Goal: Task Accomplishment & Management: Use online tool/utility

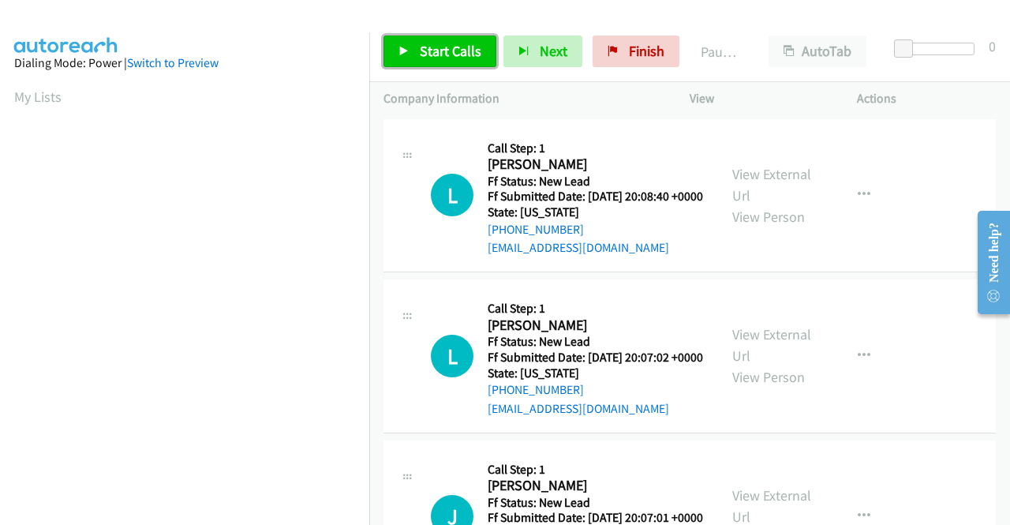
click at [433, 49] on span "Start Calls" at bounding box center [451, 51] width 62 height 18
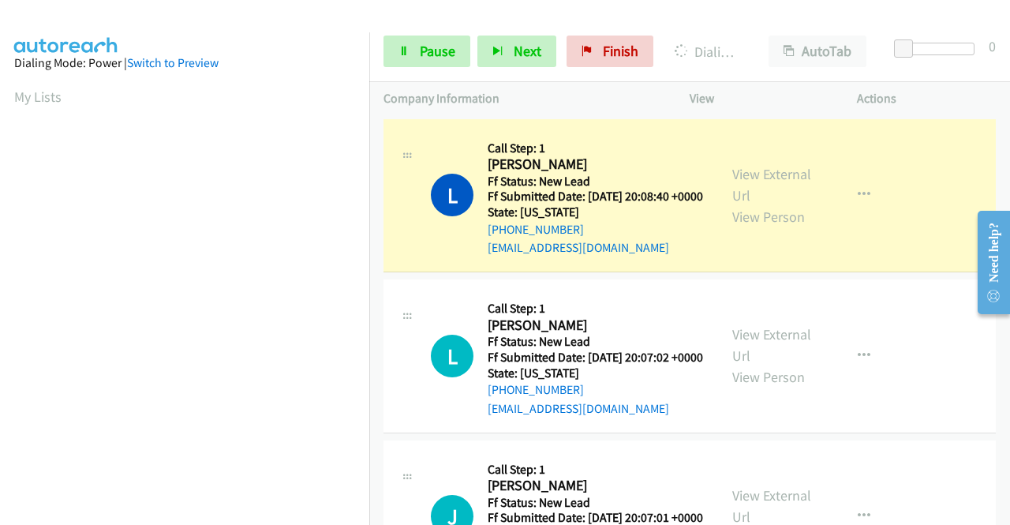
click at [0, 236] on aside "Dialing Mode: Power | Switch to Preview My Lists" at bounding box center [184, 468] width 369 height 873
click at [773, 181] on link "View External Url" at bounding box center [771, 184] width 79 height 39
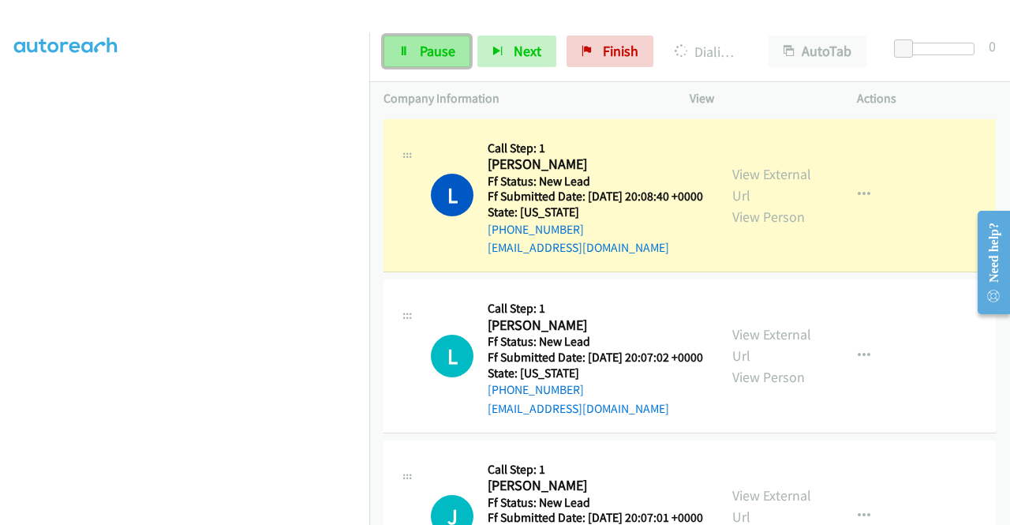
click at [402, 51] on icon at bounding box center [403, 52] width 11 height 11
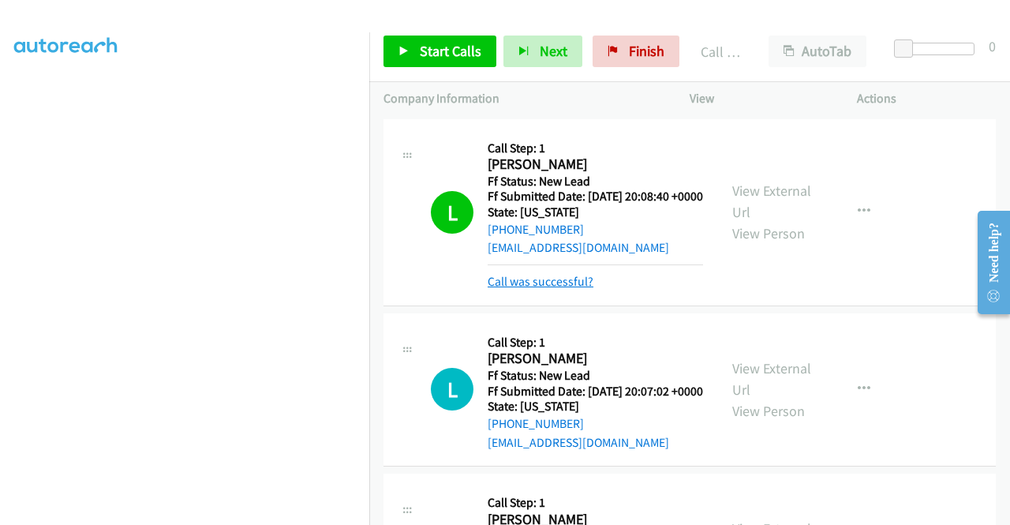
click at [511, 289] on link "Call was successful?" at bounding box center [541, 281] width 106 height 15
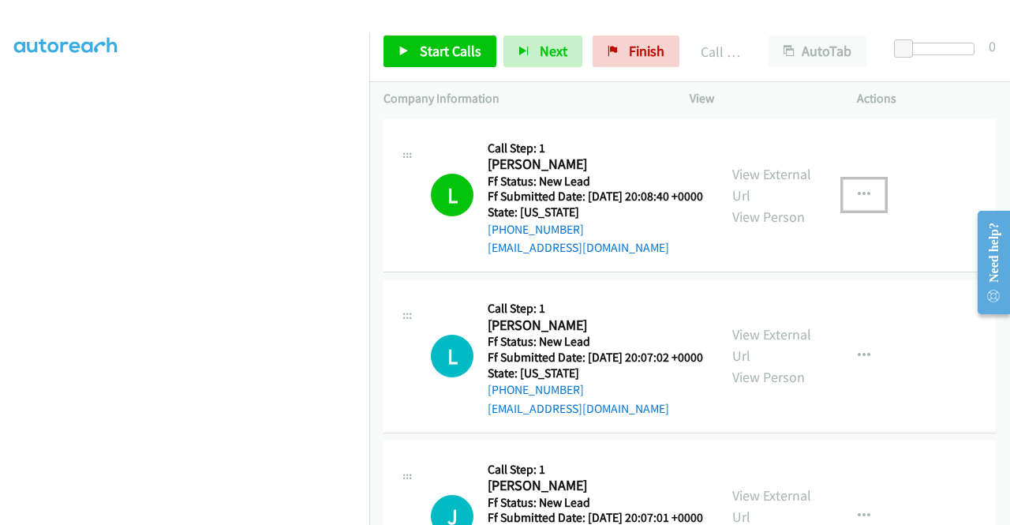
click at [858, 201] on icon "button" at bounding box center [864, 195] width 13 height 13
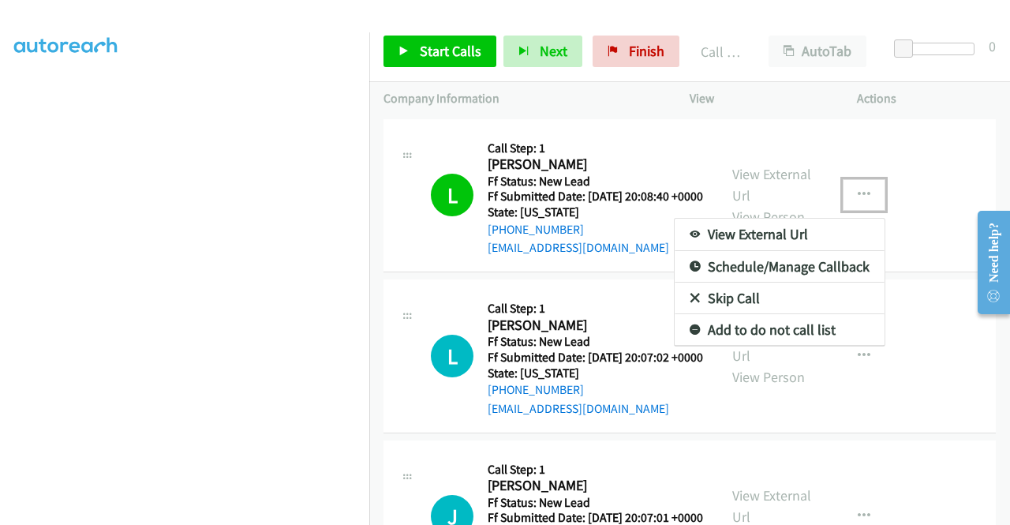
click at [773, 334] on link "Add to do not call list" at bounding box center [780, 330] width 210 height 32
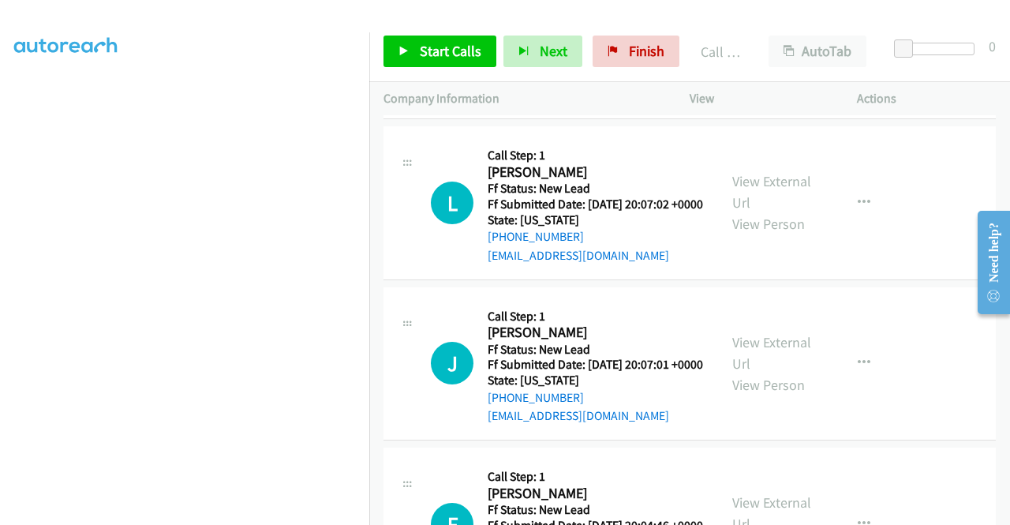
scroll to position [168, 0]
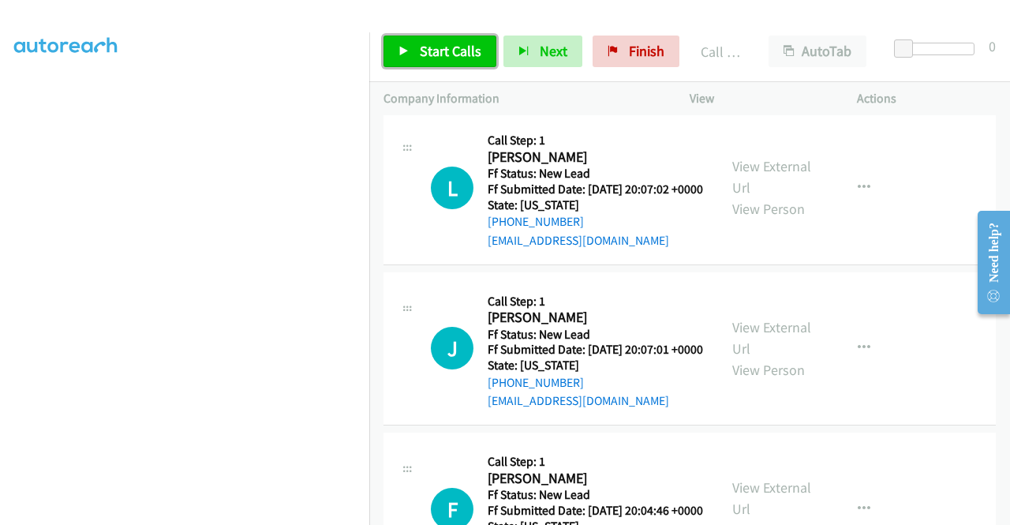
click at [447, 56] on span "Start Calls" at bounding box center [451, 51] width 62 height 18
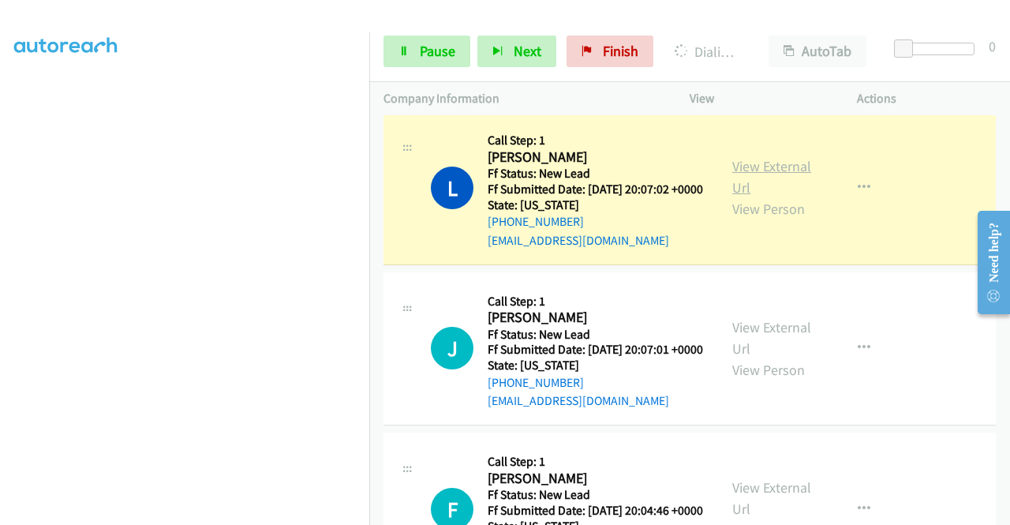
click at [734, 192] on link "View External Url" at bounding box center [771, 176] width 79 height 39
click at [0, 194] on aside "Dialing Mode: Power | Switch to Preview My Lists" at bounding box center [184, 120] width 369 height 873
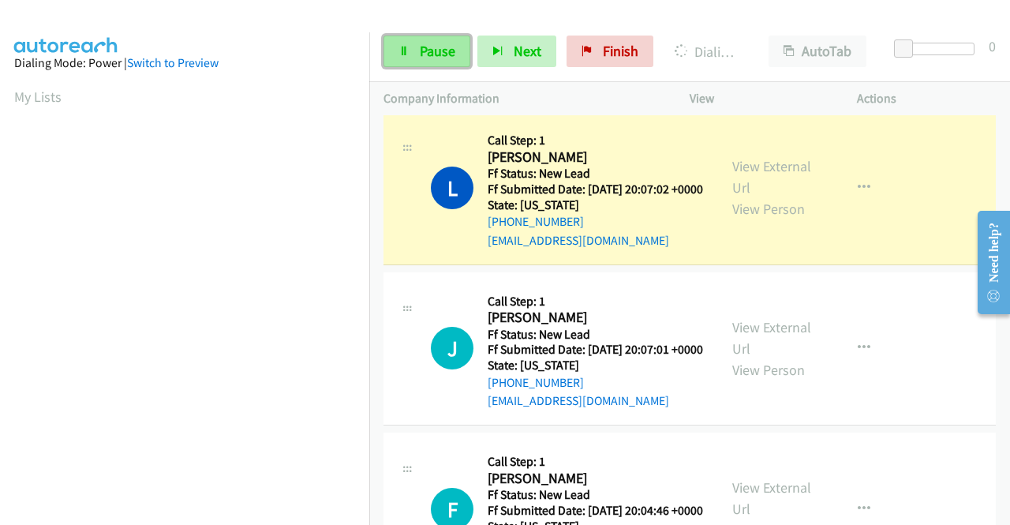
click at [394, 55] on link "Pause" at bounding box center [426, 52] width 87 height 32
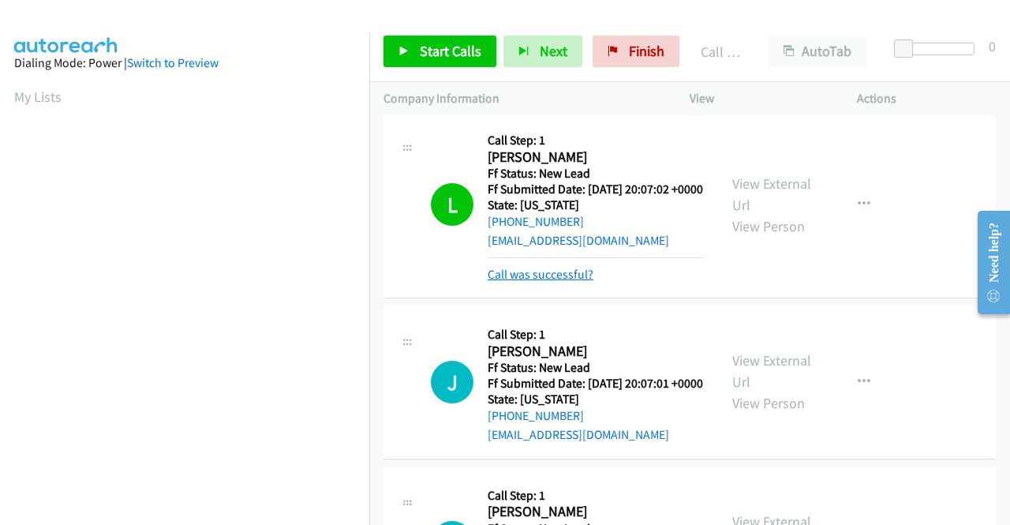
click at [573, 282] on link "Call was successful?" at bounding box center [541, 274] width 106 height 15
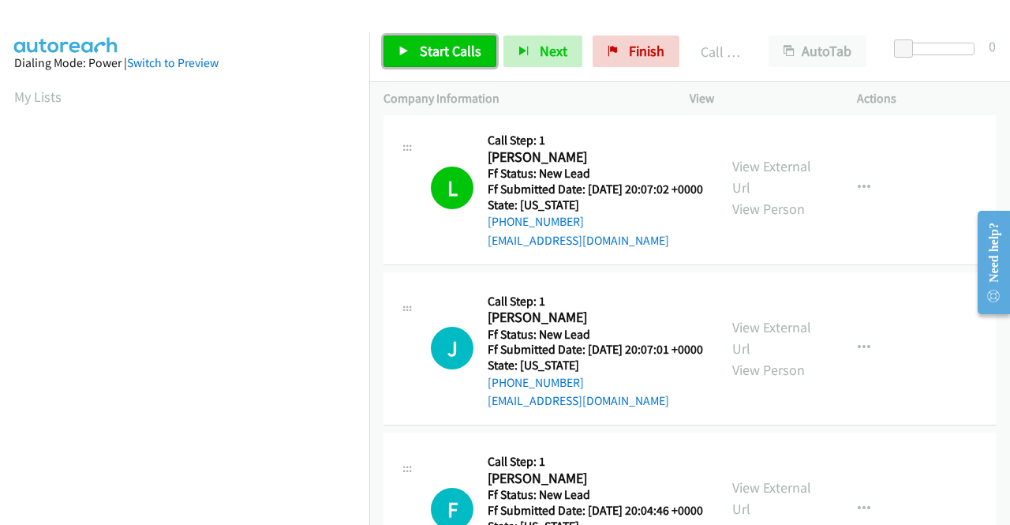
click at [431, 54] on span "Start Calls" at bounding box center [451, 51] width 62 height 18
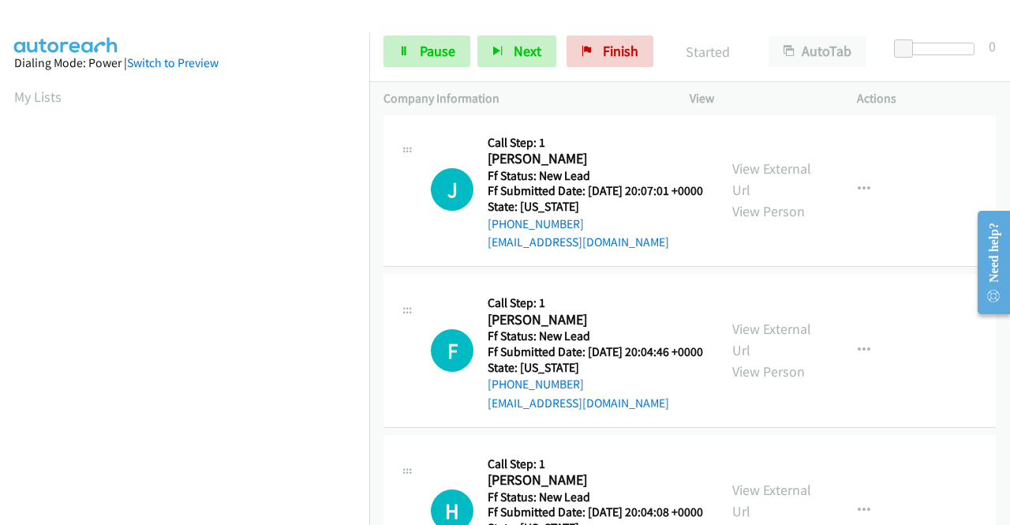
scroll to position [336, 0]
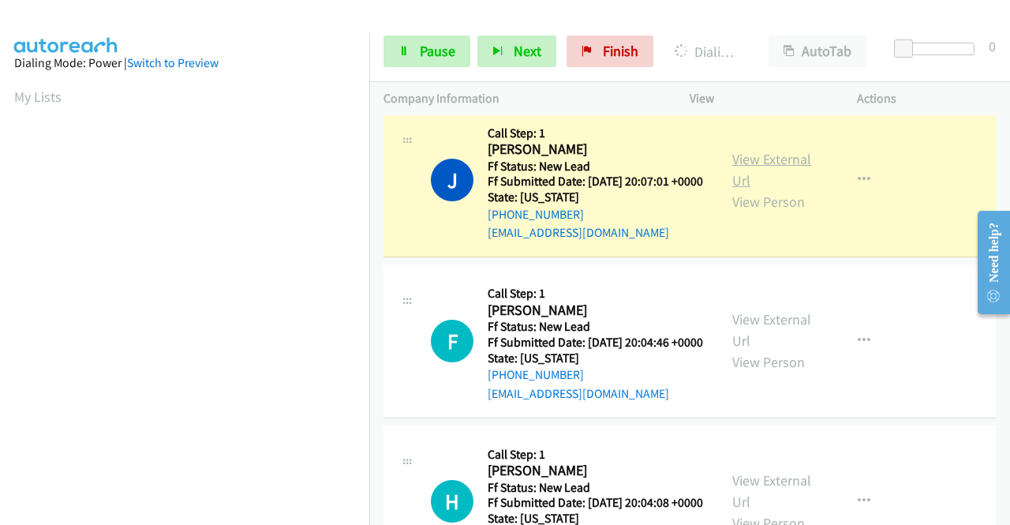
click at [762, 189] on link "View External Url" at bounding box center [771, 169] width 79 height 39
click at [0, 173] on aside "Dialing Mode: Power | Switch to Preview My Lists" at bounding box center [184, 468] width 369 height 873
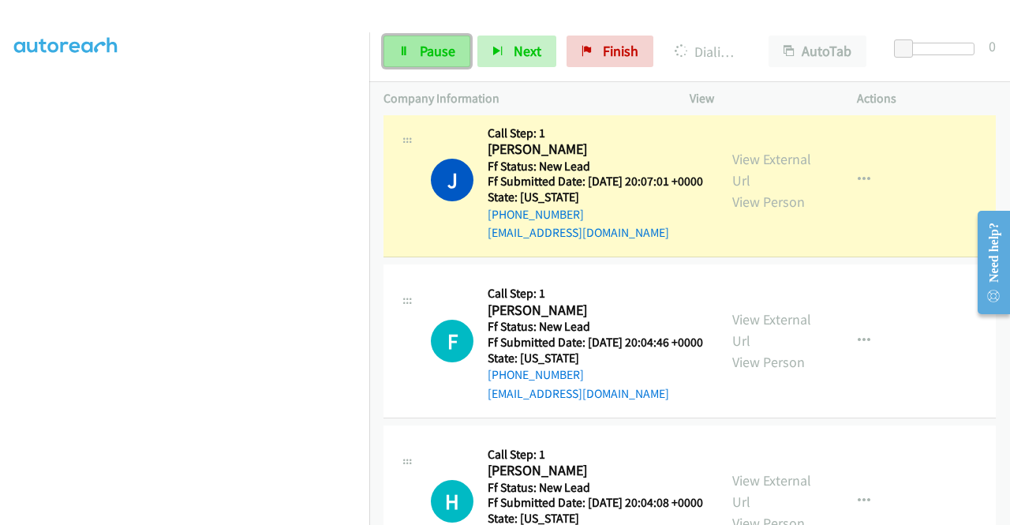
click at [423, 53] on span "Pause" at bounding box center [438, 51] width 36 height 18
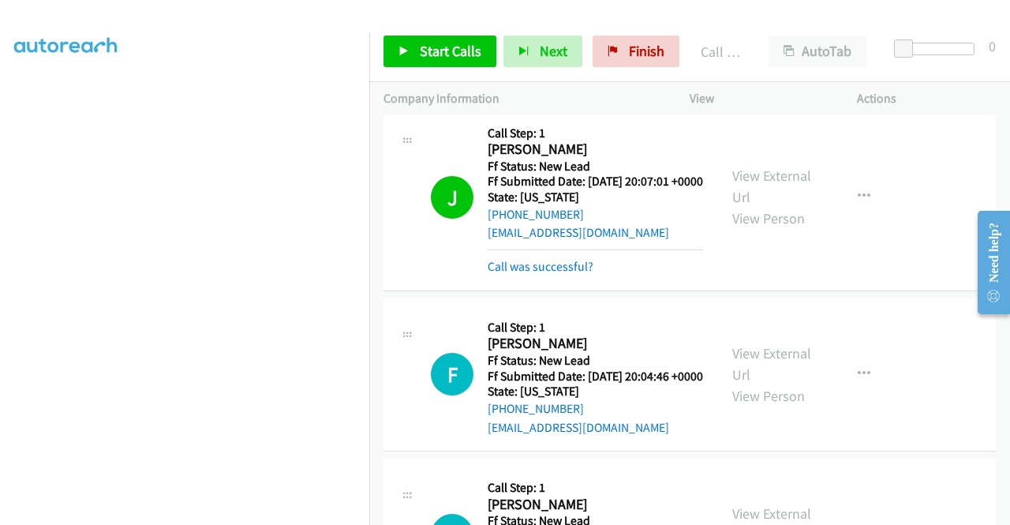
click at [390, 34] on div "Start Calls Pause Next Finish Call Completed AutoTab AutoTab 0" at bounding box center [689, 51] width 641 height 61
click at [396, 45] on link "Start Calls" at bounding box center [439, 52] width 113 height 32
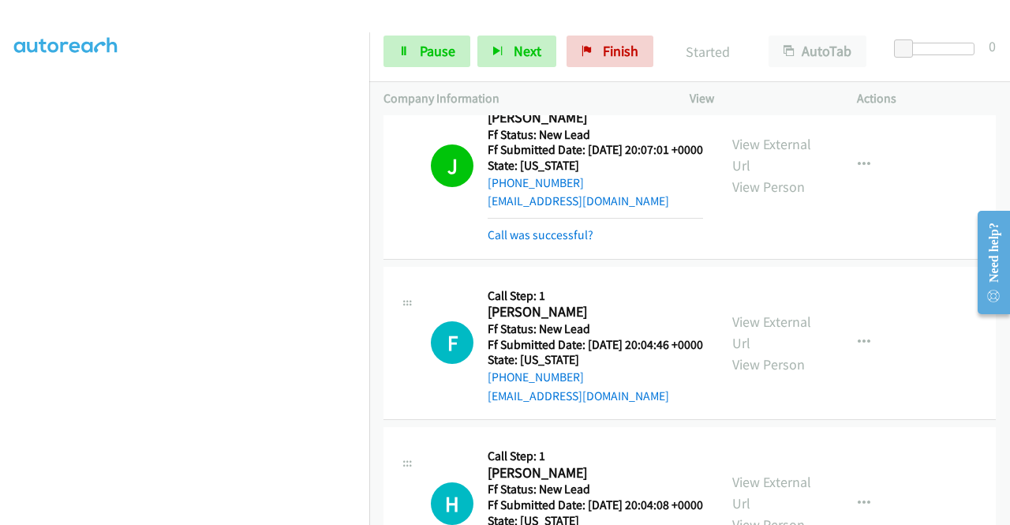
scroll to position [473, 0]
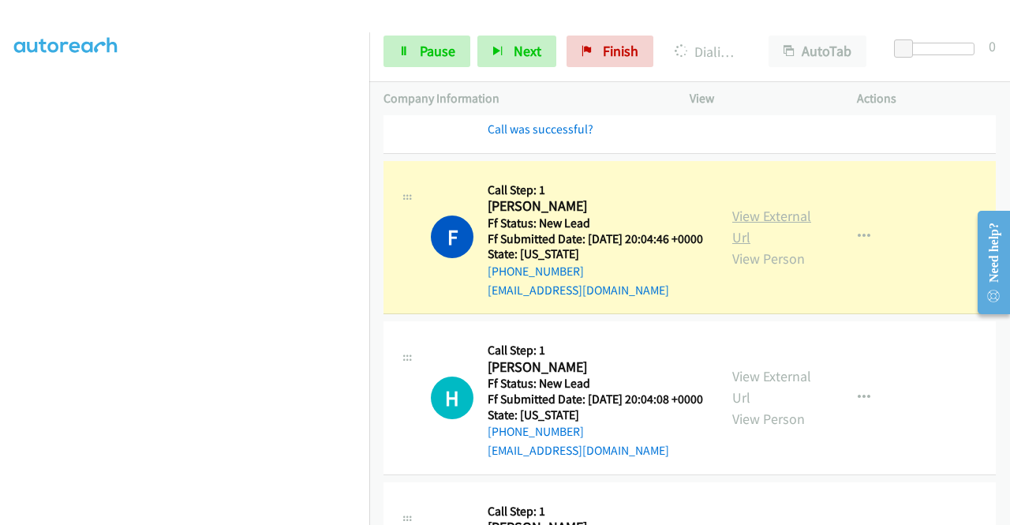
click at [776, 246] on link "View External Url" at bounding box center [771, 226] width 79 height 39
click at [0, 173] on aside "Dialing Mode: Power | Switch to Preview My Lists" at bounding box center [184, 120] width 369 height 873
click at [0, 164] on aside "Dialing Mode: Power | Switch to Preview My Lists" at bounding box center [184, 120] width 369 height 873
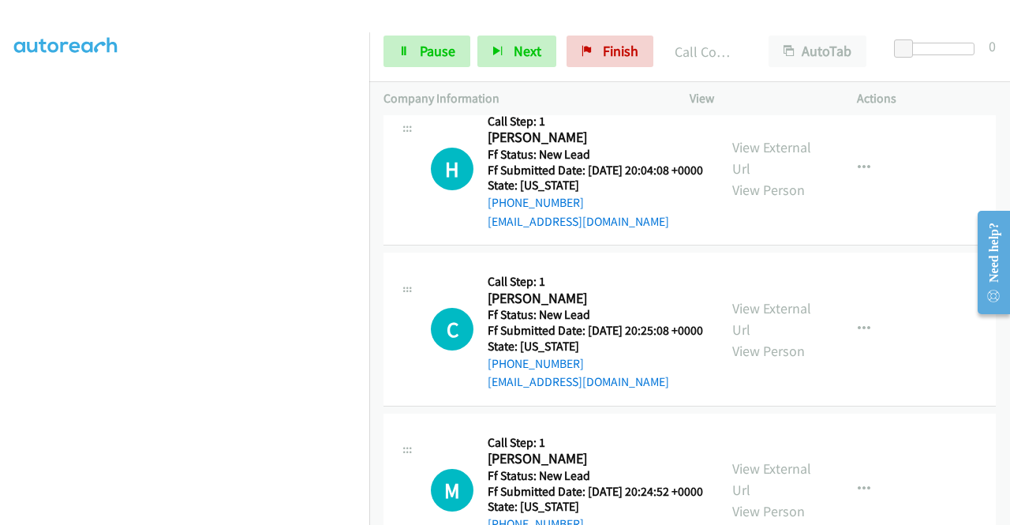
scroll to position [768, 0]
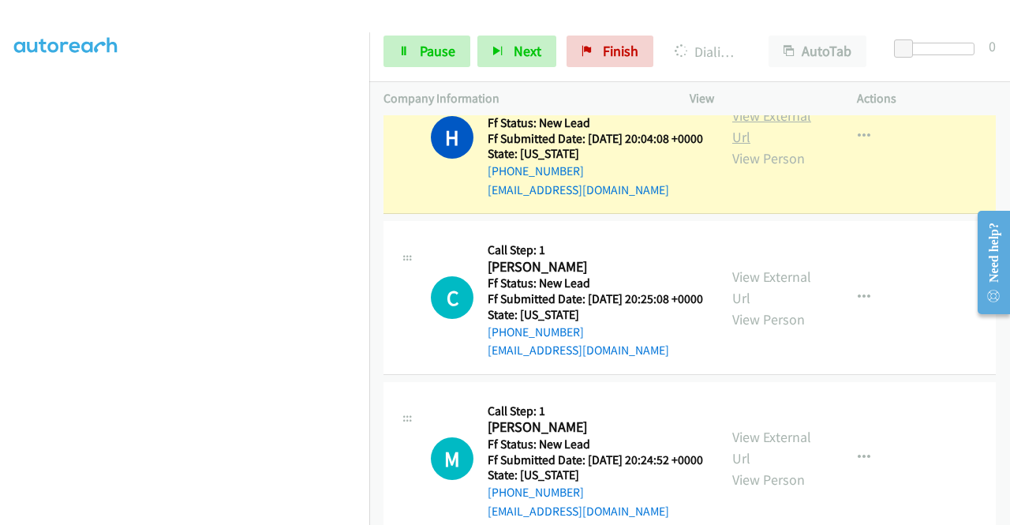
click at [753, 146] on link "View External Url" at bounding box center [771, 126] width 79 height 39
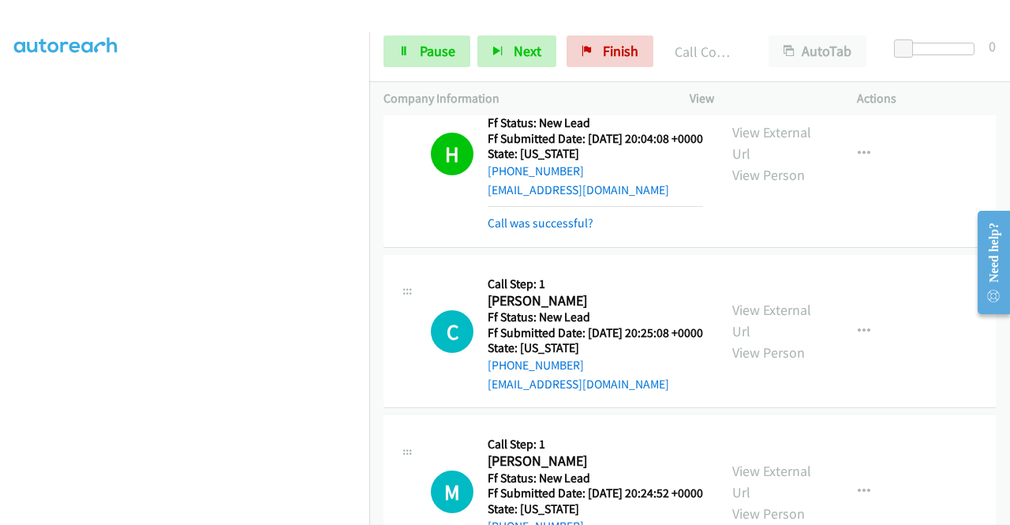
click at [369, 402] on td "C Callback Scheduled Call Step: 1 Carolina Ortega America/New_York Ff Status: N…" at bounding box center [689, 331] width 641 height 161
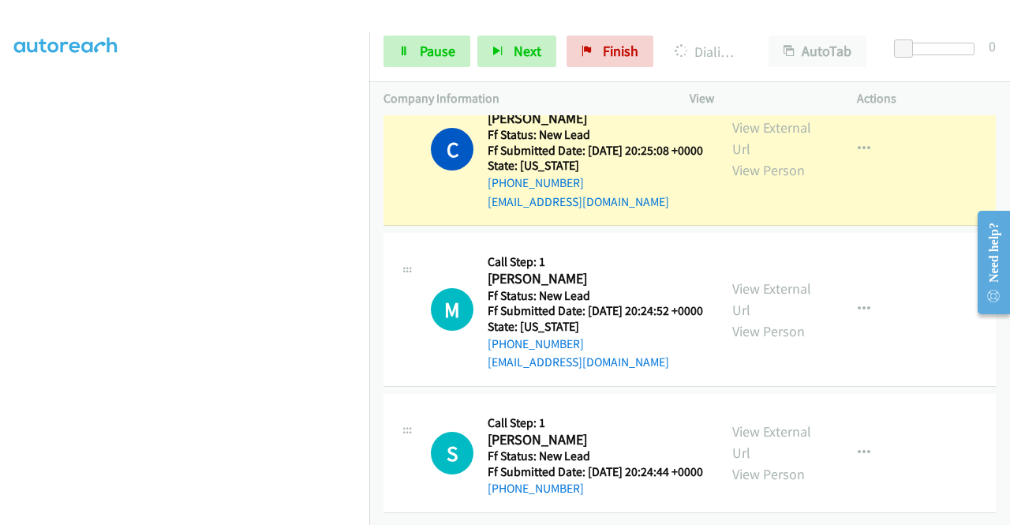
scroll to position [1010, 0]
click at [742, 148] on link "View External Url" at bounding box center [771, 137] width 79 height 39
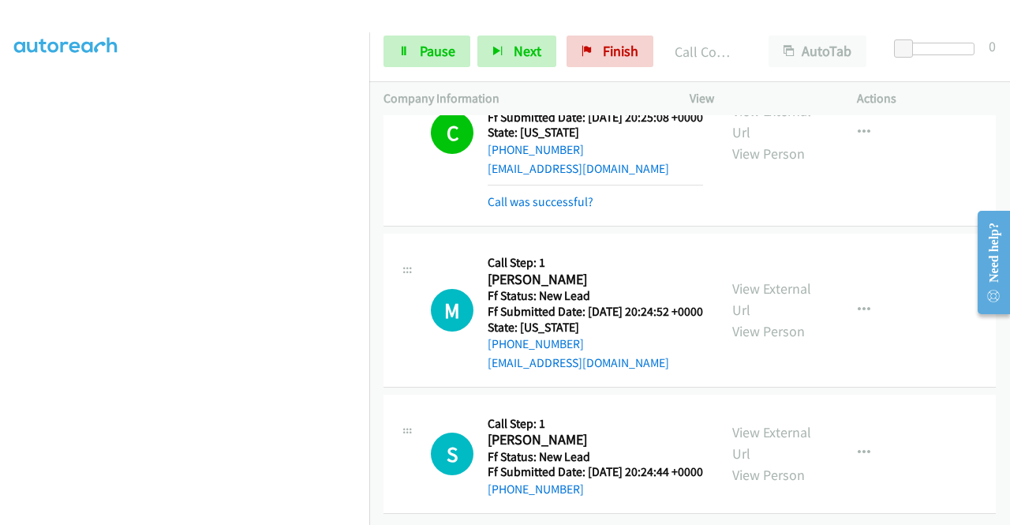
scroll to position [1116, 0]
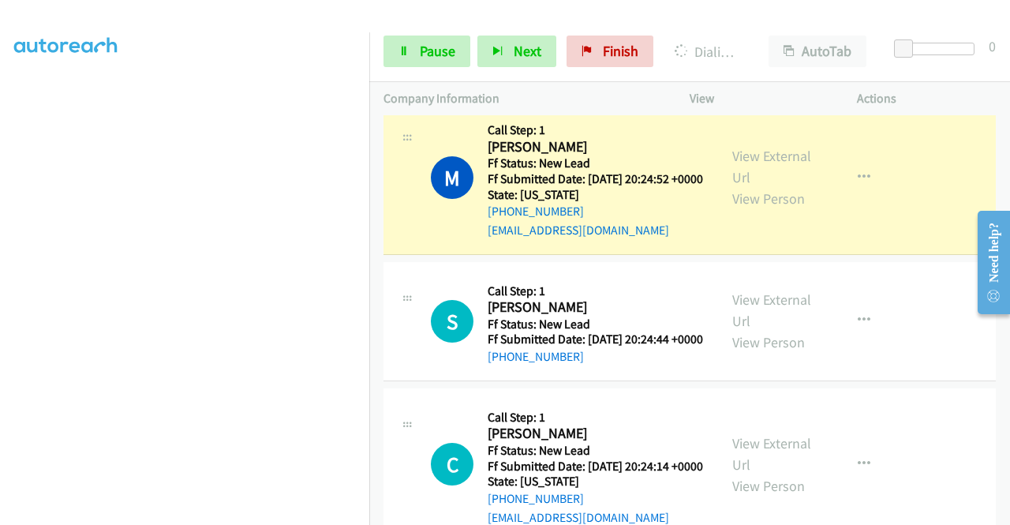
click at [748, 209] on div "View External Url View Person" at bounding box center [773, 177] width 82 height 64
click at [746, 186] on link "View External Url" at bounding box center [771, 166] width 79 height 39
click at [369, 77] on nav "Dialing Mode: Power | Switch to Preview My Lists" at bounding box center [185, 294] width 370 height 525
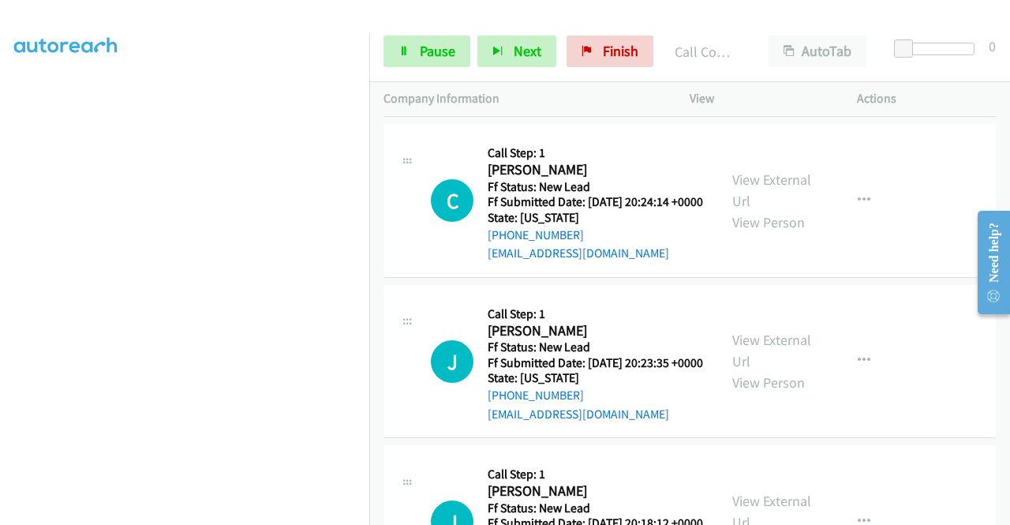
scroll to position [1410, 0]
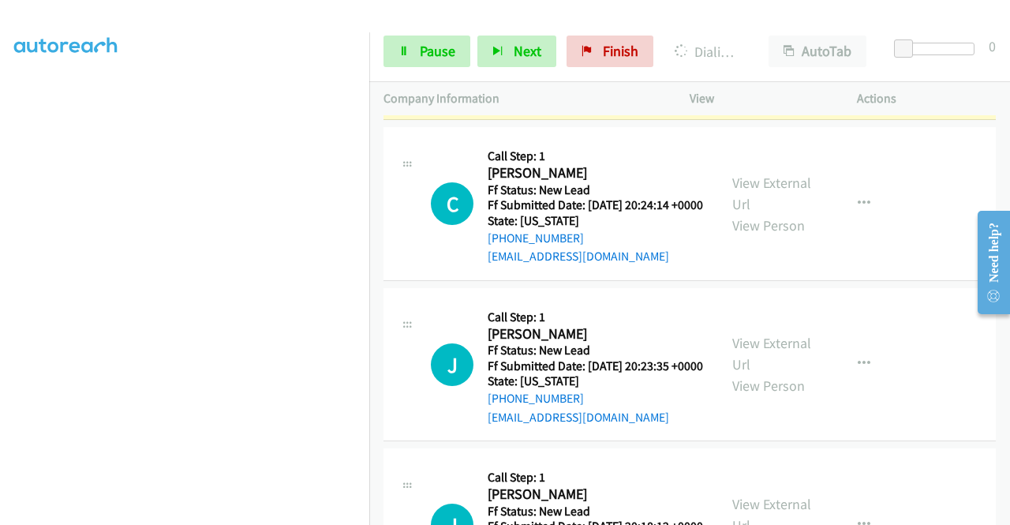
click at [743, 69] on link "View External Url" at bounding box center [771, 49] width 79 height 39
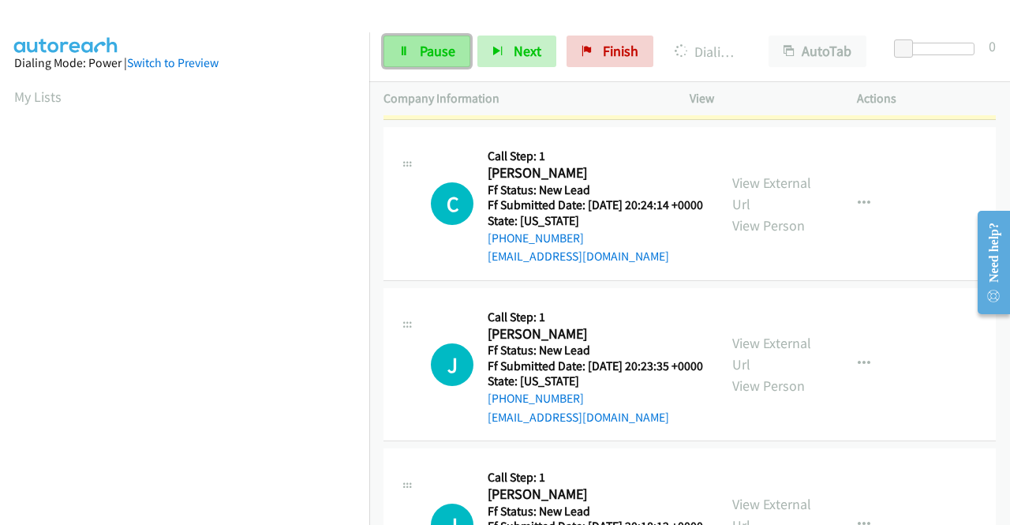
click at [405, 52] on icon at bounding box center [403, 52] width 11 height 11
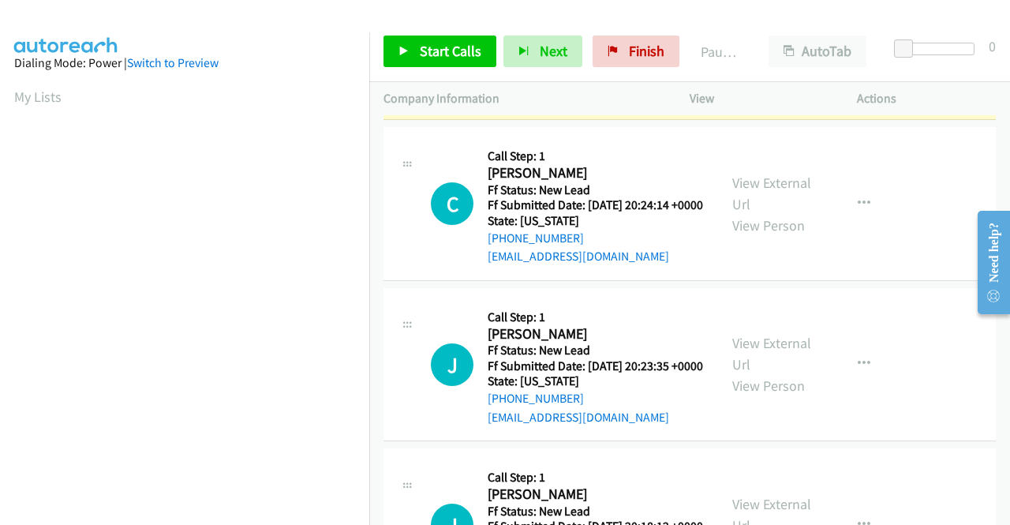
scroll to position [360, 0]
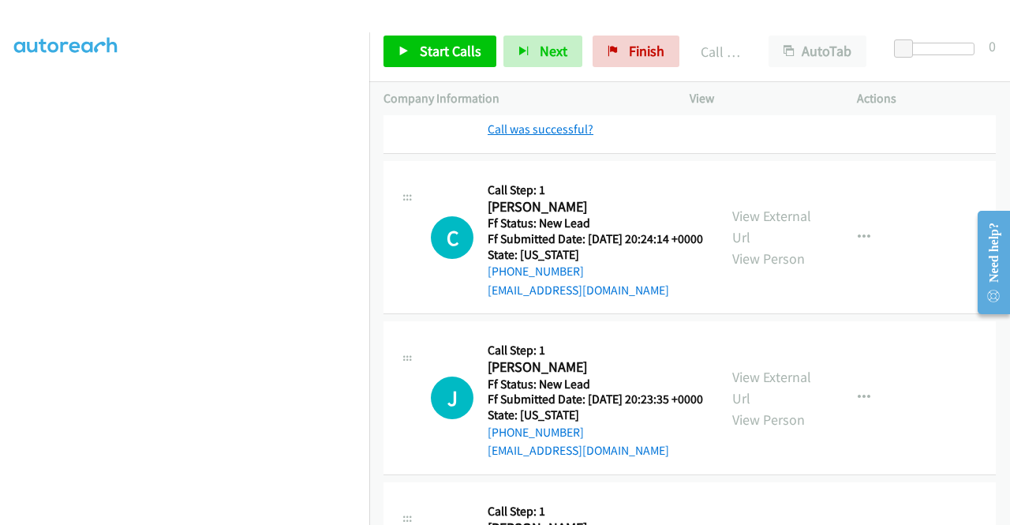
click at [528, 136] on link "Call was successful?" at bounding box center [541, 128] width 106 height 15
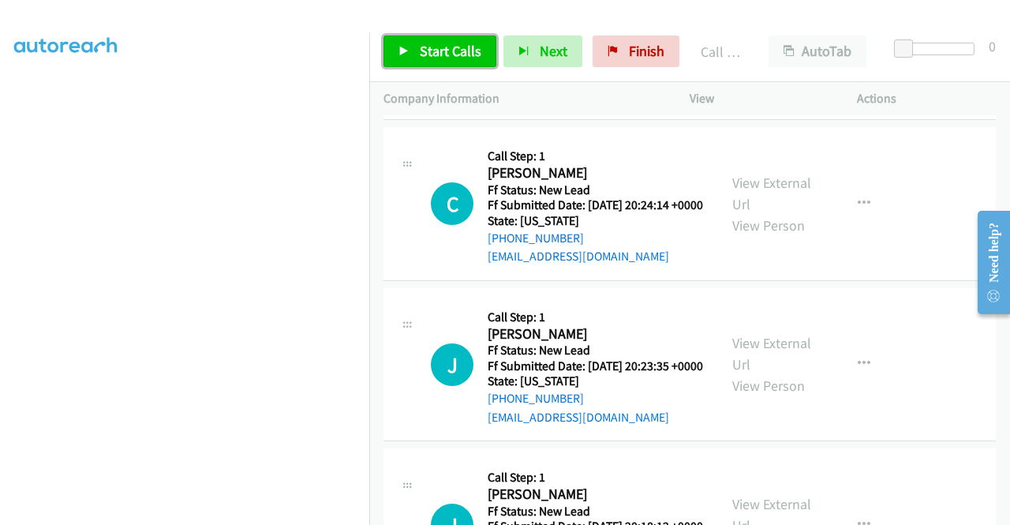
click at [415, 51] on link "Start Calls" at bounding box center [439, 52] width 113 height 32
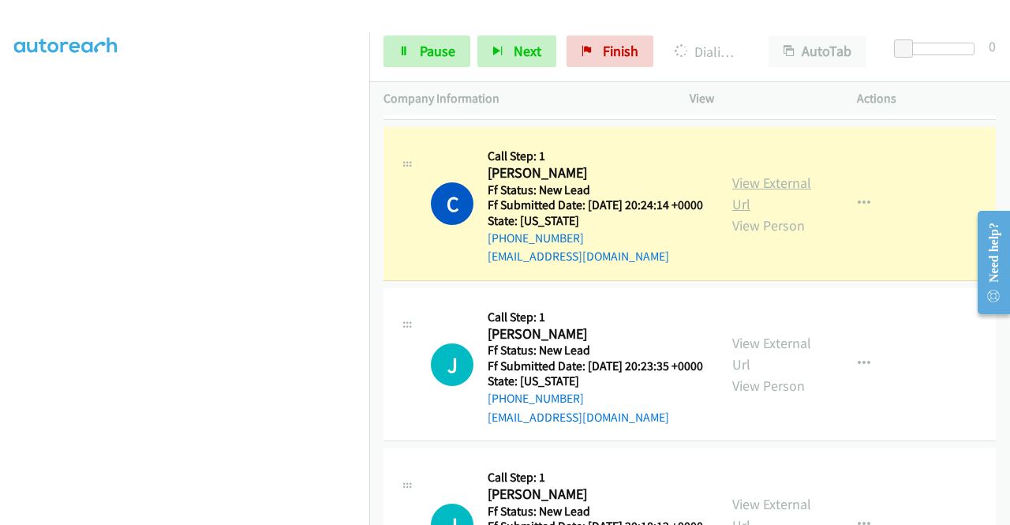
click at [744, 213] on link "View External Url" at bounding box center [771, 193] width 79 height 39
click at [0, 226] on aside "Dialing Mode: Power | Switch to Preview My Lists" at bounding box center [184, 120] width 369 height 873
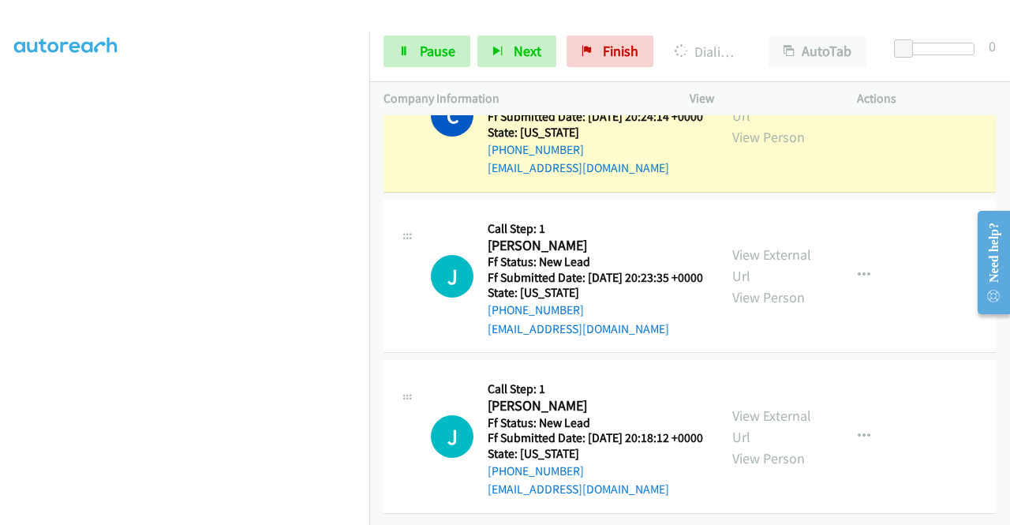
scroll to position [1599, 0]
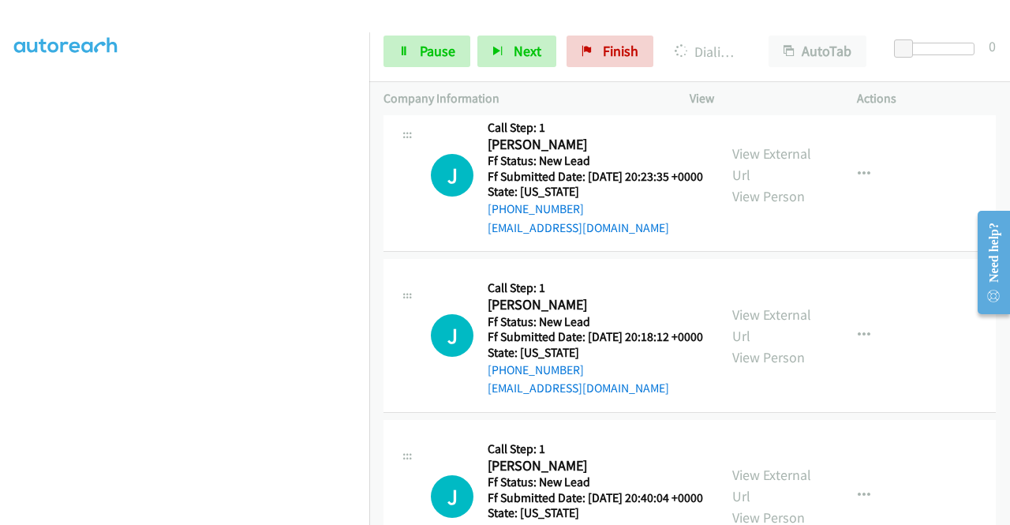
click at [0, 191] on aside "Dialing Mode: Power | Switch to Preview My Lists" at bounding box center [184, 120] width 369 height 873
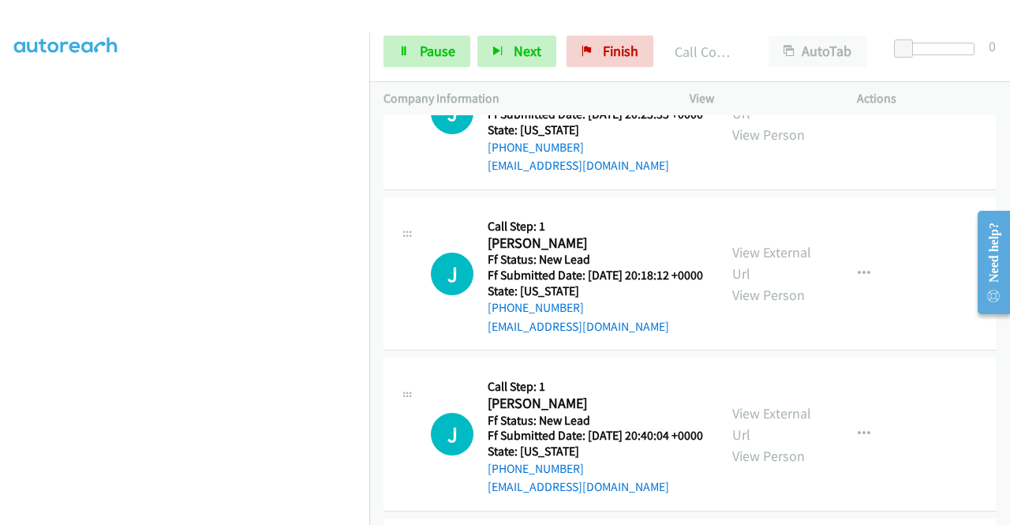
scroll to position [1725, 0]
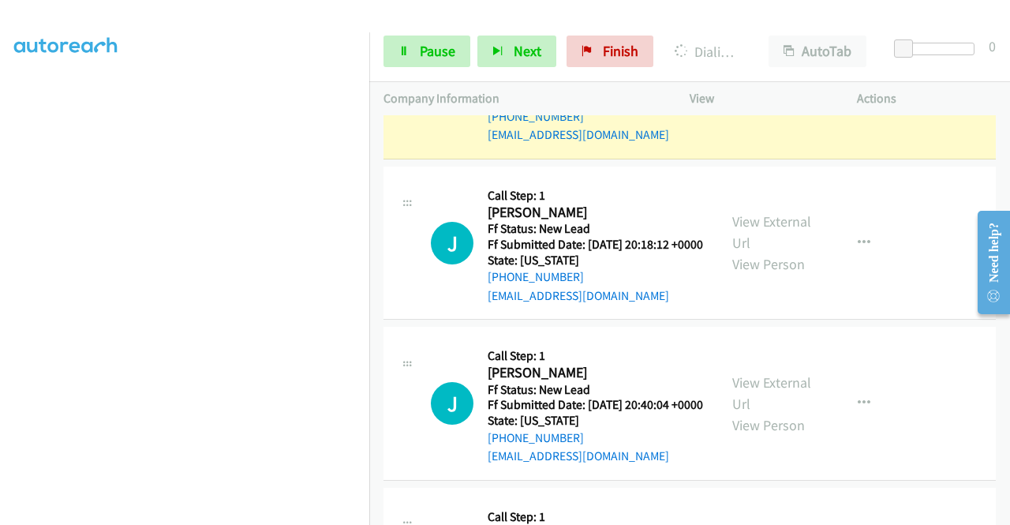
click at [790, 92] on link "View External Url" at bounding box center [771, 71] width 79 height 39
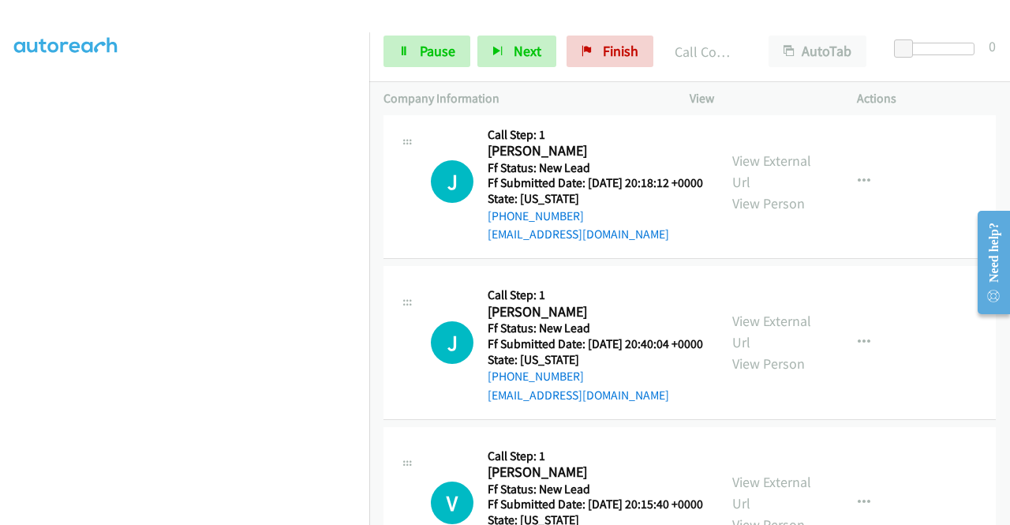
scroll to position [1936, 0]
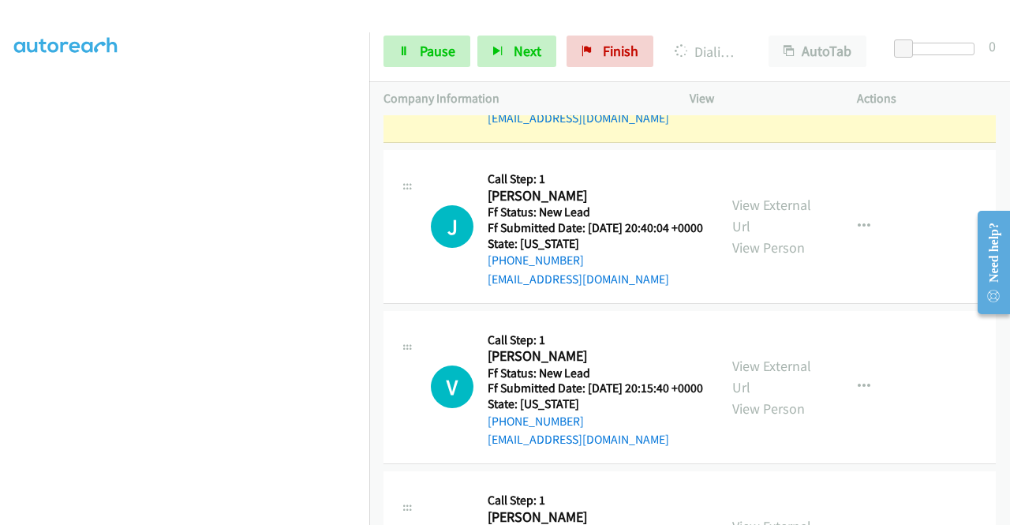
click at [734, 75] on link "View External Url" at bounding box center [771, 55] width 79 height 39
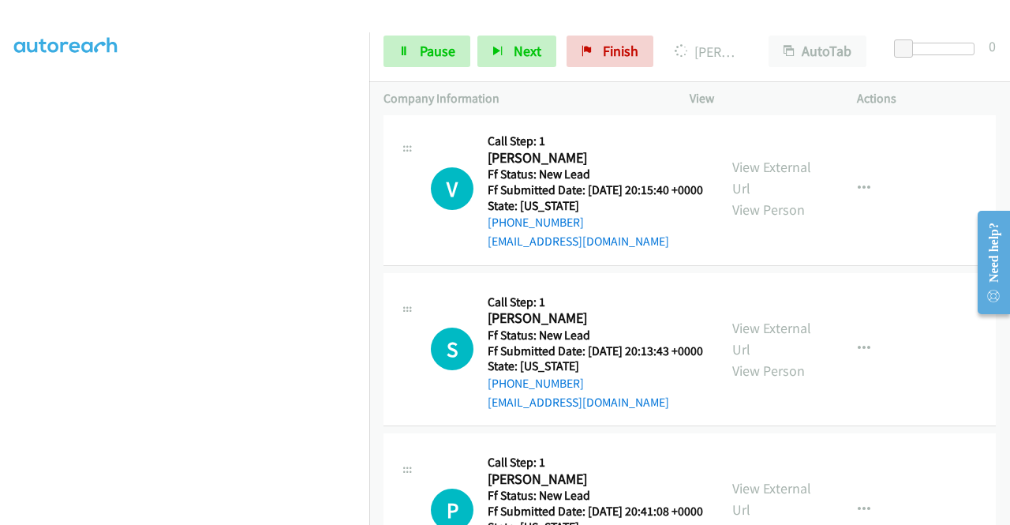
scroll to position [2177, 0]
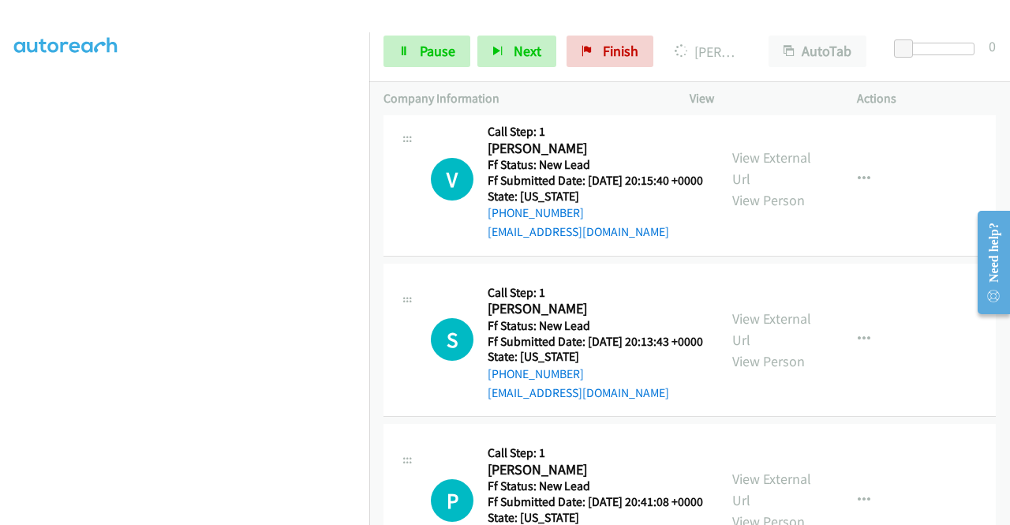
click at [781, 28] on link "View External Url" at bounding box center [771, 7] width 79 height 39
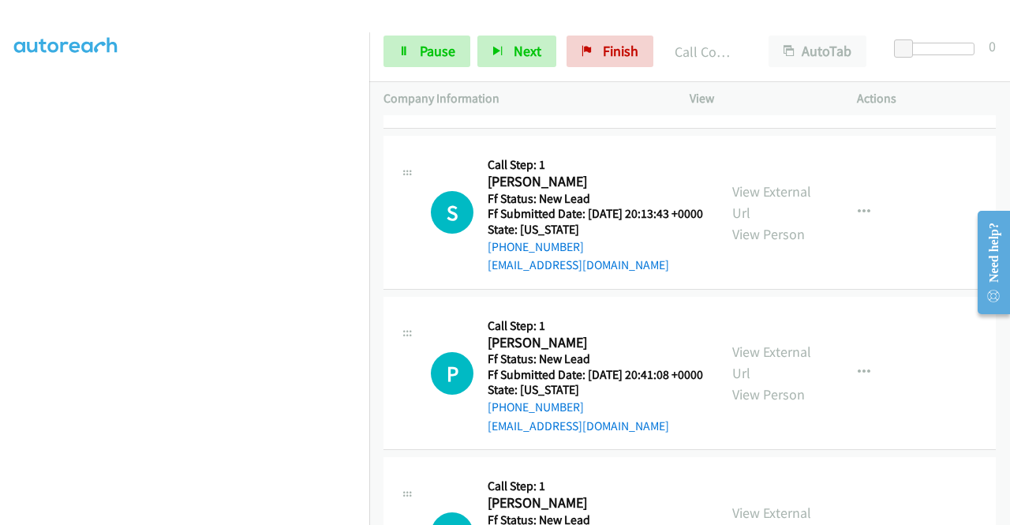
scroll to position [2343, 0]
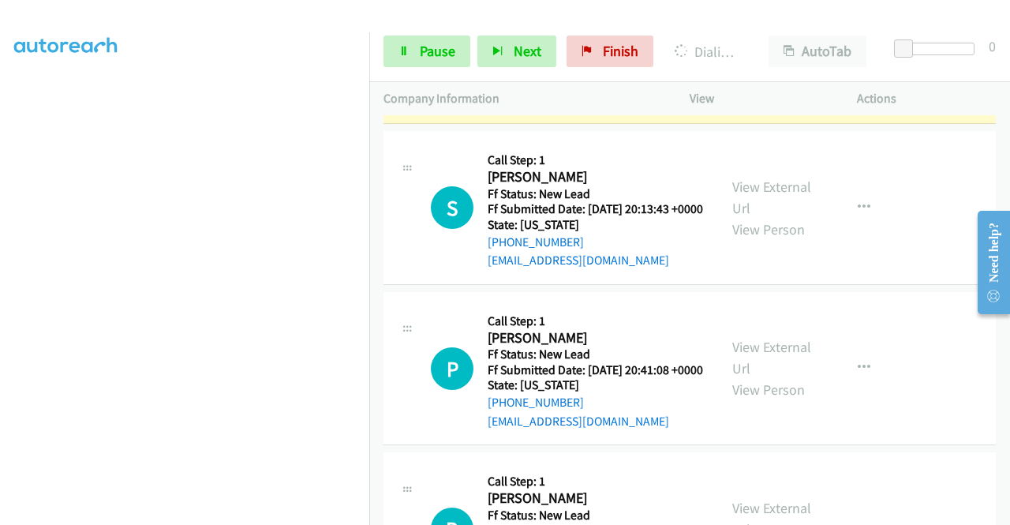
click at [749, 56] on link "View External Url" at bounding box center [771, 36] width 79 height 39
drag, startPoint x: 391, startPoint y: 441, endPoint x: 391, endPoint y: 450, distance: 9.5
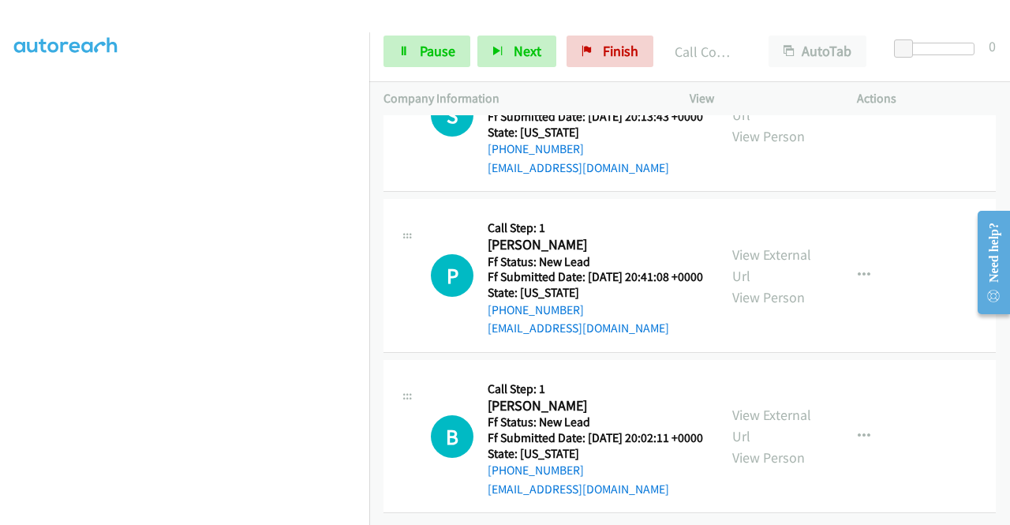
scroll to position [191, 0]
click at [760, 124] on link "View External Url" at bounding box center [771, 103] width 79 height 39
click at [742, 124] on link "View External Url" at bounding box center [771, 103] width 79 height 39
click at [410, 51] on link "Pause" at bounding box center [426, 52] width 87 height 32
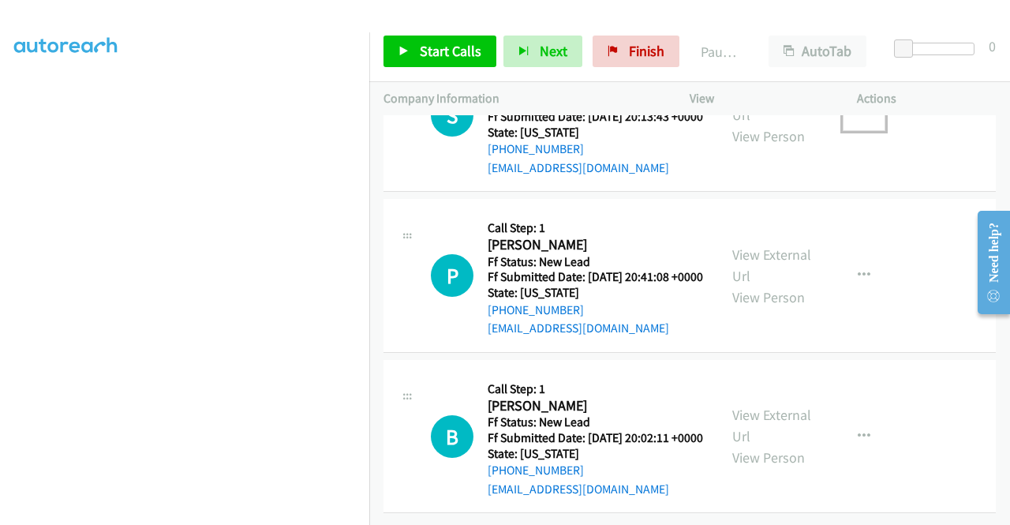
click at [862, 131] on button "button" at bounding box center [864, 115] width 43 height 32
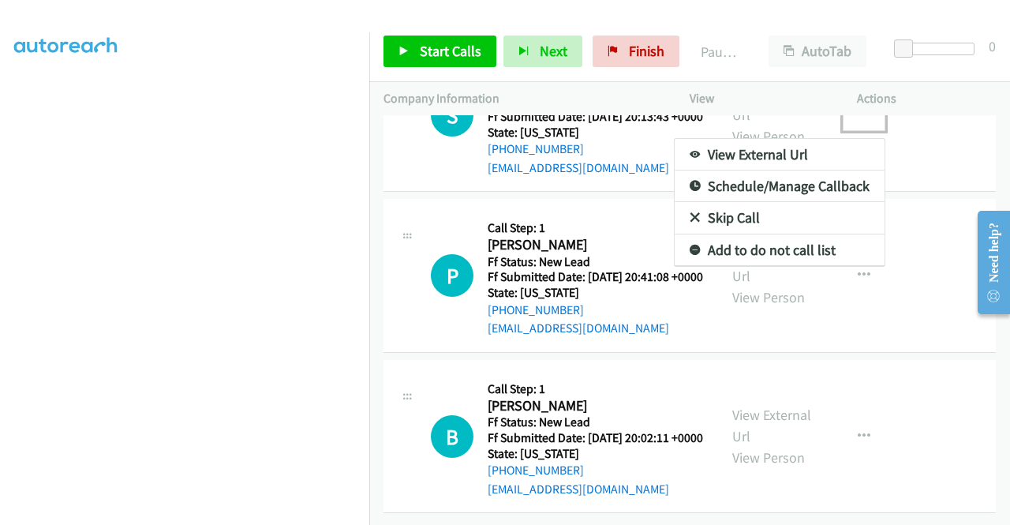
click at [794, 266] on link "Add to do not call list" at bounding box center [780, 250] width 210 height 32
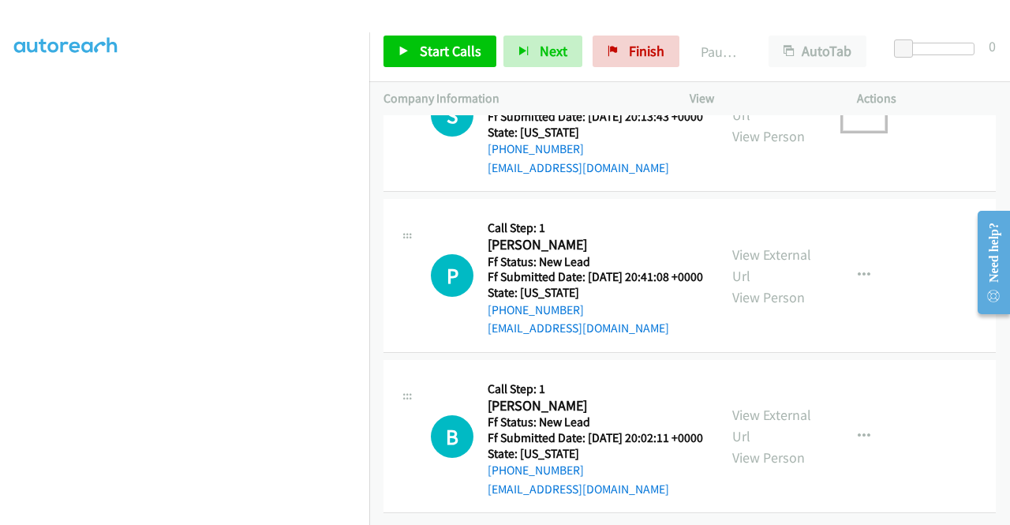
scroll to position [2722, 0]
click at [432, 43] on span "Start Calls" at bounding box center [451, 51] width 62 height 18
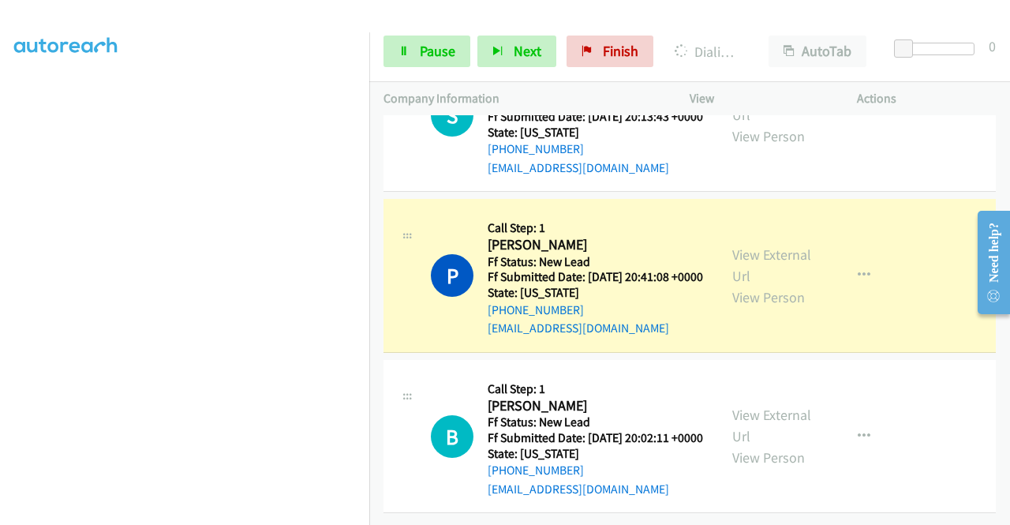
click at [790, 244] on div "View External Url View Person" at bounding box center [773, 276] width 82 height 64
click at [778, 245] on link "View External Url" at bounding box center [771, 264] width 79 height 39
click at [0, 75] on aside "Dialing Mode: Power | Switch to Preview My Lists" at bounding box center [184, 120] width 369 height 873
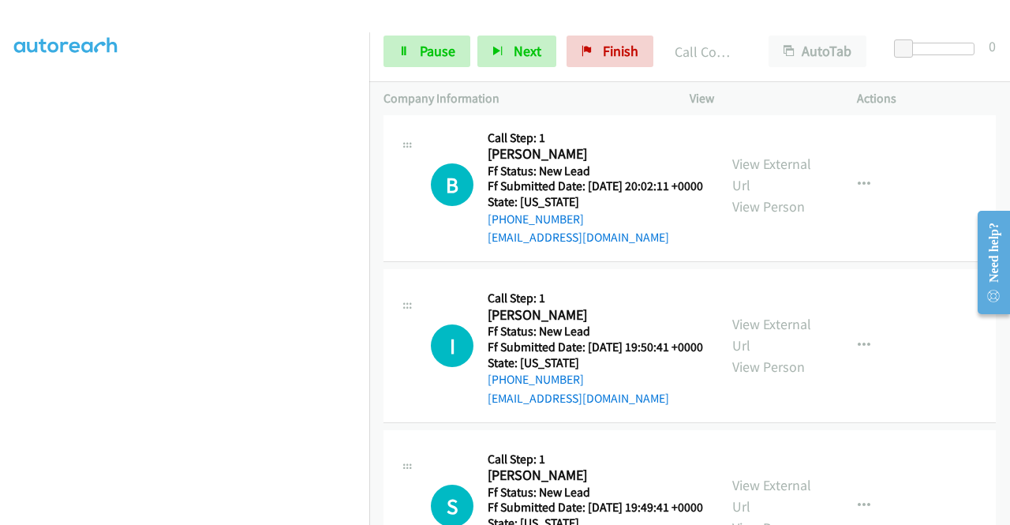
scroll to position [2880, 0]
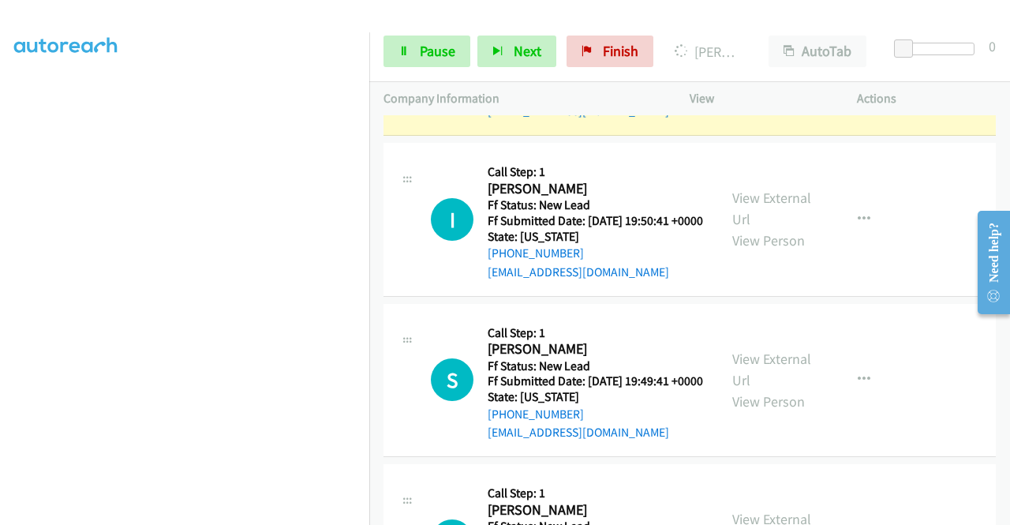
click at [746, 68] on link "View External Url" at bounding box center [771, 47] width 79 height 39
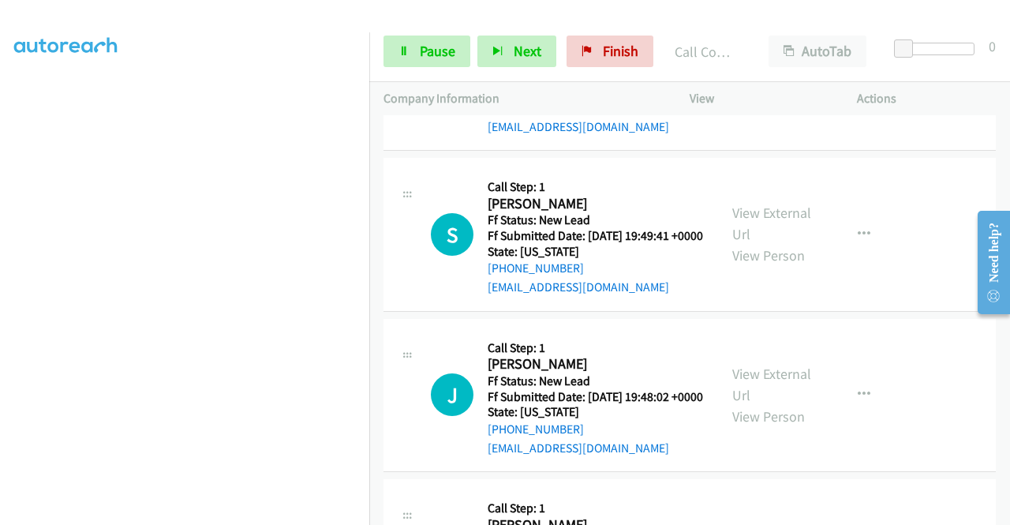
scroll to position [3143, 0]
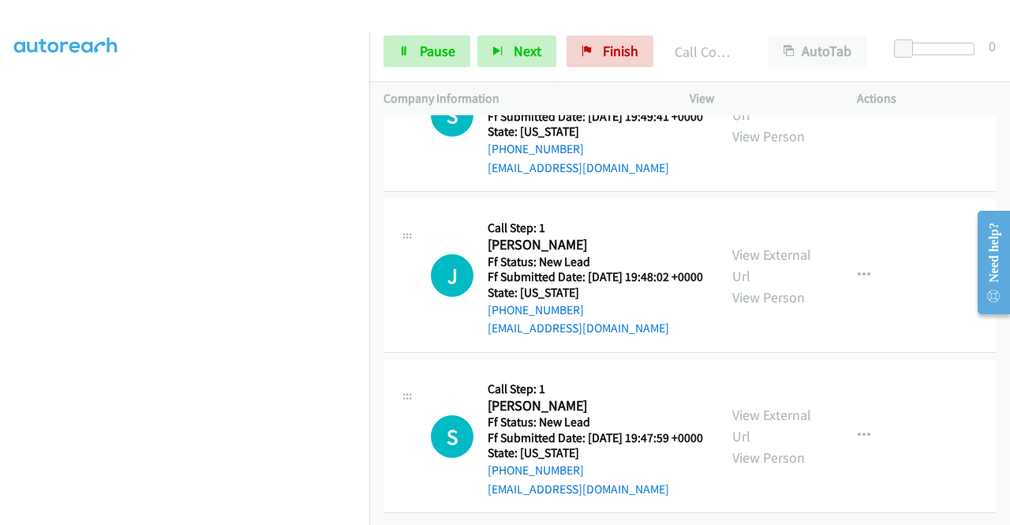
scroll to position [3395, 0]
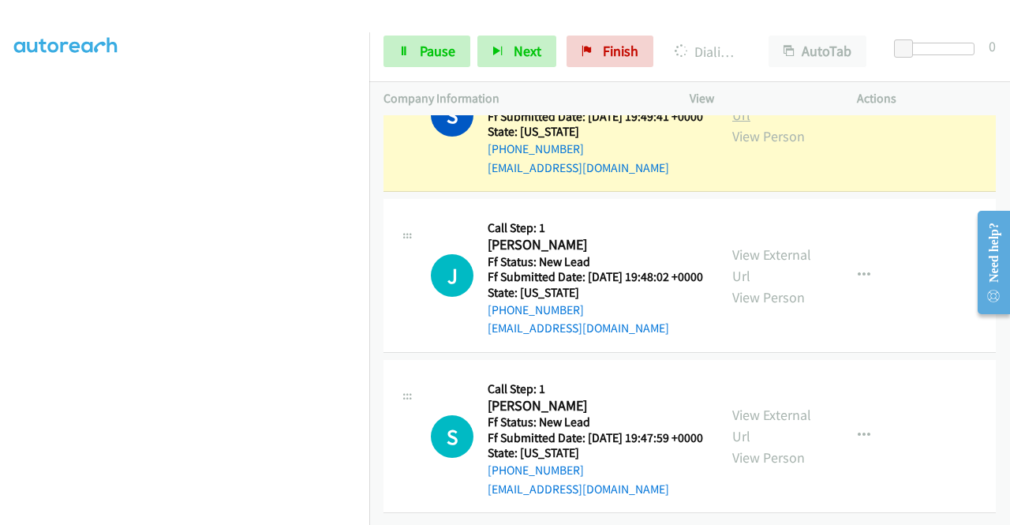
click at [737, 124] on link "View External Url" at bounding box center [771, 103] width 79 height 39
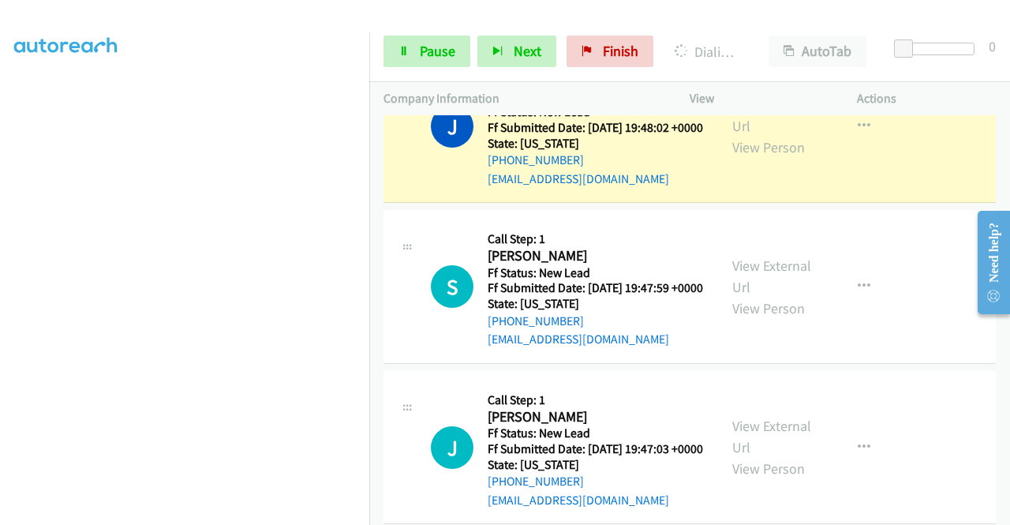
click at [745, 189] on div "View External Url View Person View External Url Email Schedule/Manage Callback …" at bounding box center [808, 126] width 181 height 125
click at [743, 135] on link "View External Url" at bounding box center [771, 114] width 79 height 39
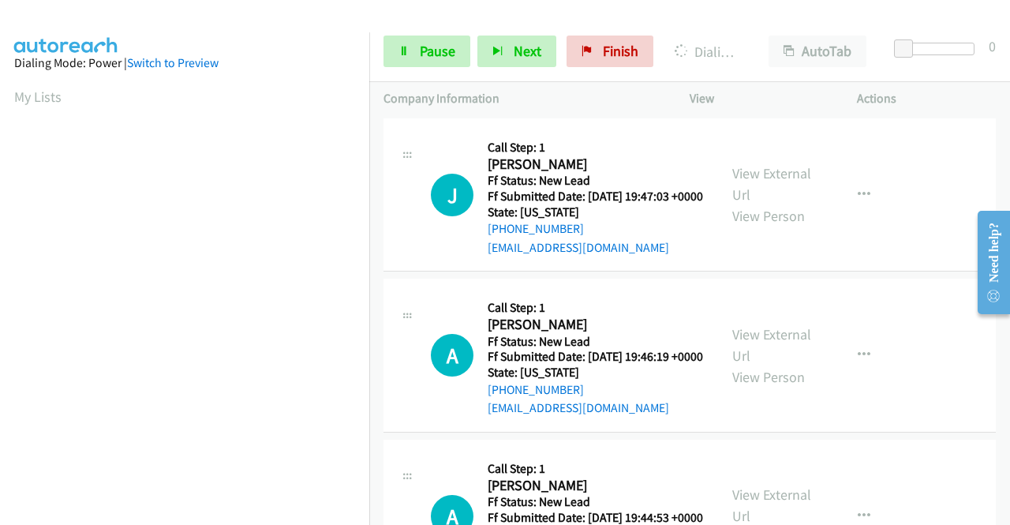
scroll to position [3654, 0]
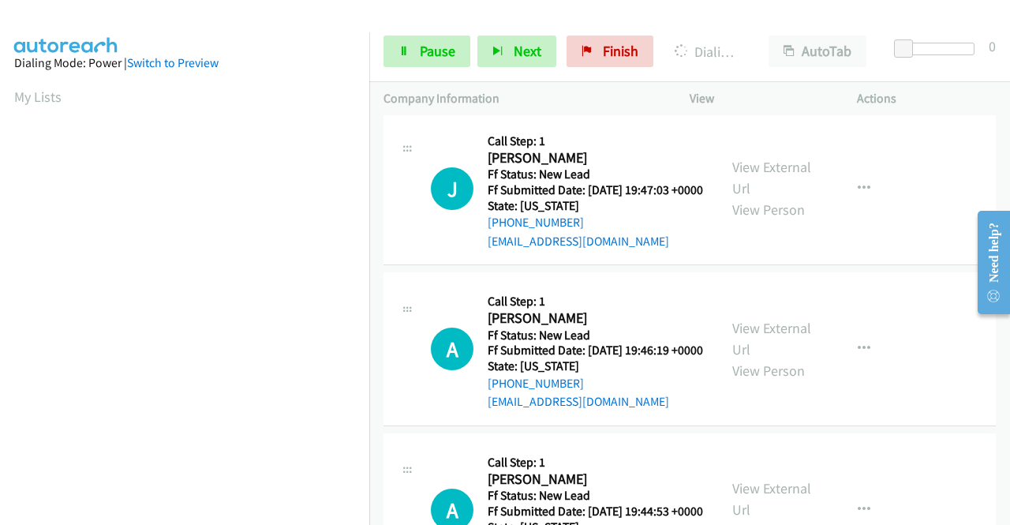
click at [412, 70] on div "Start Calls Pause Next Finish Dialing Joshua Parker AutoTab AutoTab 0" at bounding box center [689, 51] width 641 height 61
click at [410, 60] on link "Pause" at bounding box center [426, 52] width 87 height 32
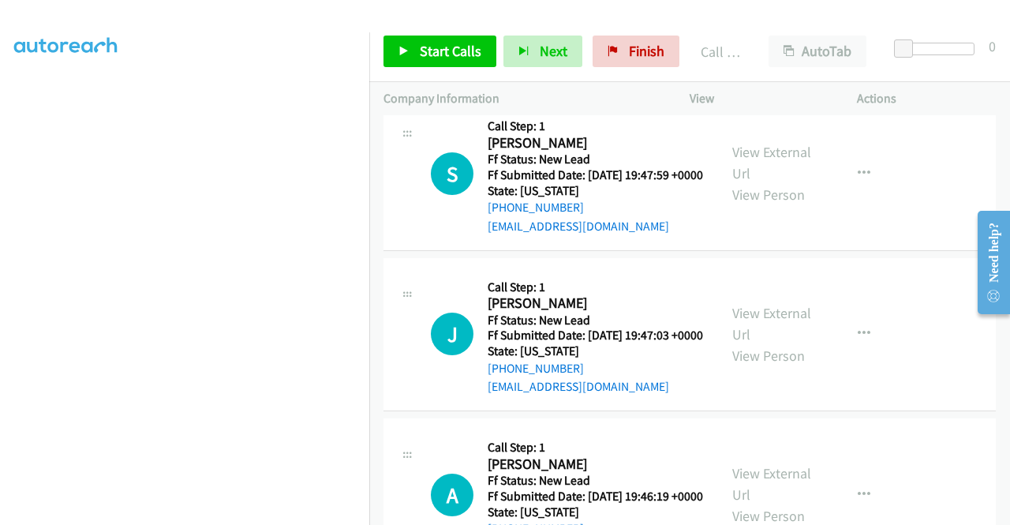
scroll to position [3548, 0]
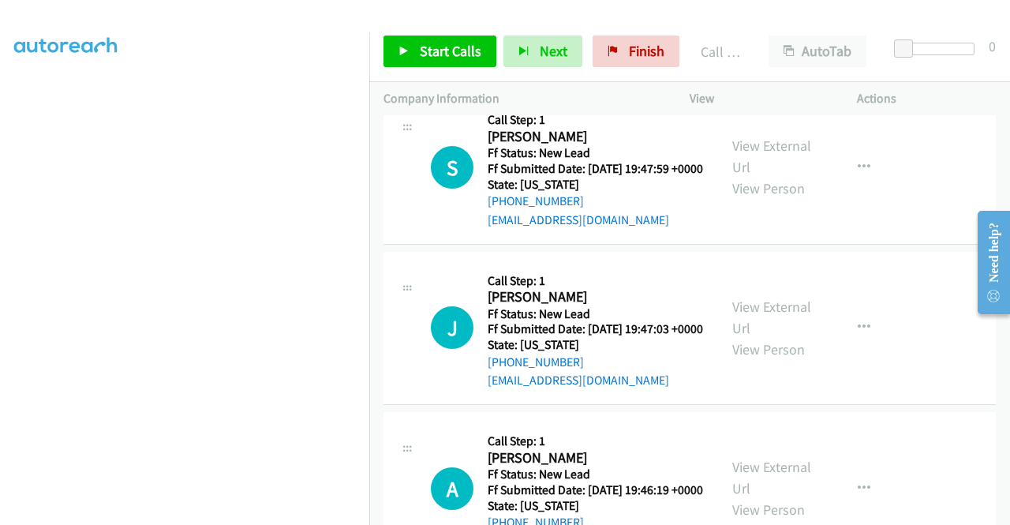
click at [557, 66] on link "Call was successful?" at bounding box center [541, 58] width 106 height 15
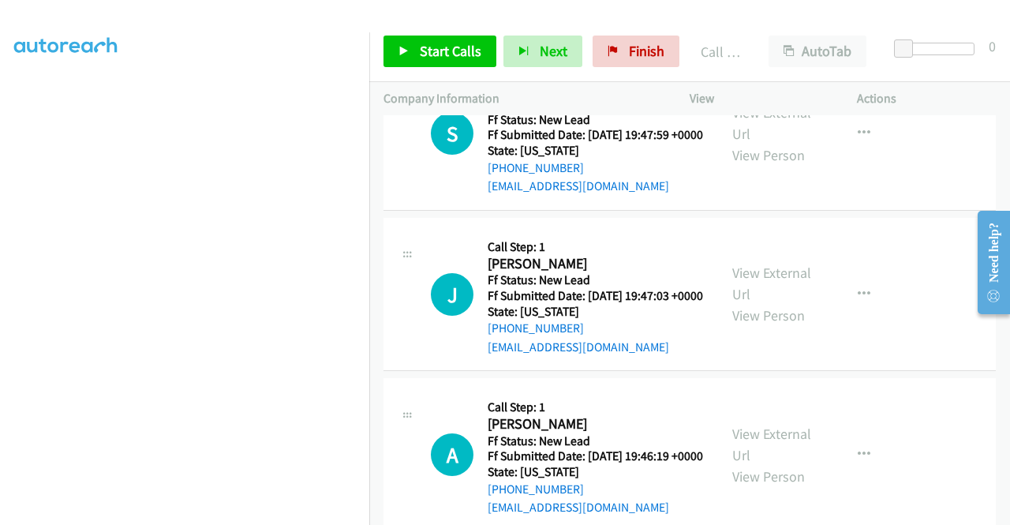
click at [712, 124] on link "Add to do not call list" at bounding box center [780, 108] width 210 height 32
click at [460, 48] on span "Start Calls" at bounding box center [451, 51] width 62 height 18
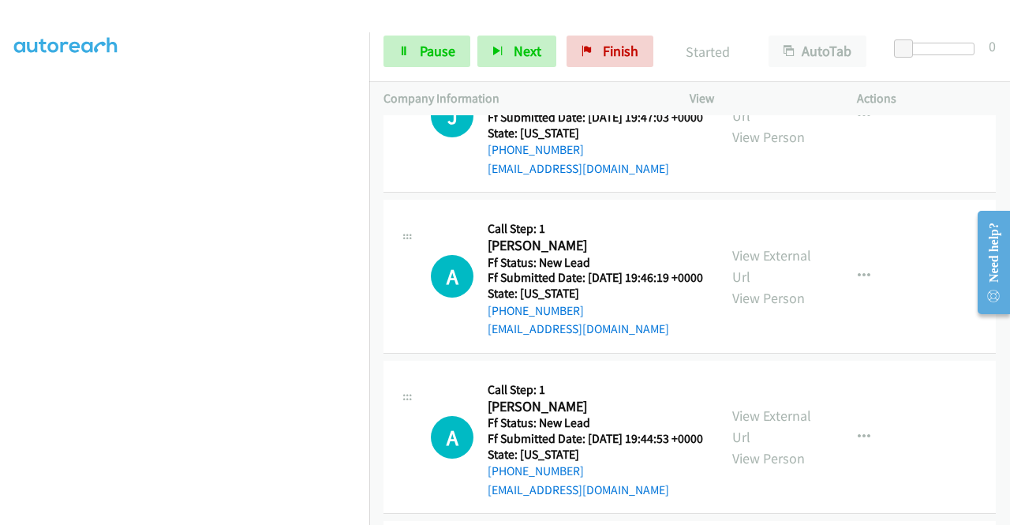
scroll to position [3790, 0]
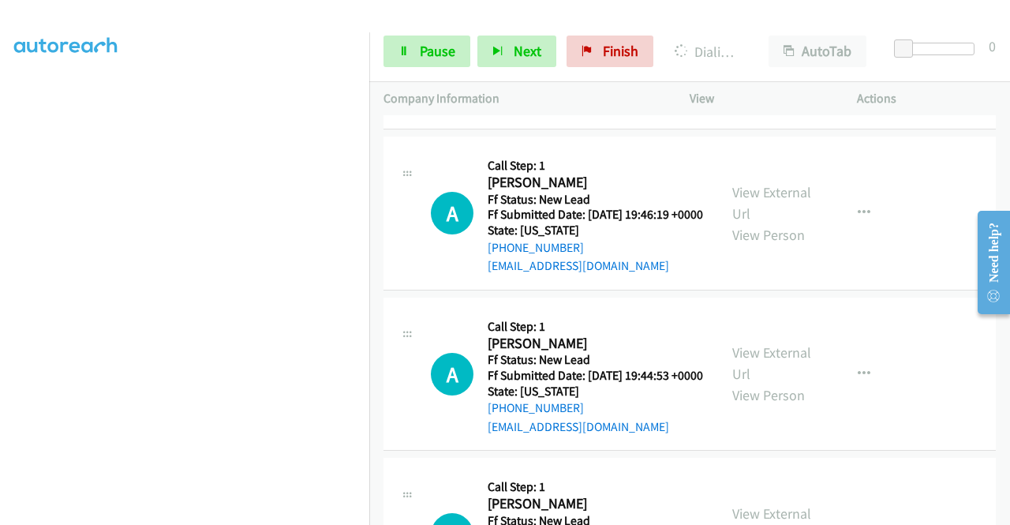
click at [0, 228] on aside "Dialing Mode: Power | Switch to Preview My Lists" at bounding box center [184, 120] width 369 height 873
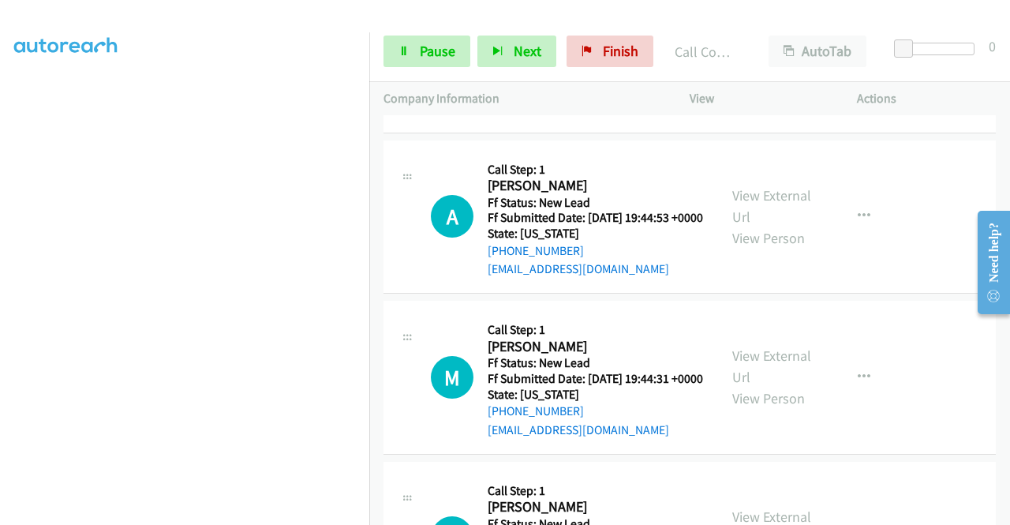
scroll to position [3952, 0]
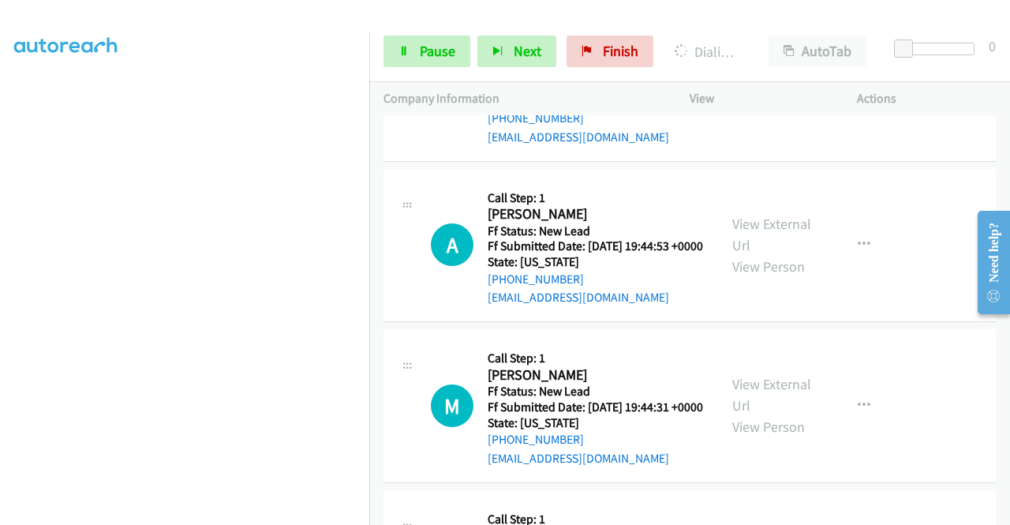
click at [417, 53] on link "Pause" at bounding box center [426, 52] width 87 height 32
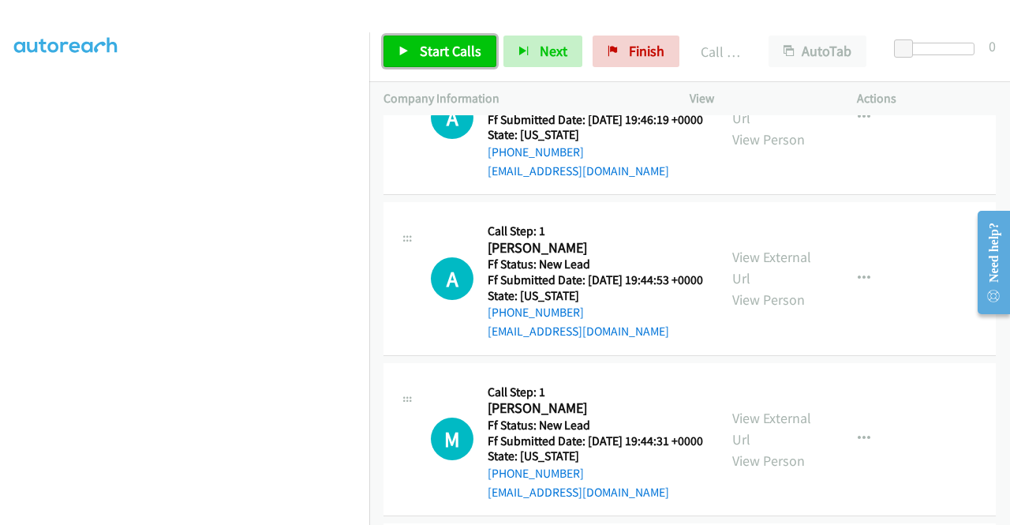
click at [398, 54] on link "Start Calls" at bounding box center [439, 52] width 113 height 32
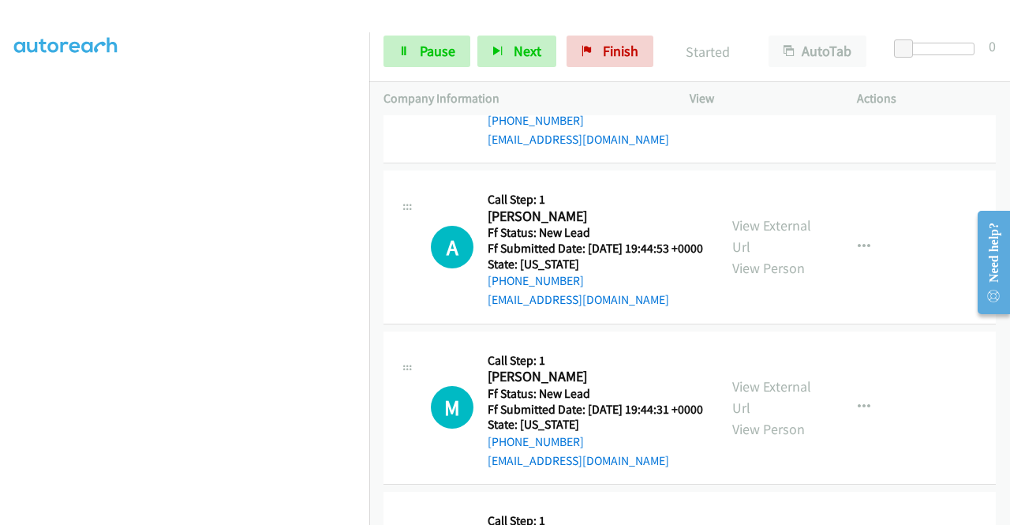
scroll to position [4111, 0]
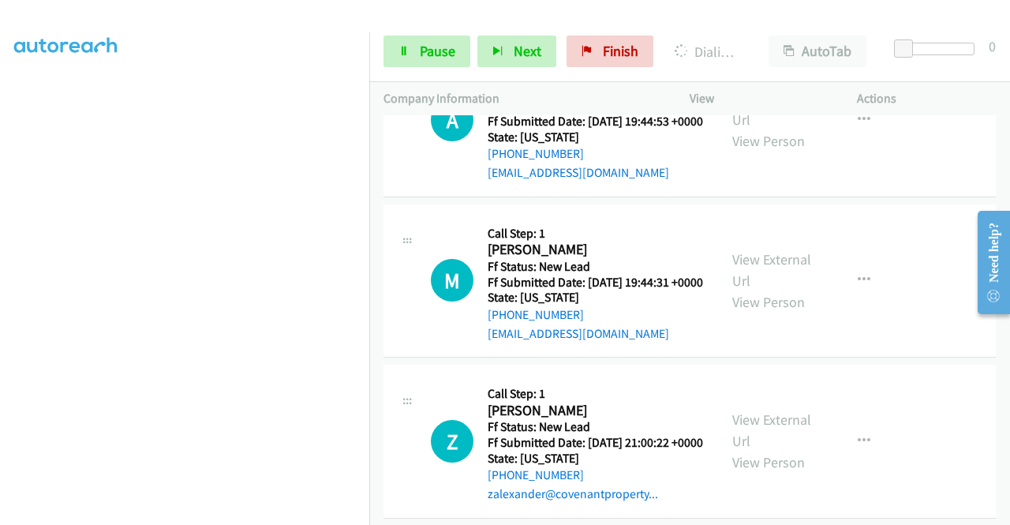
click at [0, 212] on aside "Dialing Mode: Power | Switch to Preview My Lists" at bounding box center [184, 120] width 369 height 873
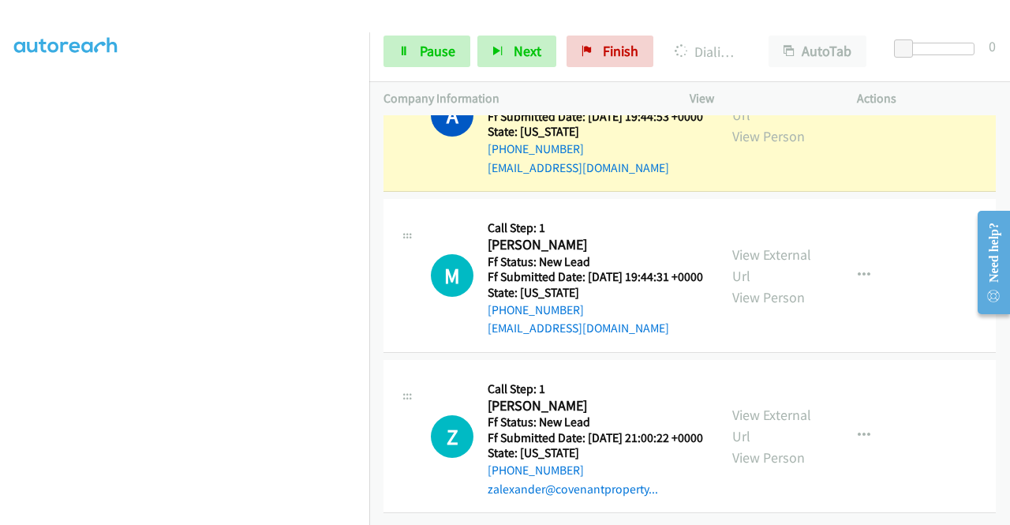
scroll to position [4385, 0]
click at [801, 124] on link "View External Url" at bounding box center [771, 103] width 79 height 39
click at [424, 65] on link "Pause" at bounding box center [426, 52] width 87 height 32
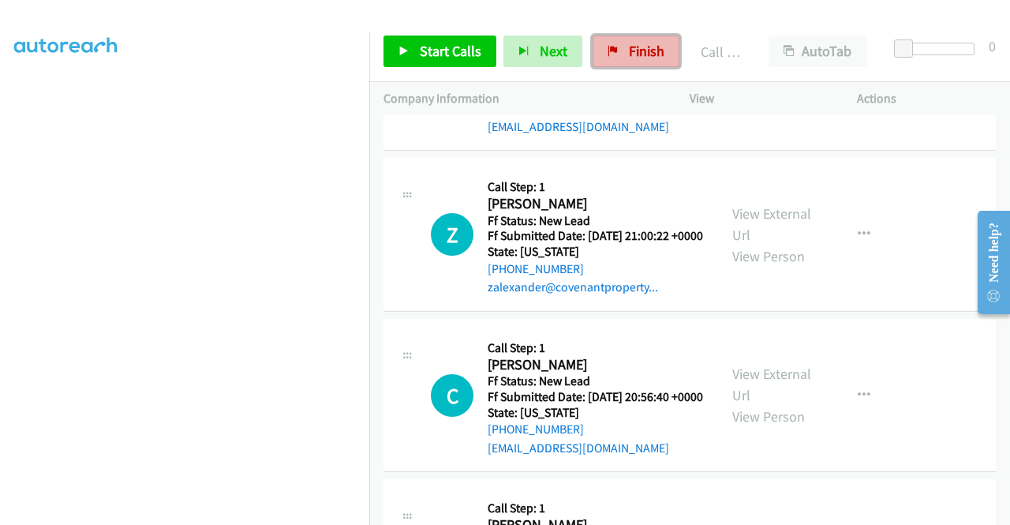
click at [611, 48] on icon at bounding box center [612, 52] width 11 height 11
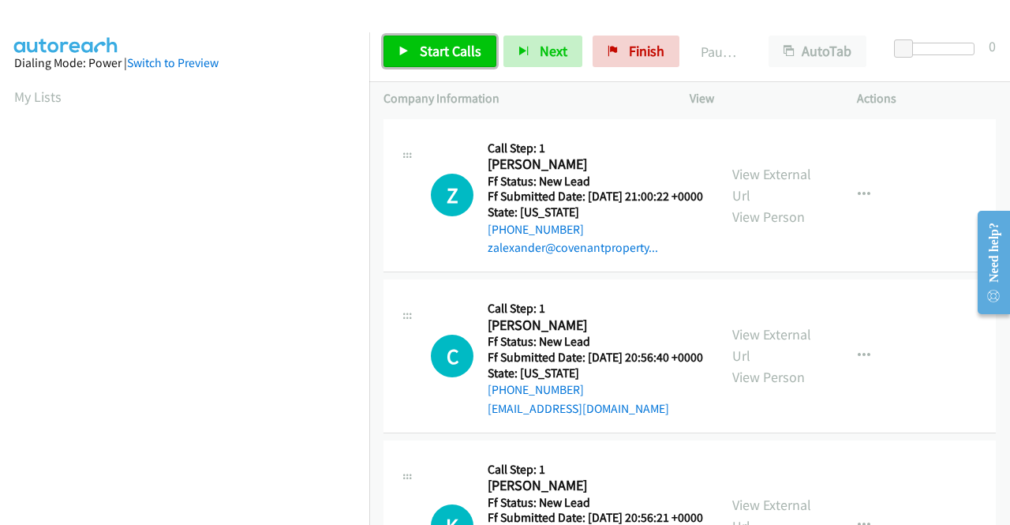
click at [420, 51] on span "Start Calls" at bounding box center [451, 51] width 62 height 18
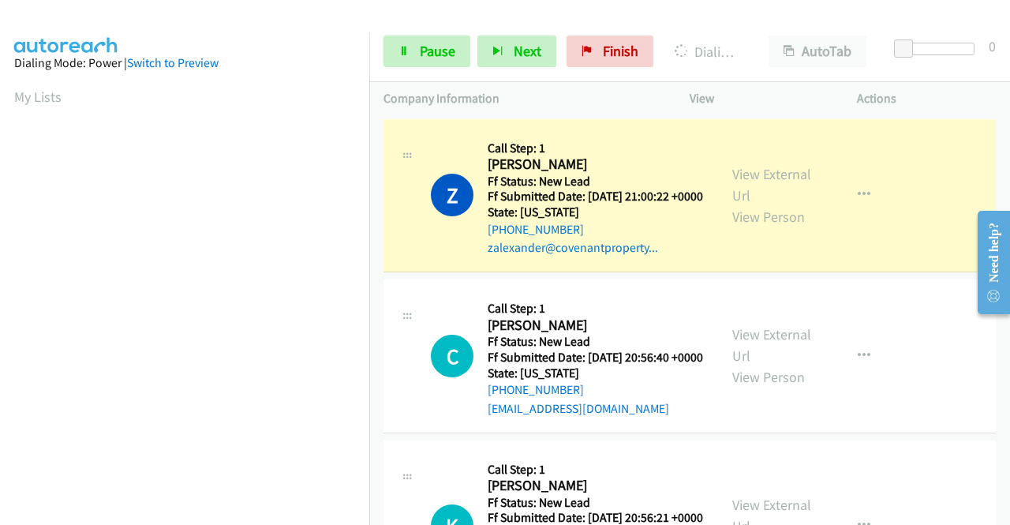
click at [0, 258] on aside "Dialing Mode: Power | Switch to Preview My Lists" at bounding box center [184, 468] width 369 height 873
click at [746, 178] on link "View External Url" at bounding box center [771, 184] width 79 height 39
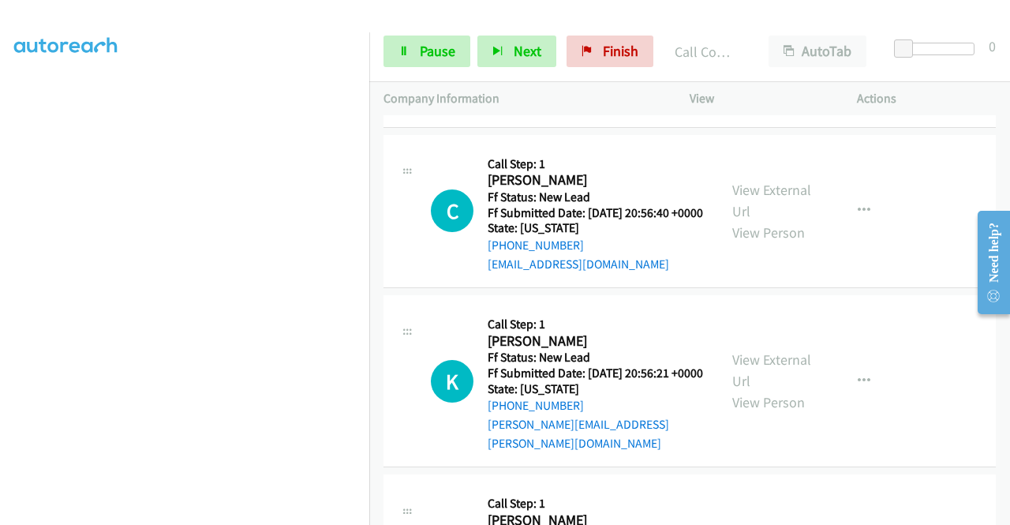
scroll to position [222, 0]
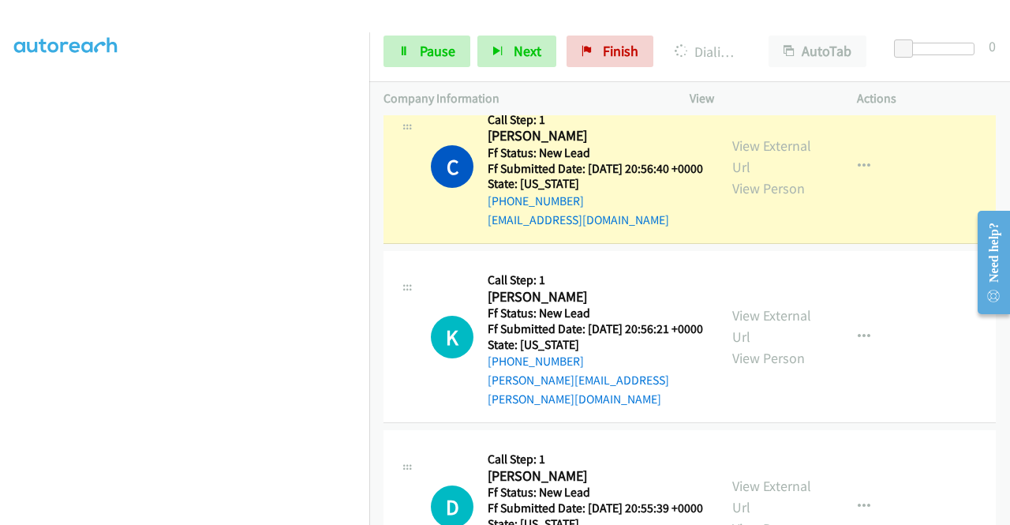
click at [742, 158] on div "View External Url View Person" at bounding box center [773, 167] width 82 height 64
click at [742, 163] on link "View External Url" at bounding box center [771, 155] width 79 height 39
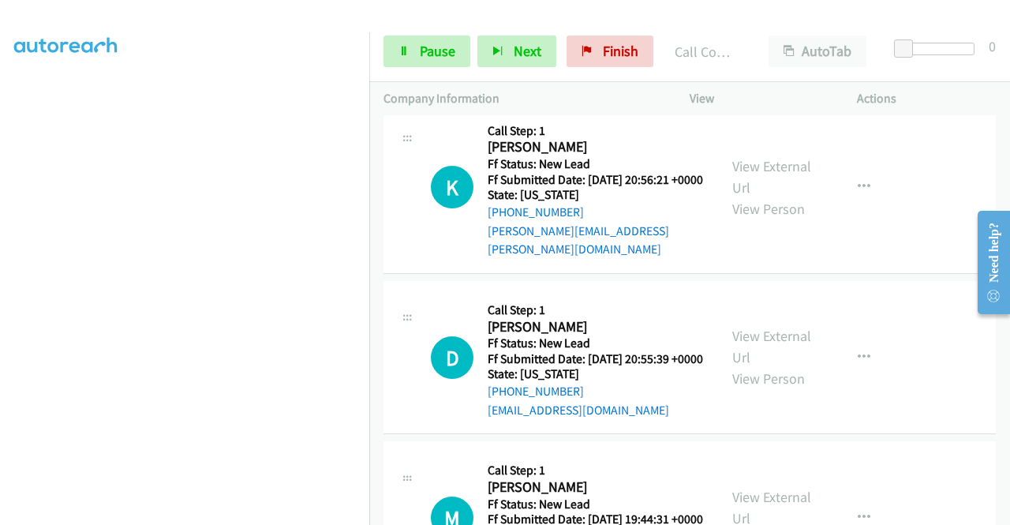
scroll to position [412, 0]
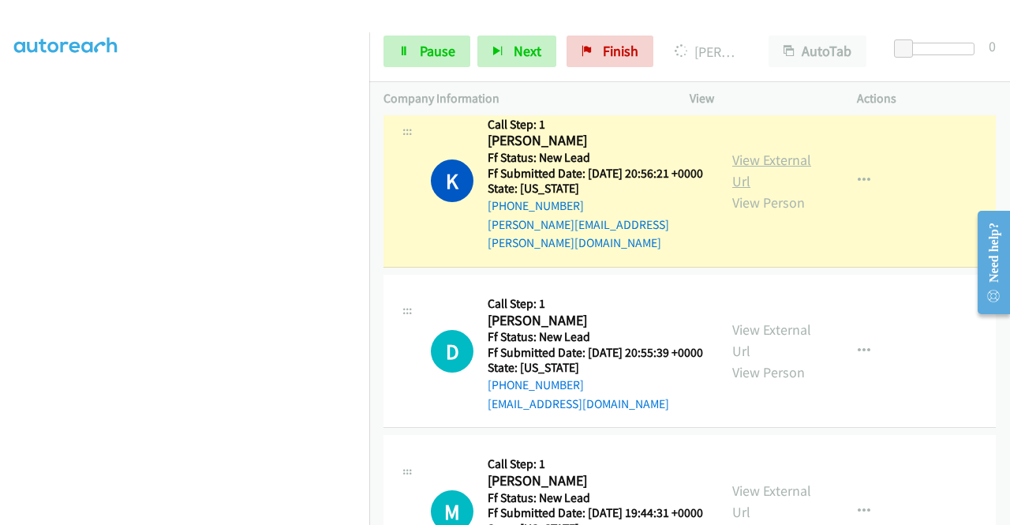
click at [749, 186] on link "View External Url" at bounding box center [771, 170] width 79 height 39
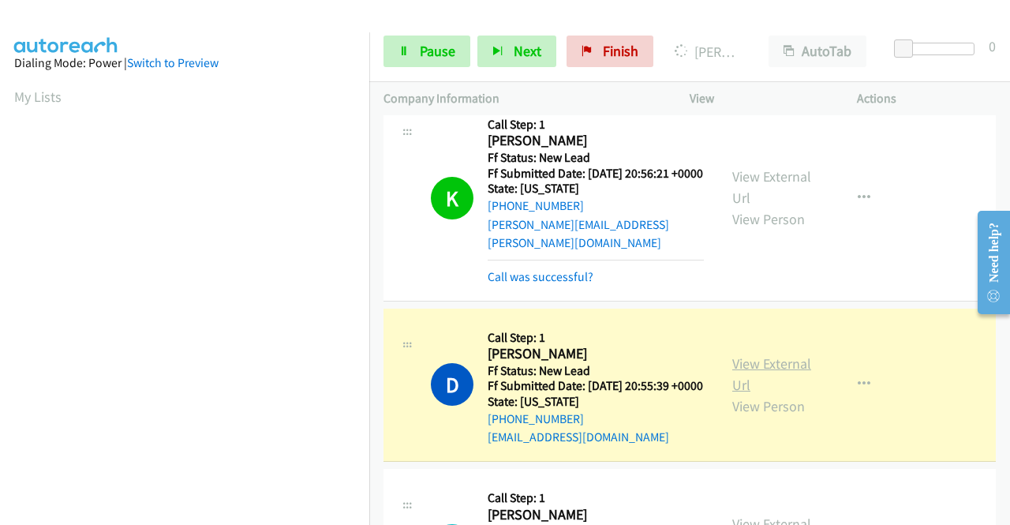
click at [766, 394] on link "View External Url" at bounding box center [771, 373] width 79 height 39
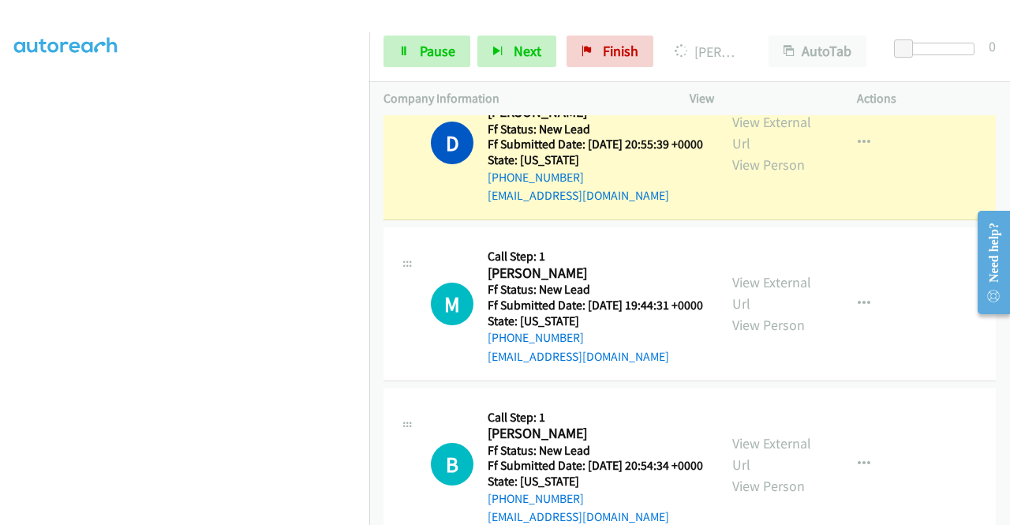
scroll to position [360, 0]
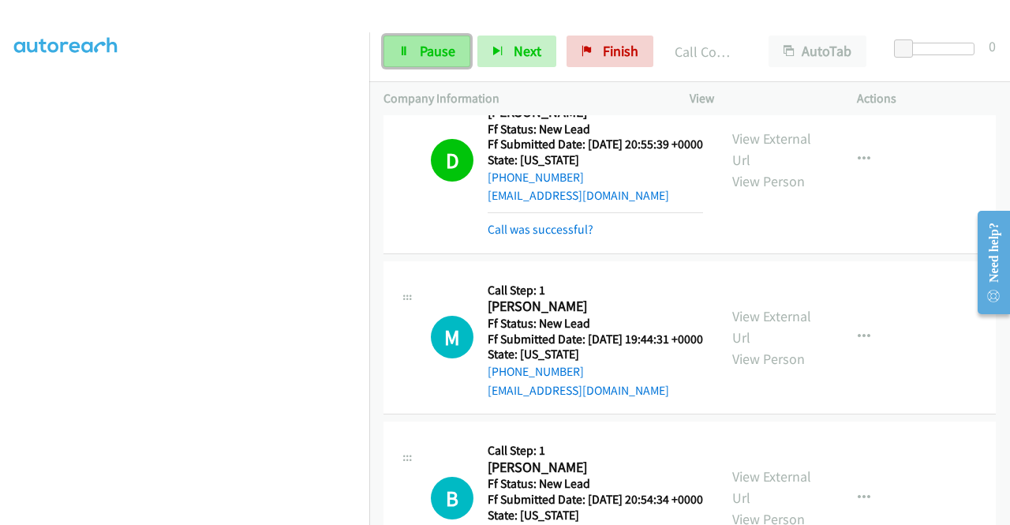
click at [420, 50] on span "Pause" at bounding box center [438, 51] width 36 height 18
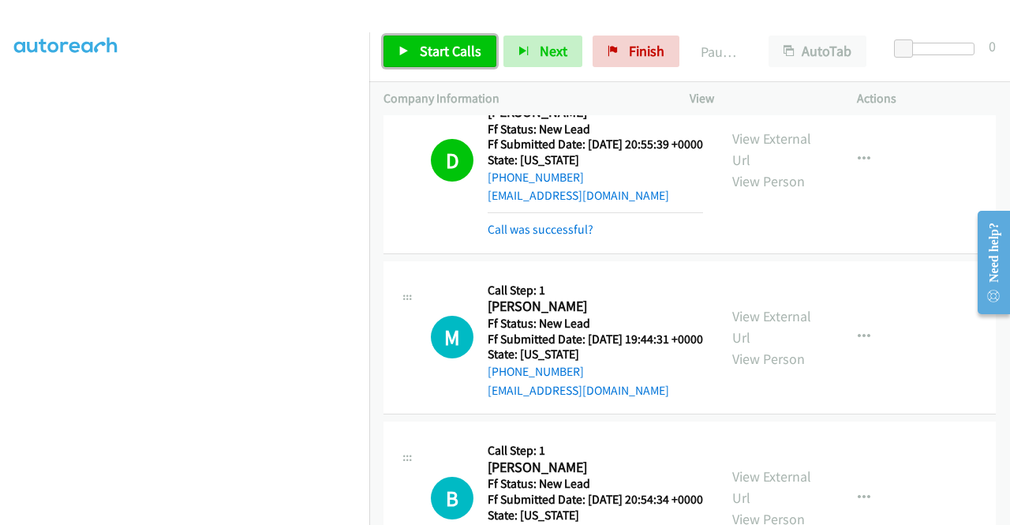
click at [420, 50] on span "Start Calls" at bounding box center [451, 51] width 62 height 18
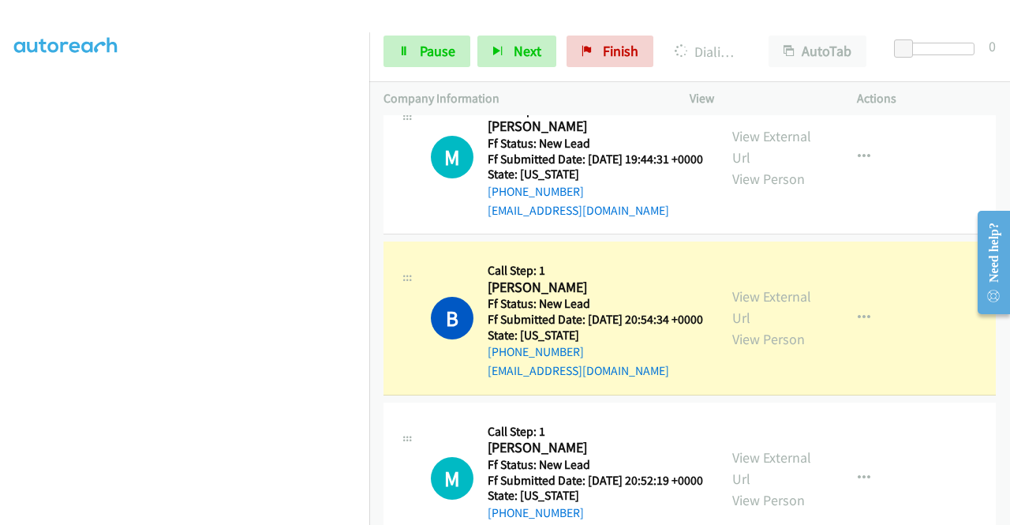
scroll to position [948, 0]
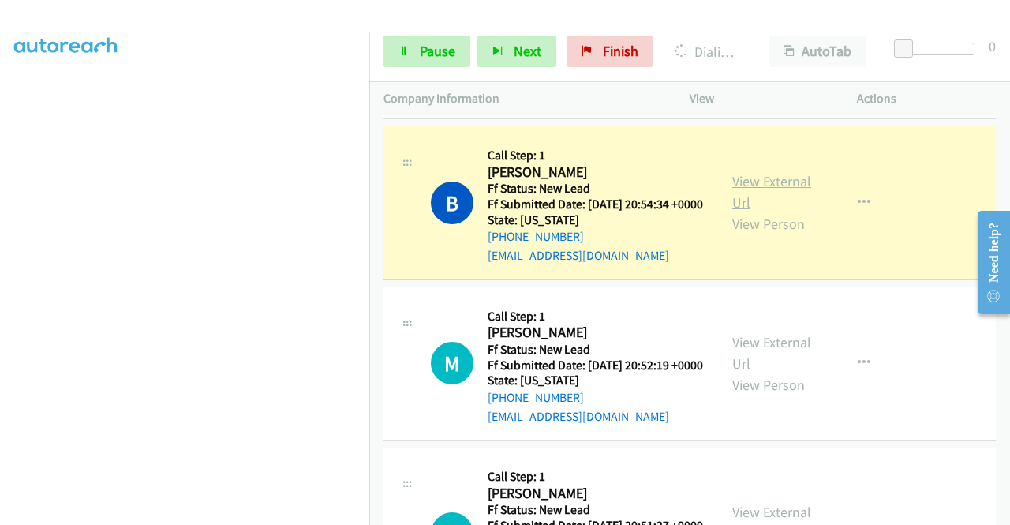
click at [772, 211] on link "View External Url" at bounding box center [771, 191] width 79 height 39
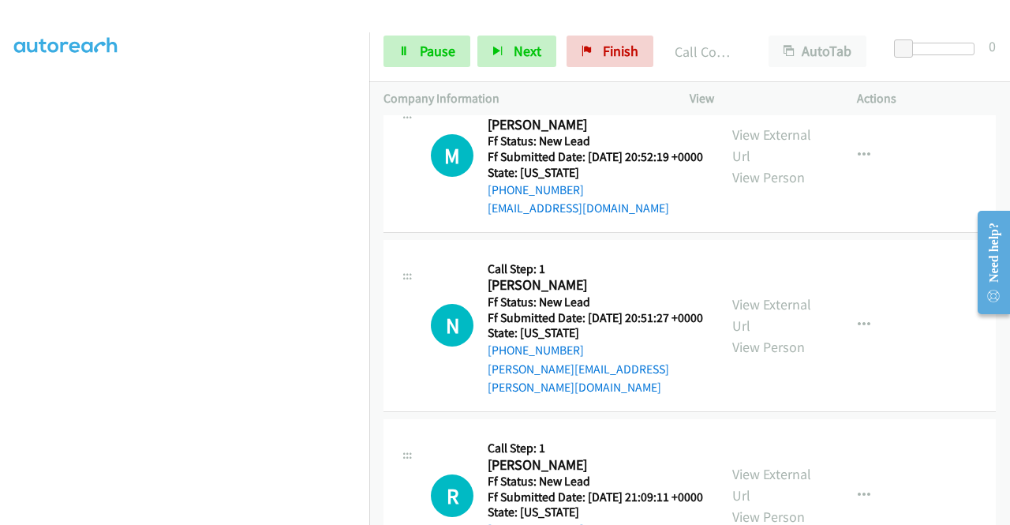
scroll to position [1224, 0]
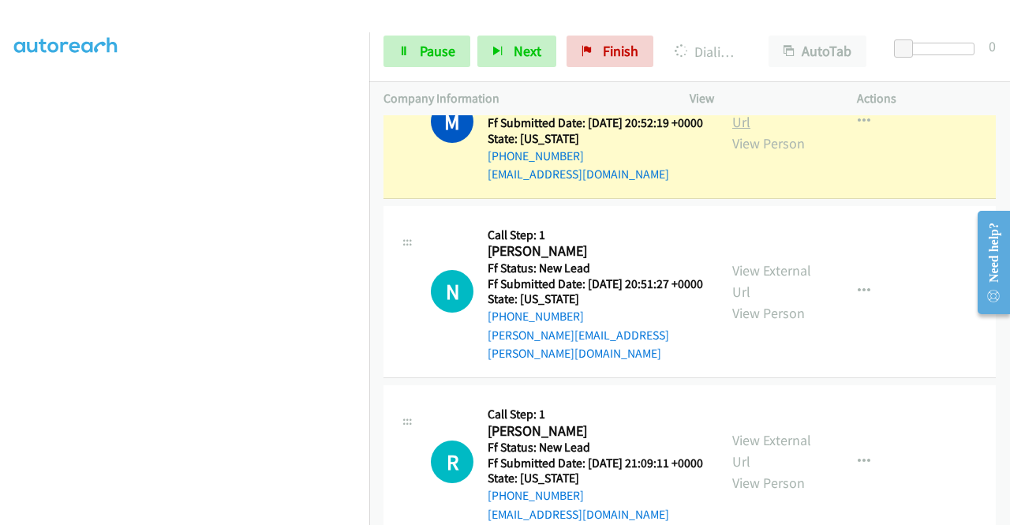
click at [768, 131] on link "View External Url" at bounding box center [771, 111] width 79 height 39
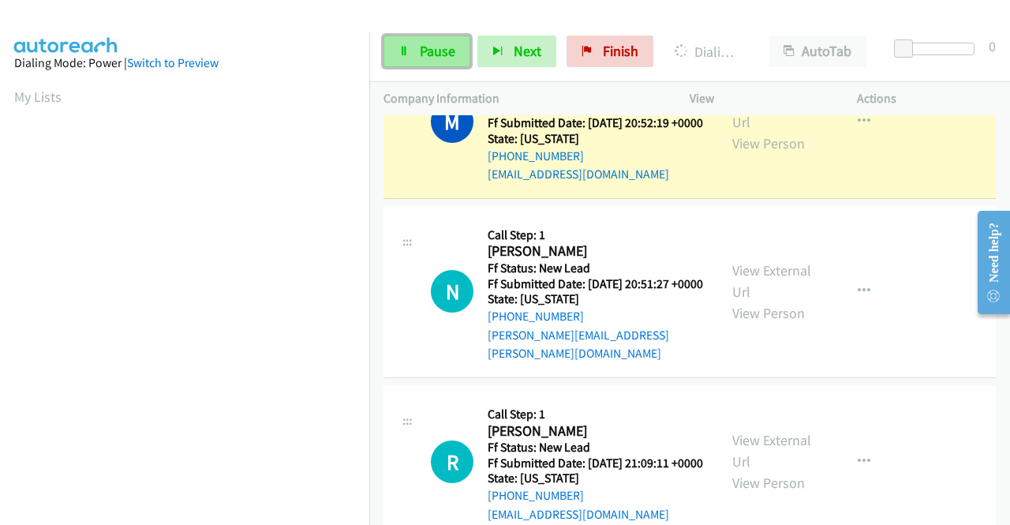
click at [431, 57] on span "Pause" at bounding box center [438, 51] width 36 height 18
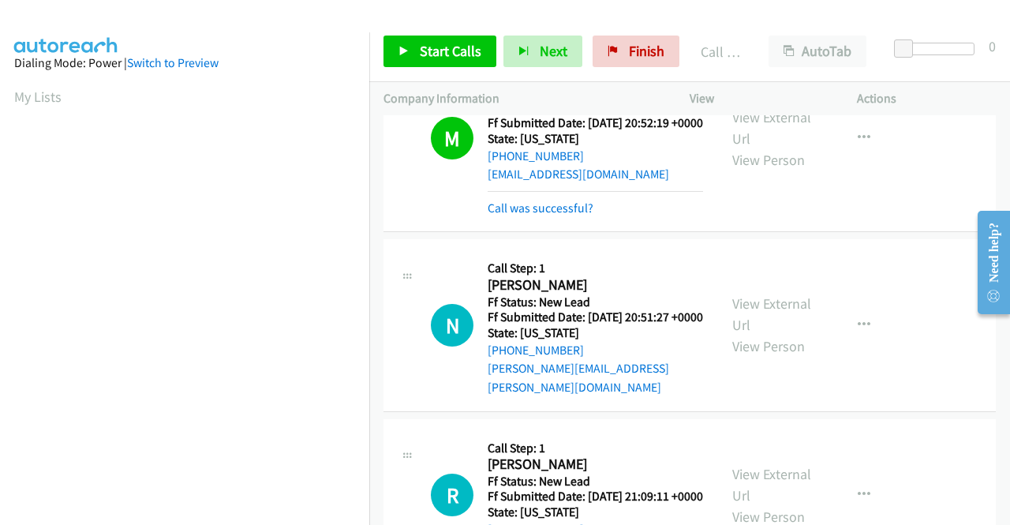
click at [607, 75] on div "Start Calls Pause Next Finish Call Completed AutoTab AutoTab 0" at bounding box center [689, 51] width 641 height 61
click at [607, 58] on link "Finish" at bounding box center [635, 52] width 87 height 32
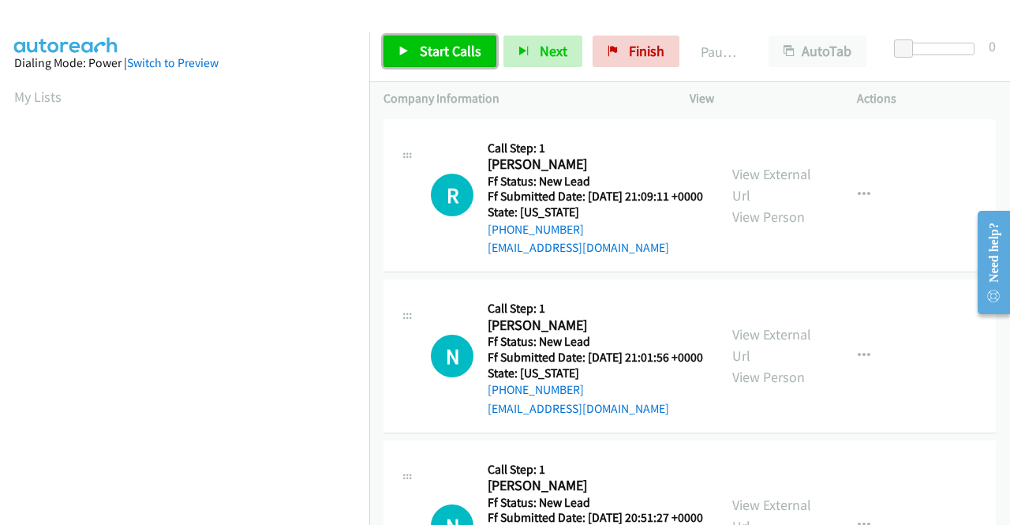
click at [458, 38] on link "Start Calls" at bounding box center [439, 52] width 113 height 32
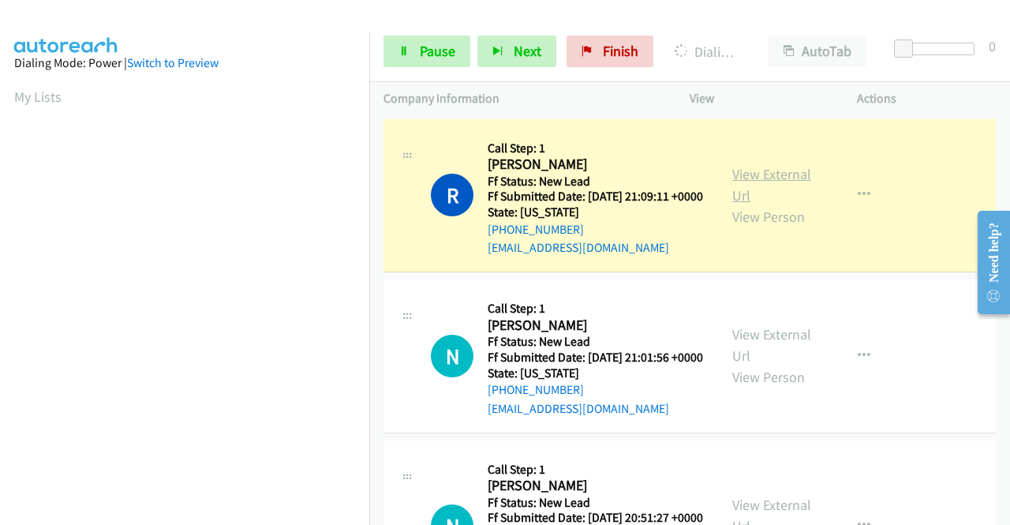
click at [772, 185] on link "View External Url" at bounding box center [771, 184] width 79 height 39
click at [0, 235] on aside "Dialing Mode: Power | Switch to Preview My Lists" at bounding box center [184, 468] width 369 height 873
click at [403, 49] on icon at bounding box center [403, 52] width 11 height 11
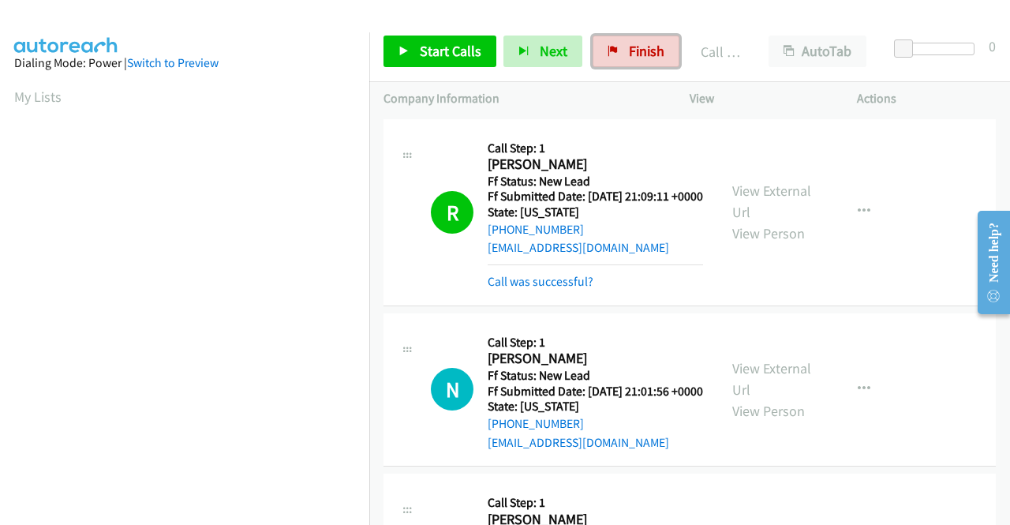
click at [636, 41] on link "Finish" at bounding box center [635, 52] width 87 height 32
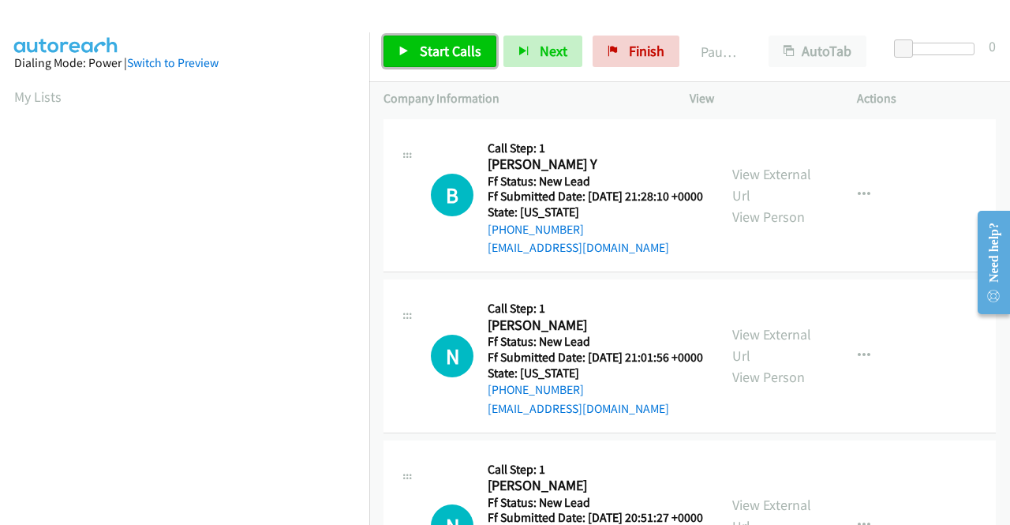
click at [465, 58] on span "Start Calls" at bounding box center [451, 51] width 62 height 18
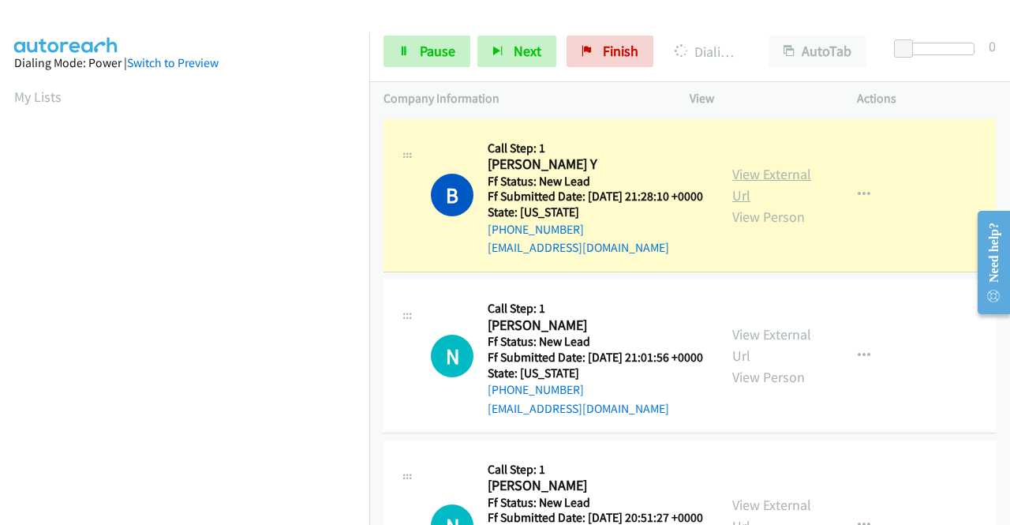
click at [768, 176] on link "View External Url" at bounding box center [771, 184] width 79 height 39
click at [0, 160] on aside "Dialing Mode: Power | Switch to Preview My Lists" at bounding box center [184, 120] width 369 height 873
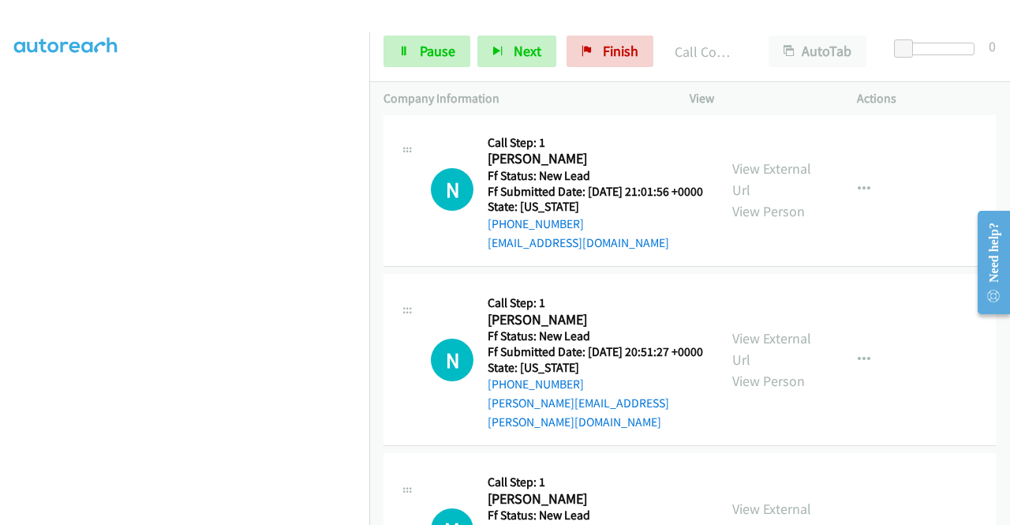
scroll to position [296, 0]
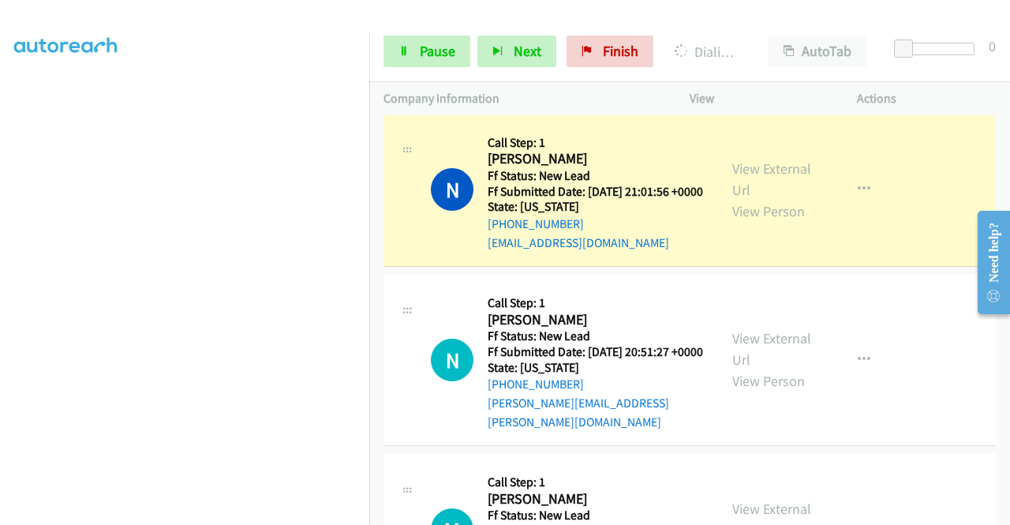
drag, startPoint x: 376, startPoint y: 327, endPoint x: 380, endPoint y: 371, distance: 44.4
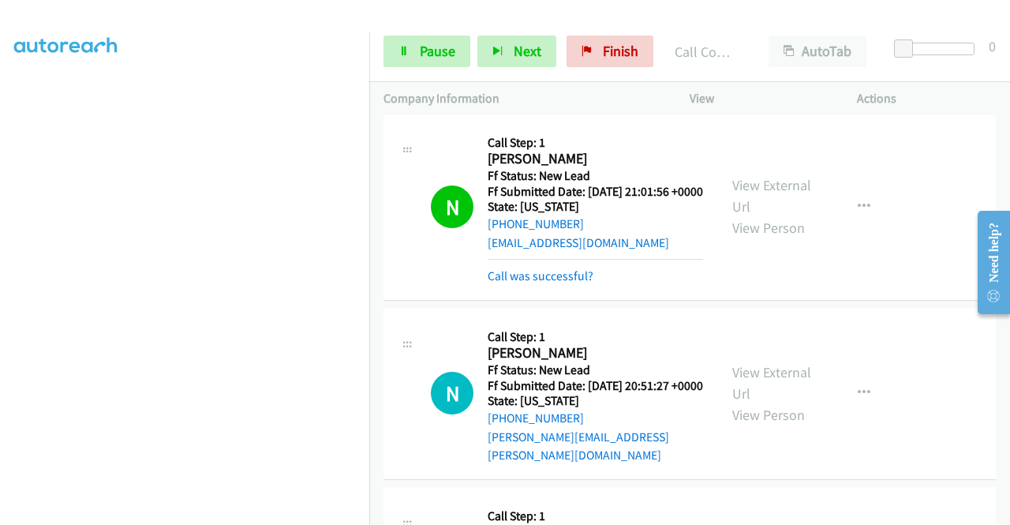
click at [809, 213] on div "View External Url View Person View External Url Email Schedule/Manage Callback …" at bounding box center [808, 207] width 181 height 158
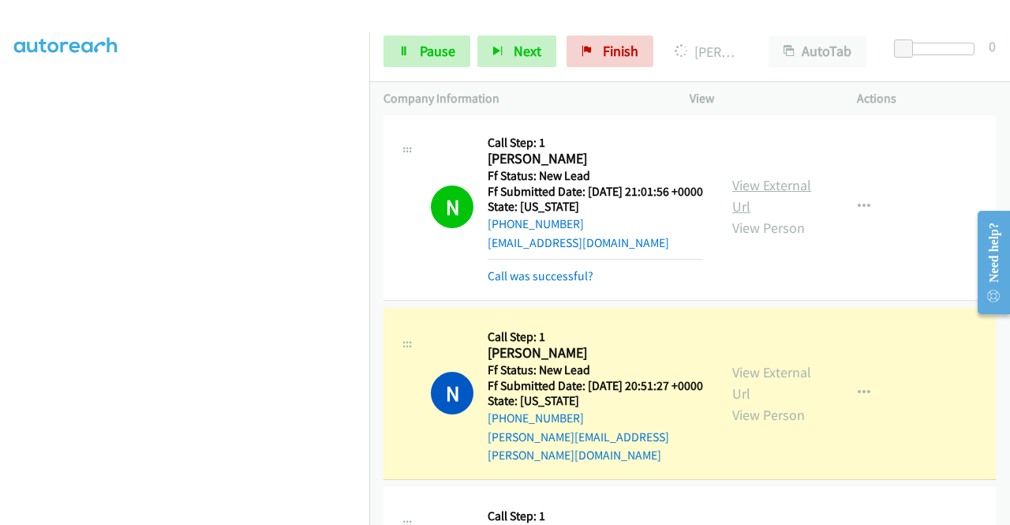
click at [789, 206] on link "View External Url" at bounding box center [771, 195] width 79 height 39
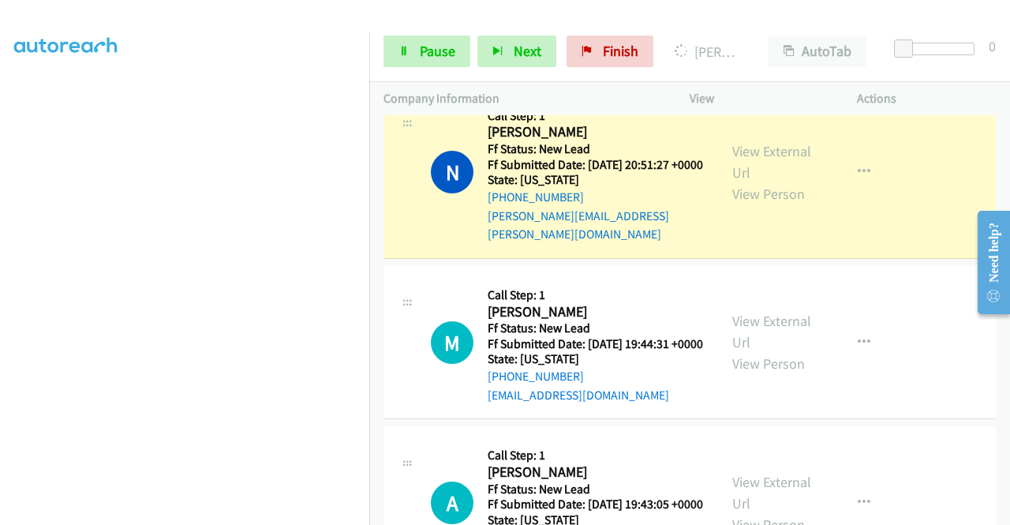
scroll to position [431, 0]
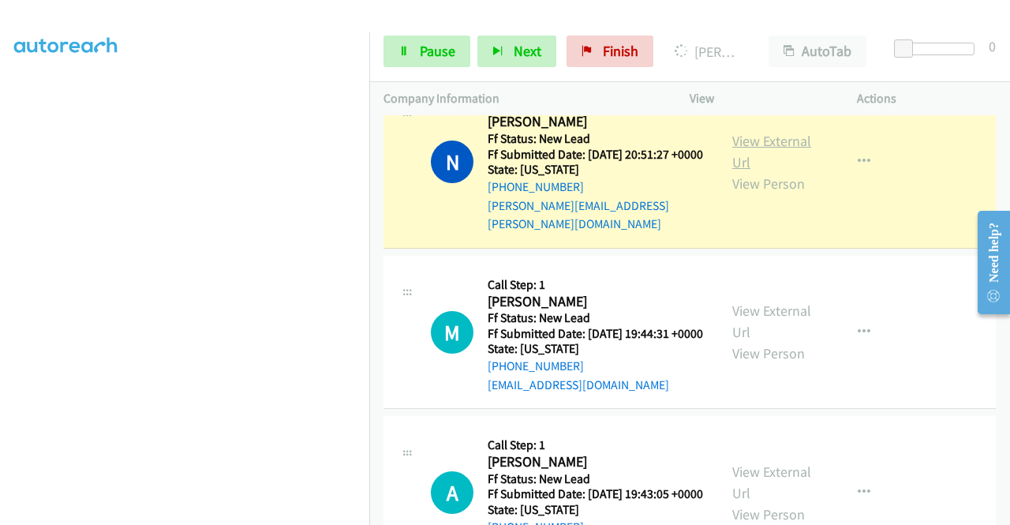
click at [756, 164] on link "View External Url" at bounding box center [771, 151] width 79 height 39
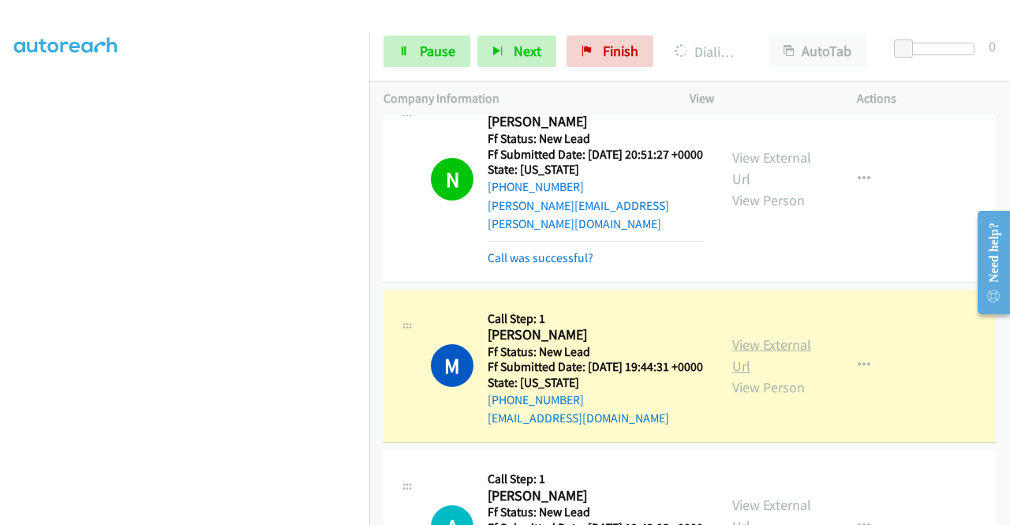
click at [775, 375] on link "View External Url" at bounding box center [771, 354] width 79 height 39
click at [402, 71] on div "Start Calls Pause Next Finish Dialing Mark Huyghue AutoTab AutoTab 0" at bounding box center [689, 51] width 641 height 61
click at [402, 65] on link "Pause" at bounding box center [426, 52] width 87 height 32
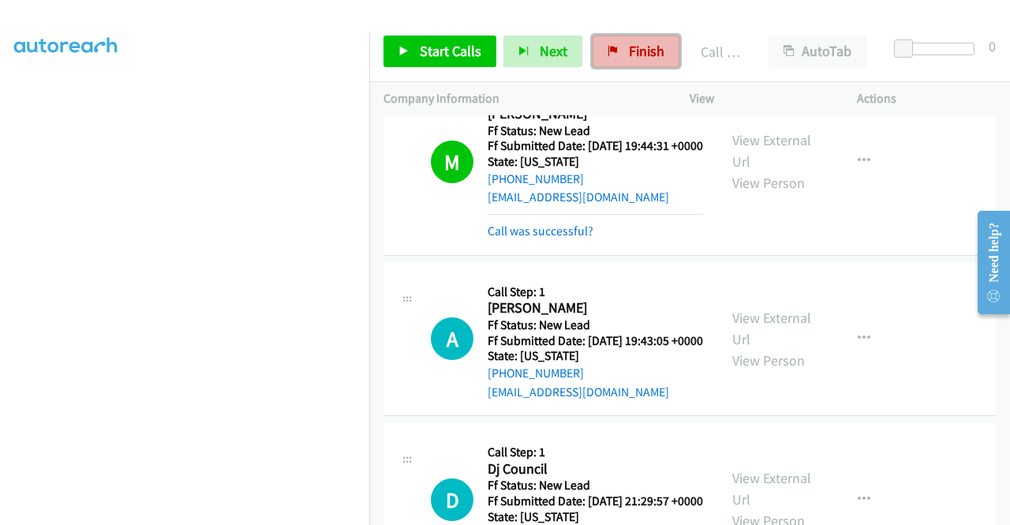
click at [645, 63] on link "Finish" at bounding box center [635, 52] width 87 height 32
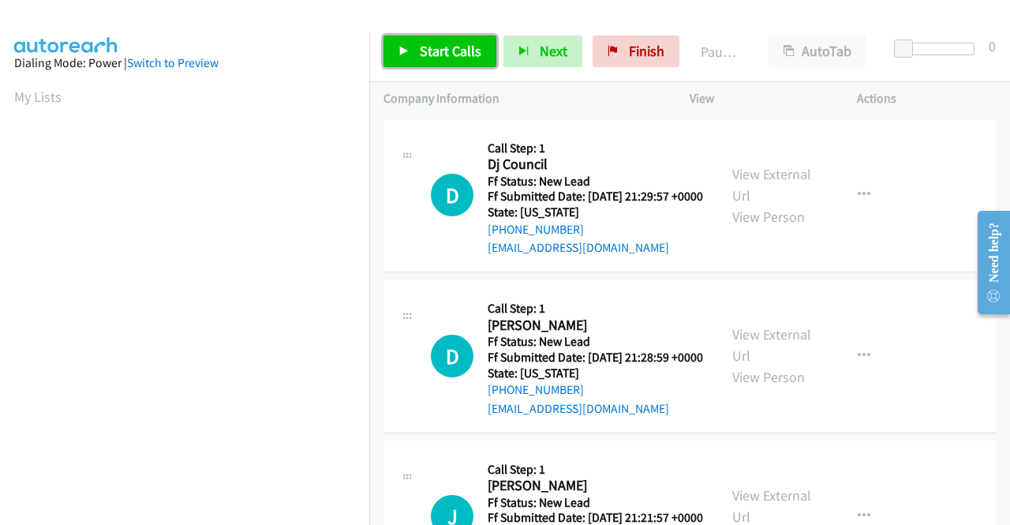
click at [443, 58] on span "Start Calls" at bounding box center [451, 51] width 62 height 18
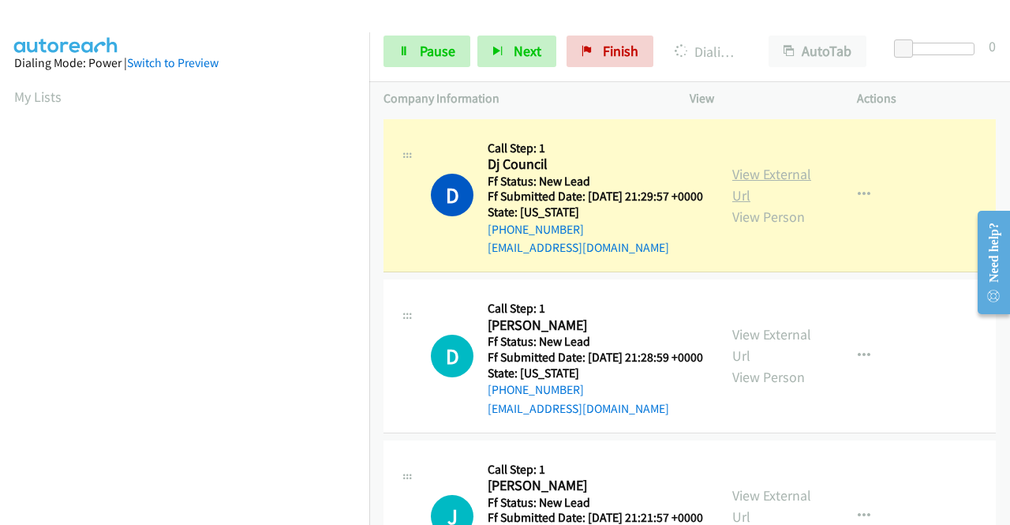
click at [740, 178] on link "View External Url" at bounding box center [771, 184] width 79 height 39
click at [0, 154] on aside "Dialing Mode: Power | Switch to Preview My Lists" at bounding box center [184, 468] width 369 height 873
click at [0, 251] on aside "Dialing Mode: Power | Switch to Preview My Lists" at bounding box center [184, 120] width 369 height 873
click at [262, 514] on section at bounding box center [184, 150] width 341 height 755
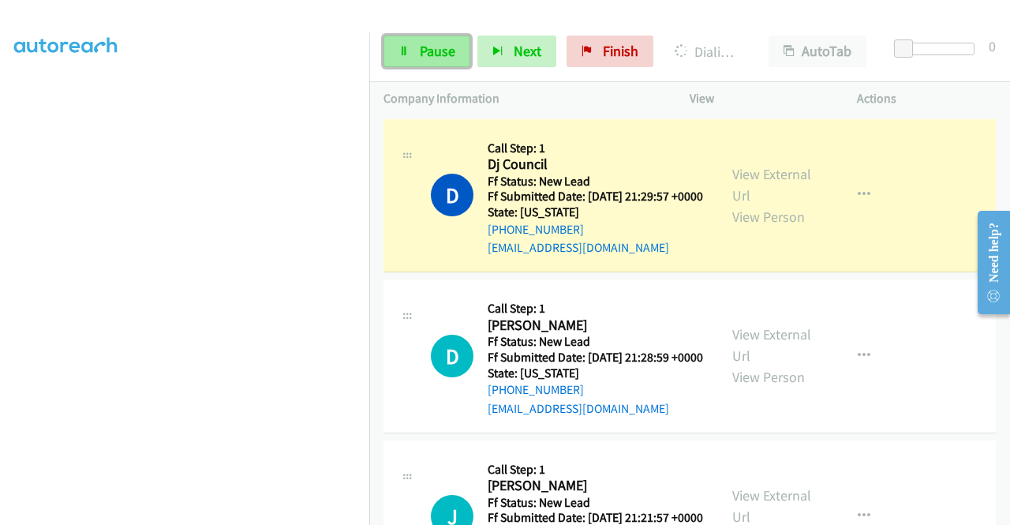
drag, startPoint x: 409, startPoint y: 49, endPoint x: 397, endPoint y: 39, distance: 16.3
click at [397, 39] on link "Pause" at bounding box center [426, 52] width 87 height 32
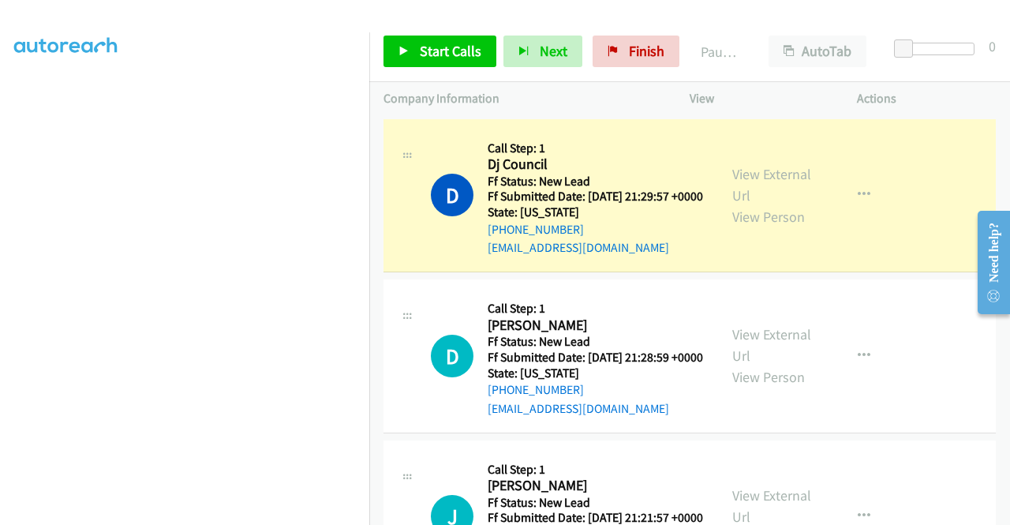
click at [0, 136] on aside "Dialing Mode: Power | Switch to Preview My Lists" at bounding box center [184, 120] width 369 height 873
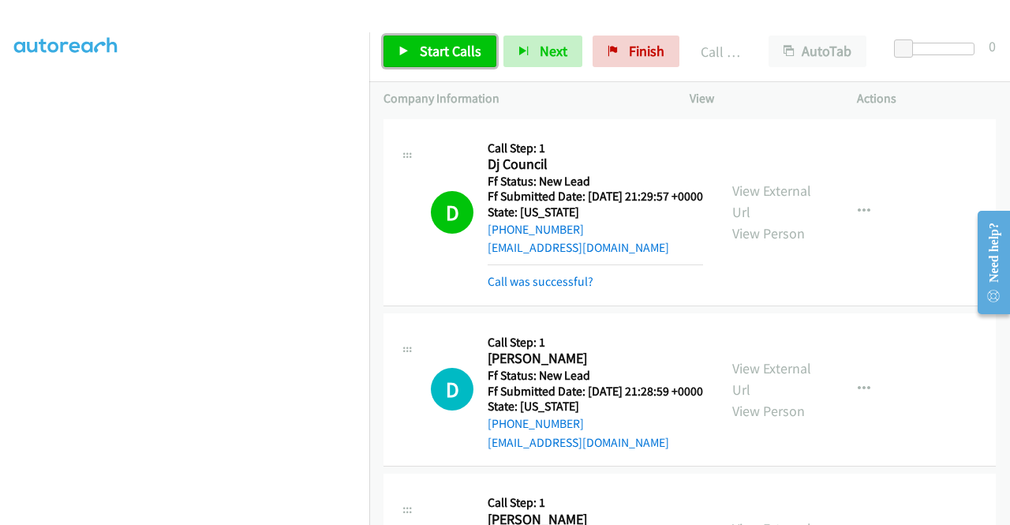
click at [439, 58] on span "Start Calls" at bounding box center [451, 51] width 62 height 18
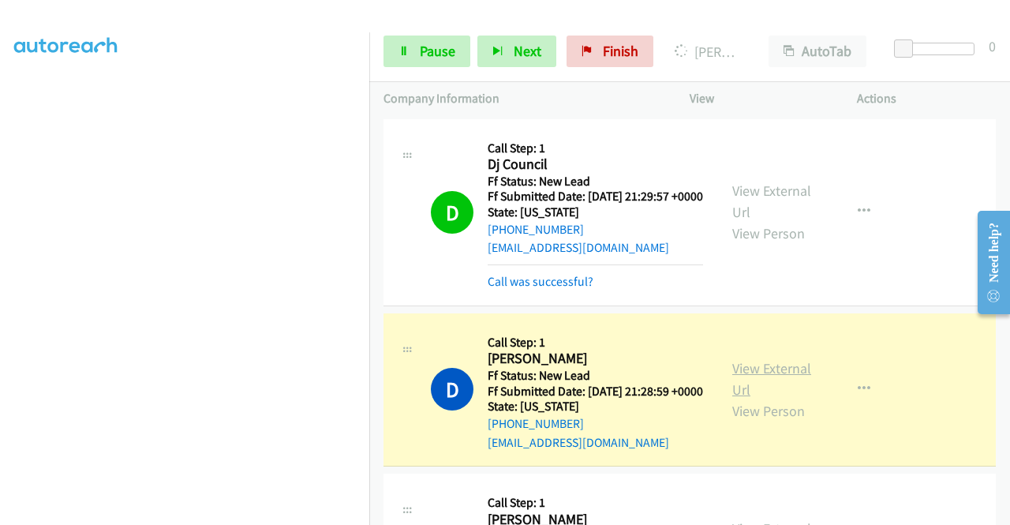
click at [764, 384] on link "View External Url" at bounding box center [771, 378] width 79 height 39
click at [0, 154] on aside "Dialing Mode: Power | Switch to Preview My Lists" at bounding box center [184, 120] width 369 height 873
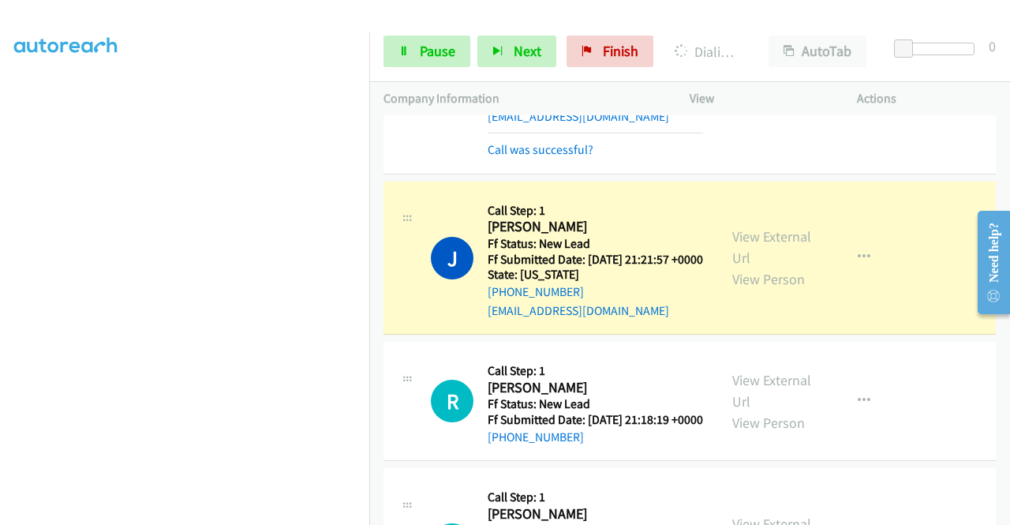
scroll to position [347, 0]
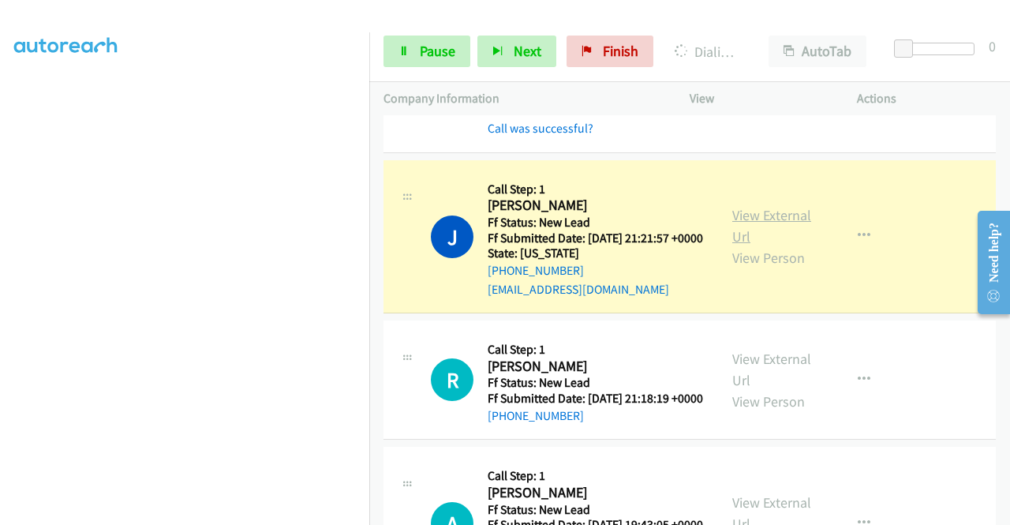
click at [770, 243] on link "View External Url" at bounding box center [771, 225] width 79 height 39
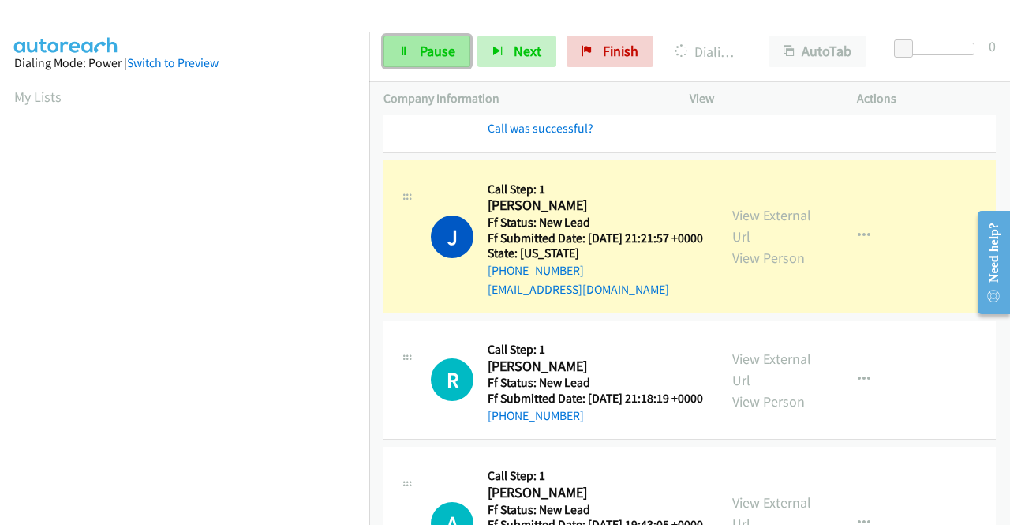
click at [405, 38] on link "Pause" at bounding box center [426, 52] width 87 height 32
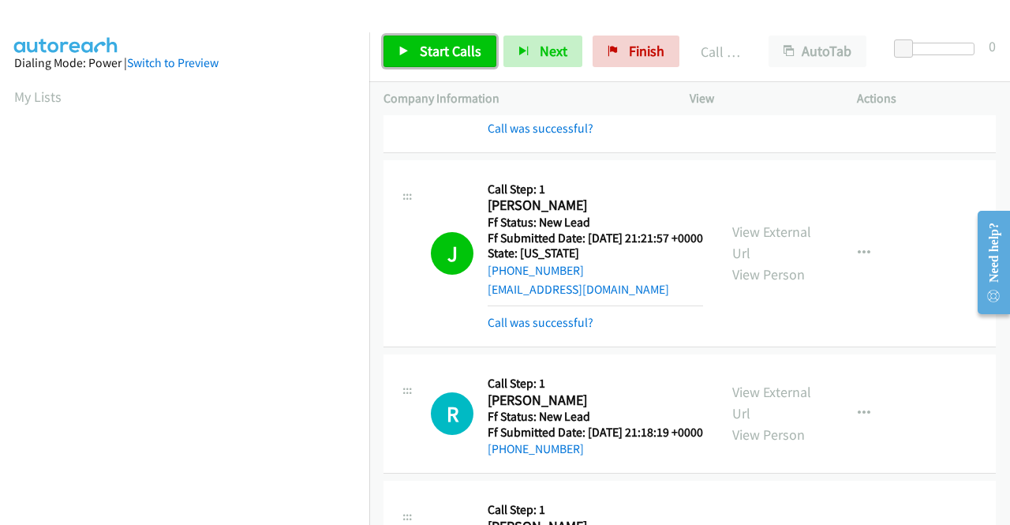
click at [406, 47] on icon at bounding box center [403, 52] width 11 height 11
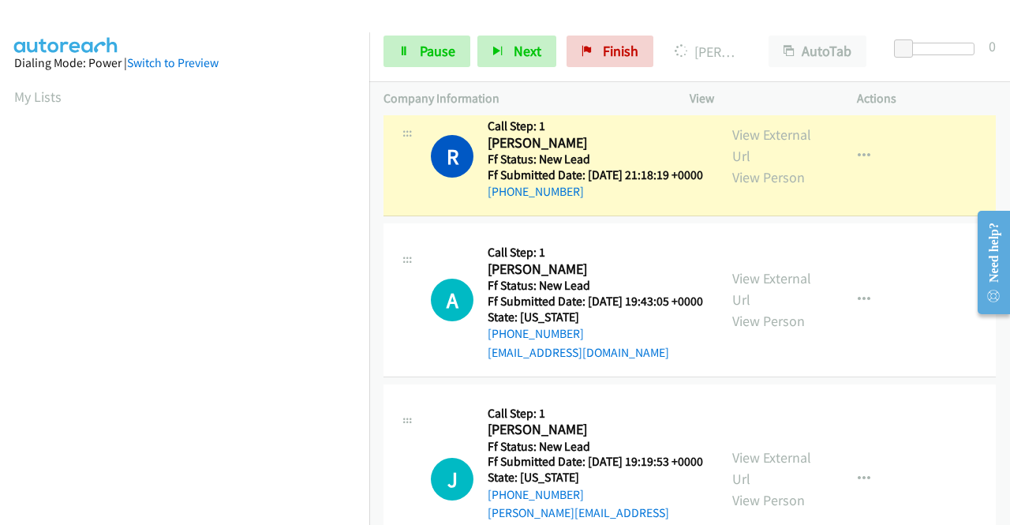
scroll to position [600, 0]
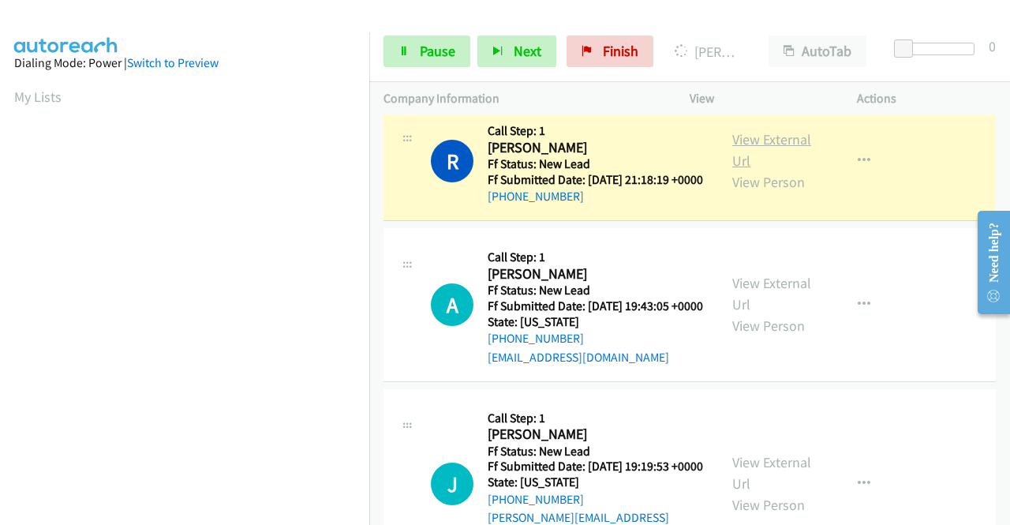
click at [759, 170] on link "View External Url" at bounding box center [771, 149] width 79 height 39
click at [0, 275] on aside "Dialing Mode: Power | Switch to Preview My Lists" at bounding box center [184, 468] width 369 height 873
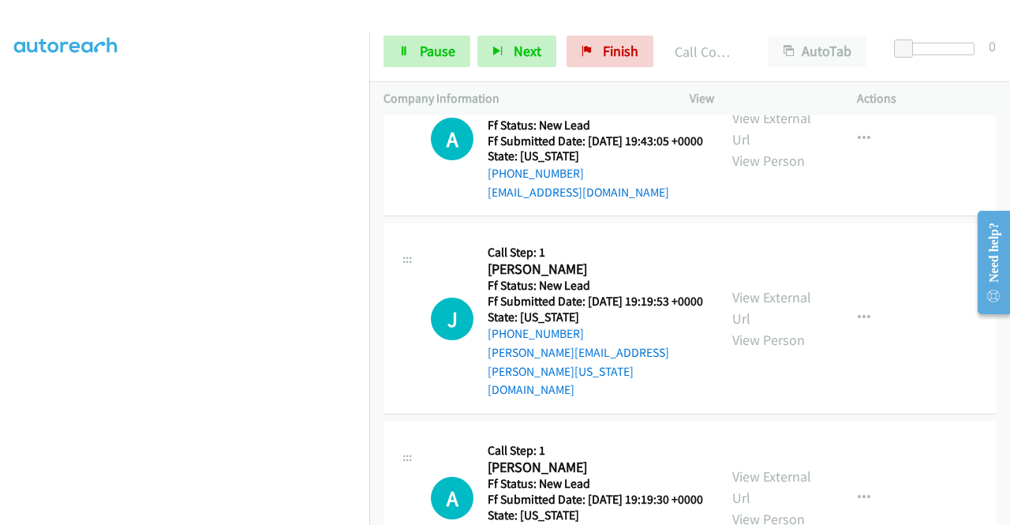
scroll to position [811, 0]
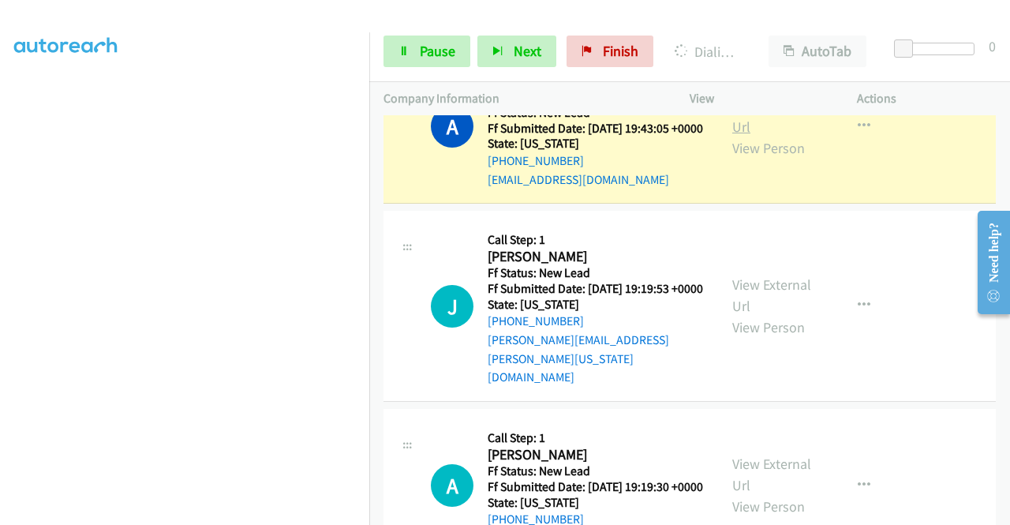
click at [732, 136] on link "View External Url" at bounding box center [771, 115] width 79 height 39
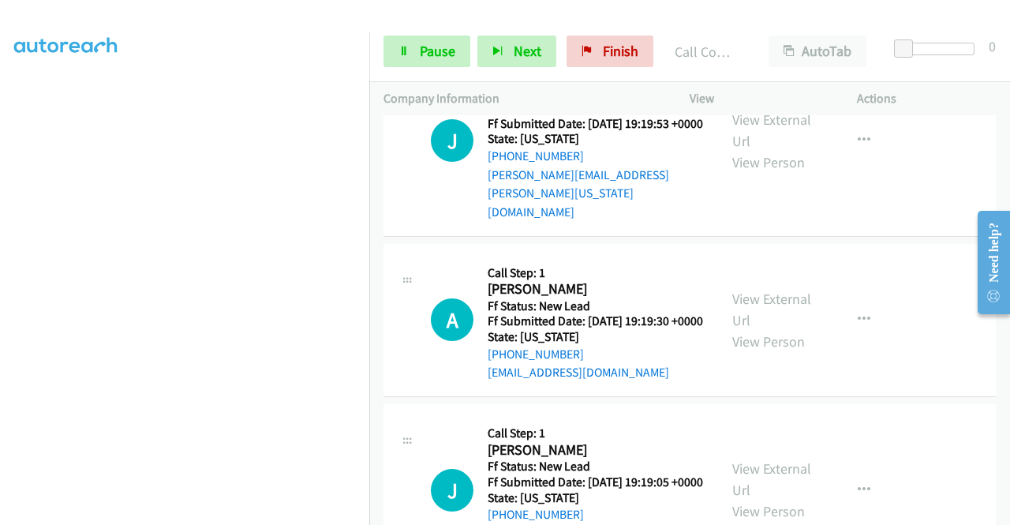
scroll to position [1017, 0]
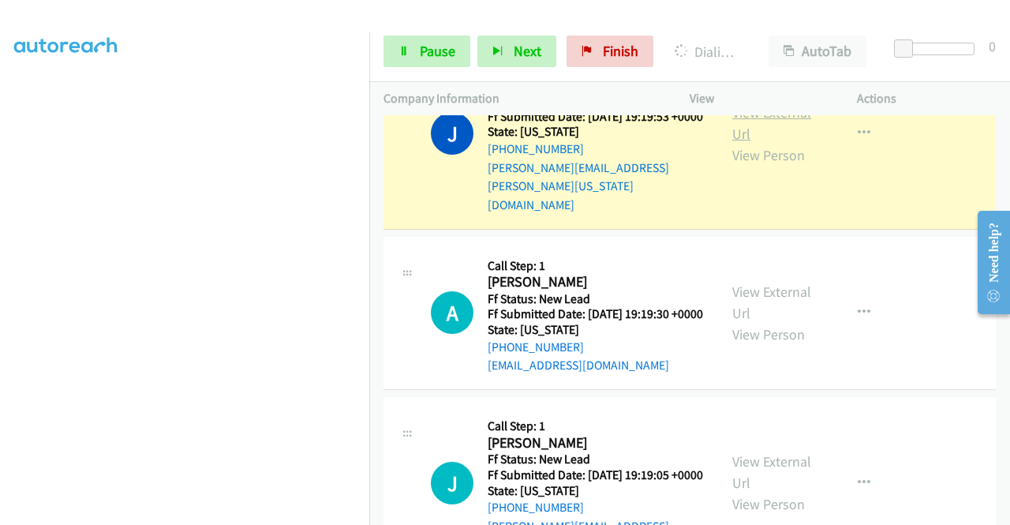
click at [734, 143] on link "View External Url" at bounding box center [771, 122] width 79 height 39
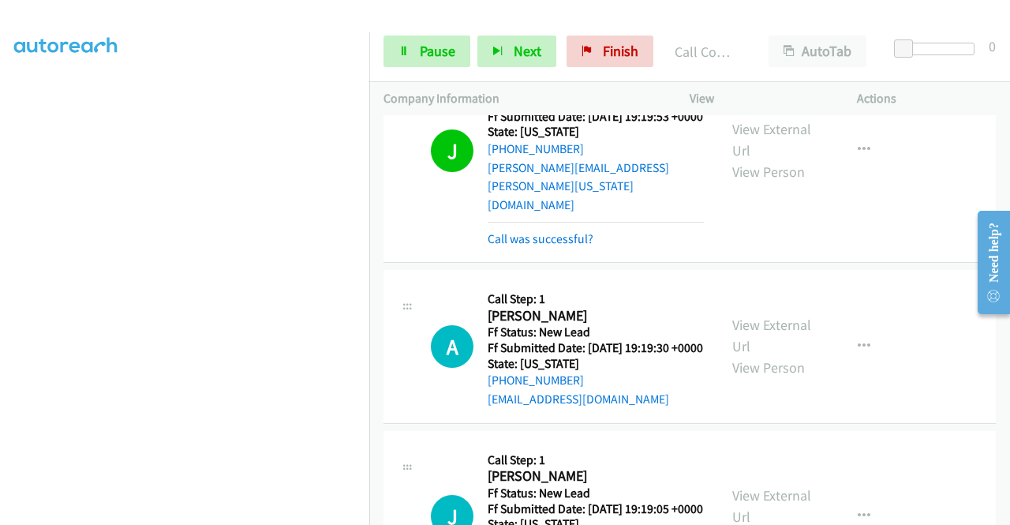
scroll to position [1183, 0]
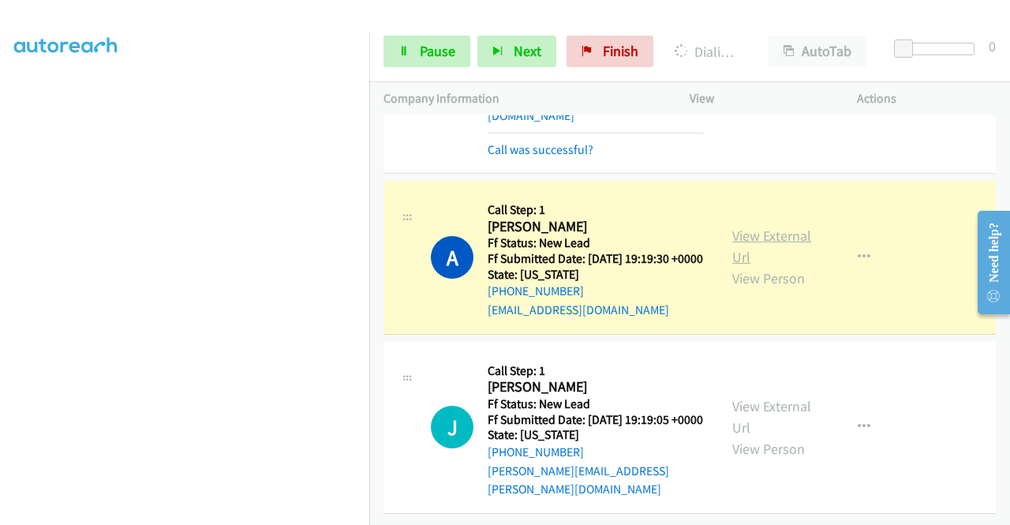
click at [779, 226] on link "View External Url" at bounding box center [771, 245] width 79 height 39
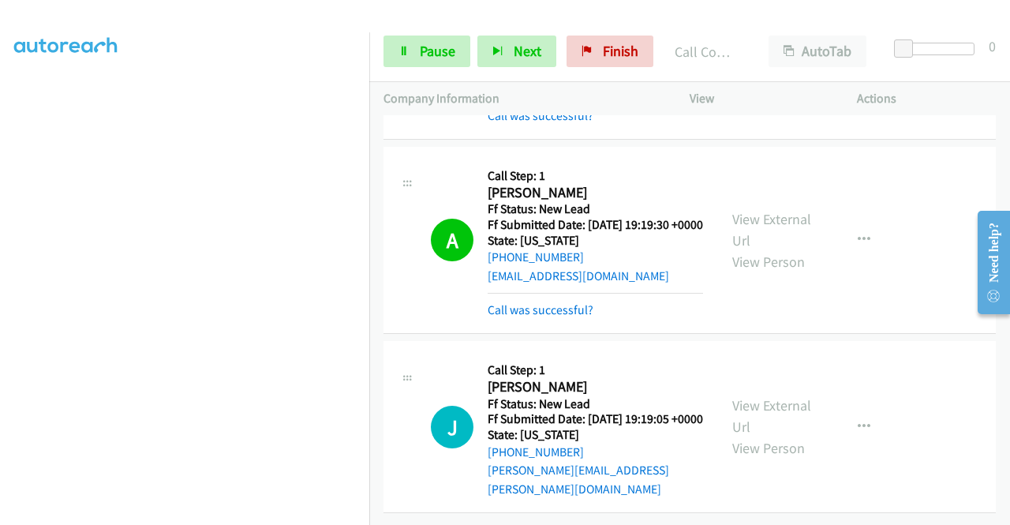
scroll to position [1216, 0]
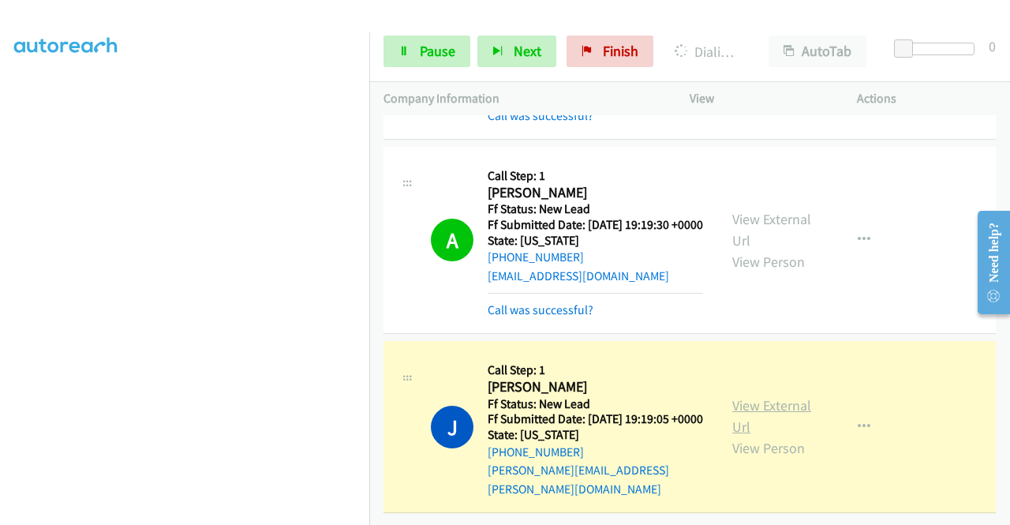
click at [748, 396] on link "View External Url" at bounding box center [771, 415] width 79 height 39
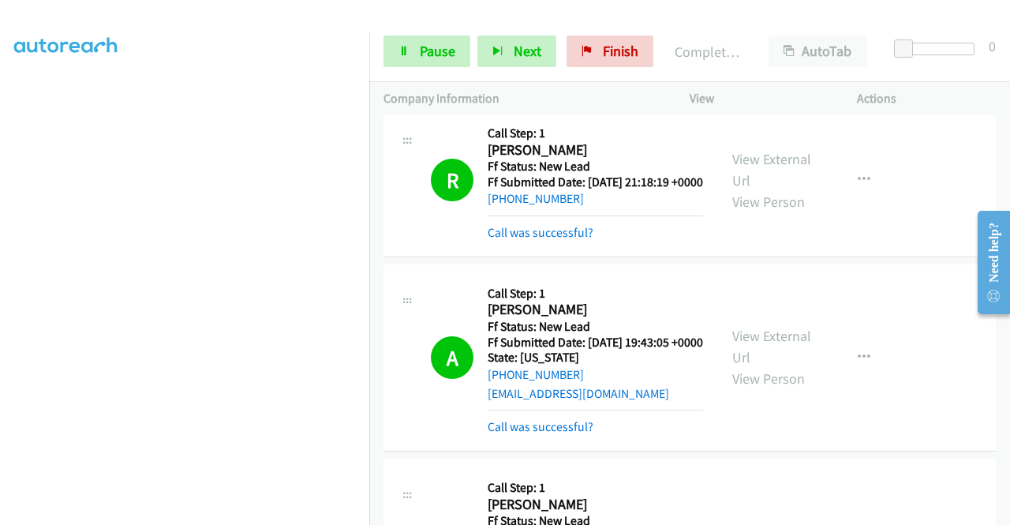
scroll to position [0, 0]
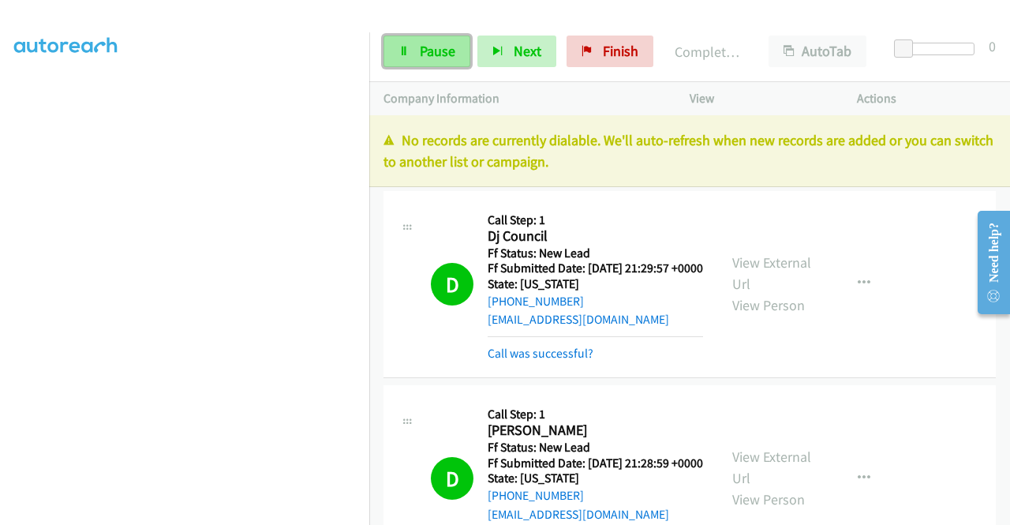
click at [420, 48] on span "Pause" at bounding box center [438, 51] width 36 height 18
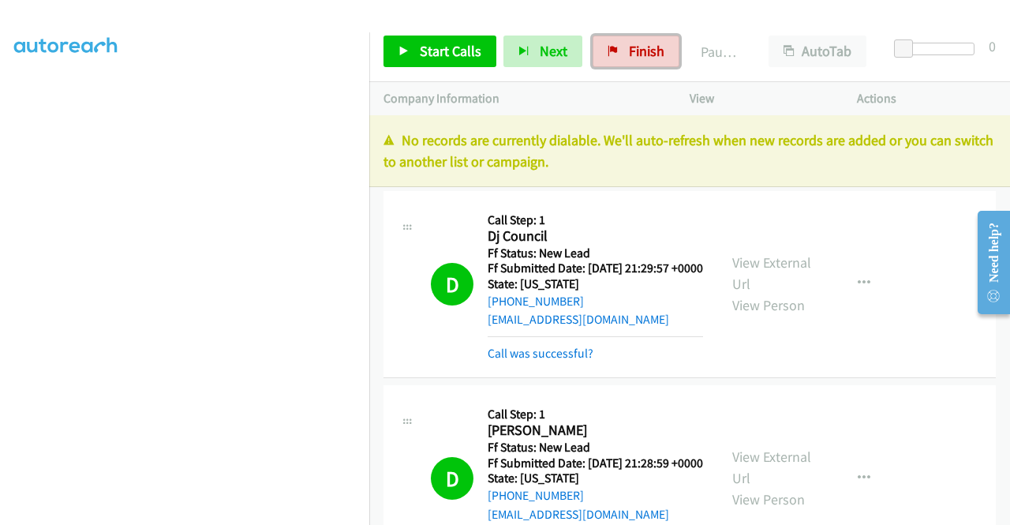
drag, startPoint x: 647, startPoint y: 47, endPoint x: 549, endPoint y: 83, distance: 104.3
click at [647, 47] on span "Finish" at bounding box center [647, 51] width 36 height 18
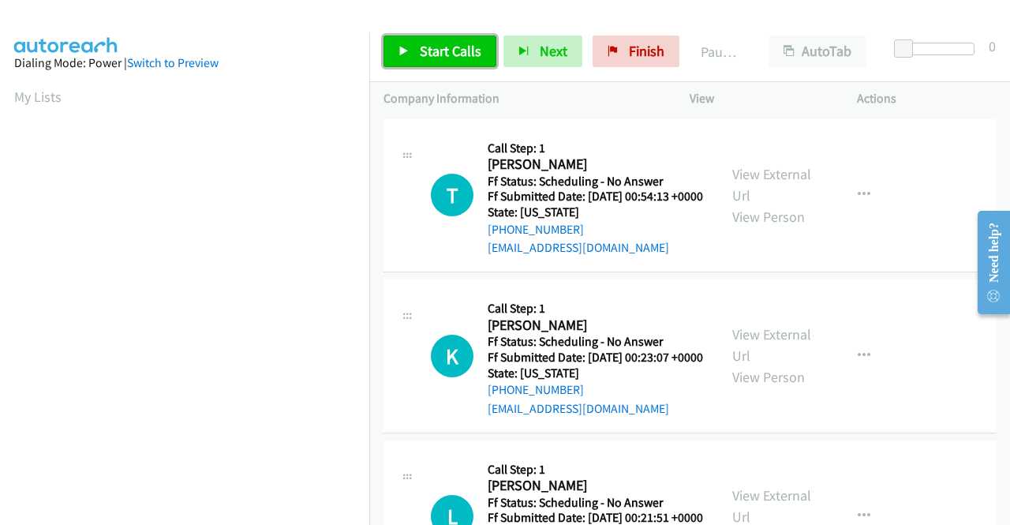
click at [449, 45] on span "Start Calls" at bounding box center [451, 51] width 62 height 18
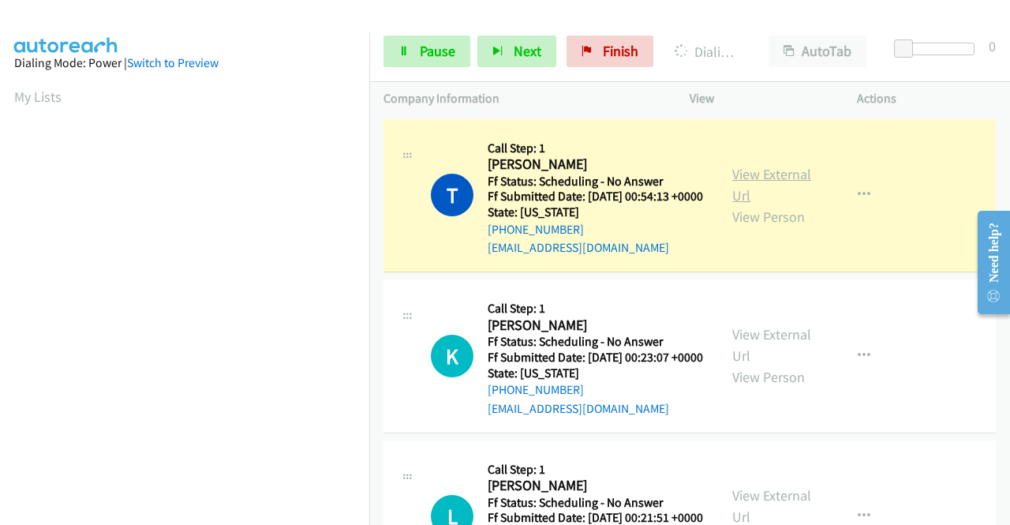
click at [754, 173] on link "View External Url" at bounding box center [771, 184] width 79 height 39
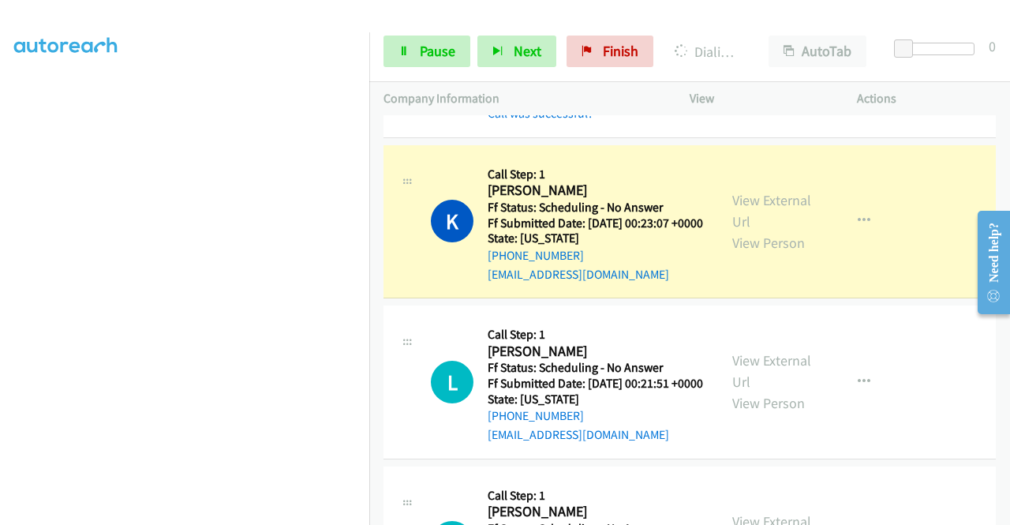
scroll to position [221, 0]
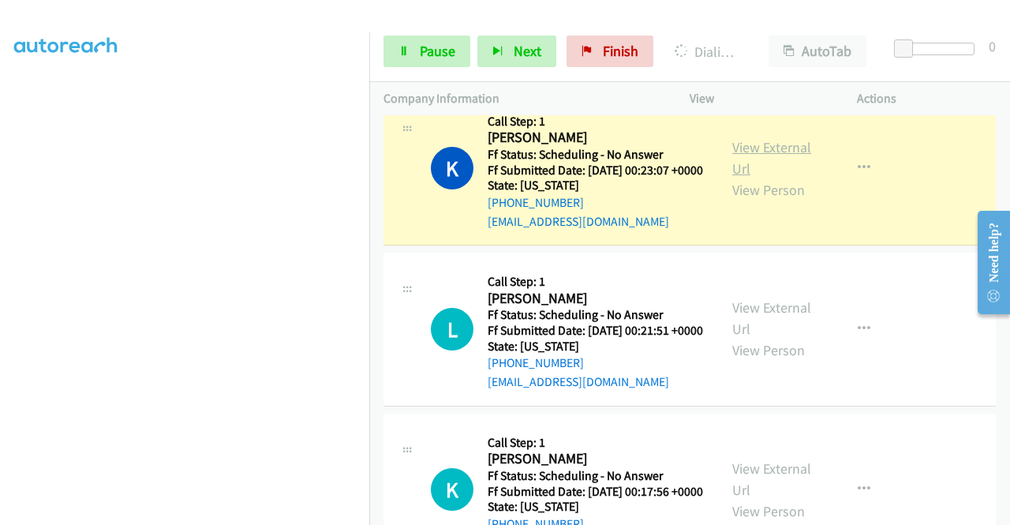
click at [732, 170] on link "View External Url" at bounding box center [771, 157] width 79 height 39
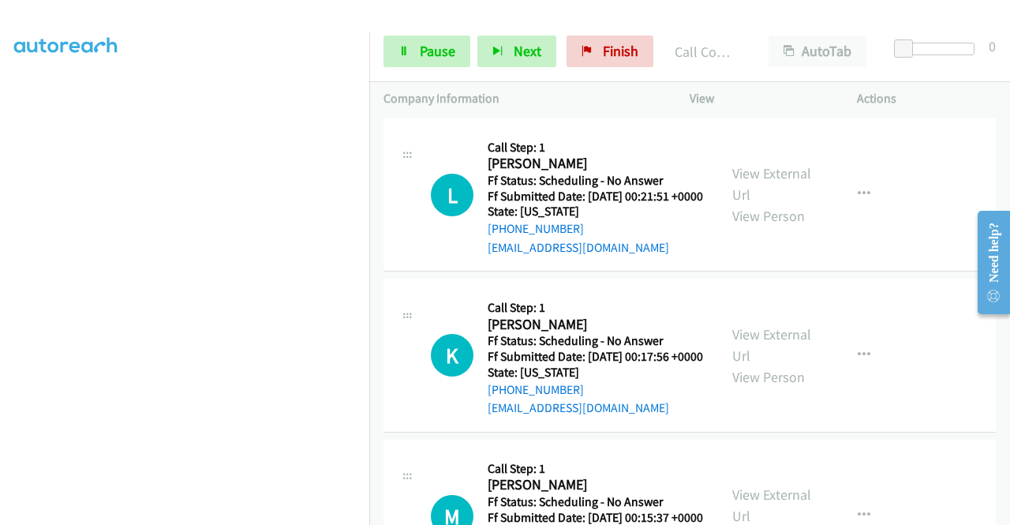
scroll to position [399, 0]
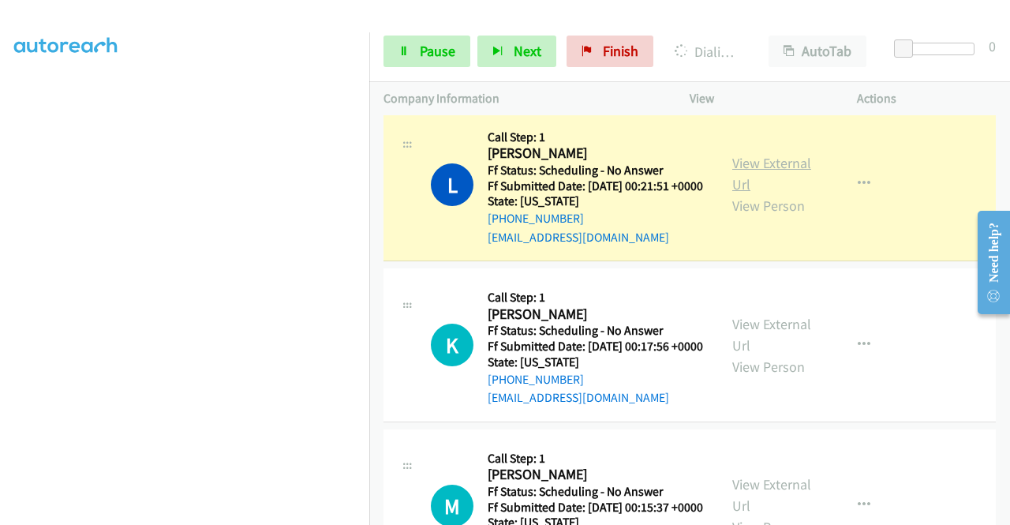
click at [732, 193] on link "View External Url" at bounding box center [771, 173] width 79 height 39
click at [409, 56] on link "Pause" at bounding box center [426, 52] width 87 height 32
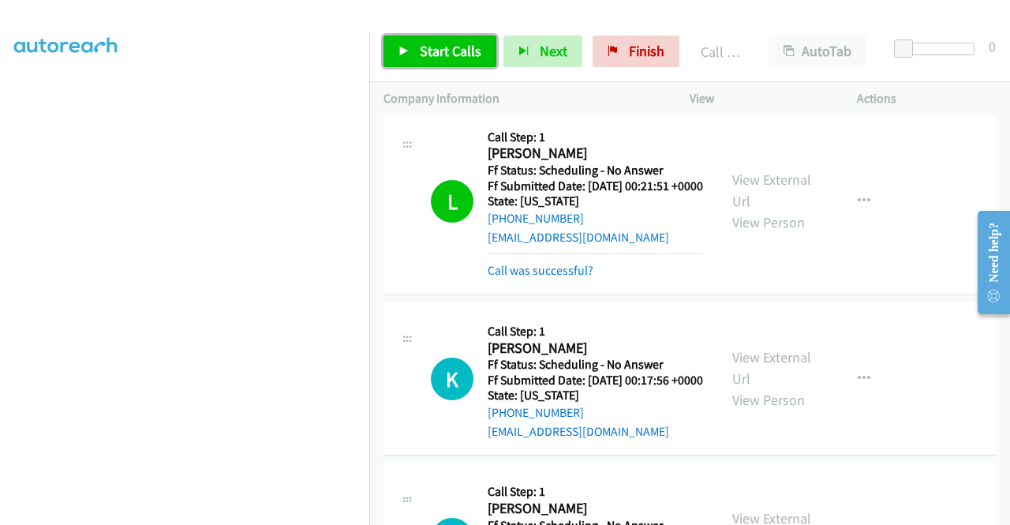
click at [476, 51] on span "Start Calls" at bounding box center [451, 51] width 62 height 18
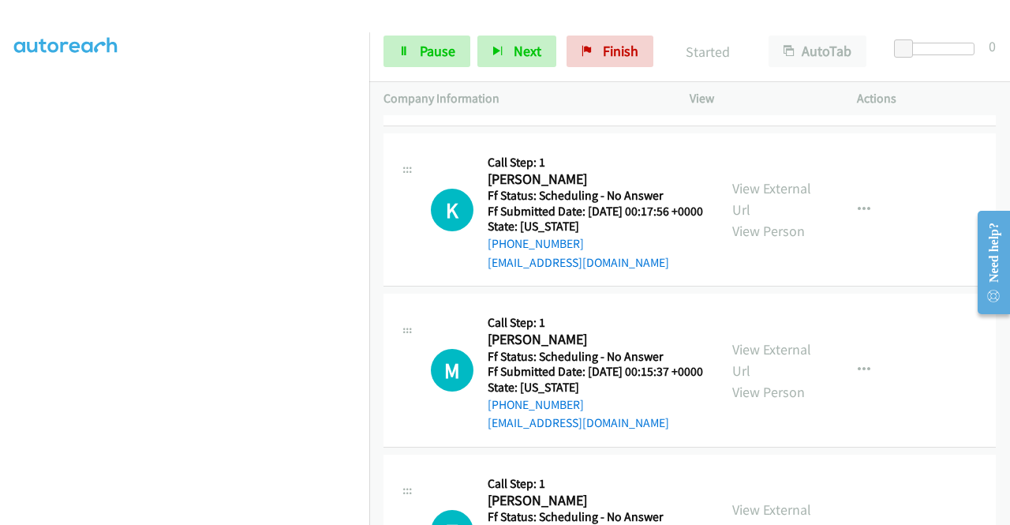
scroll to position [641, 0]
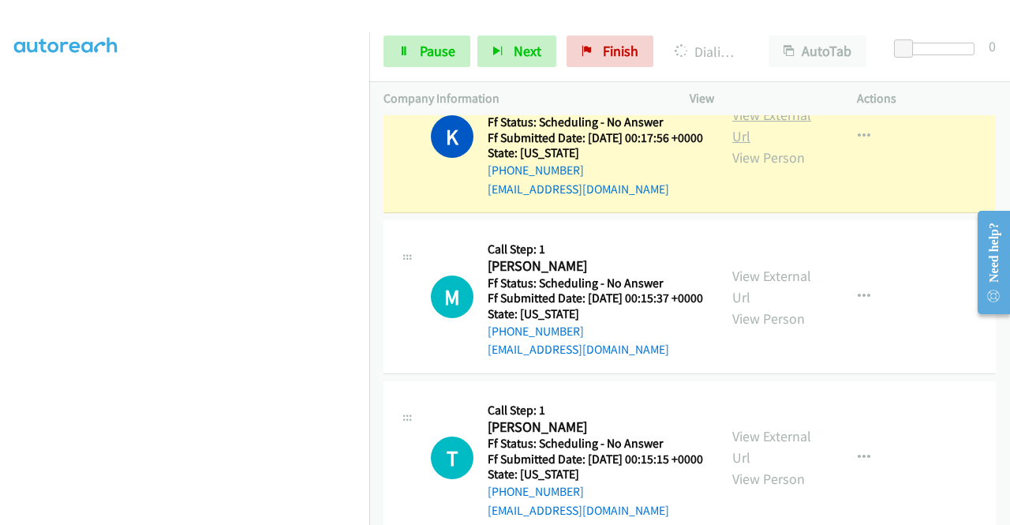
click at [757, 145] on link "View External Url" at bounding box center [771, 125] width 79 height 39
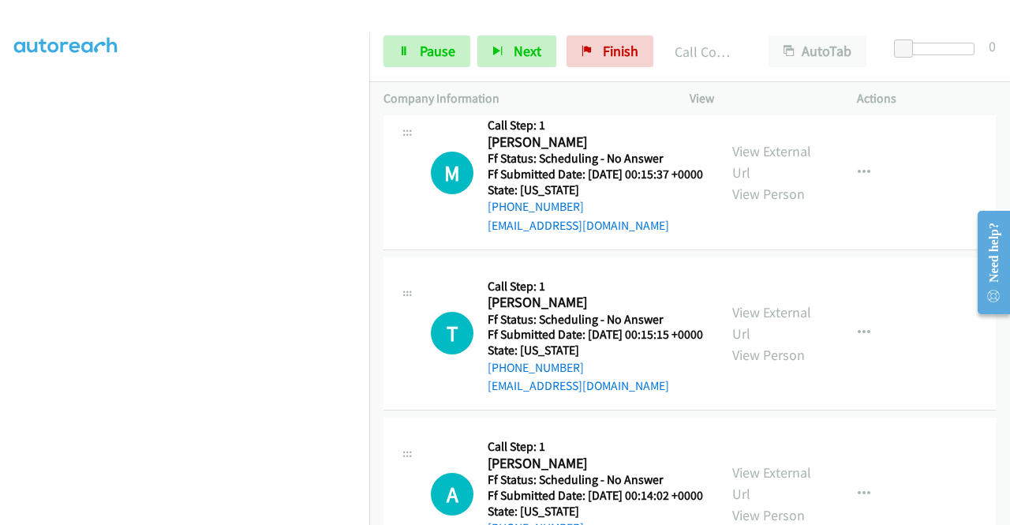
scroll to position [820, 0]
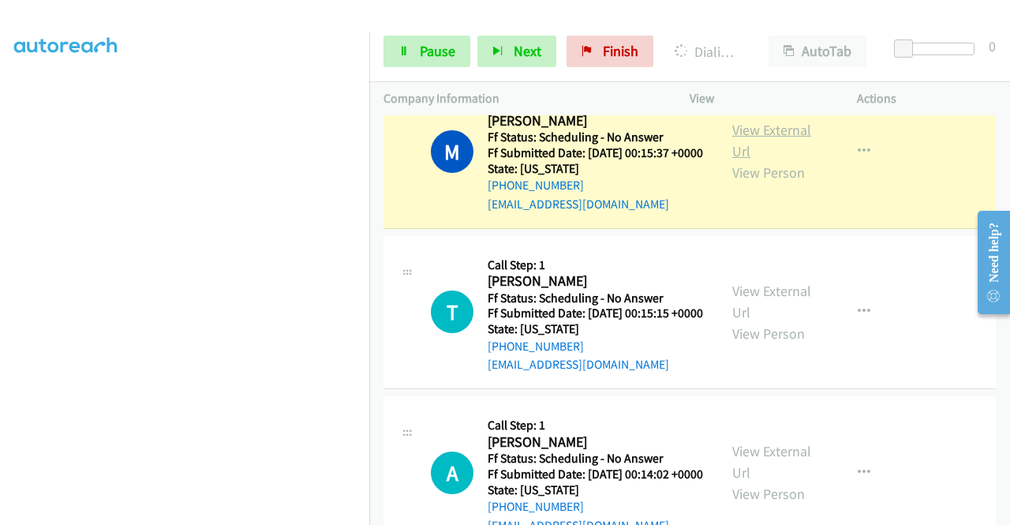
click at [737, 160] on link "View External Url" at bounding box center [771, 140] width 79 height 39
click at [434, 28] on div "Start Calls Pause Next Finish Dialing Matt Ibis AutoTab AutoTab 0" at bounding box center [689, 51] width 641 height 61
click at [428, 42] on span "Pause" at bounding box center [438, 51] width 36 height 18
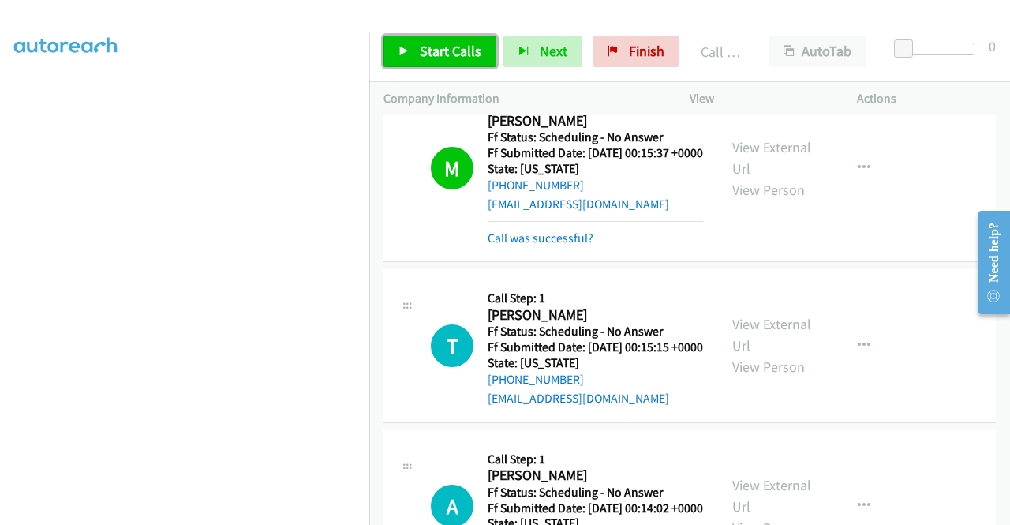
click at [479, 47] on link "Start Calls" at bounding box center [439, 52] width 113 height 32
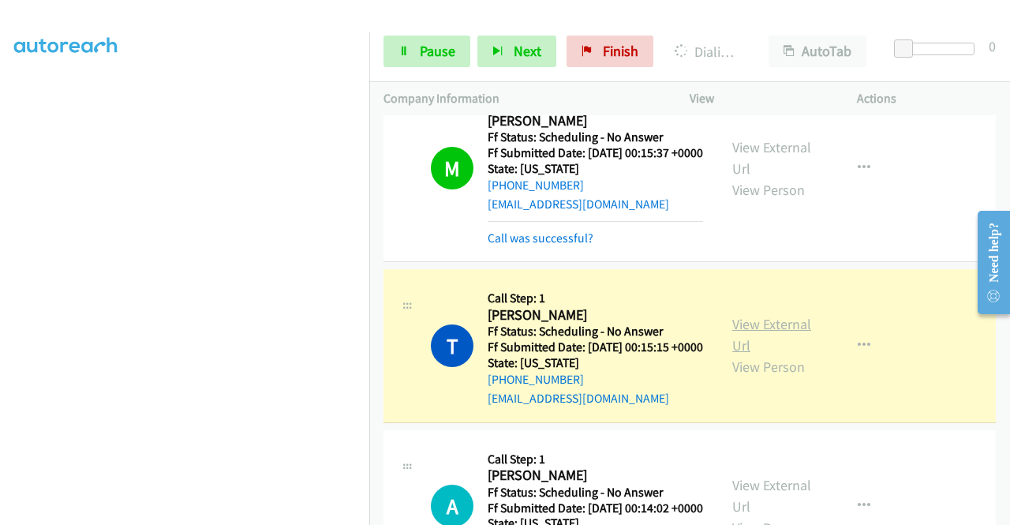
click at [795, 354] on link "View External Url" at bounding box center [771, 334] width 79 height 39
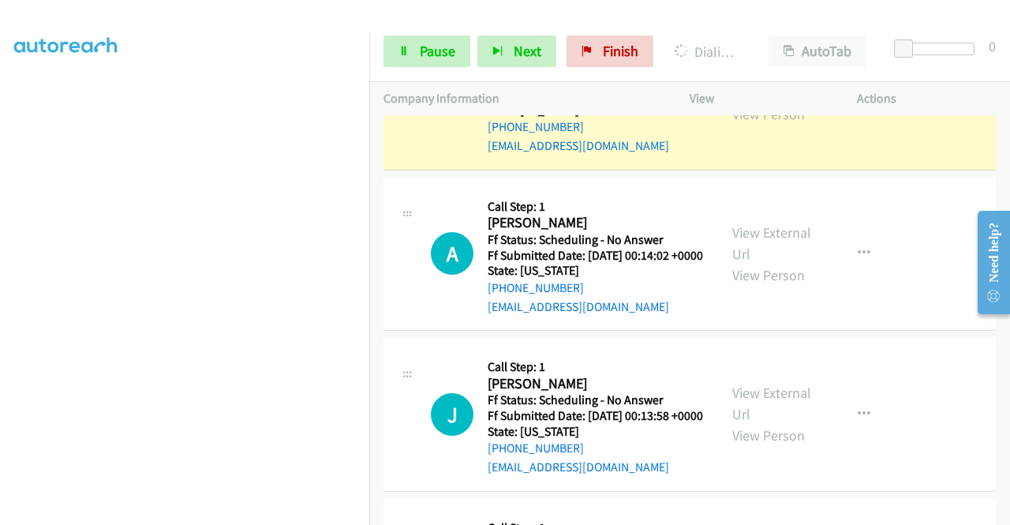
scroll to position [1083, 0]
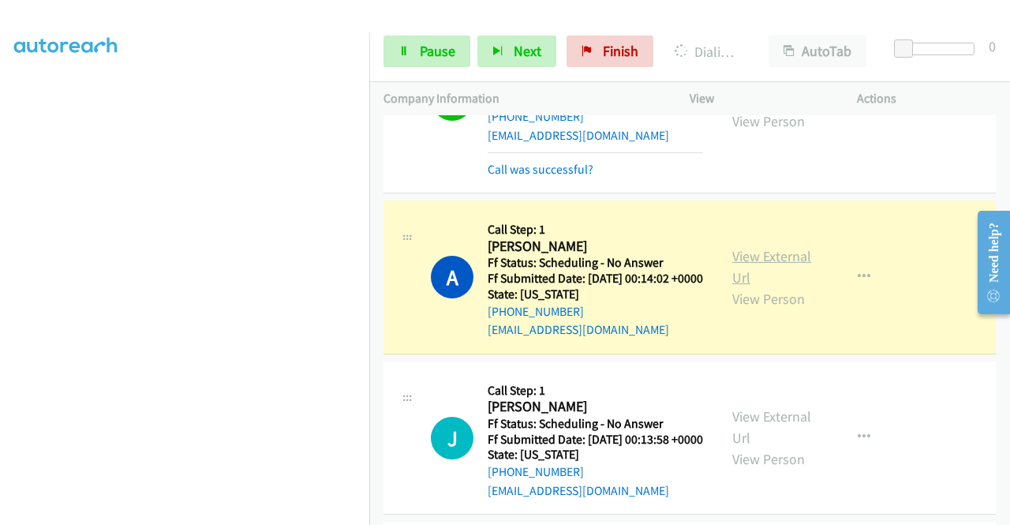
click at [737, 286] on link "View External Url" at bounding box center [771, 266] width 79 height 39
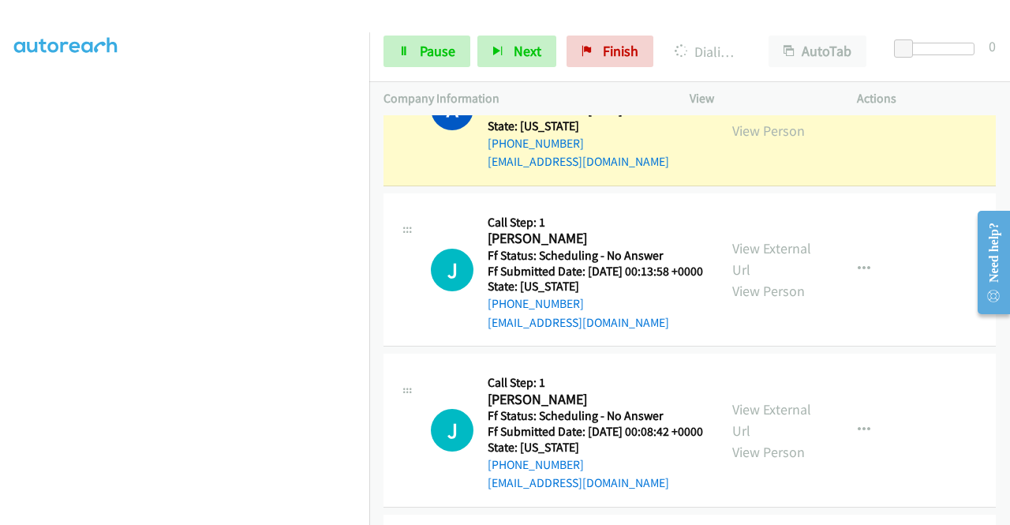
scroll to position [1314, 0]
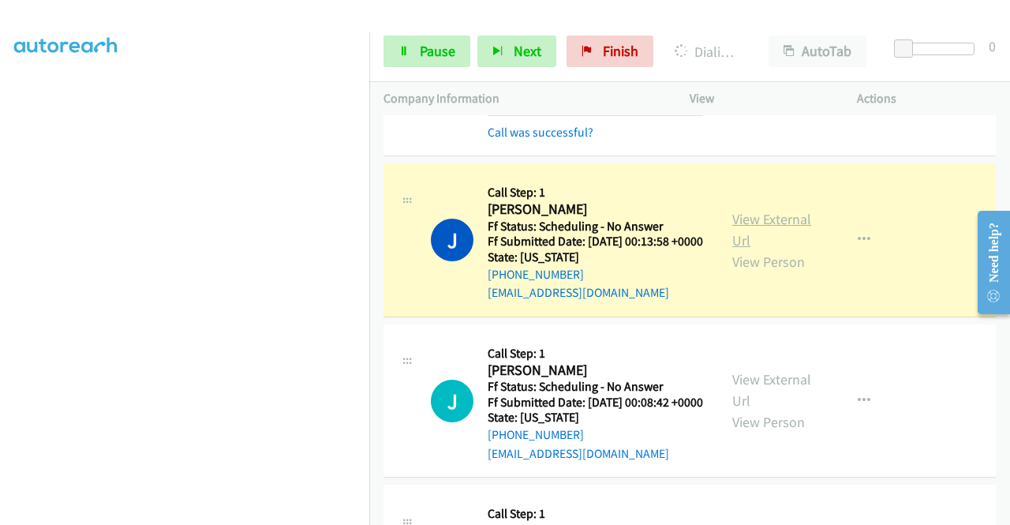
click at [756, 249] on link "View External Url" at bounding box center [771, 229] width 79 height 39
click at [399, 50] on icon at bounding box center [403, 52] width 11 height 11
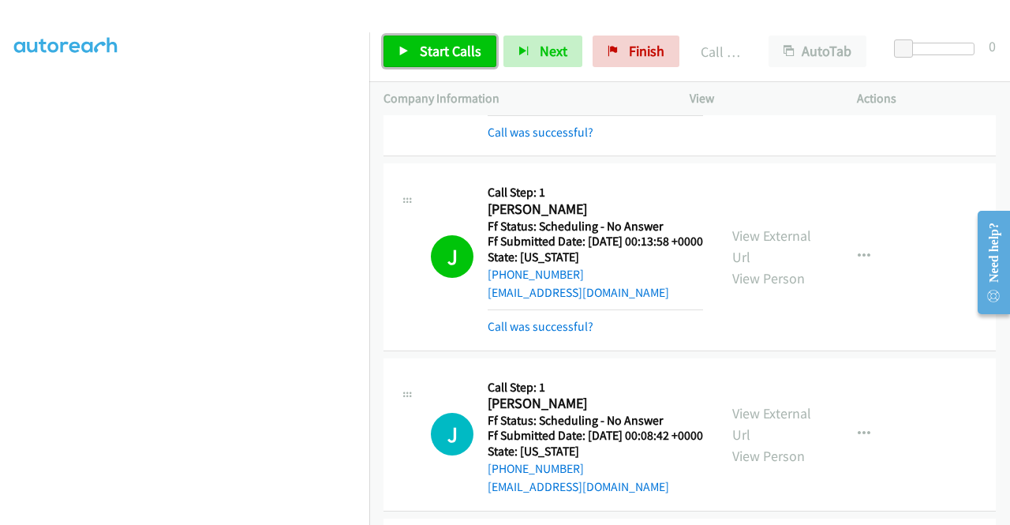
click at [413, 39] on link "Start Calls" at bounding box center [439, 52] width 113 height 32
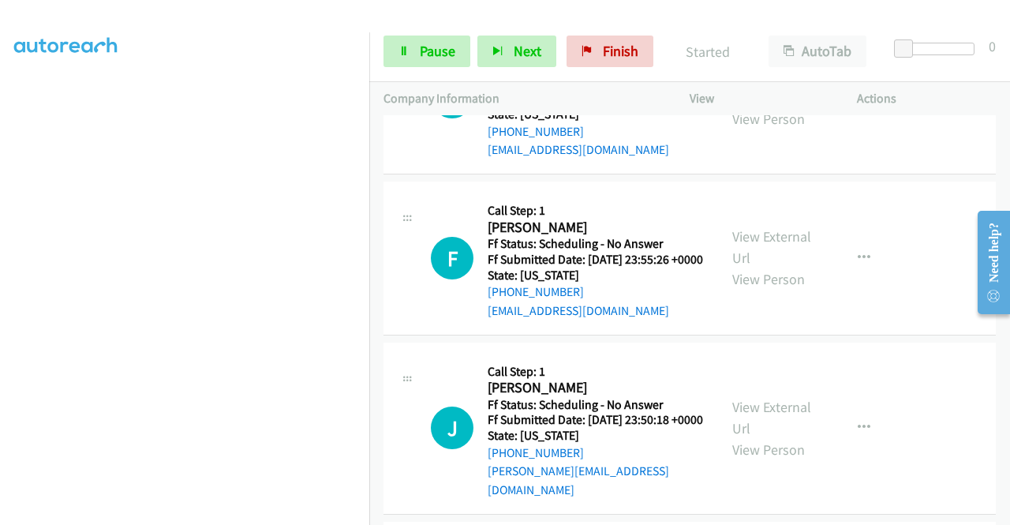
scroll to position [1661, 0]
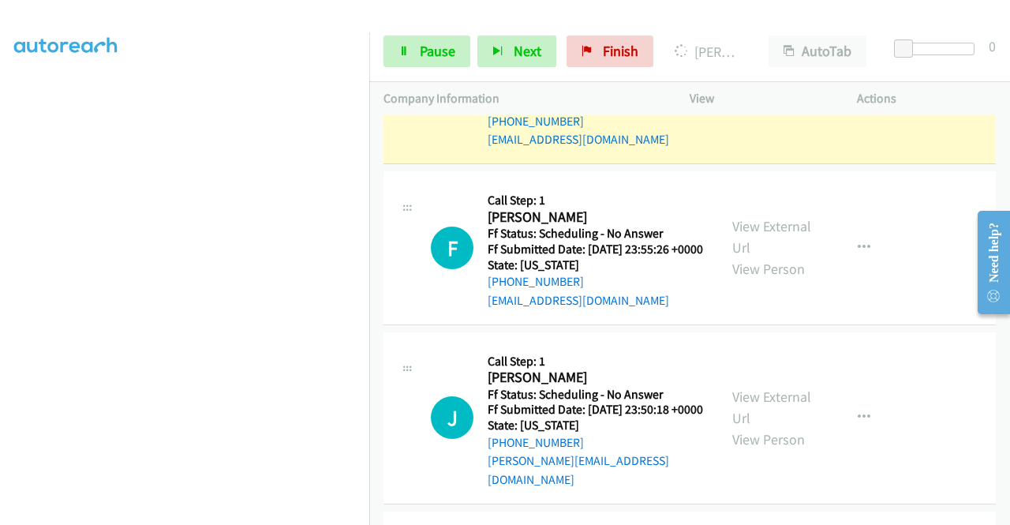
click at [737, 96] on link "View External Url" at bounding box center [771, 76] width 79 height 39
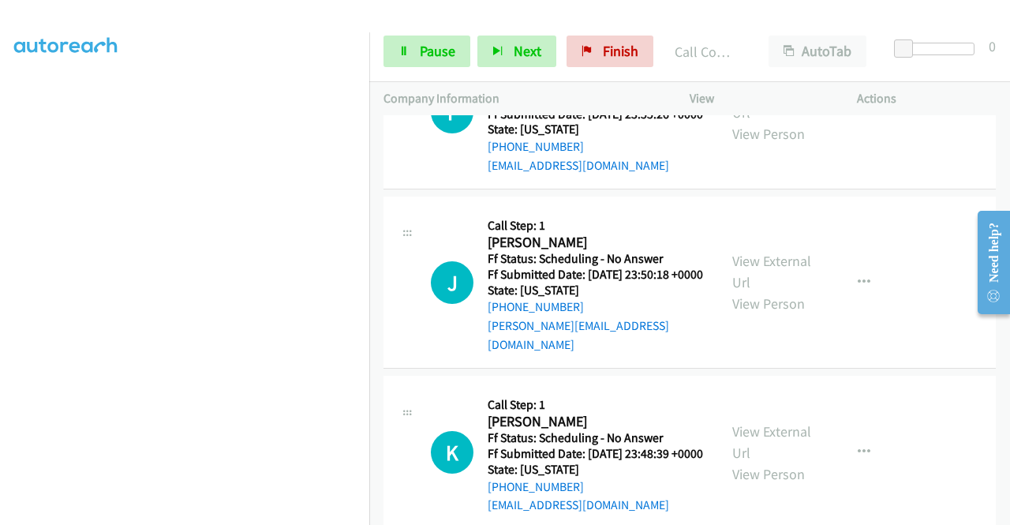
scroll to position [1862, 0]
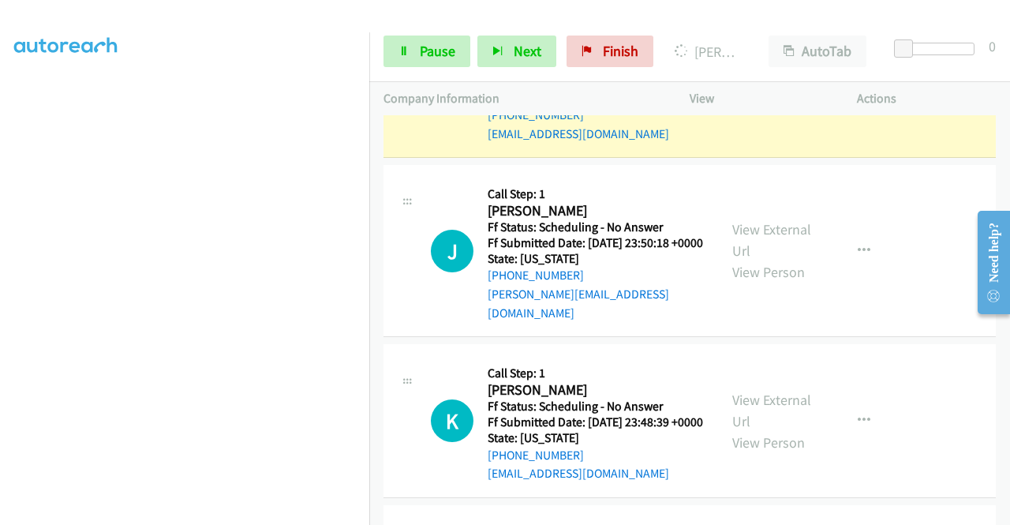
click at [732, 113] on div "View External Url View Person" at bounding box center [773, 81] width 82 height 64
click at [732, 90] on link "View External Url" at bounding box center [771, 69] width 79 height 39
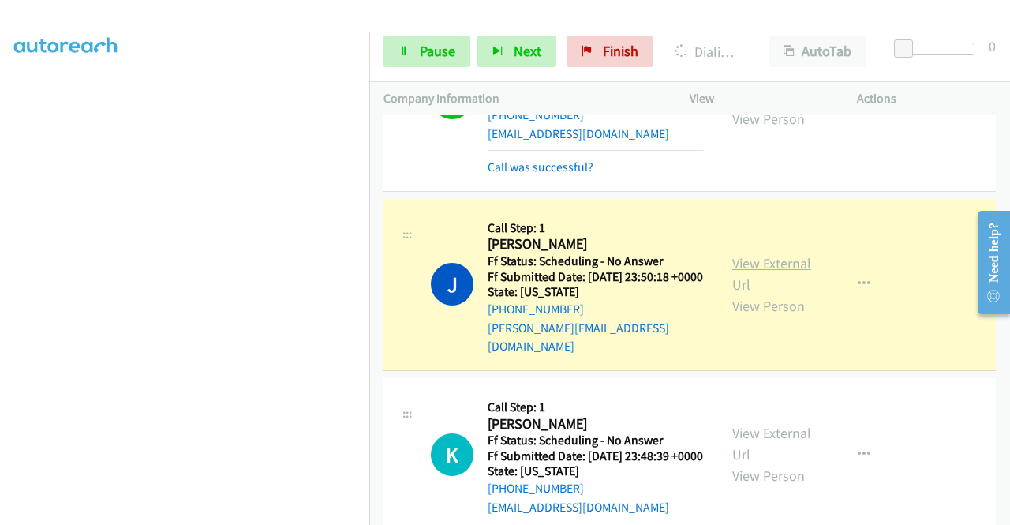
click at [760, 293] on link "View External Url" at bounding box center [771, 273] width 79 height 39
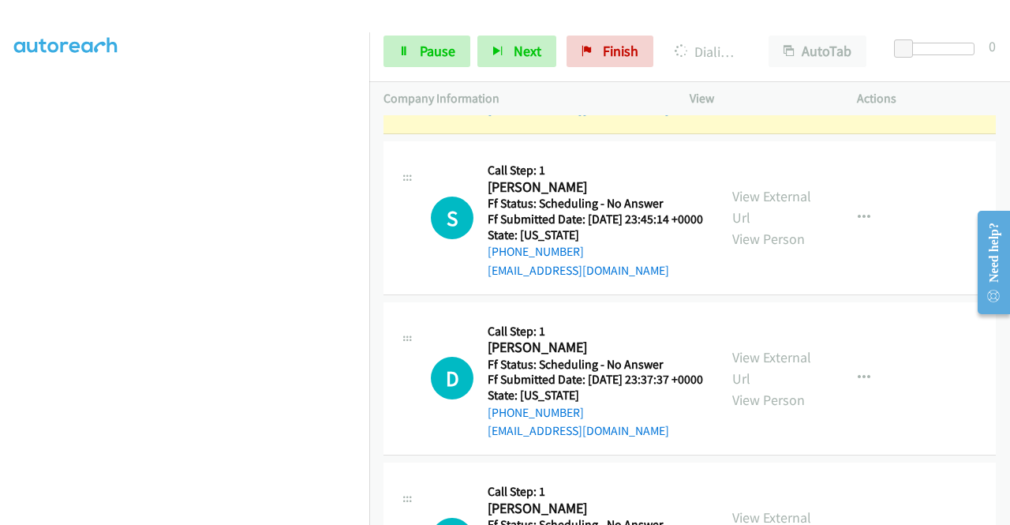
scroll to position [2324, 0]
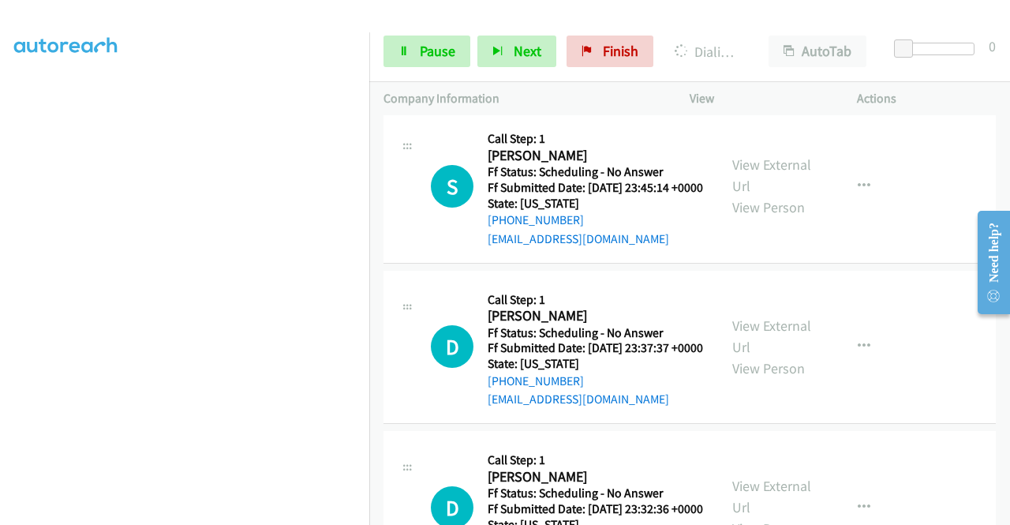
click at [770, 35] on link "View External Url" at bounding box center [771, 14] width 79 height 39
click at [669, 69] on div "+1 315-761-2855" at bounding box center [595, 59] width 215 height 19
click at [445, 47] on span "Pause" at bounding box center [438, 51] width 36 height 18
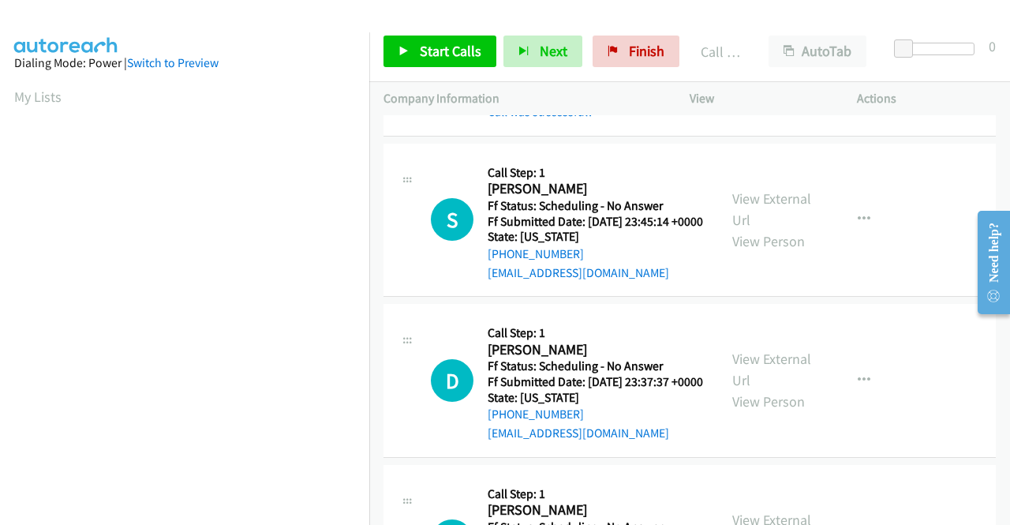
scroll to position [360, 0]
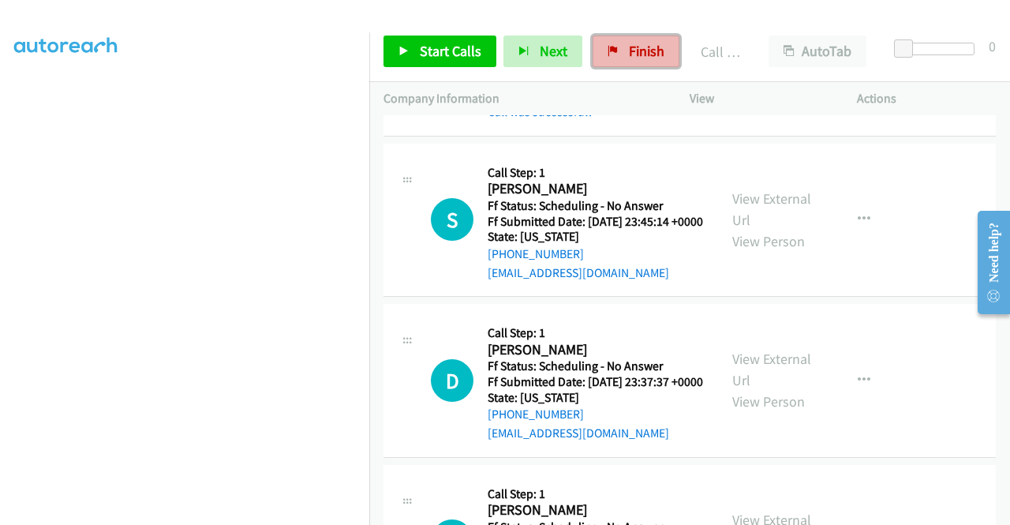
click at [626, 41] on link "Finish" at bounding box center [635, 52] width 87 height 32
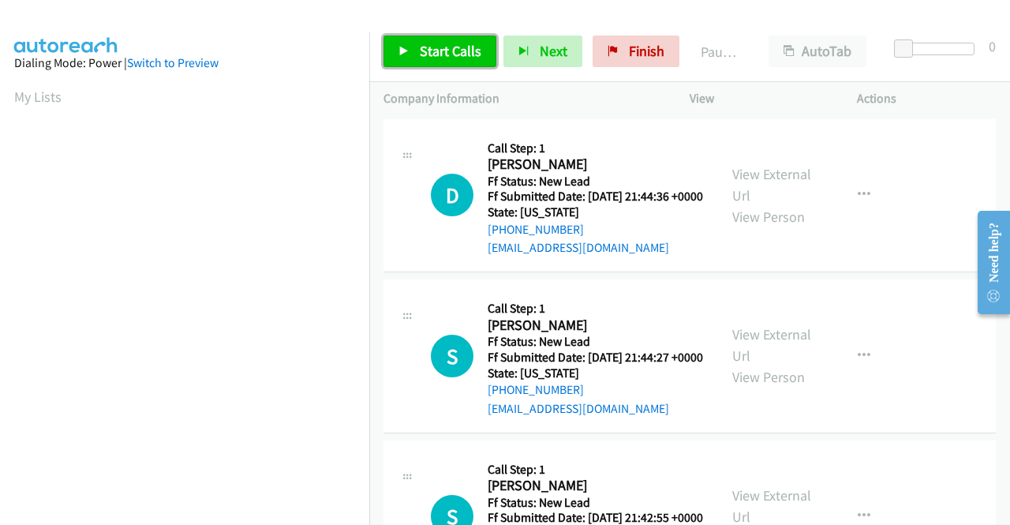
click at [420, 45] on span "Start Calls" at bounding box center [451, 51] width 62 height 18
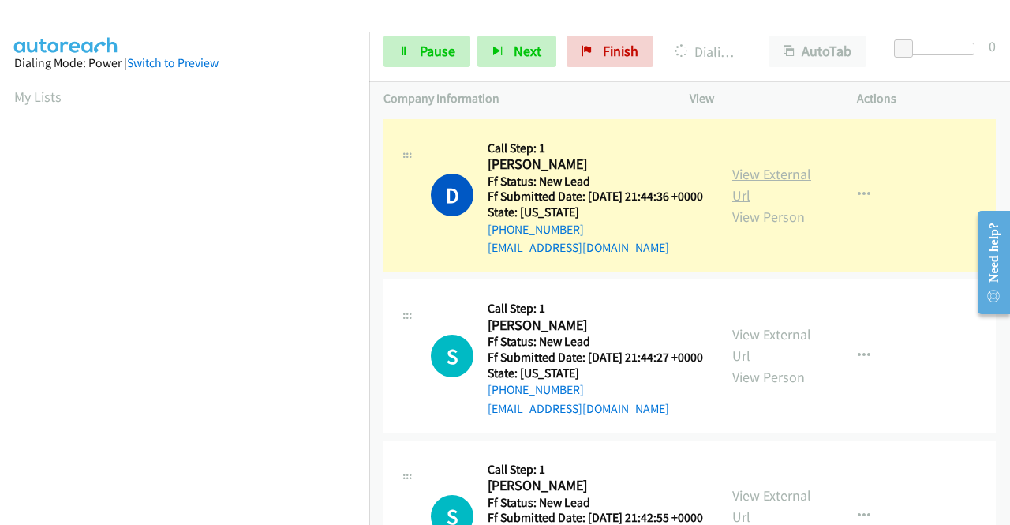
click at [736, 186] on link "View External Url" at bounding box center [771, 184] width 79 height 39
click at [0, 234] on aside "Dialing Mode: Power | Switch to Preview My Lists" at bounding box center [184, 120] width 369 height 873
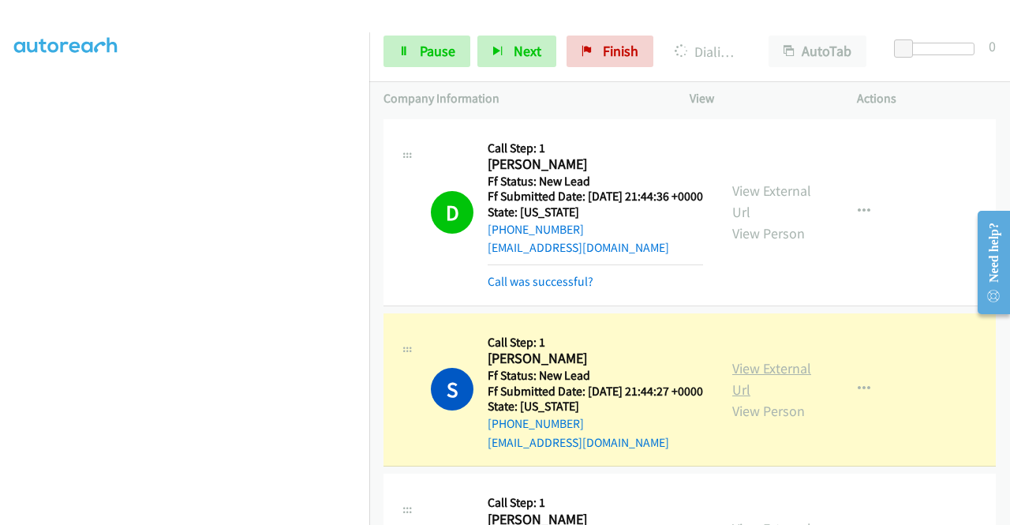
click at [762, 383] on link "View External Url" at bounding box center [771, 378] width 79 height 39
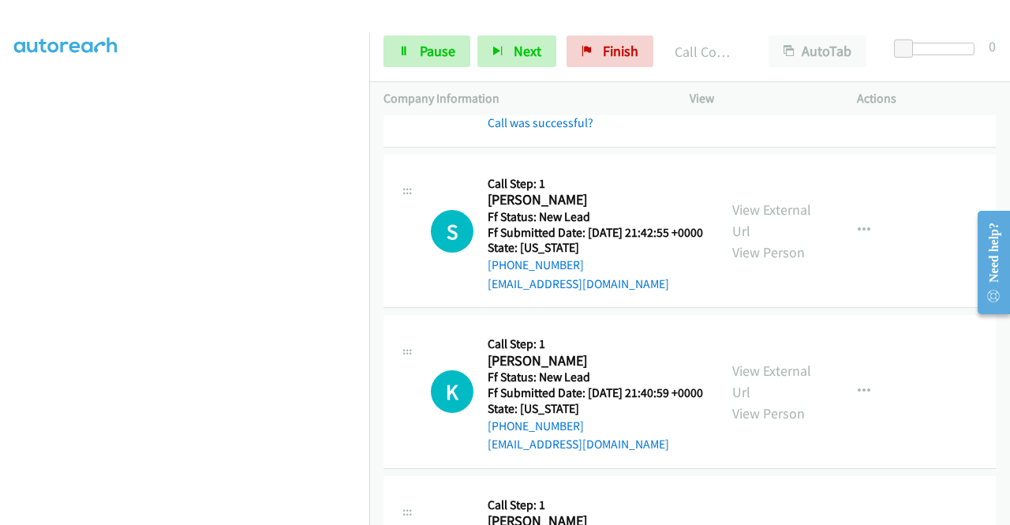
scroll to position [379, 0]
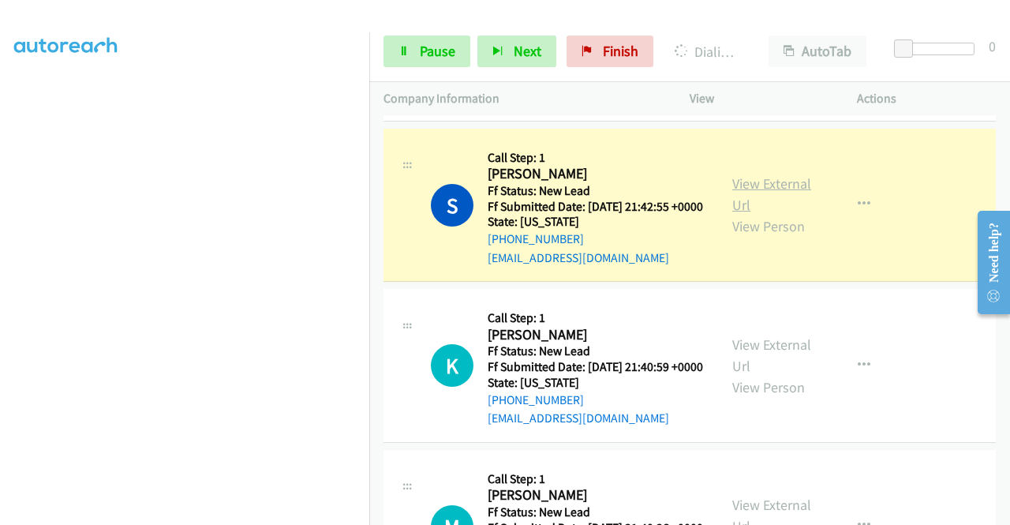
drag, startPoint x: 772, startPoint y: 215, endPoint x: 779, endPoint y: 215, distance: 7.9
click at [779, 214] on link "View External Url" at bounding box center [771, 193] width 79 height 39
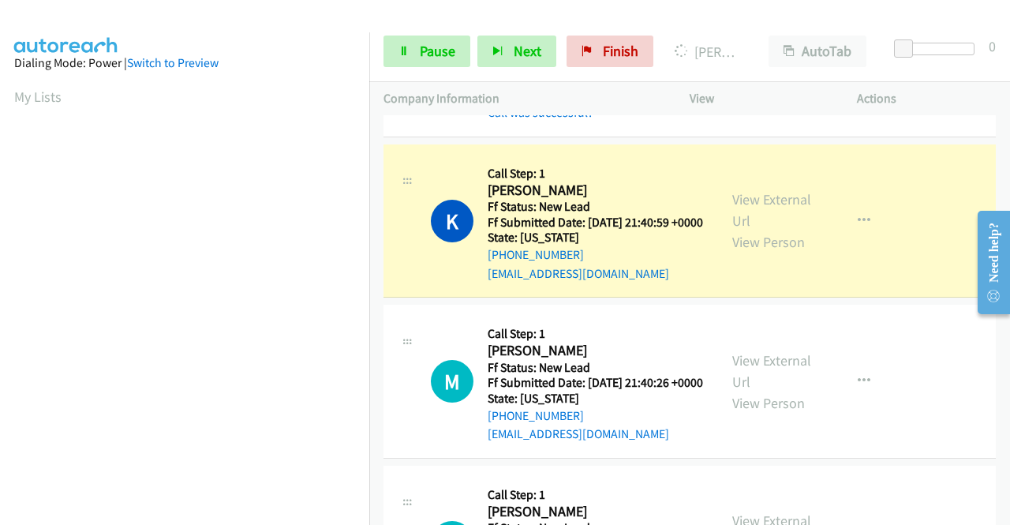
scroll to position [568, 0]
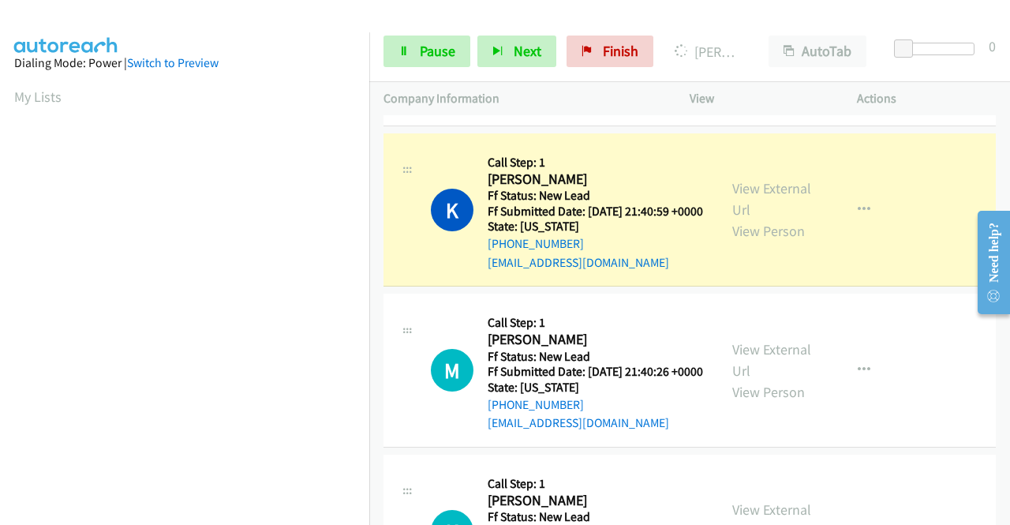
click at [759, 241] on div "View External Url View Person" at bounding box center [773, 210] width 82 height 64
click at [749, 219] on link "View External Url" at bounding box center [771, 198] width 79 height 39
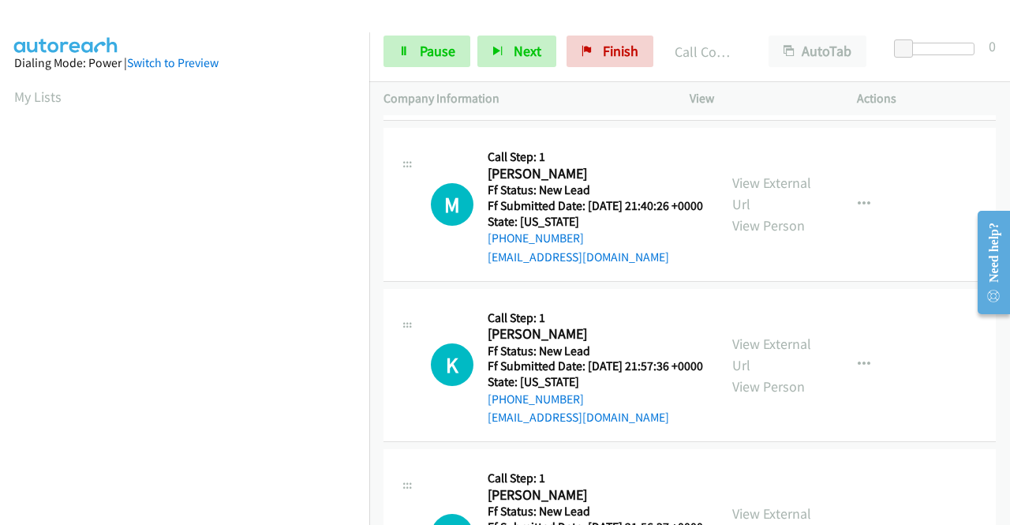
scroll to position [799, 0]
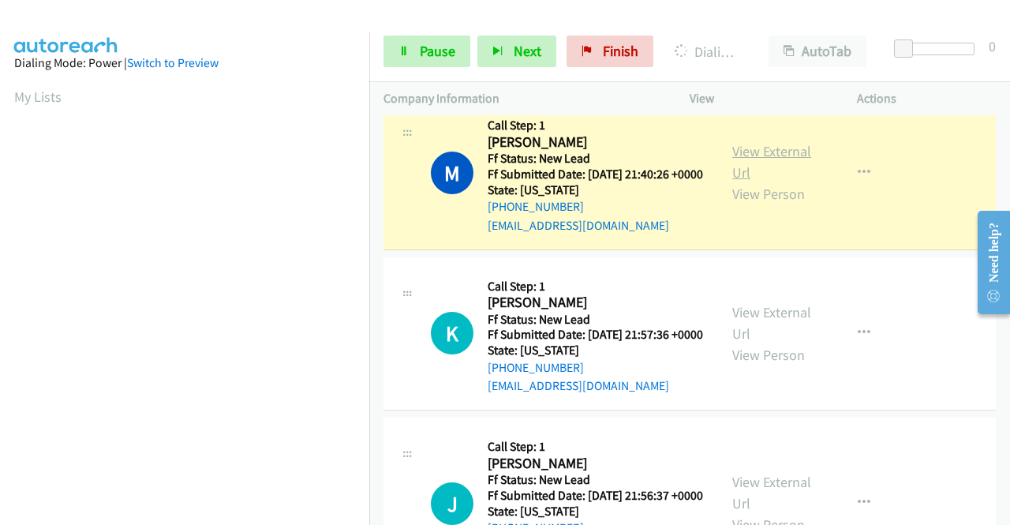
click at [745, 181] on link "View External Url" at bounding box center [771, 161] width 79 height 39
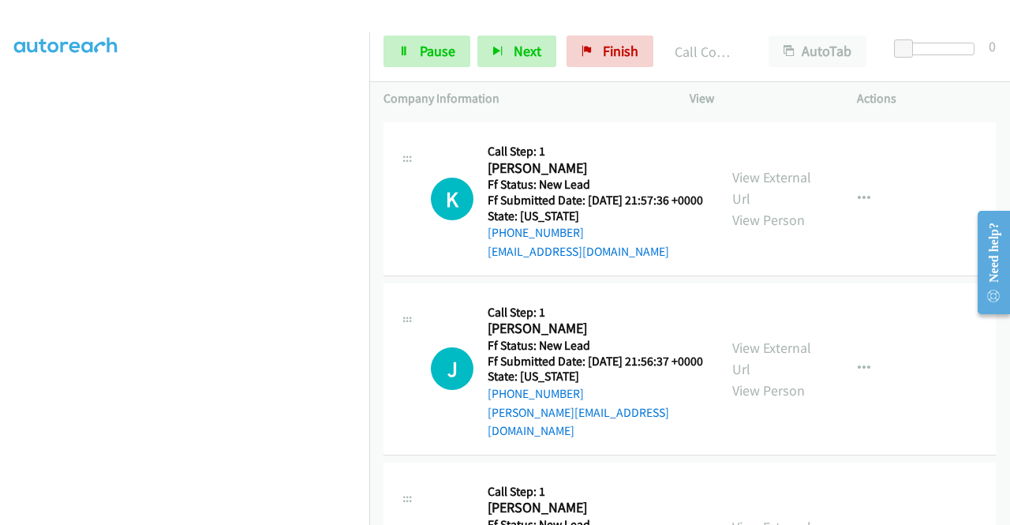
scroll to position [1020, 0]
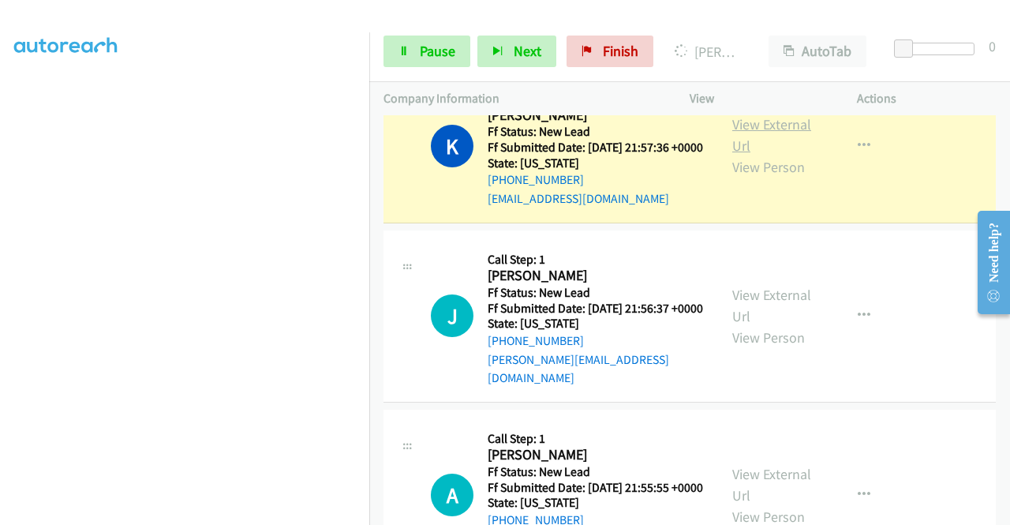
click at [758, 155] on link "View External Url" at bounding box center [771, 134] width 79 height 39
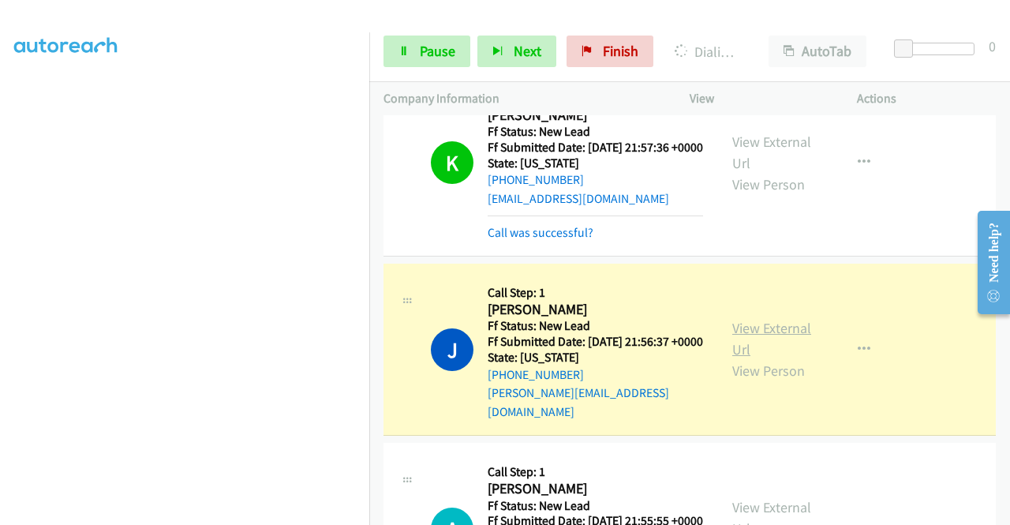
click at [741, 358] on link "View External Url" at bounding box center [771, 338] width 79 height 39
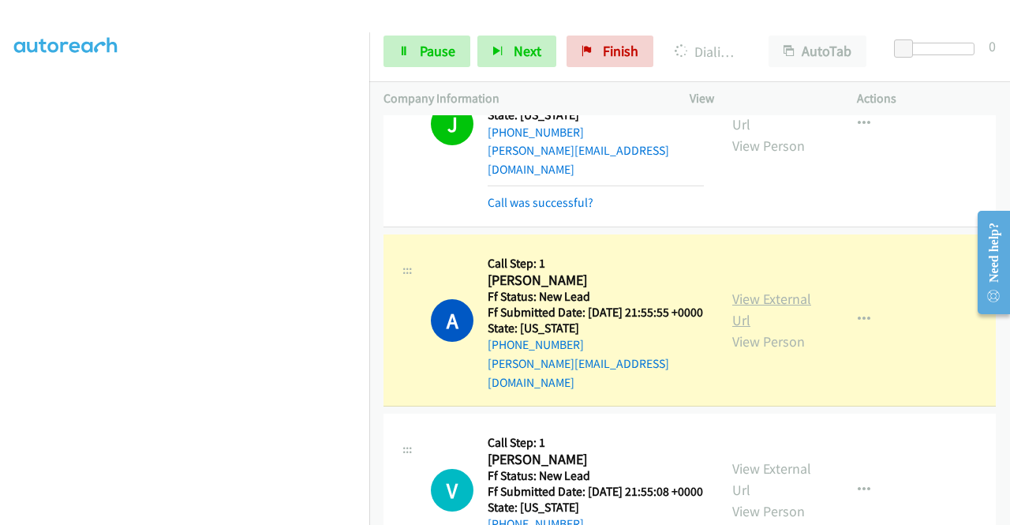
click at [753, 329] on link "View External Url" at bounding box center [771, 309] width 79 height 39
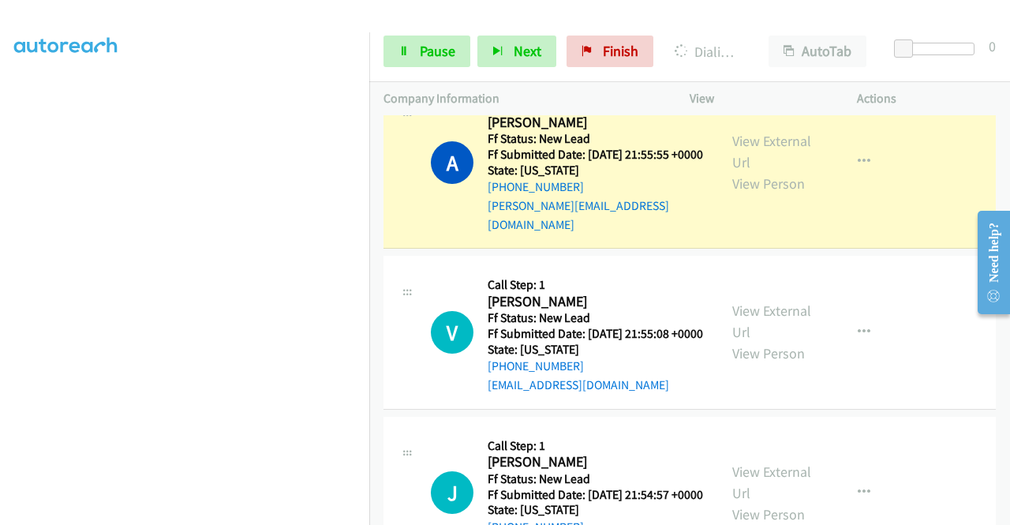
scroll to position [1452, 0]
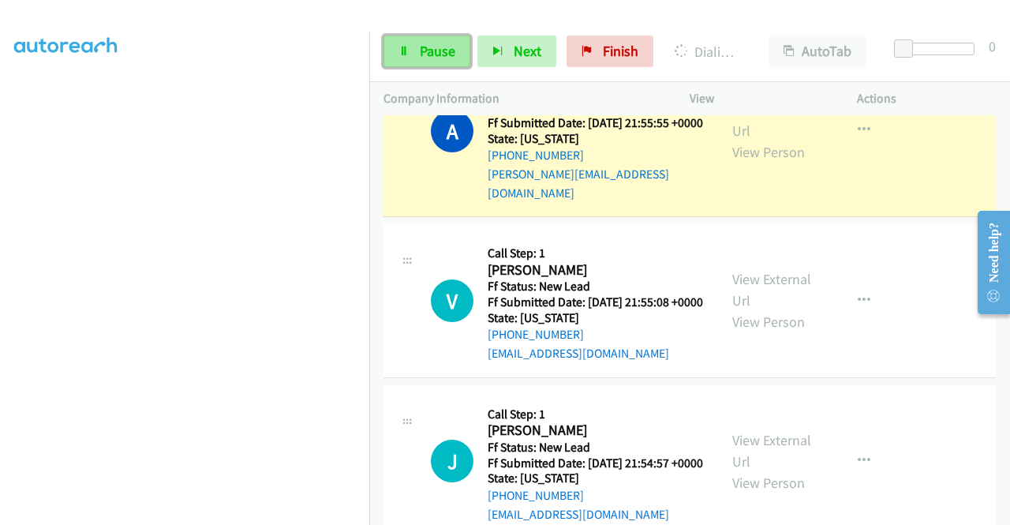
click at [441, 60] on link "Pause" at bounding box center [426, 52] width 87 height 32
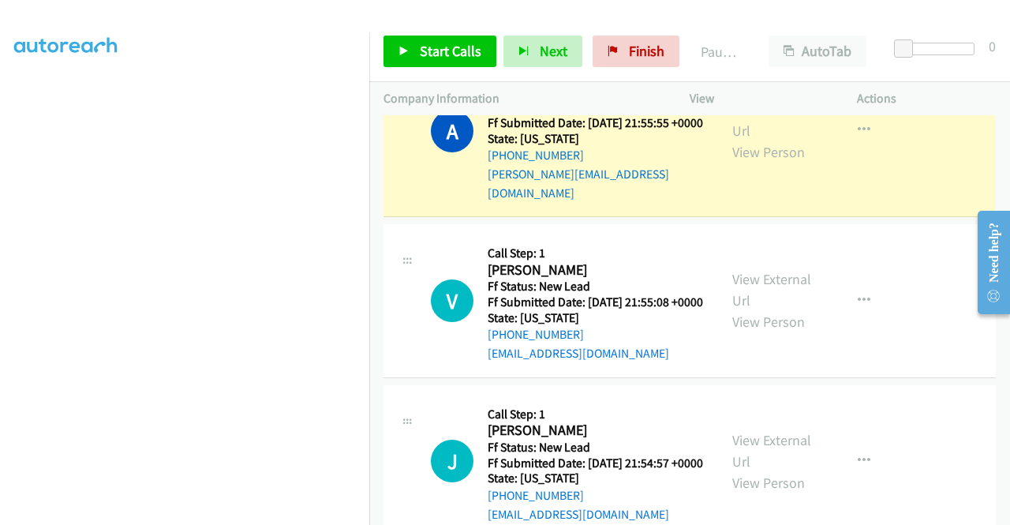
scroll to position [0, 0]
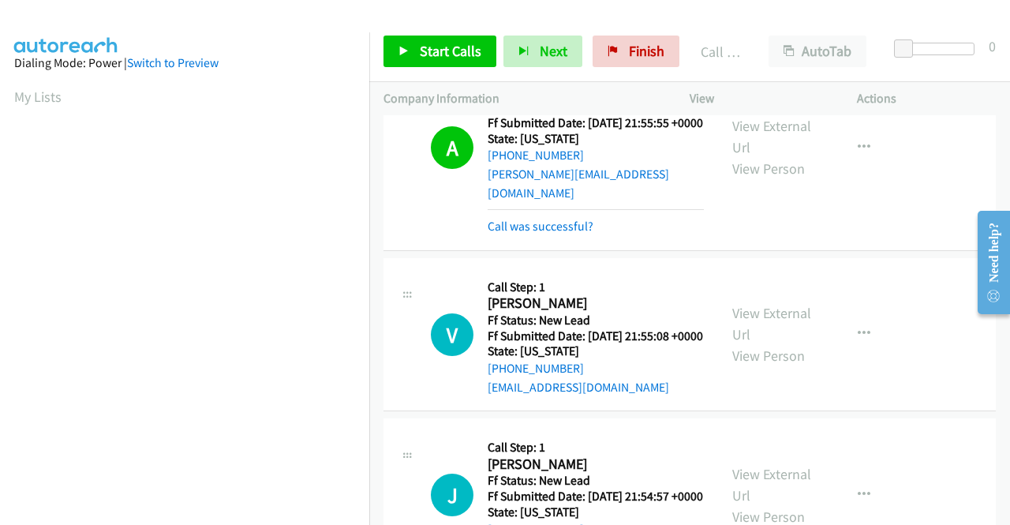
click at [472, 70] on div "Start Calls Pause Next Finish Call Completed AutoTab AutoTab 0" at bounding box center [689, 51] width 641 height 61
click at [480, 54] on link "Start Calls" at bounding box center [439, 52] width 113 height 32
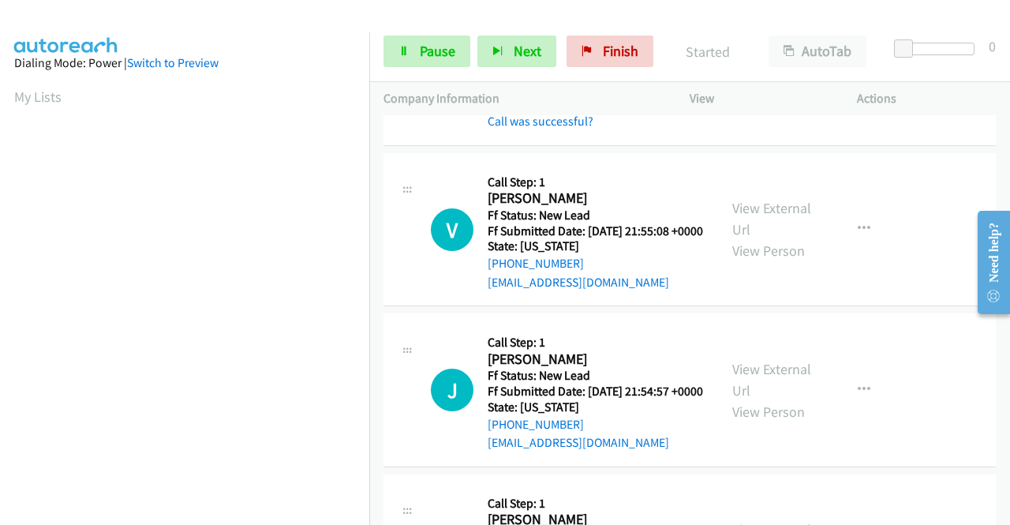
scroll to position [1630, 0]
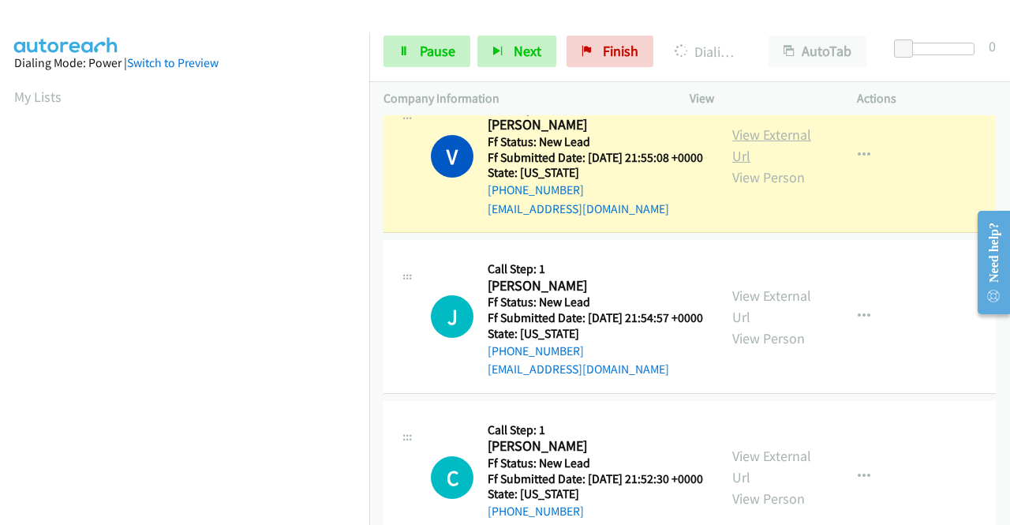
click at [759, 165] on link "View External Url" at bounding box center [771, 144] width 79 height 39
click at [0, 254] on aside "Dialing Mode: Power | Switch to Preview My Lists" at bounding box center [184, 468] width 369 height 873
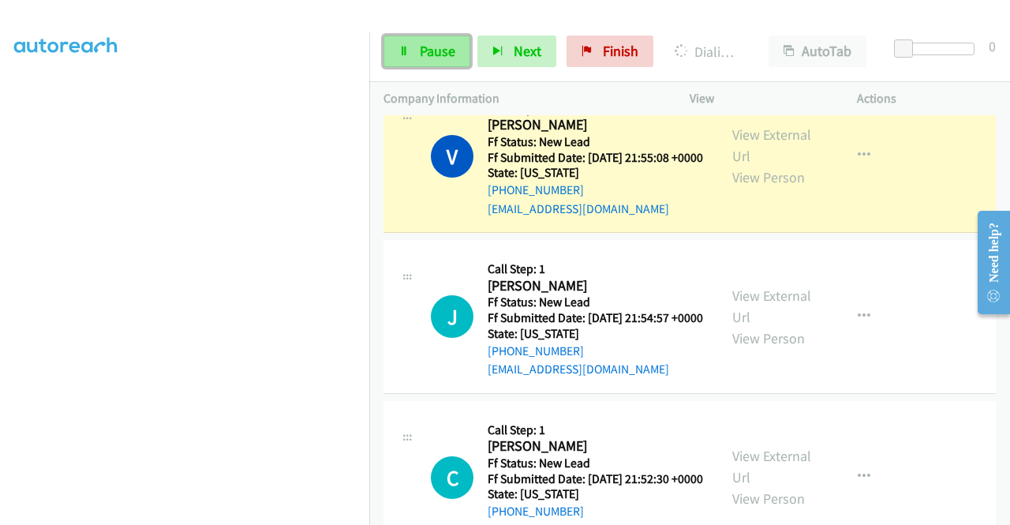
click at [392, 39] on link "Pause" at bounding box center [426, 52] width 87 height 32
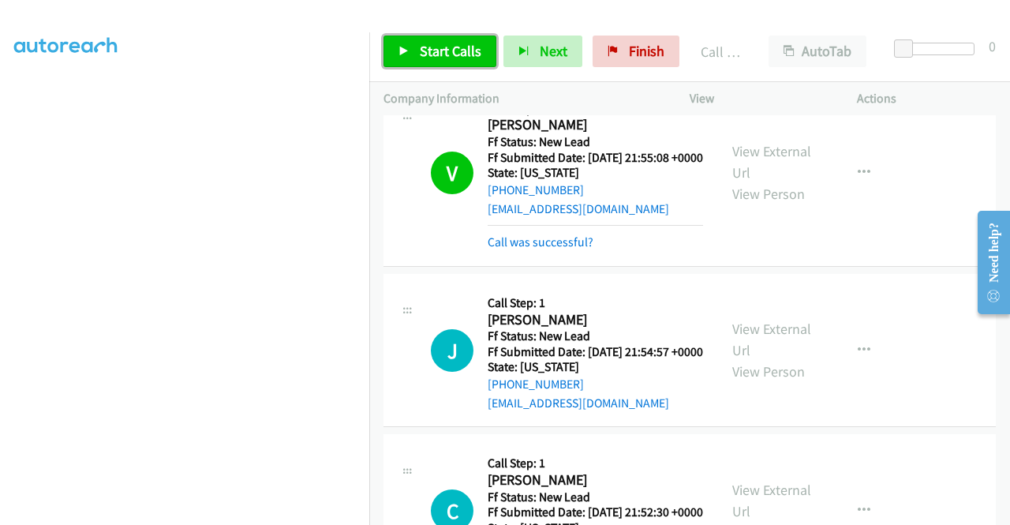
click at [467, 58] on span "Start Calls" at bounding box center [451, 51] width 62 height 18
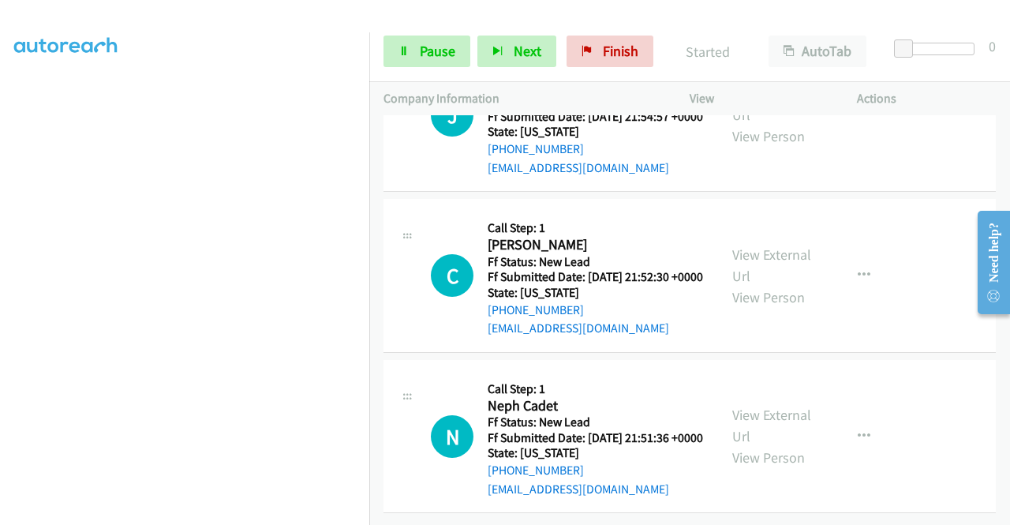
scroll to position [1882, 0]
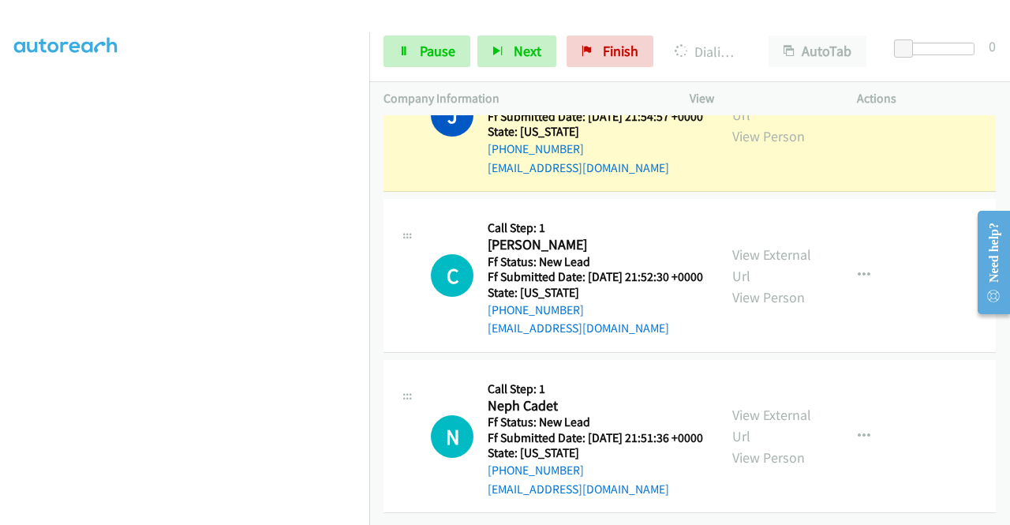
click at [756, 147] on div "View External Url View Person" at bounding box center [773, 115] width 82 height 64
click at [749, 124] on link "View External Url" at bounding box center [771, 103] width 79 height 39
click at [0, 136] on aside "Dialing Mode: Power | Switch to Preview My Lists" at bounding box center [184, 120] width 369 height 873
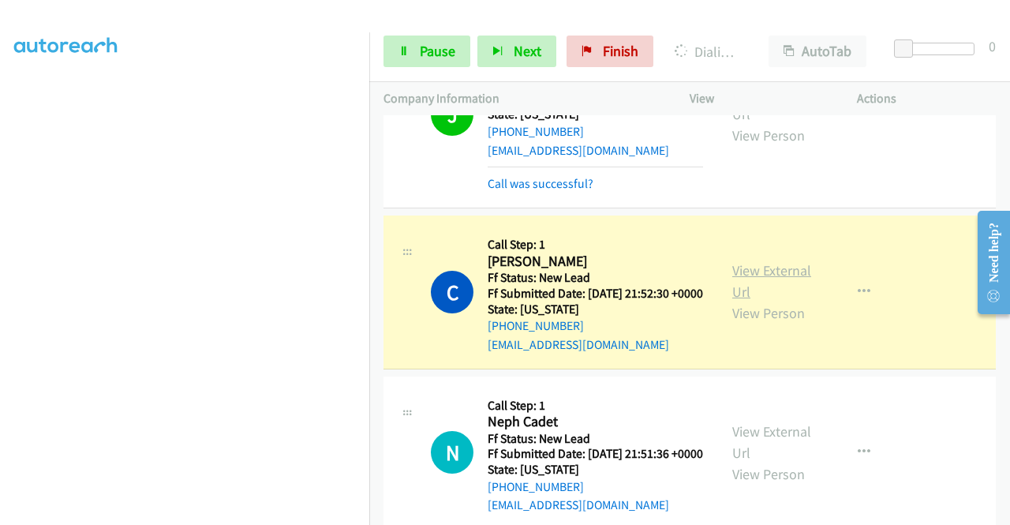
click at [754, 301] on link "View External Url" at bounding box center [771, 280] width 79 height 39
drag, startPoint x: 192, startPoint y: 509, endPoint x: 645, endPoint y: 443, distance: 457.7
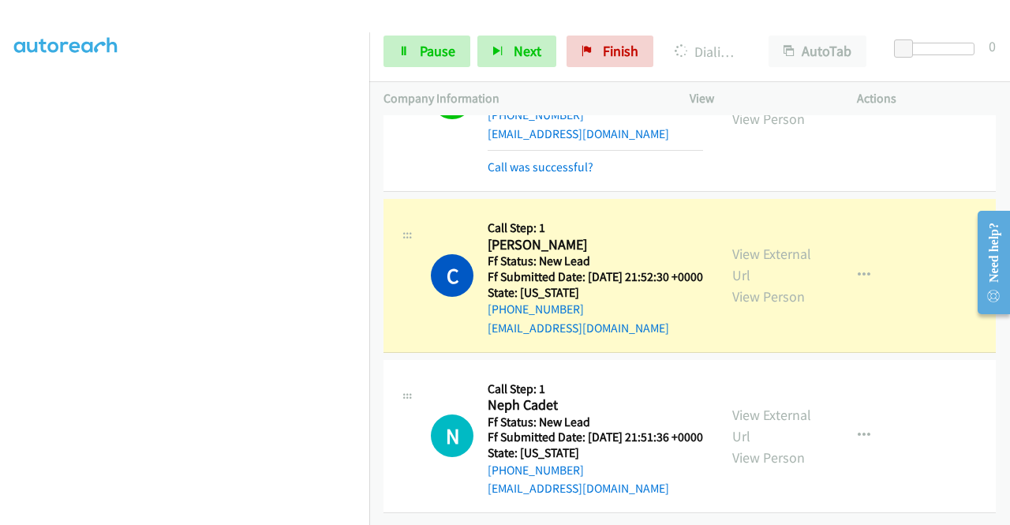
scroll to position [2042, 0]
click at [428, 36] on link "Pause" at bounding box center [426, 52] width 87 height 32
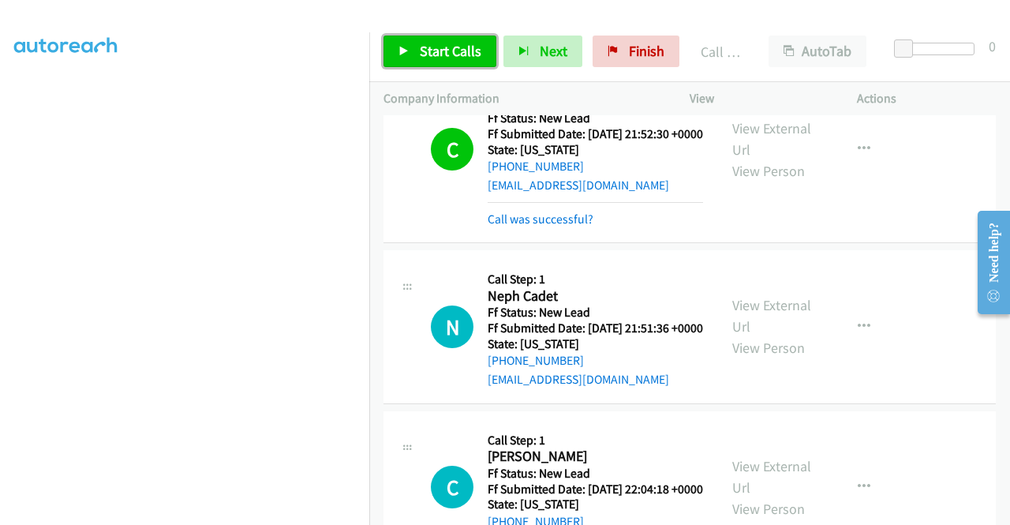
click at [401, 37] on link "Start Calls" at bounding box center [439, 52] width 113 height 32
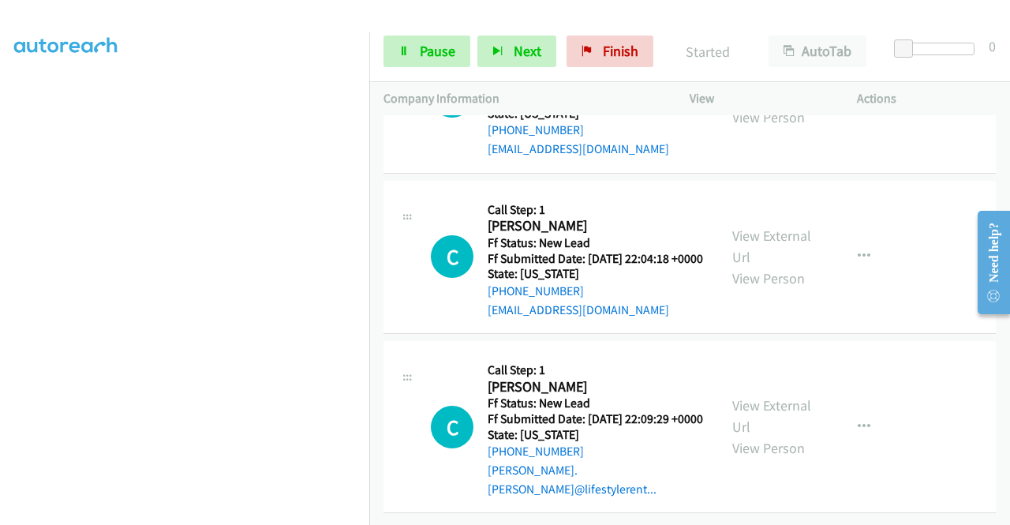
scroll to position [2315, 0]
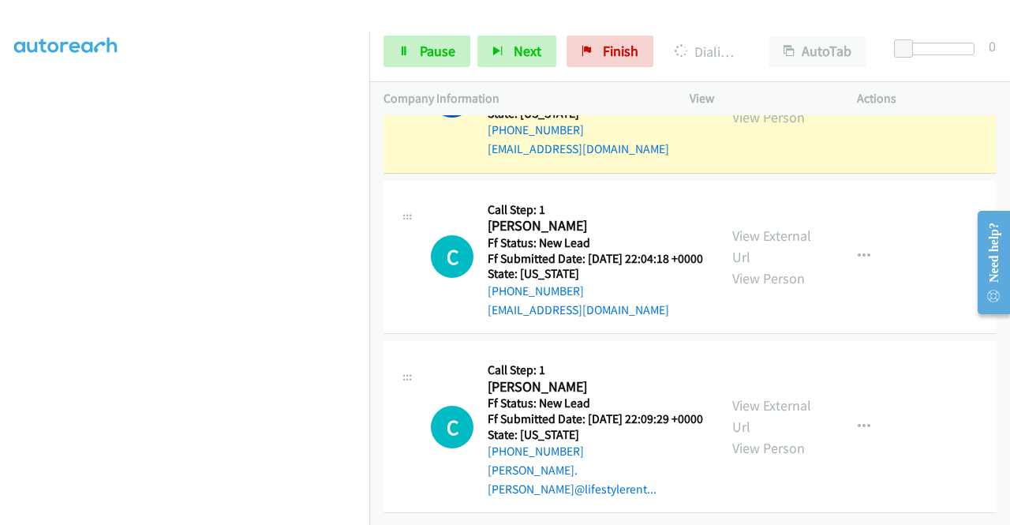
click at [763, 105] on link "View External Url" at bounding box center [771, 84] width 79 height 39
click at [0, 210] on aside "Dialing Mode: Power | Switch to Preview My Lists" at bounding box center [184, 120] width 369 height 873
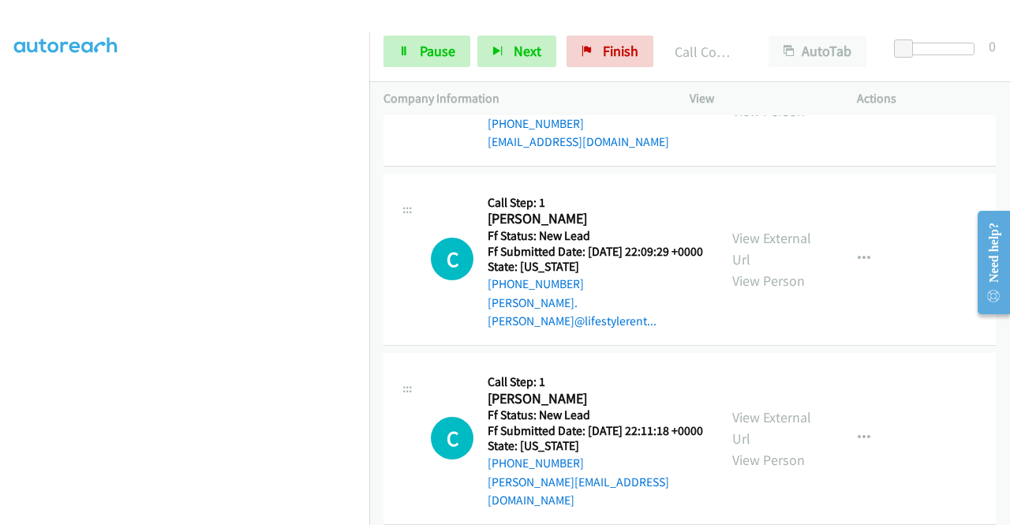
scroll to position [2508, 0]
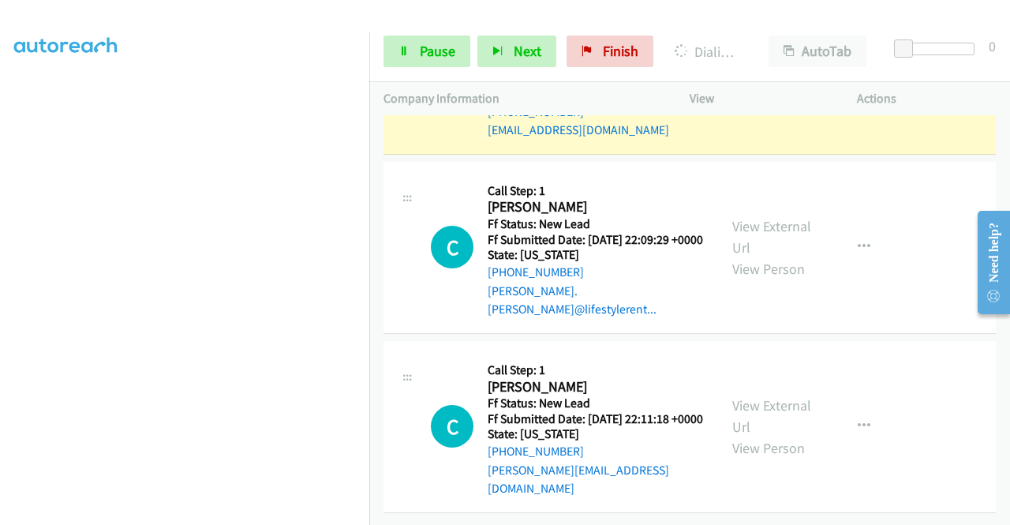
click at [760, 87] on link "View External Url" at bounding box center [771, 66] width 79 height 39
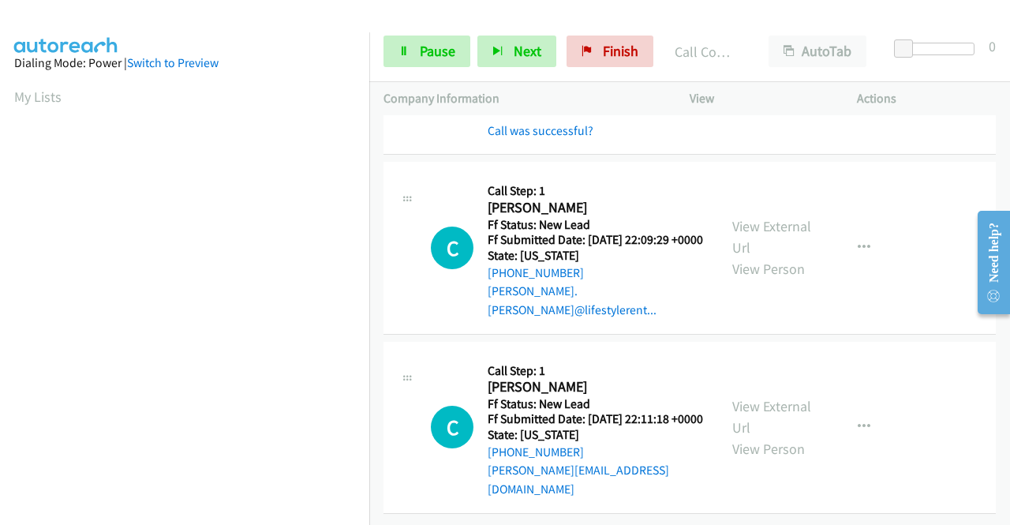
scroll to position [2681, 0]
click at [423, 69] on div "Start Calls Pause Next Finish Call Completed AutoTab AutoTab 0" at bounding box center [689, 51] width 641 height 61
click at [421, 58] on span "Pause" at bounding box center [438, 51] width 36 height 18
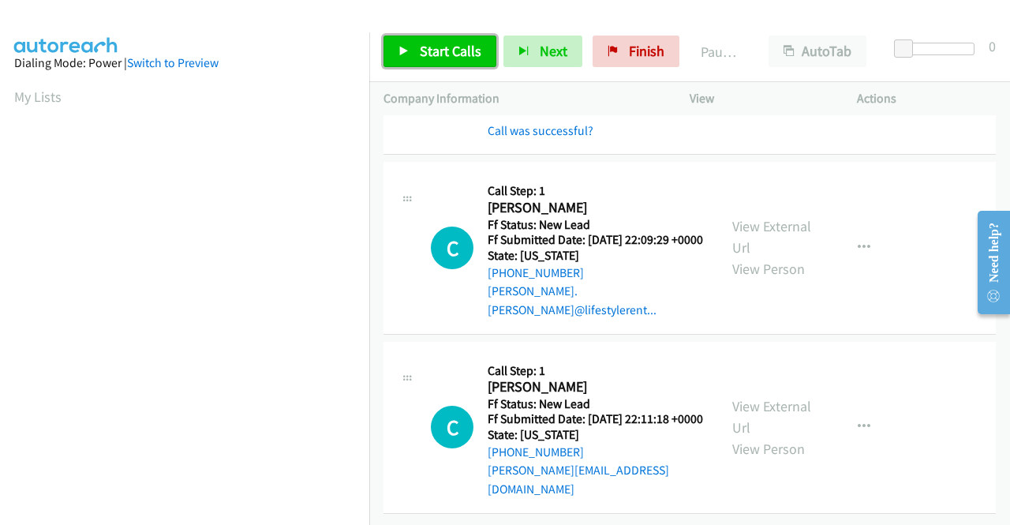
click at [421, 58] on span "Start Calls" at bounding box center [451, 51] width 62 height 18
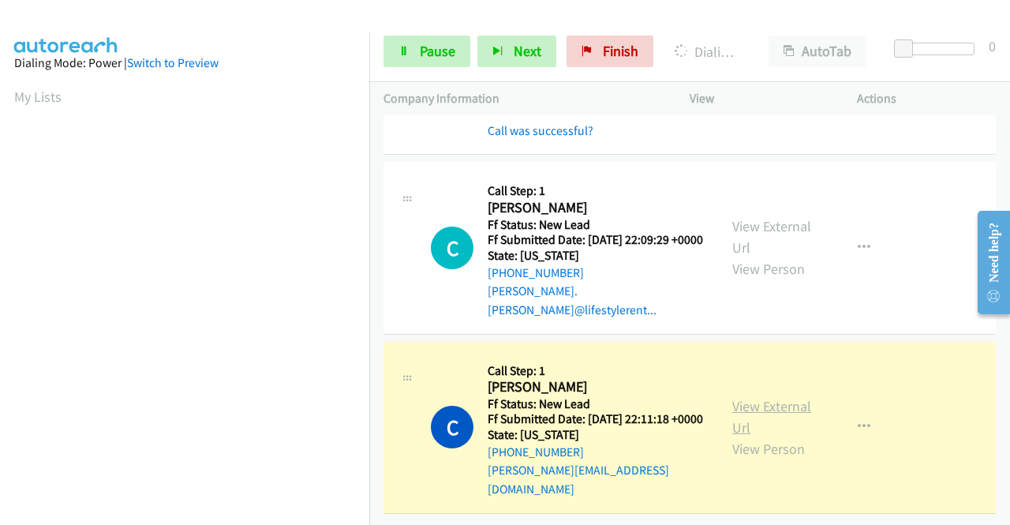
click at [746, 397] on link "View External Url" at bounding box center [771, 416] width 79 height 39
click at [0, 202] on aside "Dialing Mode: Power | Switch to Preview My Lists" at bounding box center [184, 120] width 369 height 873
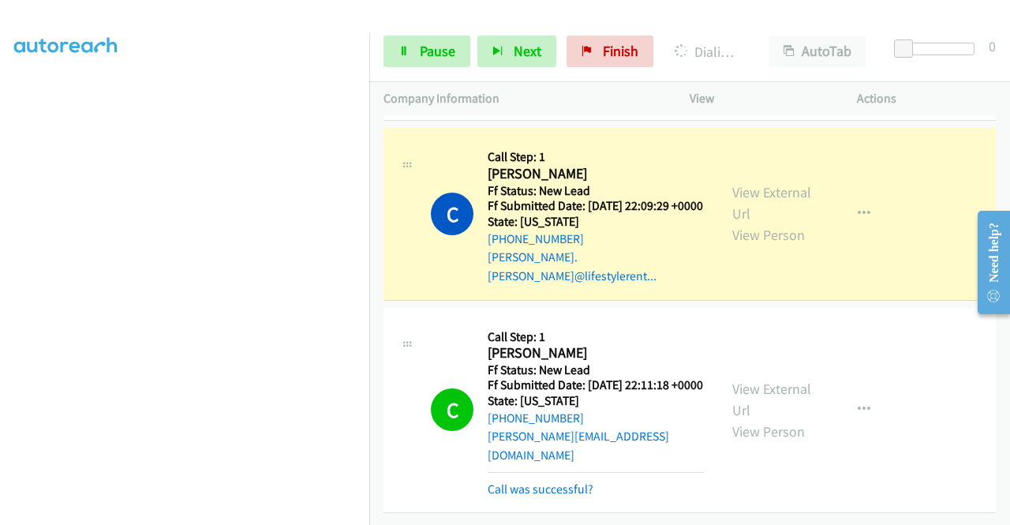
scroll to position [2714, 0]
click at [779, 192] on link "View External Url" at bounding box center [771, 202] width 79 height 39
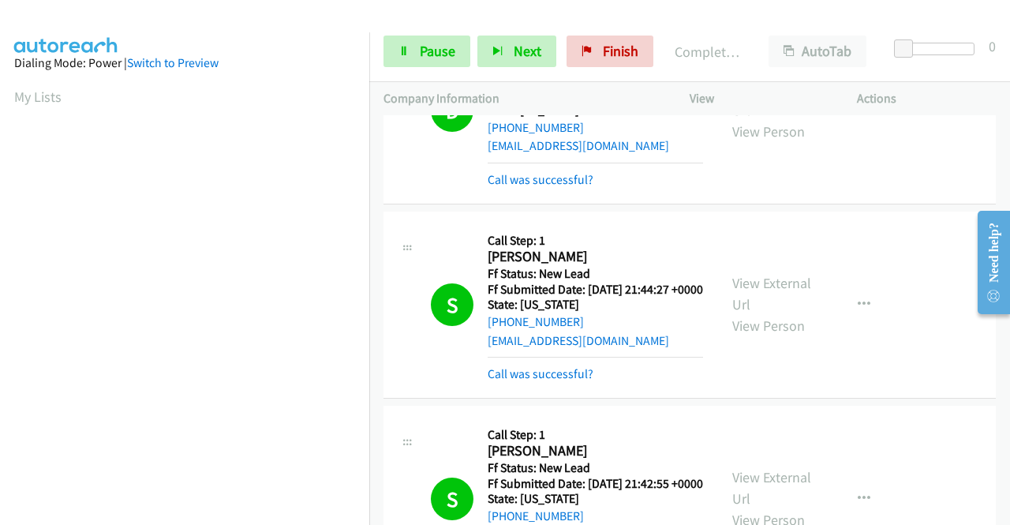
scroll to position [0, 0]
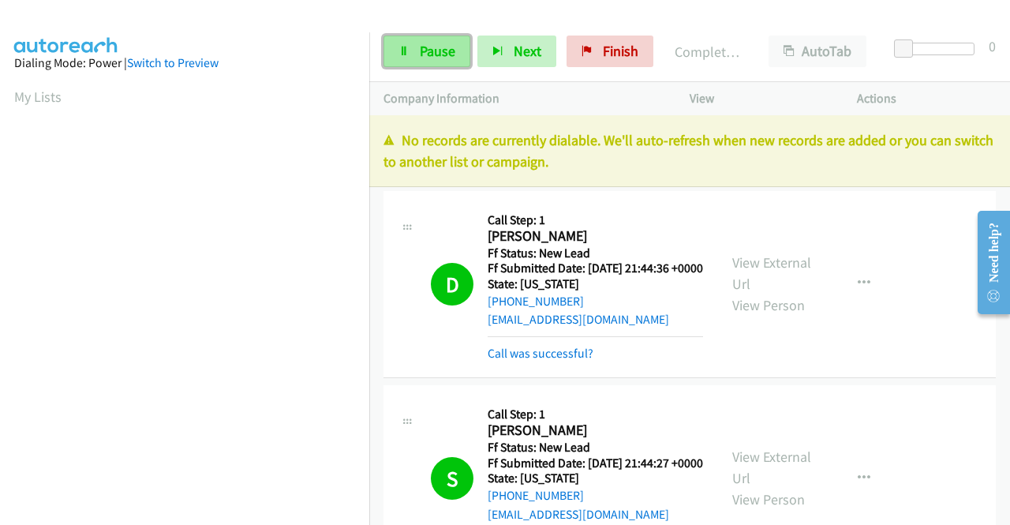
click at [420, 44] on span "Pause" at bounding box center [438, 51] width 36 height 18
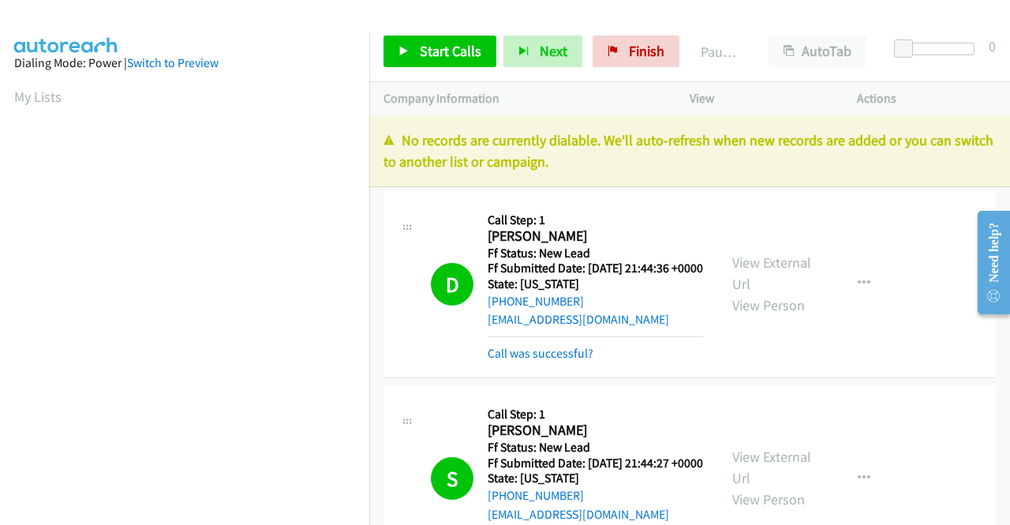
click at [765, 163] on p "No records are currently dialable. We'll auto-refresh when new records are adde…" at bounding box center [689, 150] width 612 height 43
click at [643, 54] on span "Finish" at bounding box center [647, 51] width 36 height 18
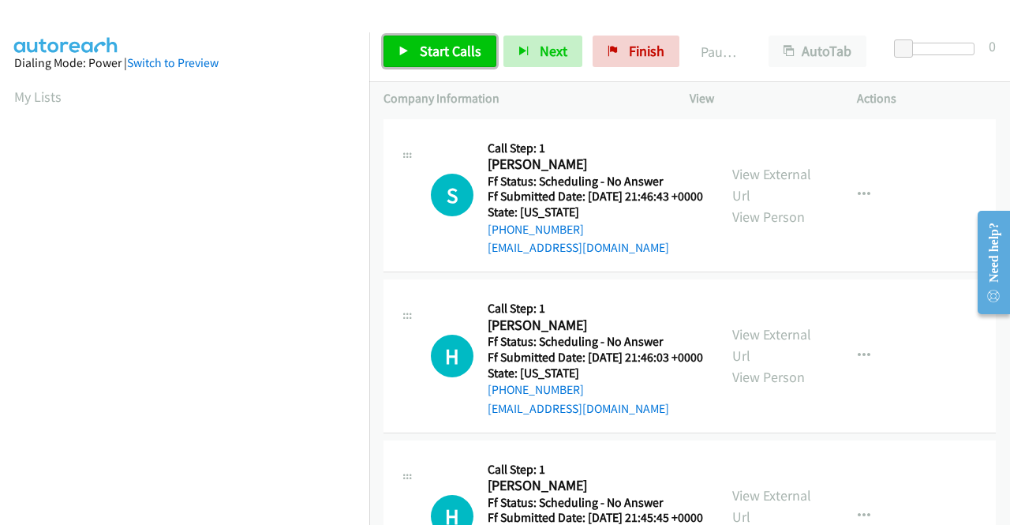
click at [470, 64] on link "Start Calls" at bounding box center [439, 52] width 113 height 32
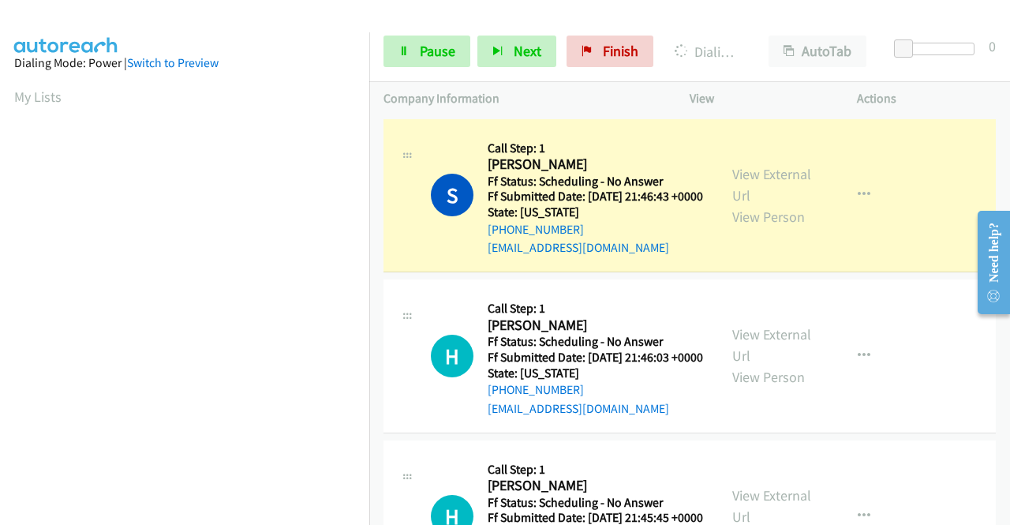
click at [768, 190] on div "View External Url View Person" at bounding box center [773, 195] width 82 height 64
click at [762, 185] on link "View External Url" at bounding box center [771, 184] width 79 height 39
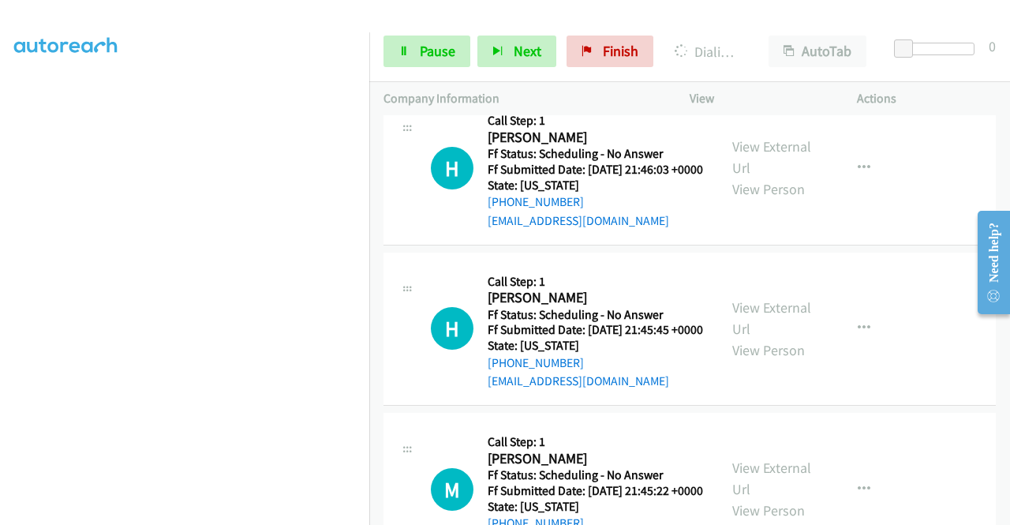
scroll to position [189, 0]
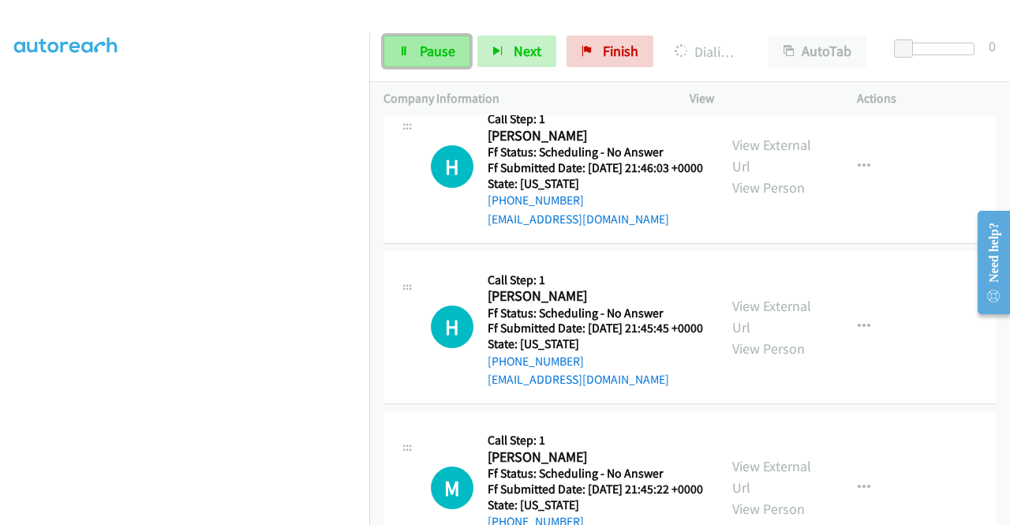
click at [424, 45] on span "Pause" at bounding box center [438, 51] width 36 height 18
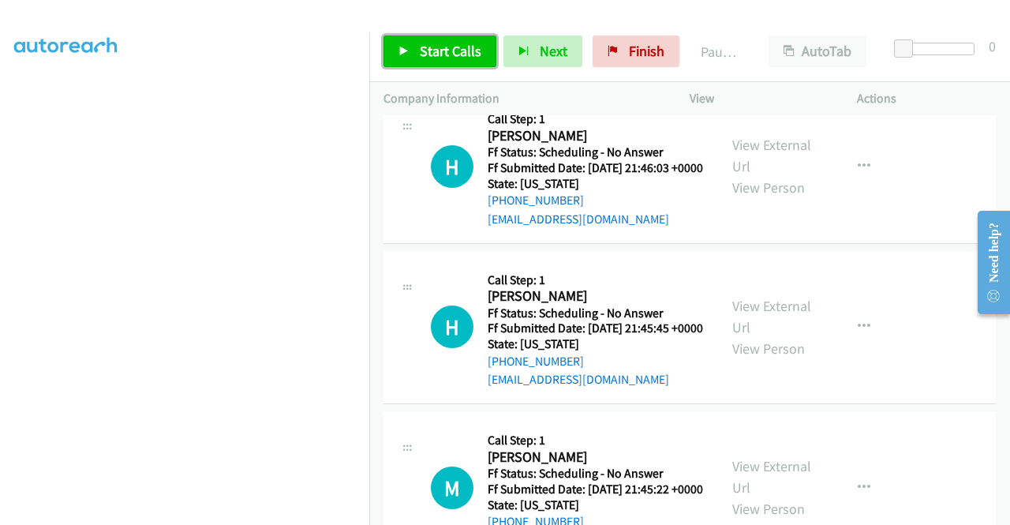
click at [424, 48] on span "Start Calls" at bounding box center [451, 51] width 62 height 18
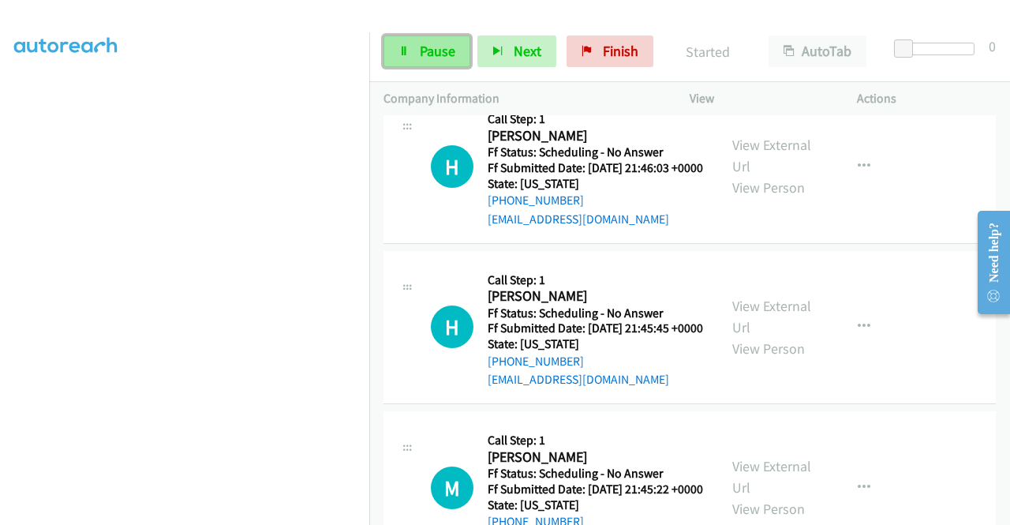
click at [445, 57] on span "Pause" at bounding box center [438, 51] width 36 height 18
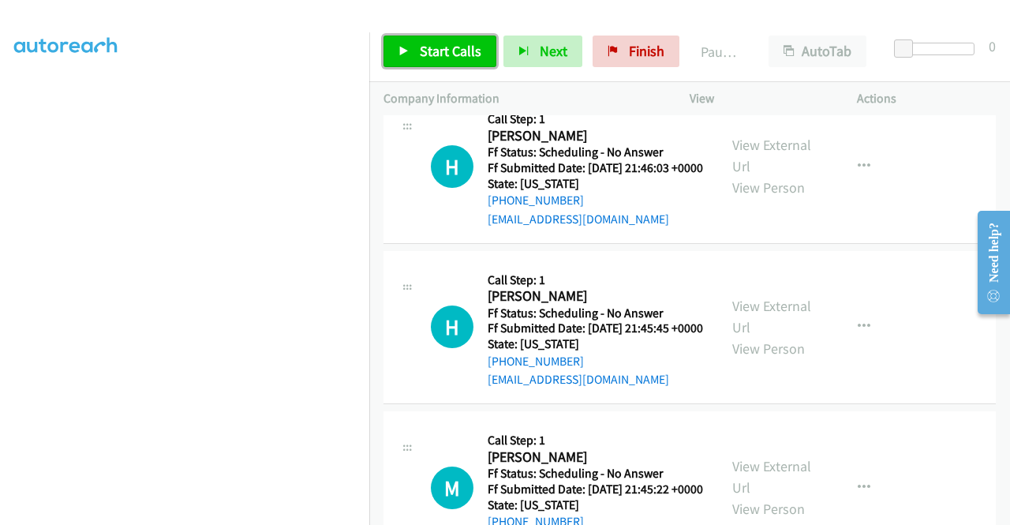
click at [445, 57] on span "Start Calls" at bounding box center [451, 51] width 62 height 18
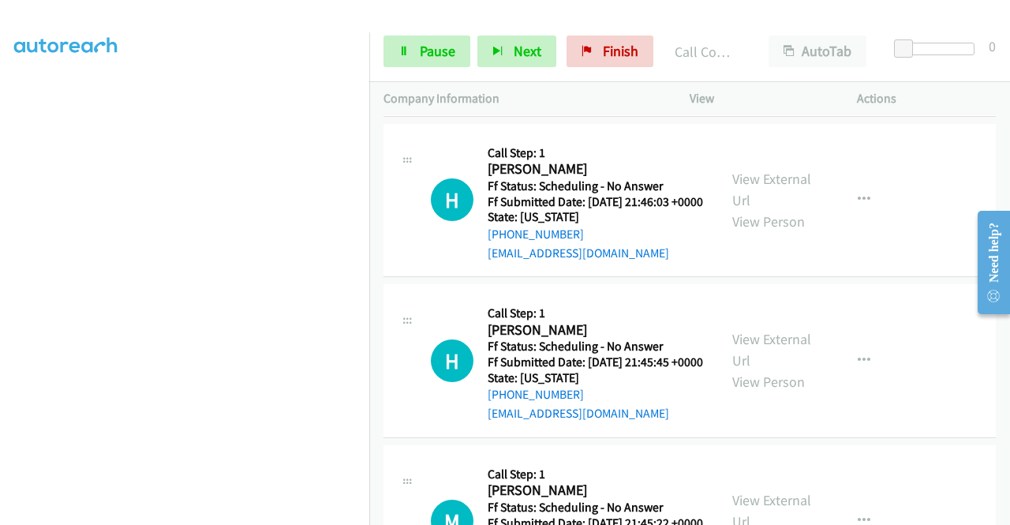
scroll to position [222, 0]
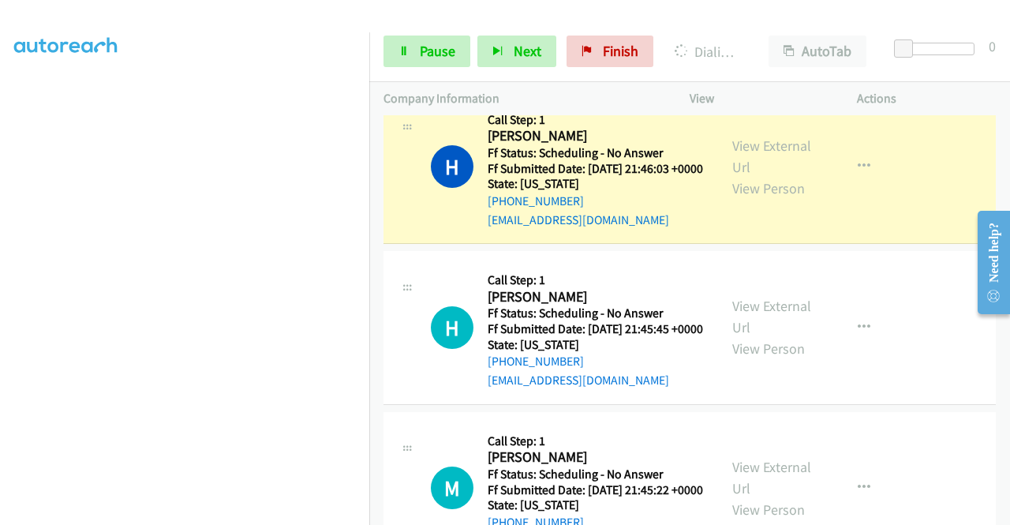
click at [785, 184] on div "View External Url View Person" at bounding box center [773, 167] width 82 height 64
click at [767, 176] on link "View External Url" at bounding box center [771, 155] width 79 height 39
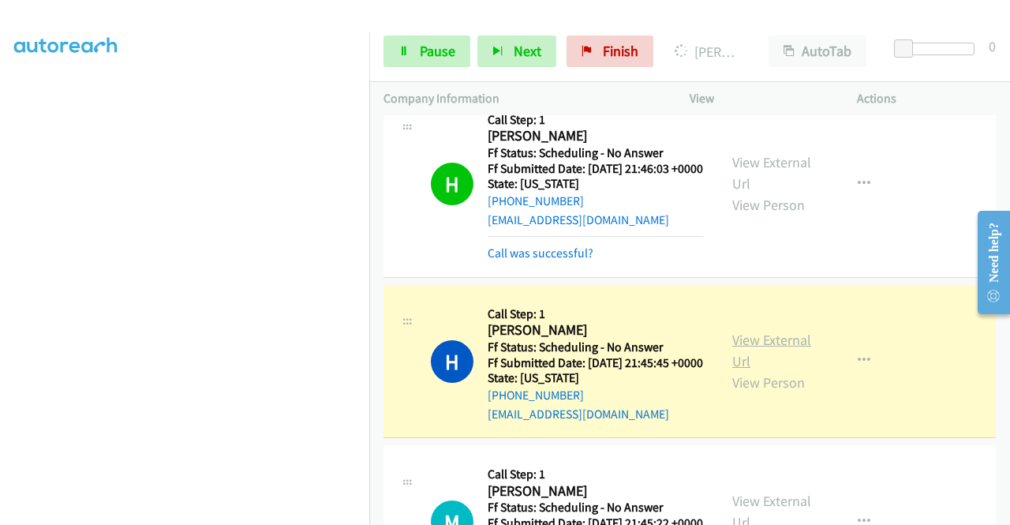
click at [740, 370] on link "View External Url" at bounding box center [771, 350] width 79 height 39
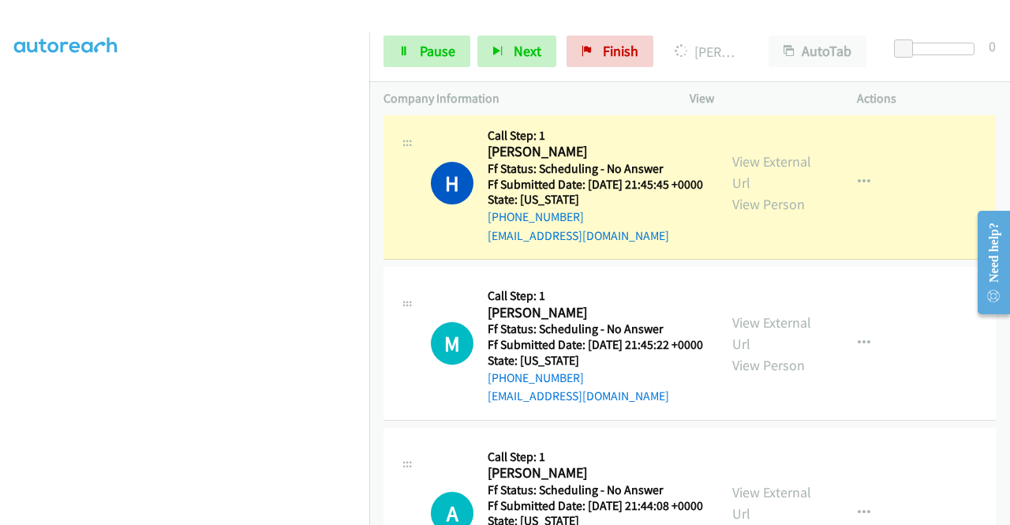
scroll to position [422, 0]
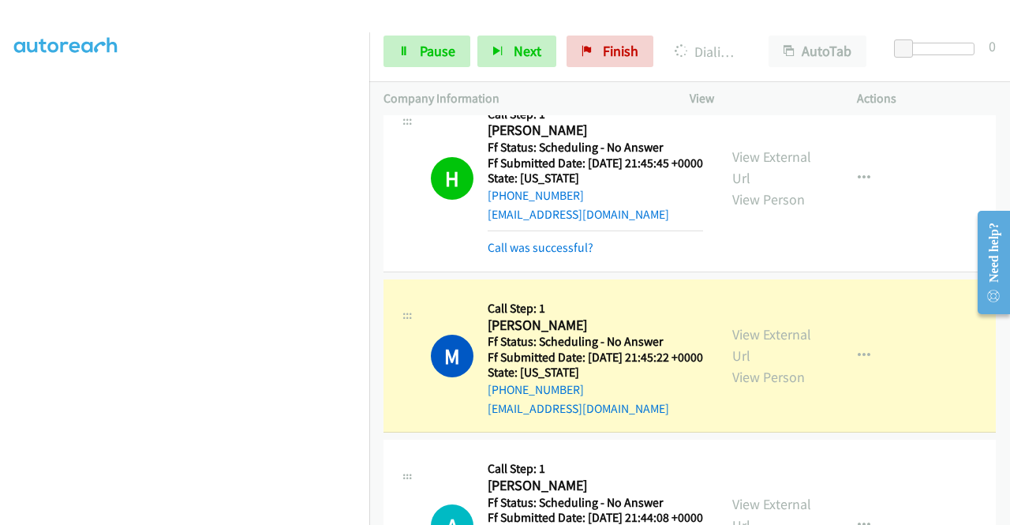
click at [750, 372] on div "View External Url View Person View External Url Email Schedule/Manage Callback …" at bounding box center [808, 355] width 181 height 125
click at [737, 364] on link "View External Url" at bounding box center [771, 344] width 79 height 39
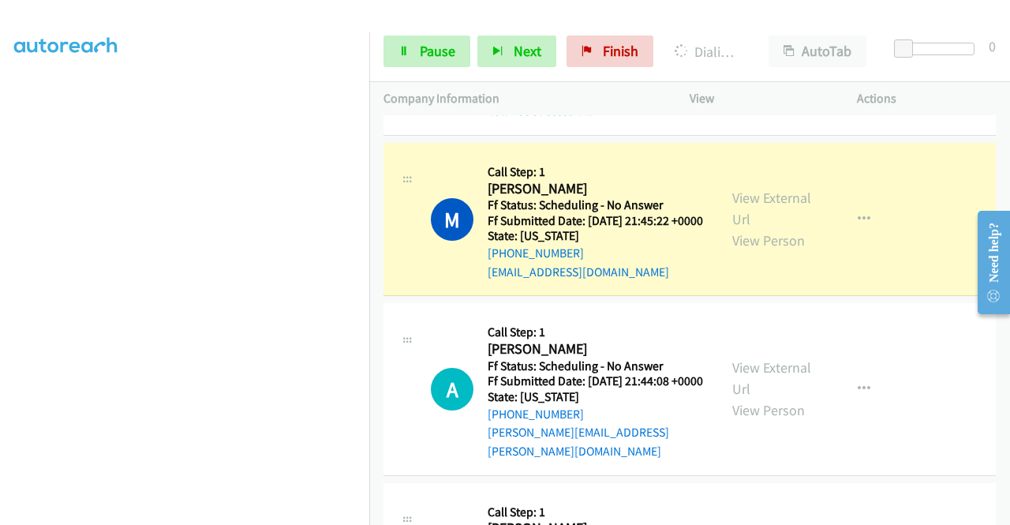
scroll to position [590, 0]
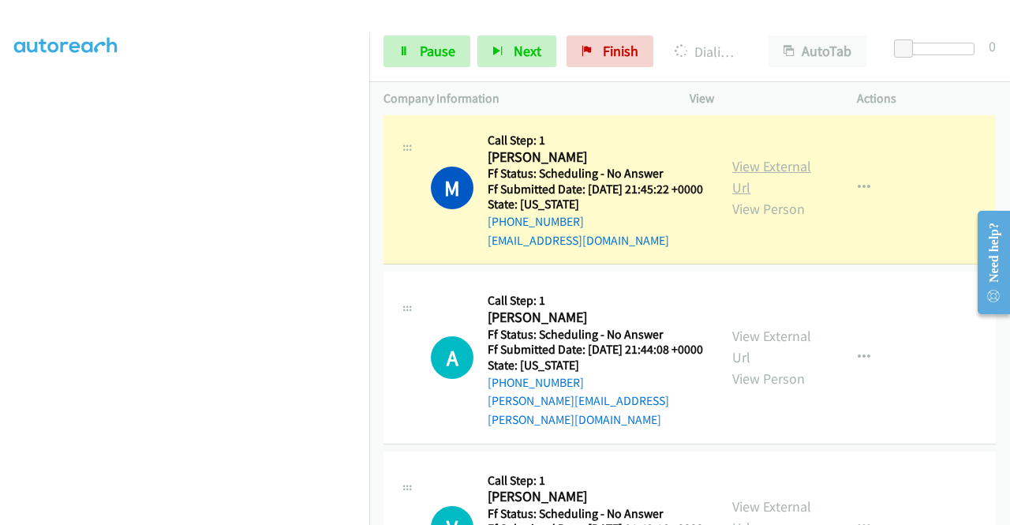
click at [757, 196] on link "View External Url" at bounding box center [771, 176] width 79 height 39
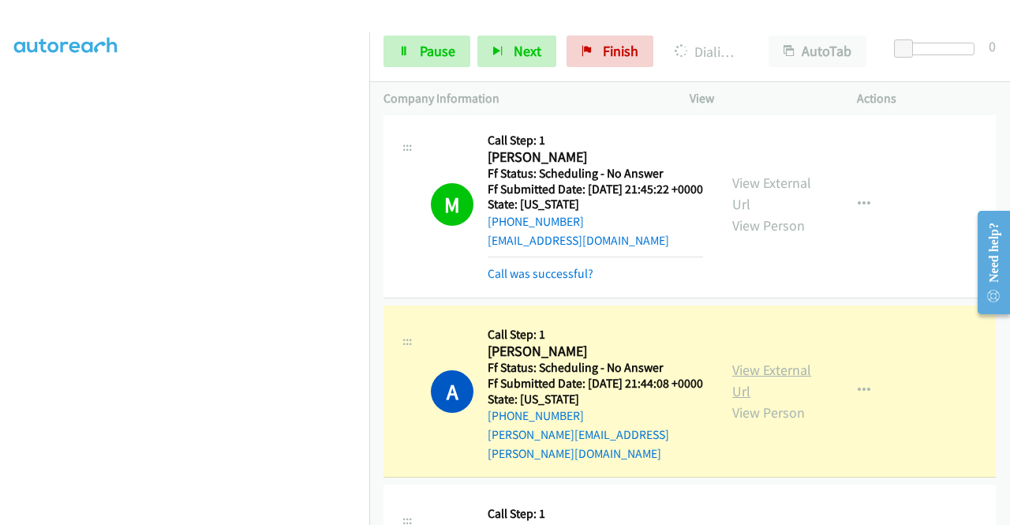
click at [745, 400] on link "View External Url" at bounding box center [771, 380] width 79 height 39
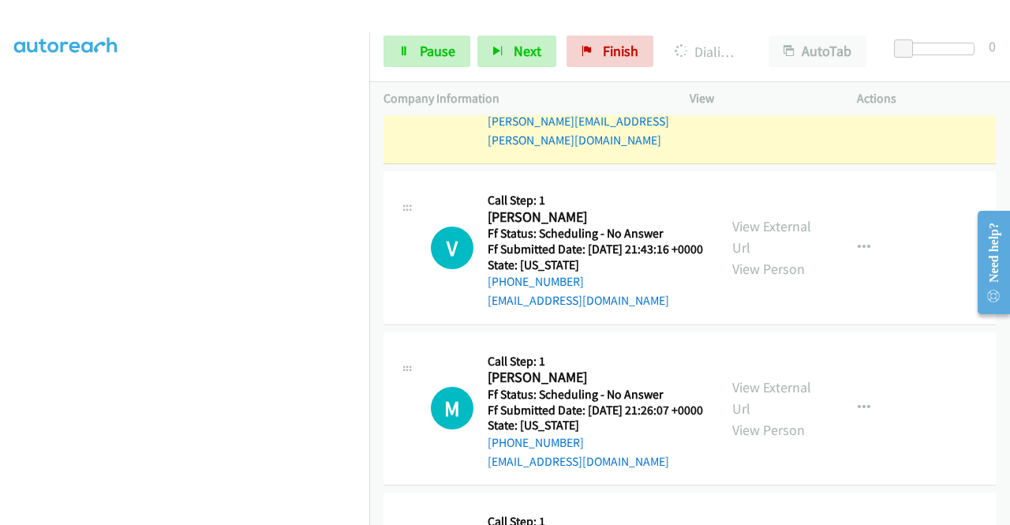
scroll to position [920, 0]
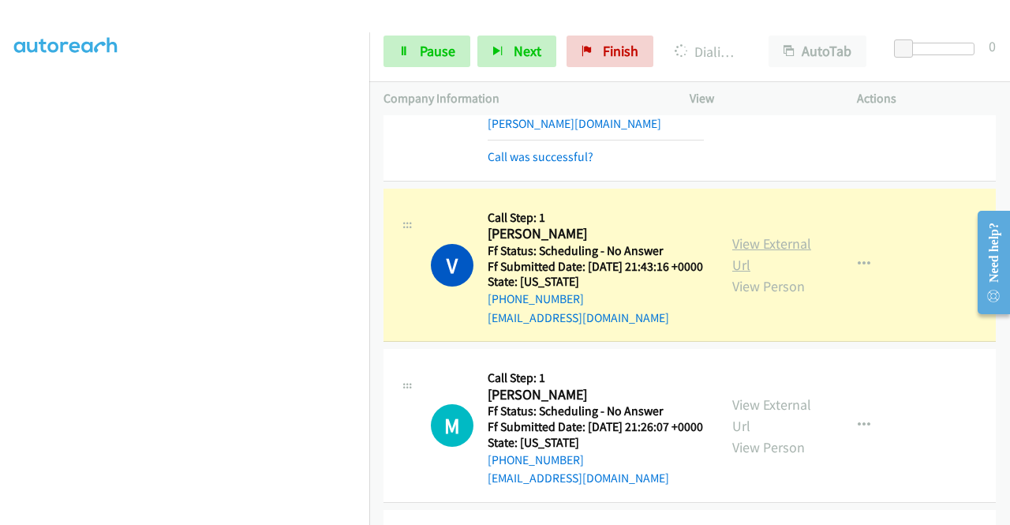
click at [737, 274] on link "View External Url" at bounding box center [771, 253] width 79 height 39
click at [393, 58] on link "Pause" at bounding box center [426, 52] width 87 height 32
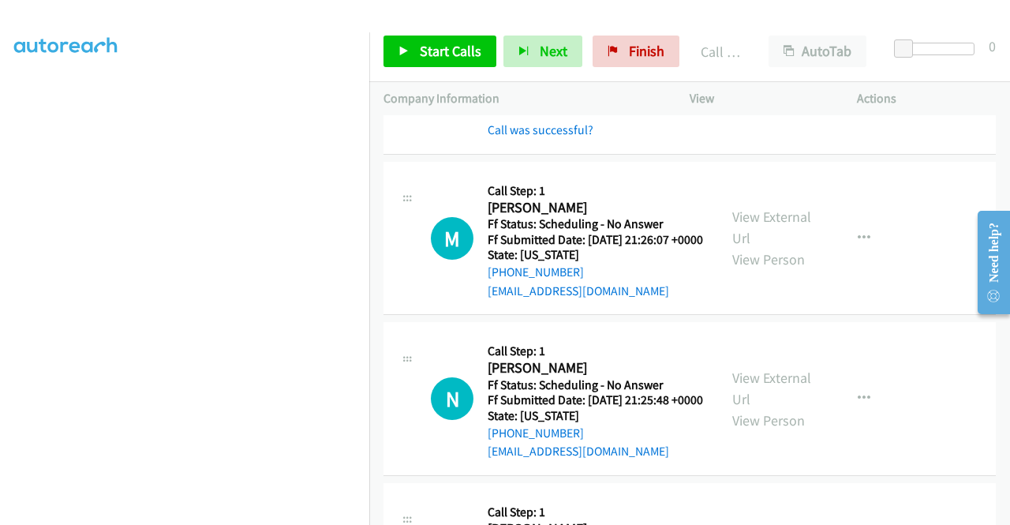
scroll to position [1194, 0]
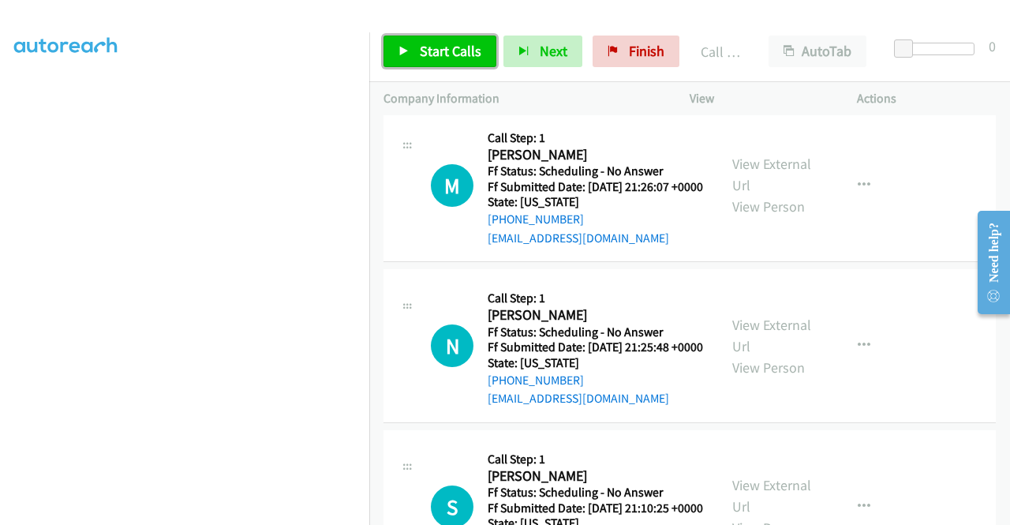
click at [458, 54] on span "Start Calls" at bounding box center [451, 51] width 62 height 18
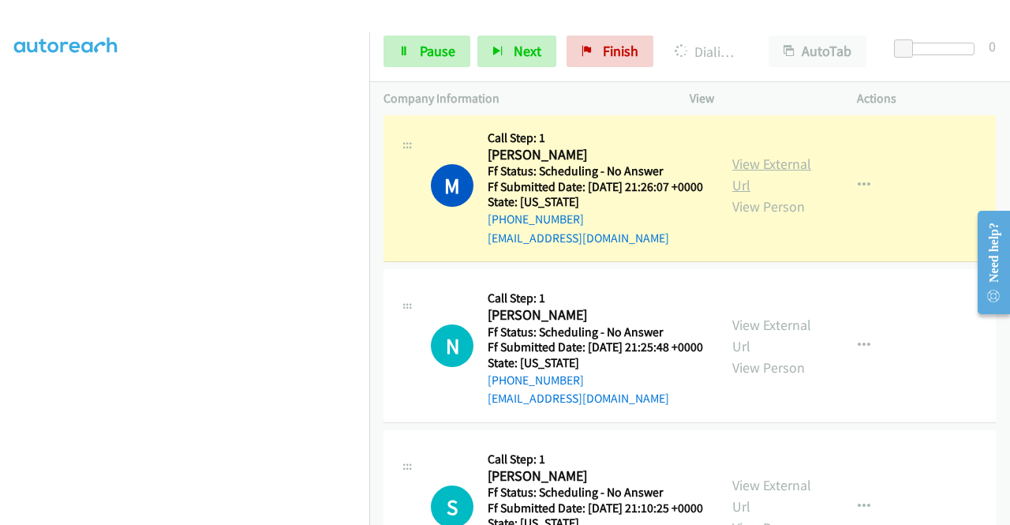
click at [768, 194] on link "View External Url" at bounding box center [771, 174] width 79 height 39
click at [0, 308] on aside "Dialing Mode: Power | Switch to Preview My Lists" at bounding box center [184, 120] width 369 height 873
click at [219, 510] on section at bounding box center [184, 150] width 341 height 755
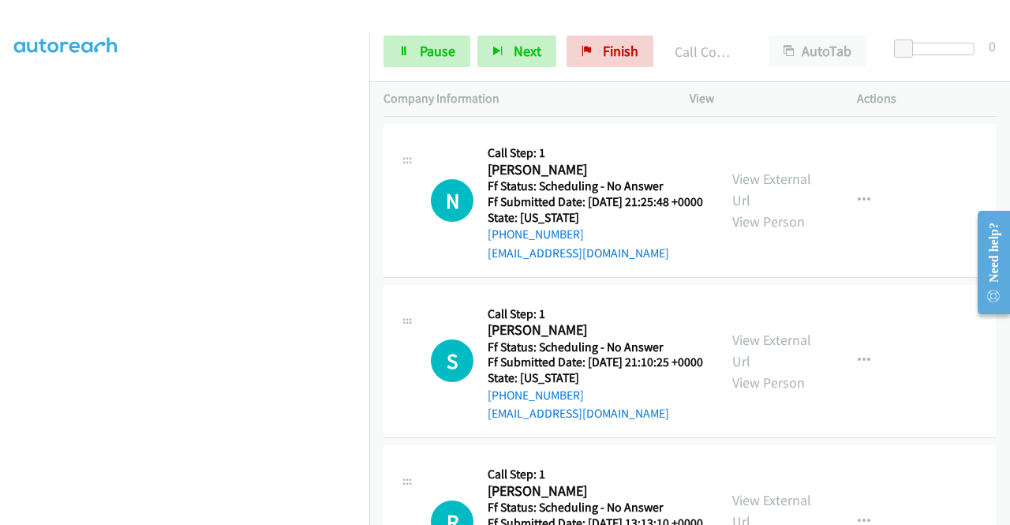
scroll to position [1446, 0]
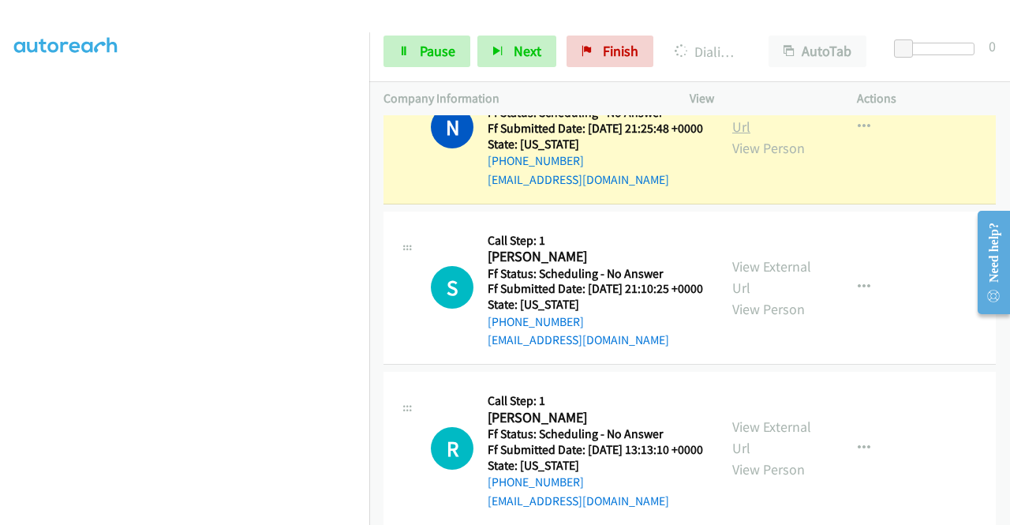
click at [741, 136] on link "View External Url" at bounding box center [771, 115] width 79 height 39
click at [743, 136] on link "View External Url" at bounding box center [771, 115] width 79 height 39
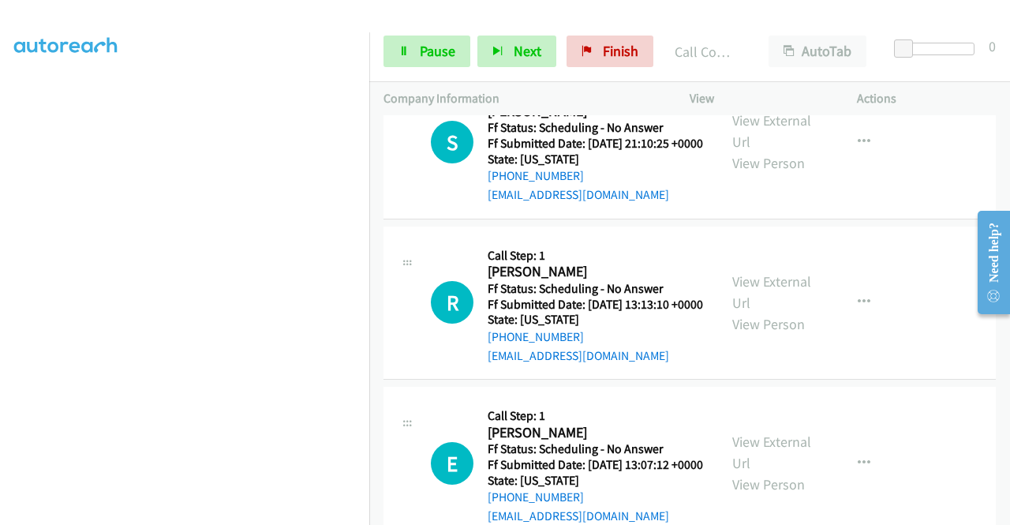
scroll to position [1646, 0]
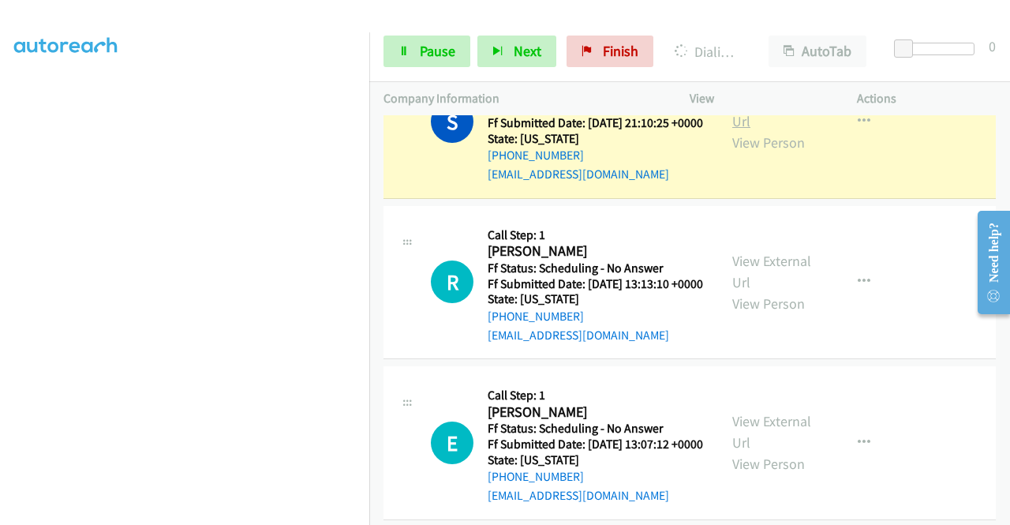
click at [738, 130] on link "View External Url" at bounding box center [771, 110] width 79 height 39
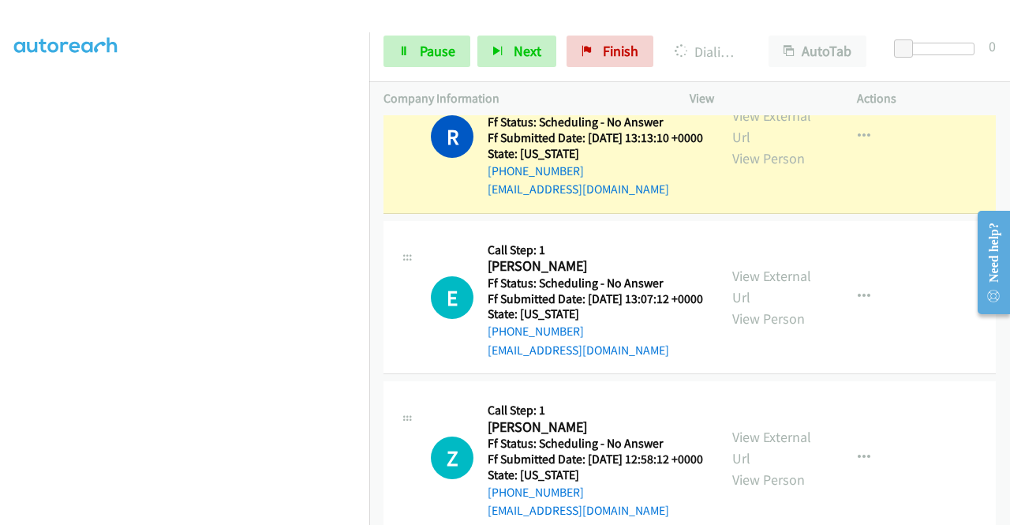
scroll to position [1867, 0]
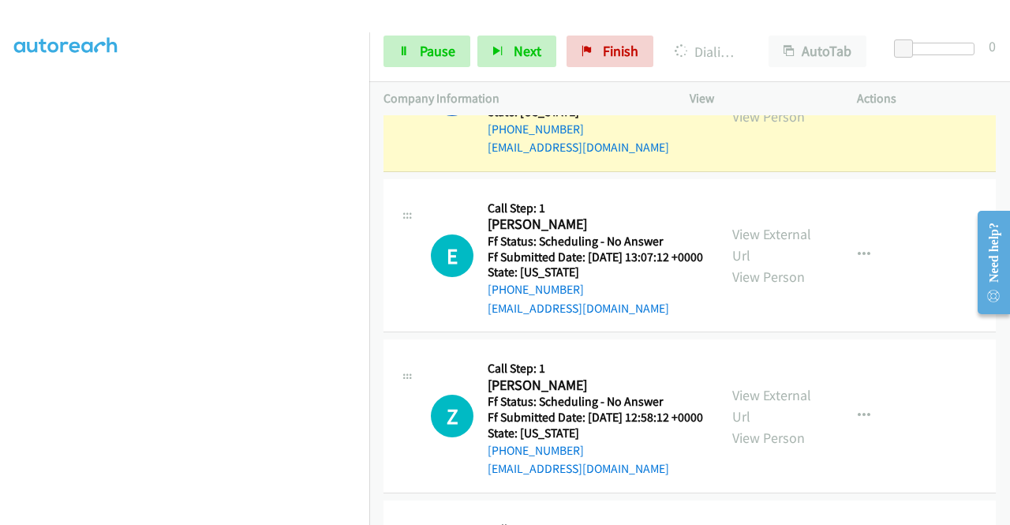
click at [723, 157] on div "View External Url View Person View External Url Email Schedule/Manage Callback …" at bounding box center [808, 94] width 181 height 125
click at [736, 104] on link "View External Url" at bounding box center [771, 84] width 79 height 39
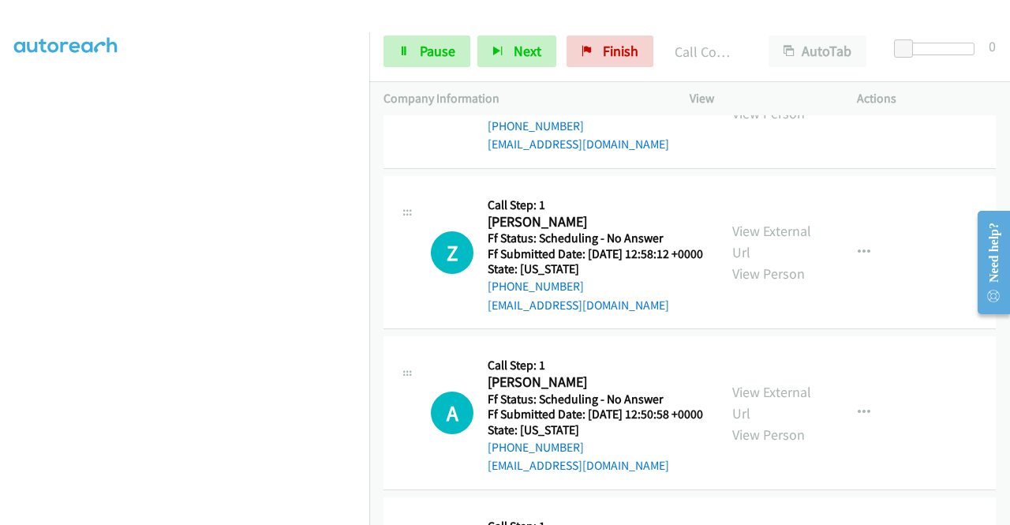
scroll to position [2077, 0]
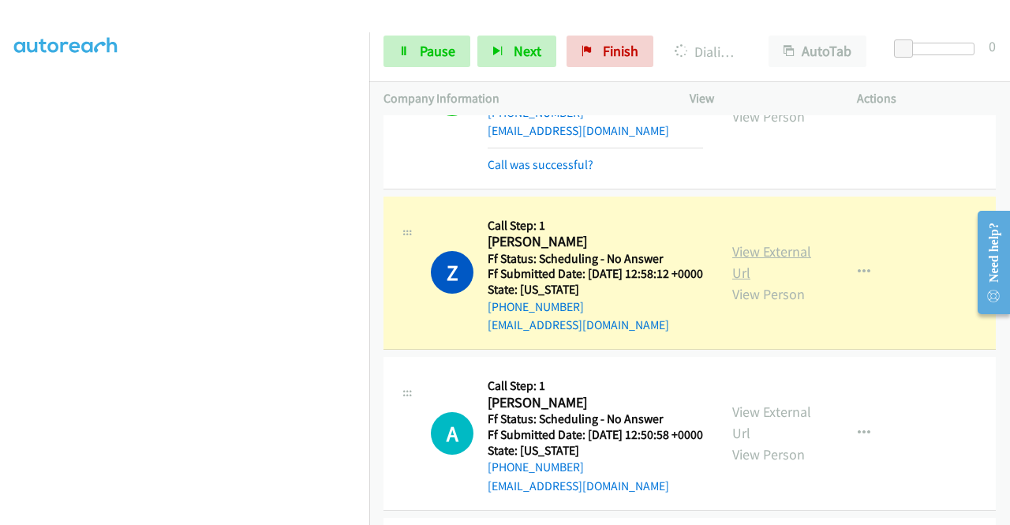
click at [761, 282] on link "View External Url" at bounding box center [771, 261] width 79 height 39
click at [429, 54] on span "Pause" at bounding box center [438, 51] width 36 height 18
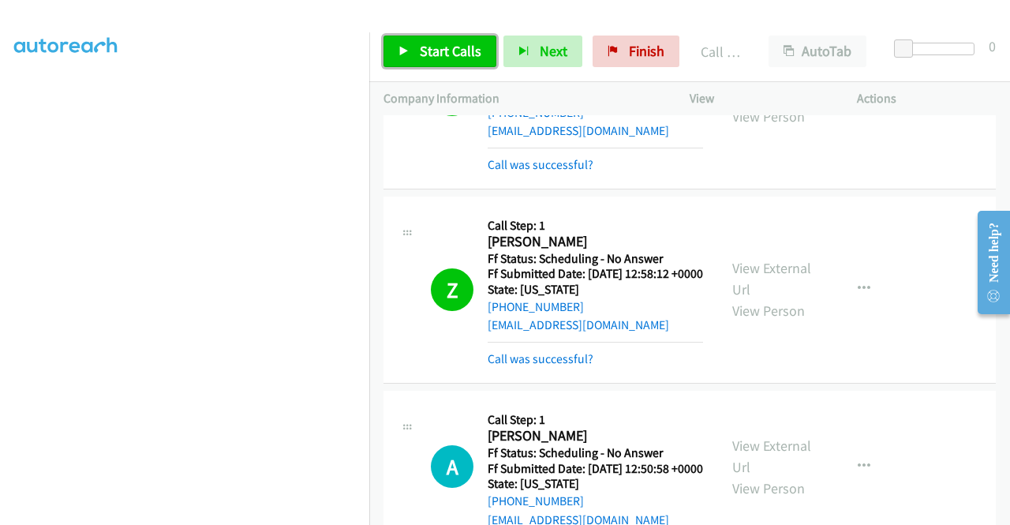
click at [438, 54] on span "Start Calls" at bounding box center [451, 51] width 62 height 18
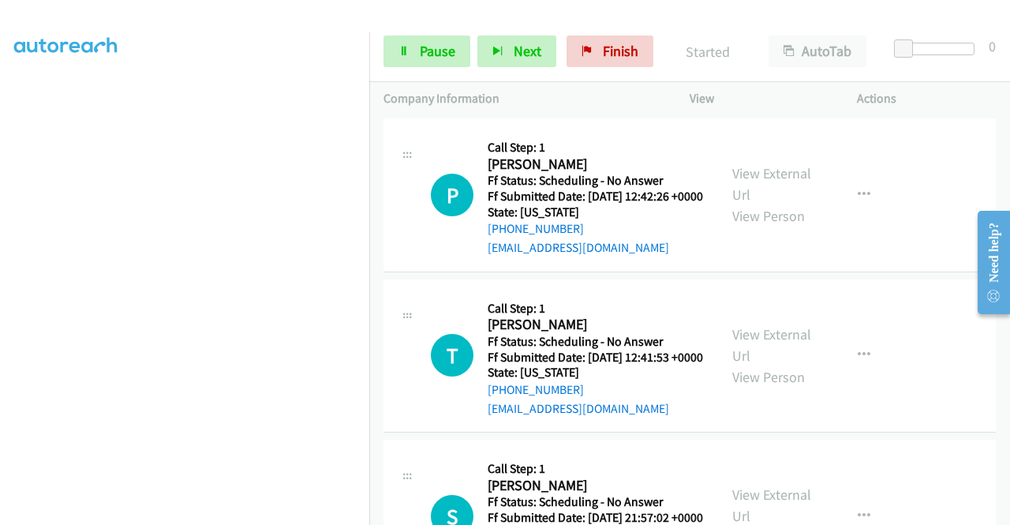
scroll to position [2509, 0]
click at [783, 44] on link "View External Url" at bounding box center [771, 24] width 79 height 39
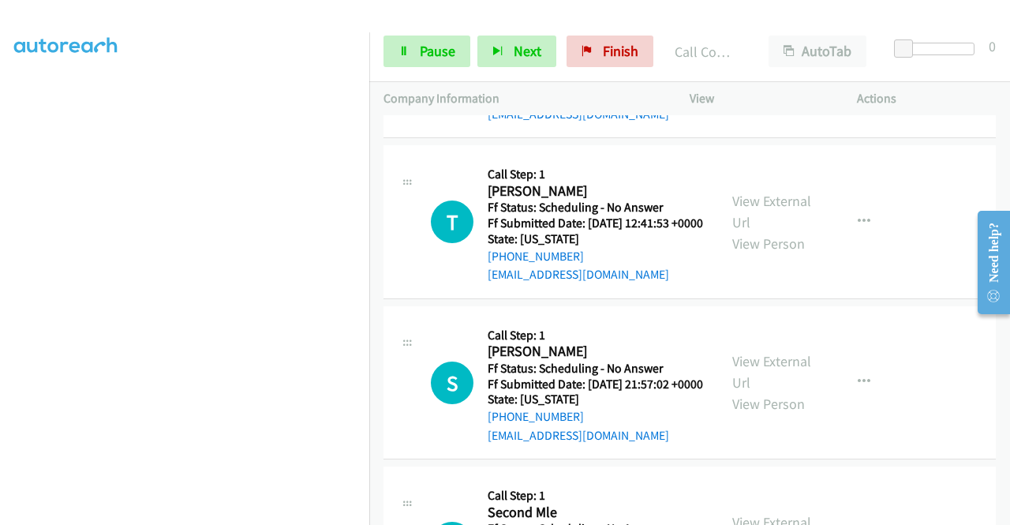
scroll to position [2687, 0]
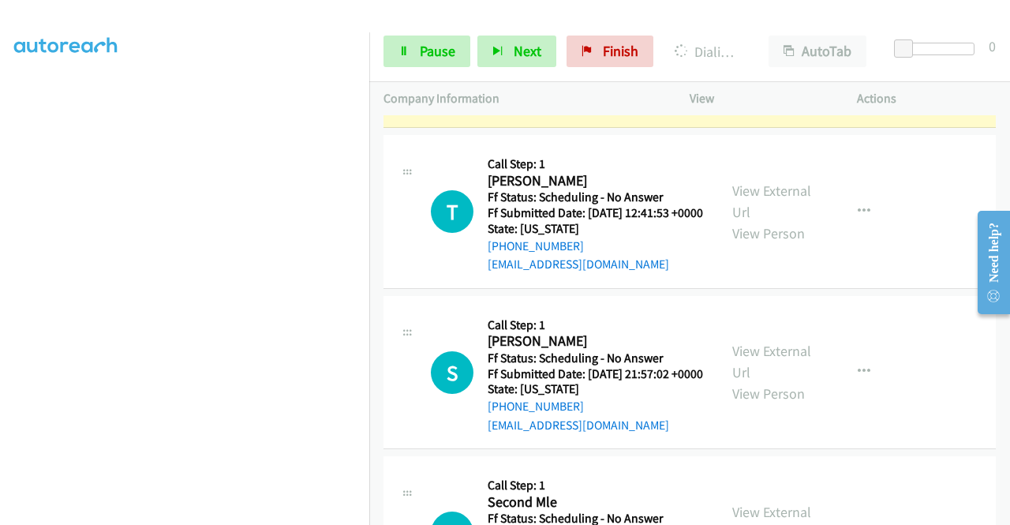
click at [765, 60] on link "View External Url" at bounding box center [771, 40] width 79 height 39
click at [413, 69] on div "Start Calls Pause Next Finish Dialing Pat Hall AutoTab AutoTab 0" at bounding box center [689, 51] width 641 height 61
click at [413, 53] on link "Pause" at bounding box center [426, 52] width 87 height 32
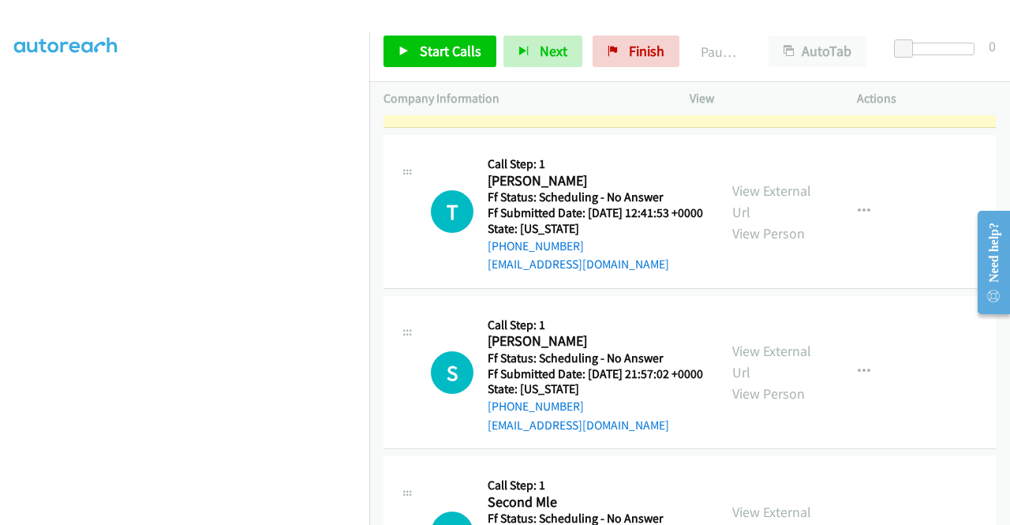
scroll to position [326, 0]
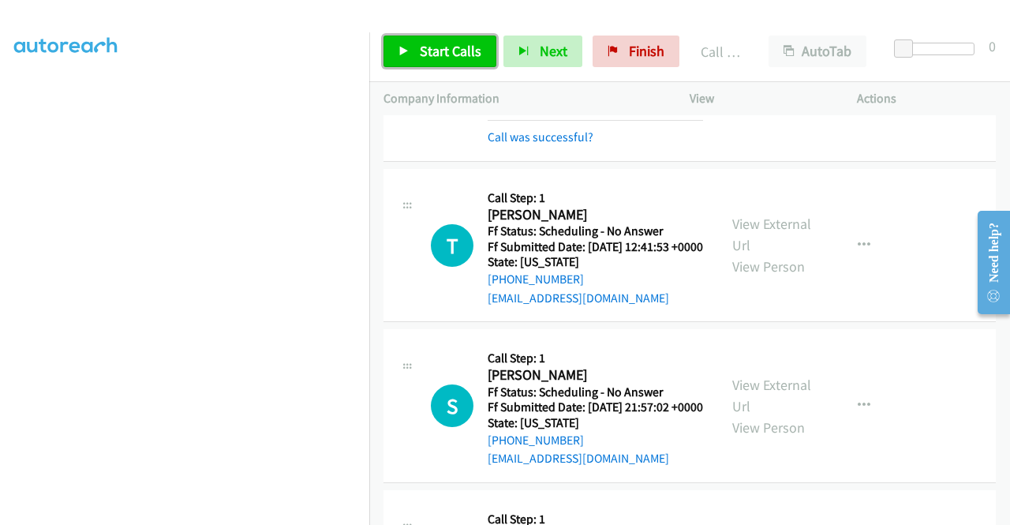
click at [402, 54] on icon at bounding box center [403, 52] width 11 height 11
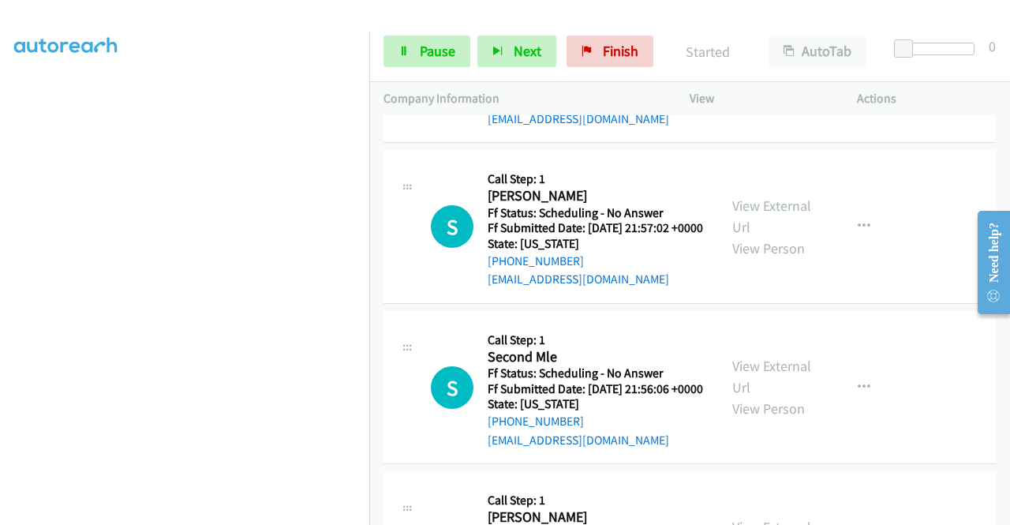
scroll to position [2929, 0]
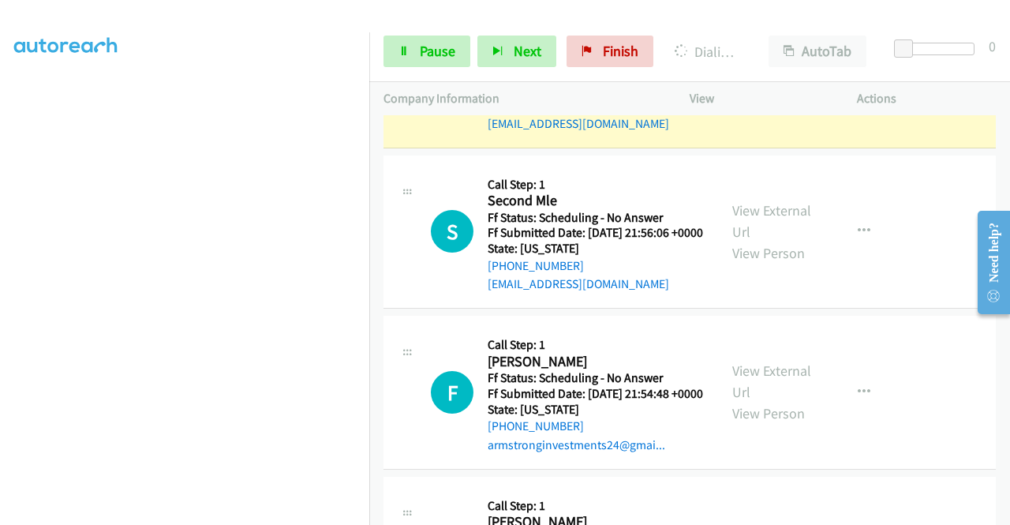
scroll to position [3087, 0]
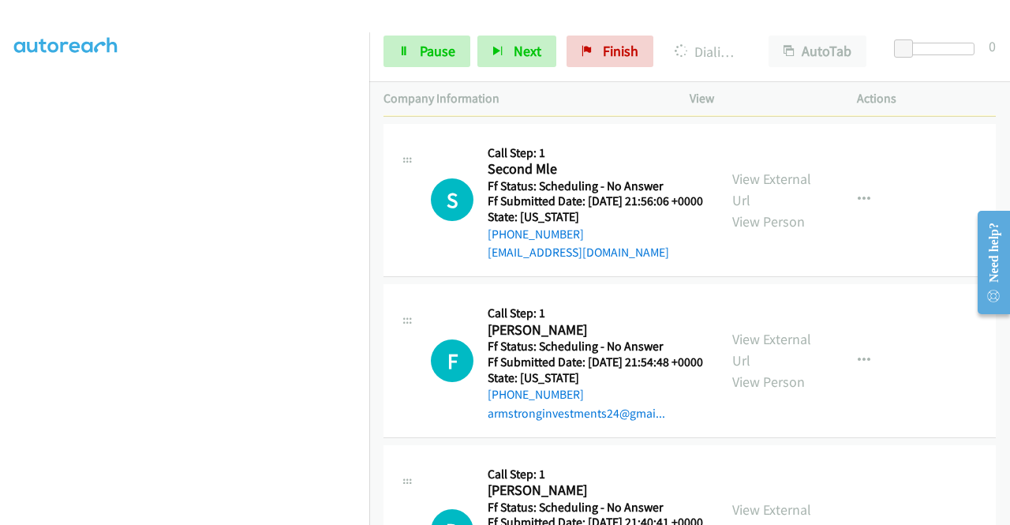
click at [756, 48] on link "View External Url" at bounding box center [771, 28] width 79 height 39
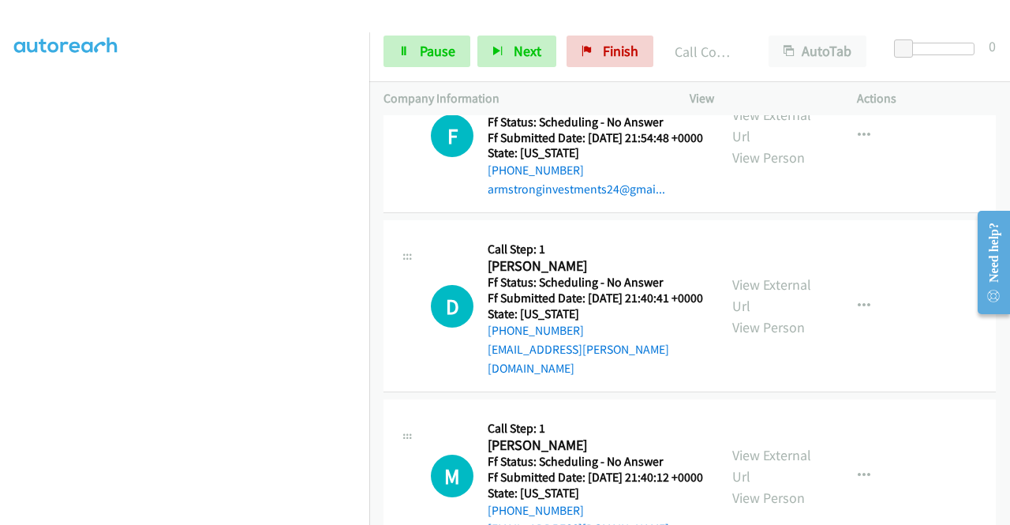
scroll to position [3361, 0]
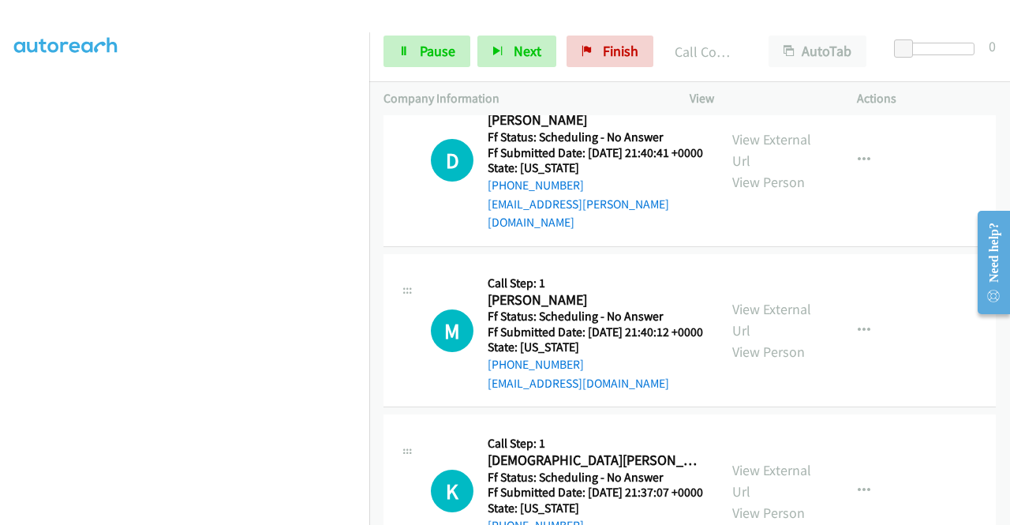
scroll to position [3550, 0]
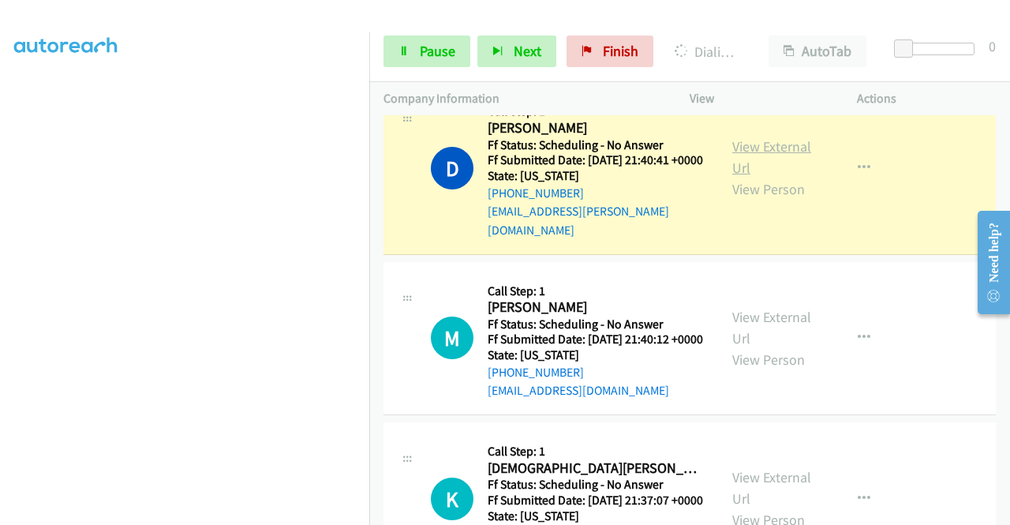
click at [744, 177] on link "View External Url" at bounding box center [771, 156] width 79 height 39
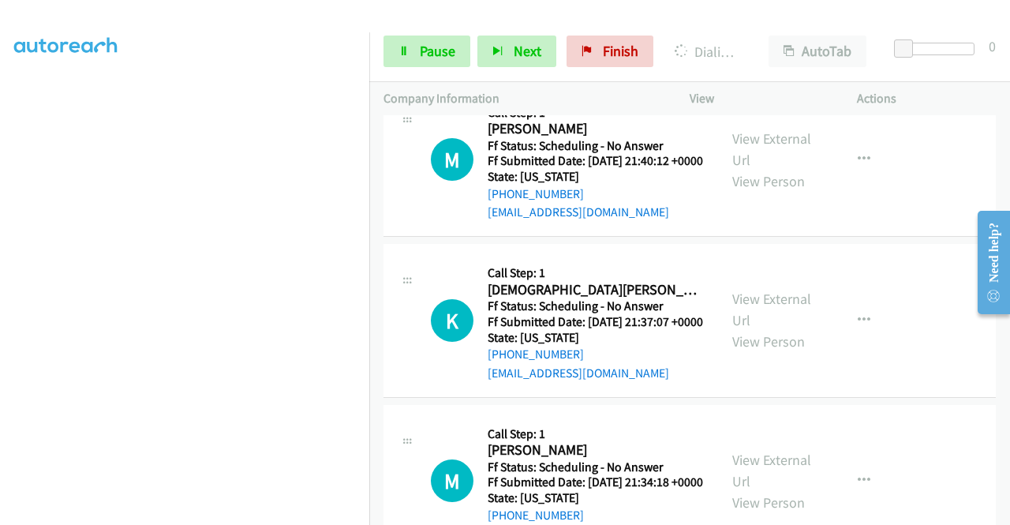
scroll to position [3802, 0]
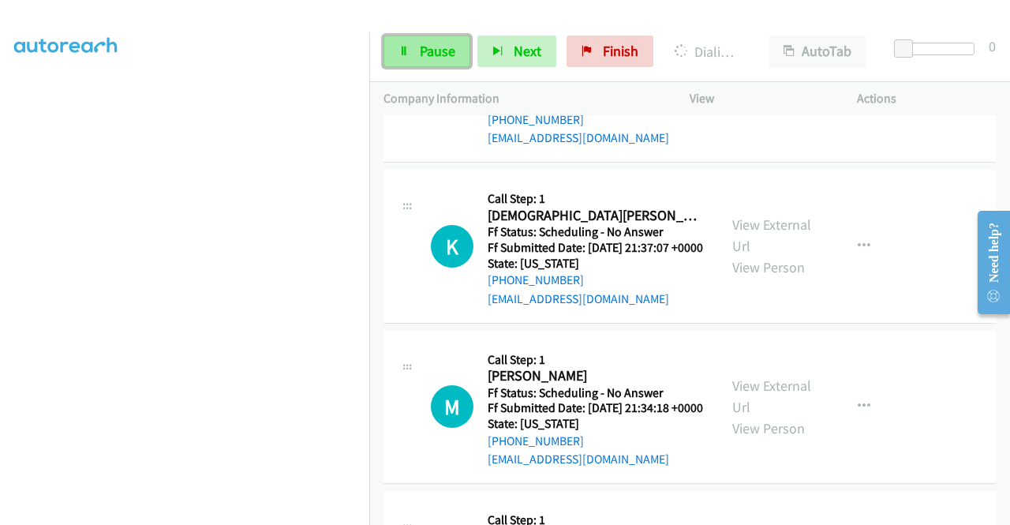
click at [420, 50] on span "Pause" at bounding box center [438, 51] width 36 height 18
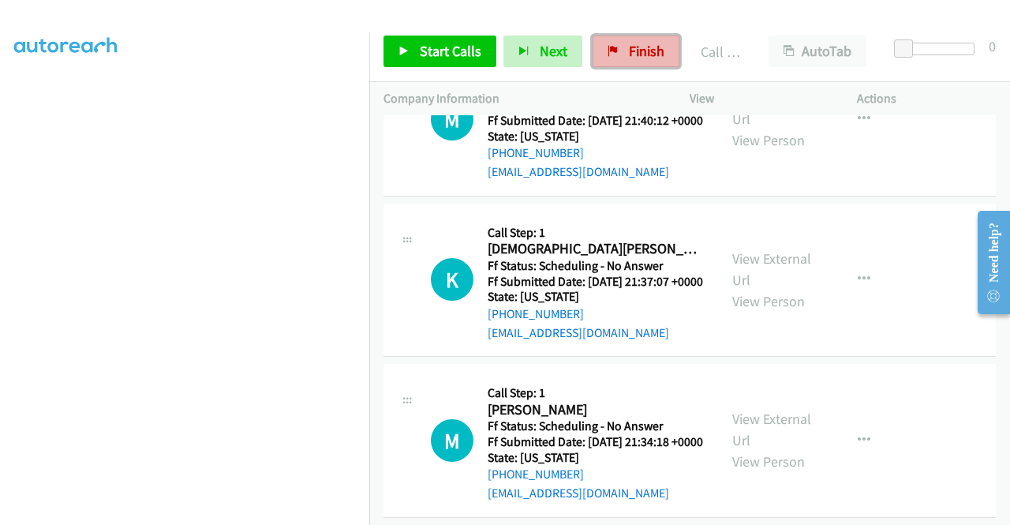
click at [633, 54] on span "Finish" at bounding box center [647, 51] width 36 height 18
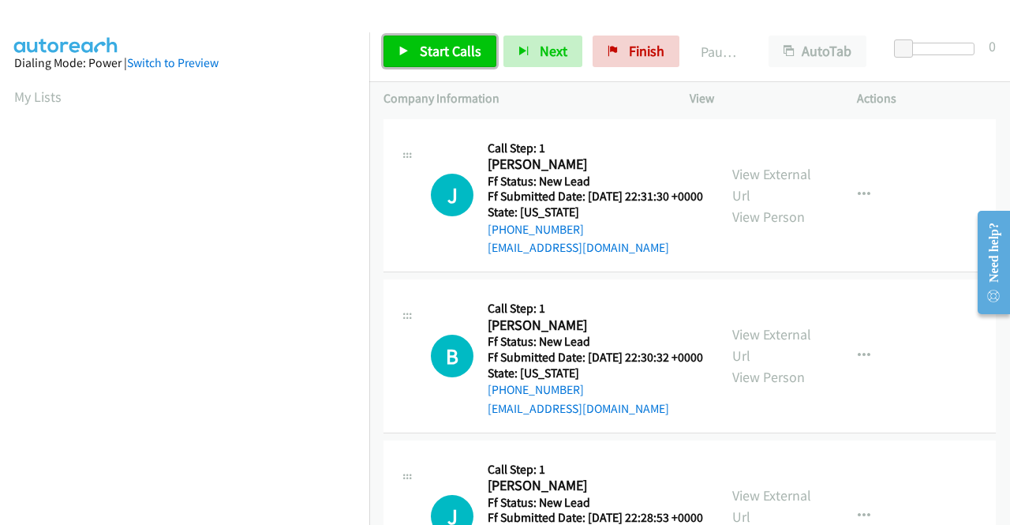
click at [466, 47] on span "Start Calls" at bounding box center [451, 51] width 62 height 18
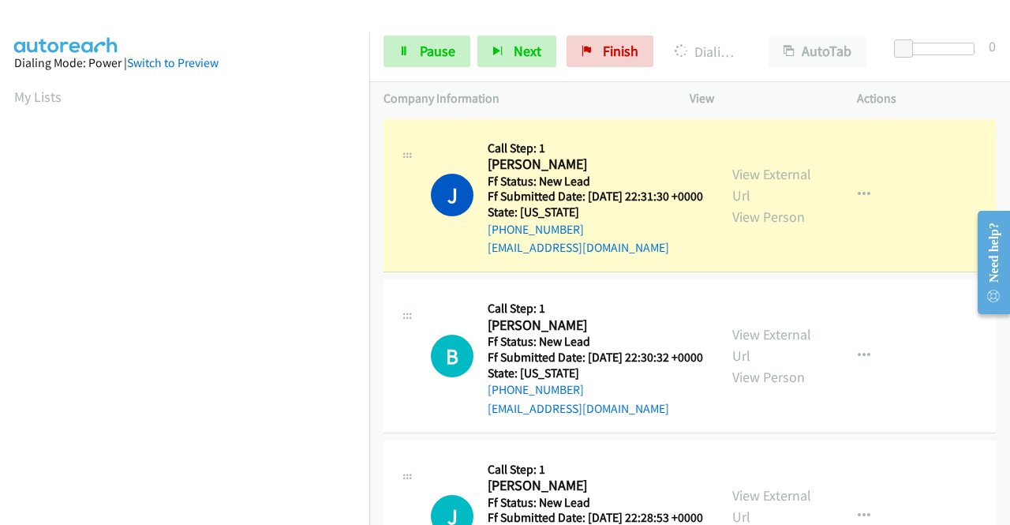
click at [744, 192] on div "View External Url View Person" at bounding box center [773, 195] width 82 height 64
click at [739, 182] on link "View External Url" at bounding box center [771, 184] width 79 height 39
click at [0, 239] on aside "Dialing Mode: Power | Switch to Preview My Lists" at bounding box center [184, 468] width 369 height 873
drag, startPoint x: 372, startPoint y: 309, endPoint x: 366, endPoint y: 344, distance: 35.1
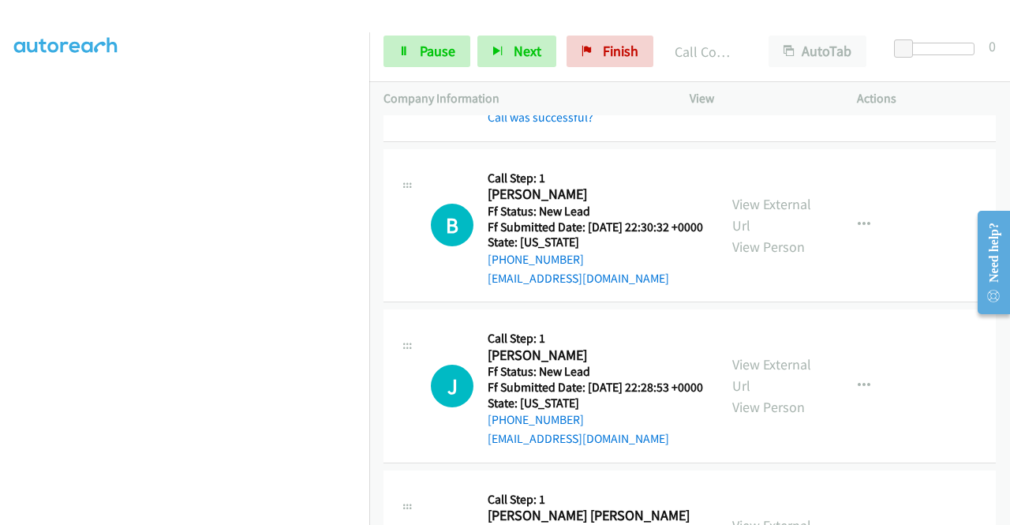
scroll to position [178, 0]
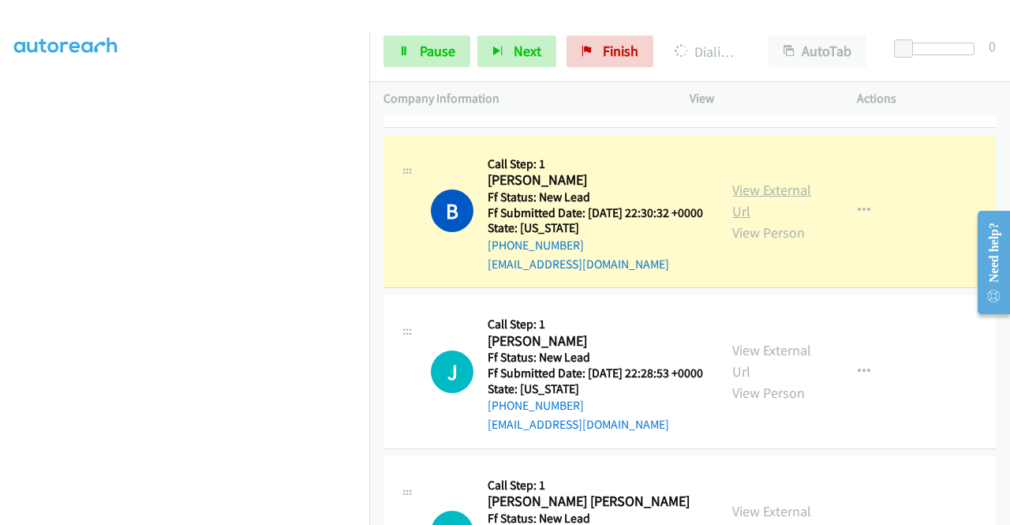
click at [744, 213] on link "View External Url" at bounding box center [771, 200] width 79 height 39
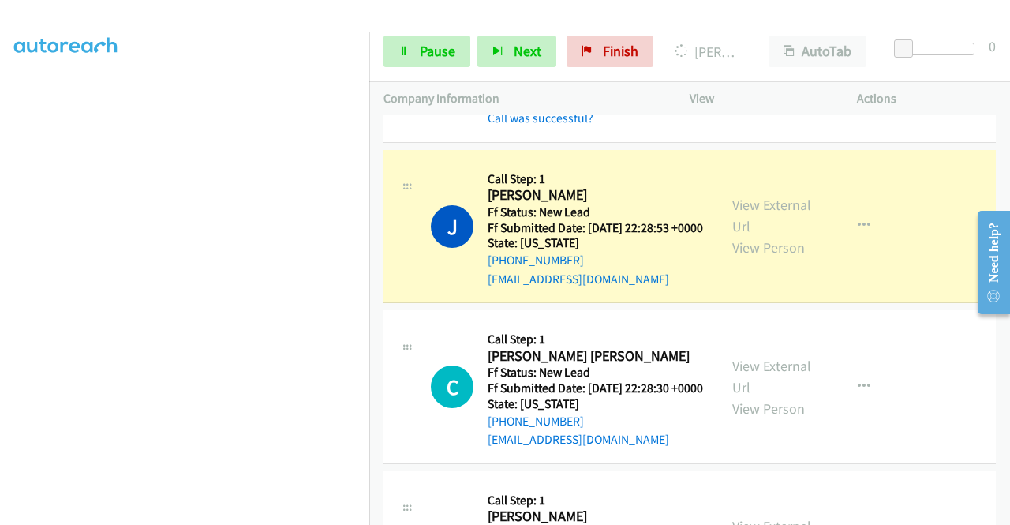
scroll to position [442, 0]
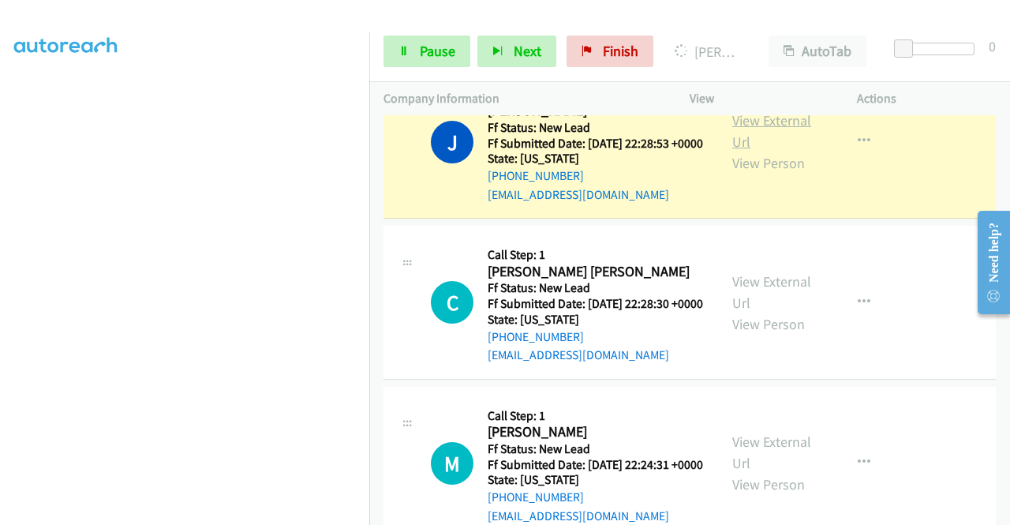
click at [751, 151] on link "View External Url" at bounding box center [771, 130] width 79 height 39
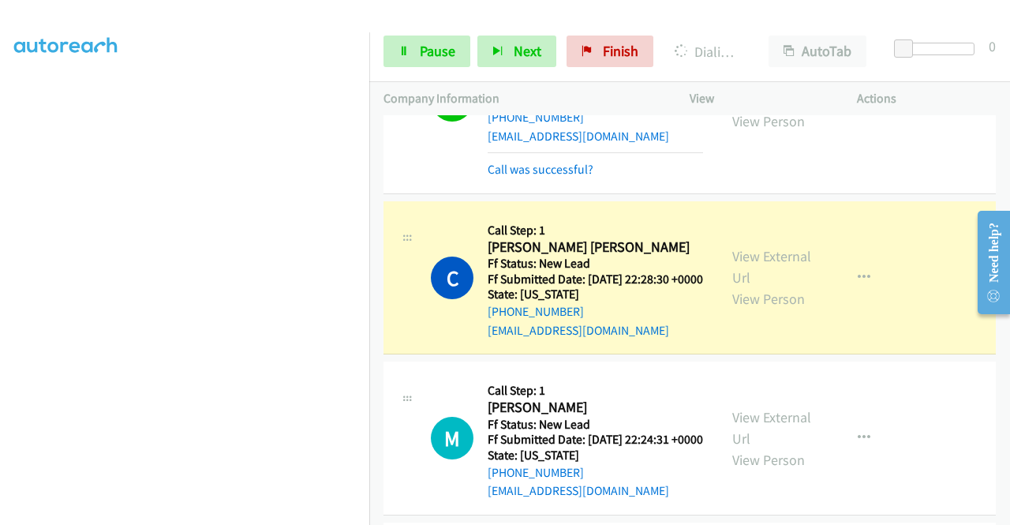
scroll to position [505, 0]
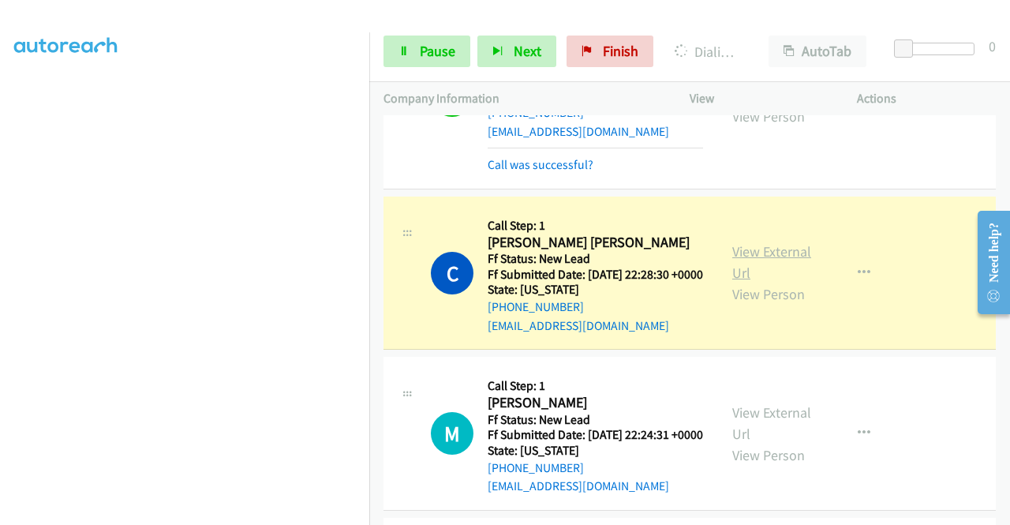
click at [746, 282] on link "View External Url" at bounding box center [771, 261] width 79 height 39
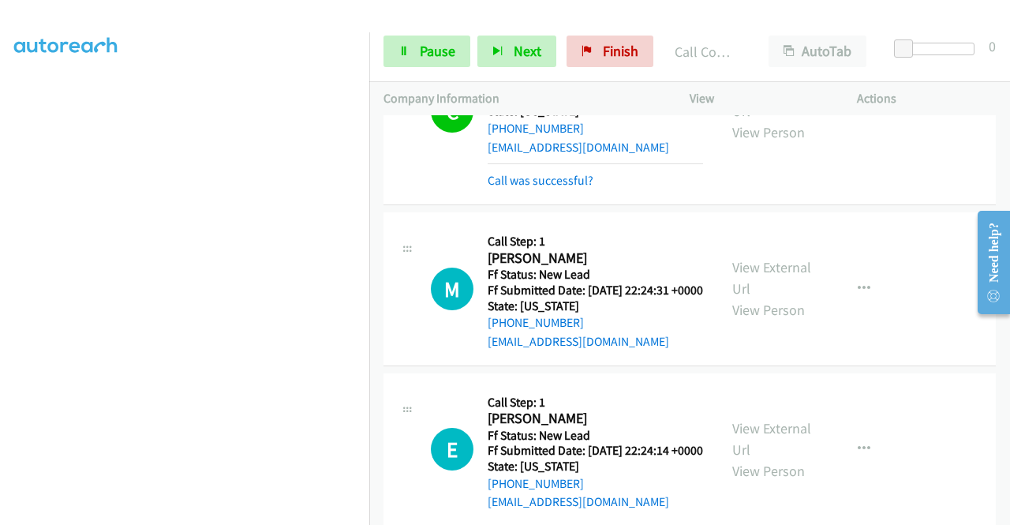
scroll to position [820, 0]
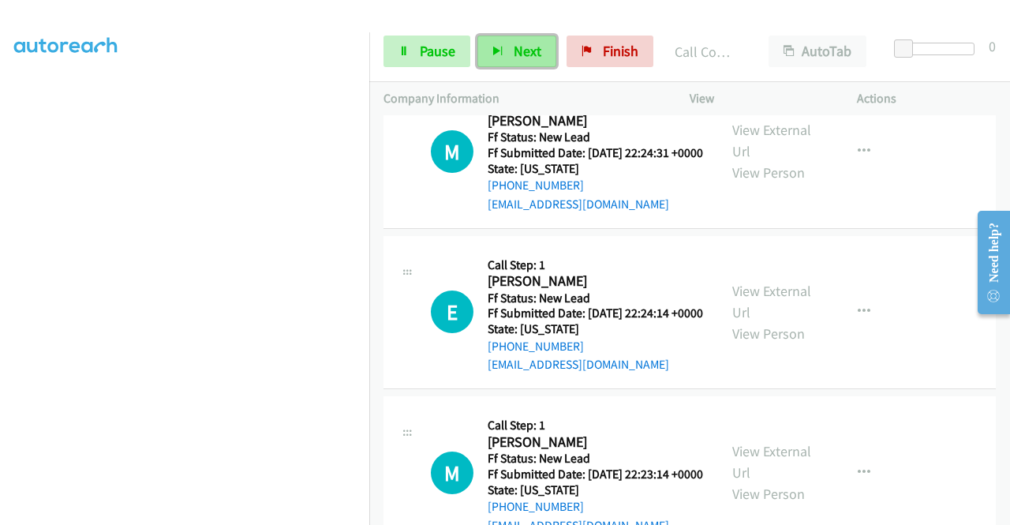
click at [485, 55] on button "Next" at bounding box center [516, 52] width 79 height 32
drag, startPoint x: 485, startPoint y: 55, endPoint x: 450, endPoint y: 45, distance: 37.0
click at [450, 45] on div "Start Calls Pause Next Finish" at bounding box center [521, 52] width 277 height 32
click at [450, 45] on span "Pause" at bounding box center [438, 51] width 36 height 18
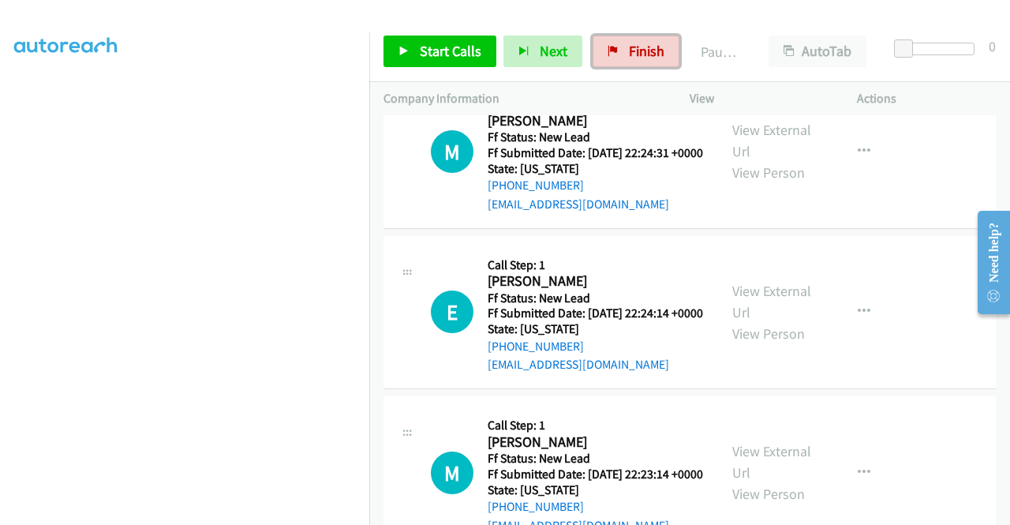
click at [629, 58] on span "Finish" at bounding box center [647, 51] width 36 height 18
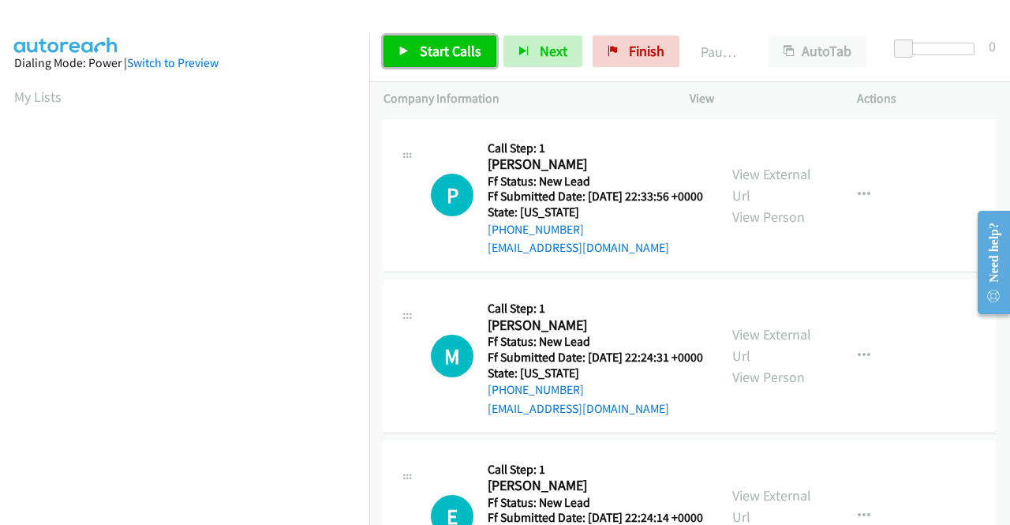
click at [469, 48] on span "Start Calls" at bounding box center [451, 51] width 62 height 18
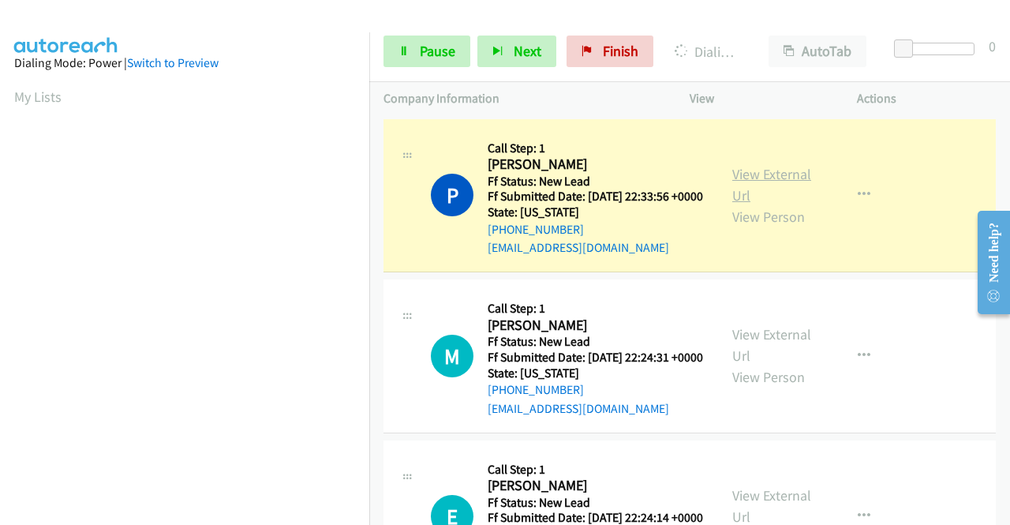
click at [764, 176] on link "View External Url" at bounding box center [771, 184] width 79 height 39
click at [0, 272] on aside "Dialing Mode: Power | Switch to Preview My Lists" at bounding box center [184, 468] width 369 height 873
click at [0, 234] on aside "Dialing Mode: Power | Switch to Preview My Lists" at bounding box center [184, 120] width 369 height 873
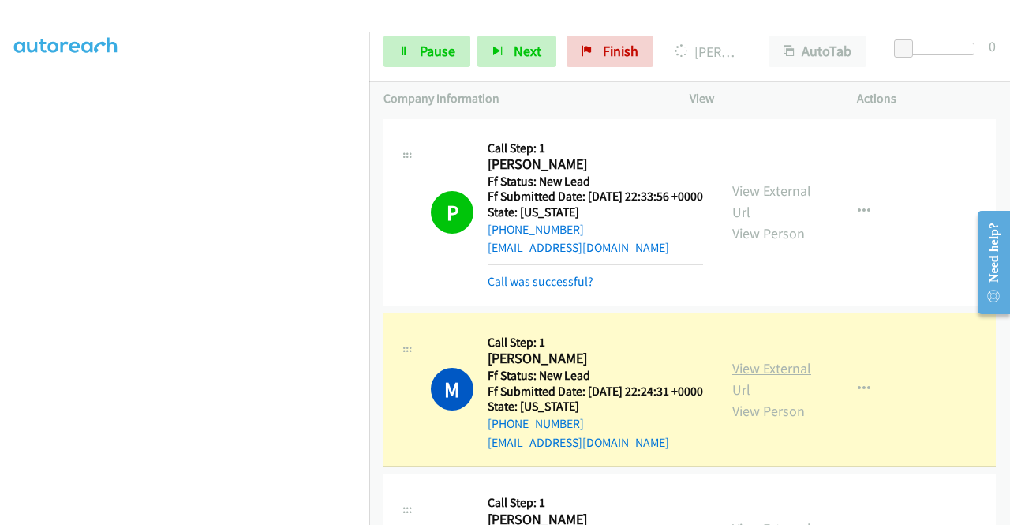
click at [752, 391] on link "View External Url" at bounding box center [771, 378] width 79 height 39
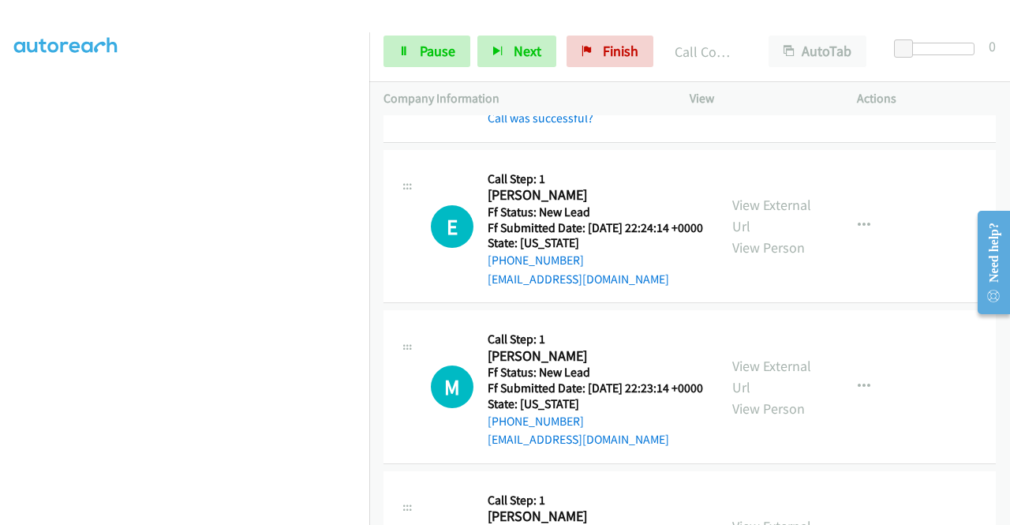
scroll to position [389, 0]
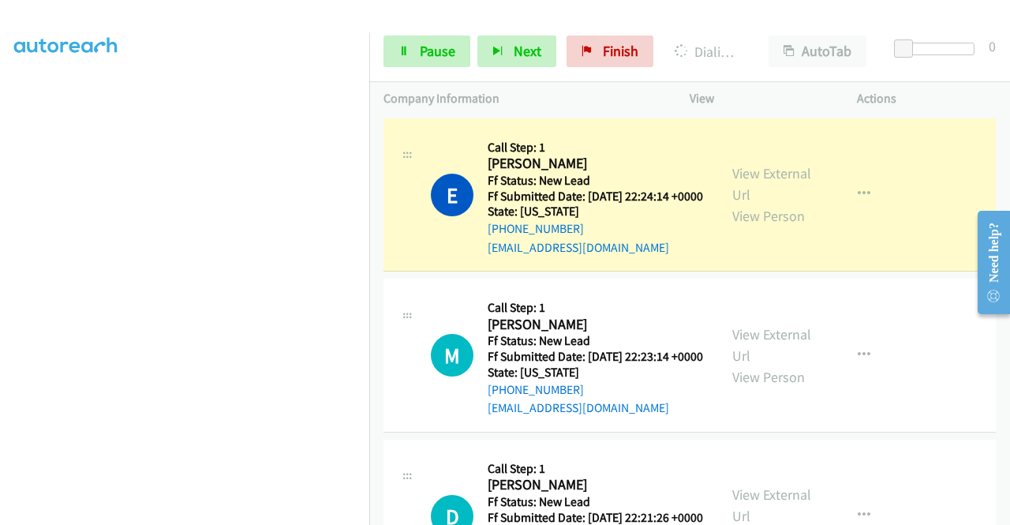
click at [734, 197] on div "View External Url View Person View External Url Email Schedule/Manage Callback …" at bounding box center [808, 195] width 181 height 125
click at [740, 204] on link "View External Url" at bounding box center [771, 183] width 79 height 39
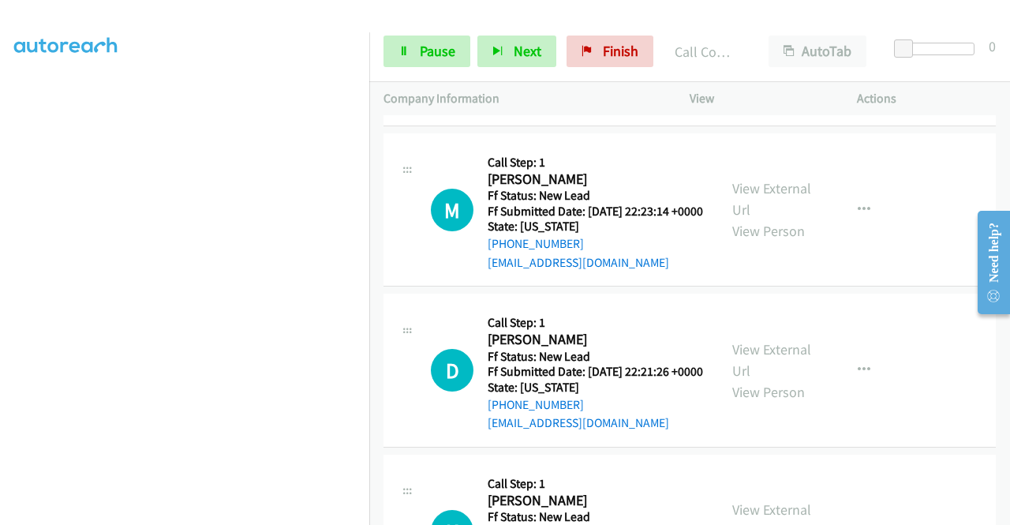
scroll to position [600, 0]
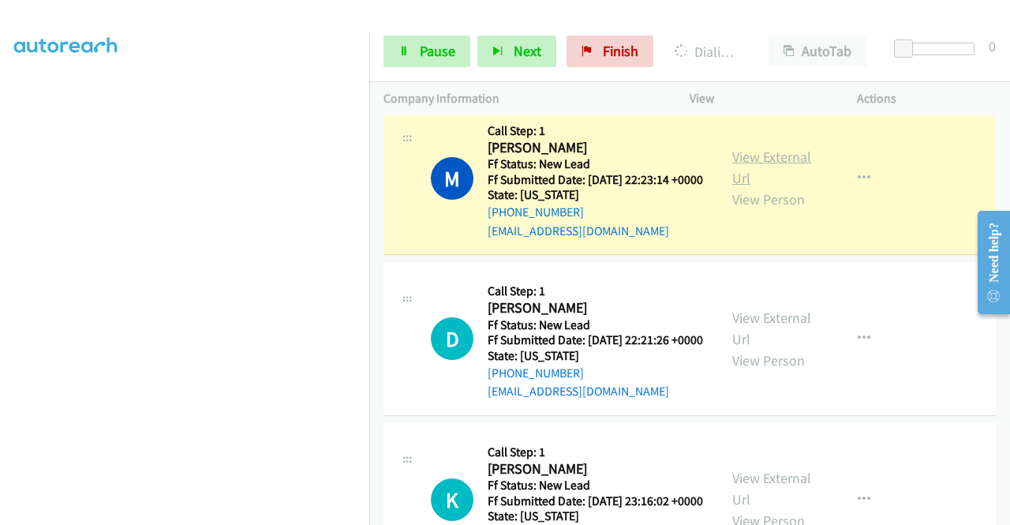
click at [747, 187] on link "View External Url" at bounding box center [771, 167] width 79 height 39
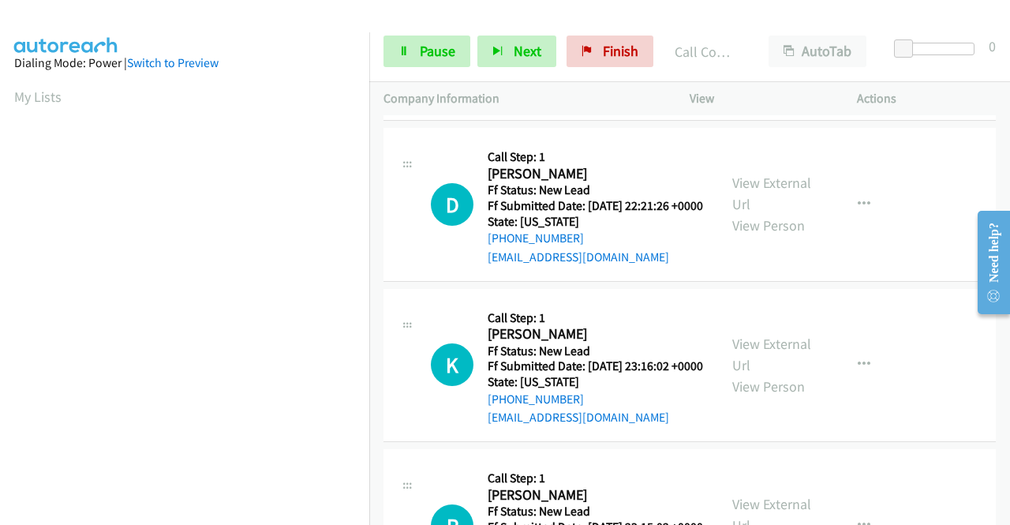
scroll to position [809, 0]
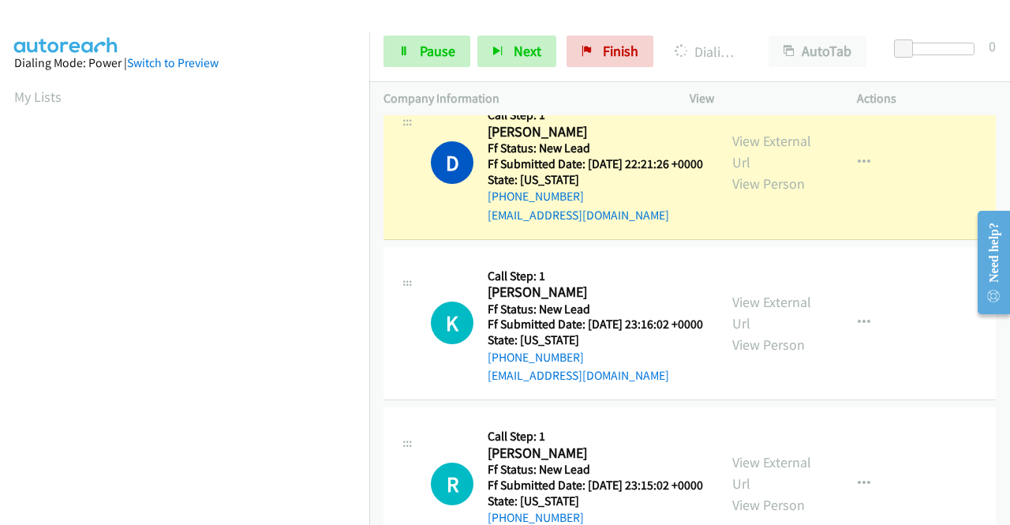
click at [732, 196] on div "View External Url View Person View External Url Email Schedule/Manage Callback …" at bounding box center [808, 162] width 181 height 125
click at [734, 194] on div "View External Url View Person" at bounding box center [773, 162] width 82 height 64
click at [732, 171] on link "View External Url" at bounding box center [771, 151] width 79 height 39
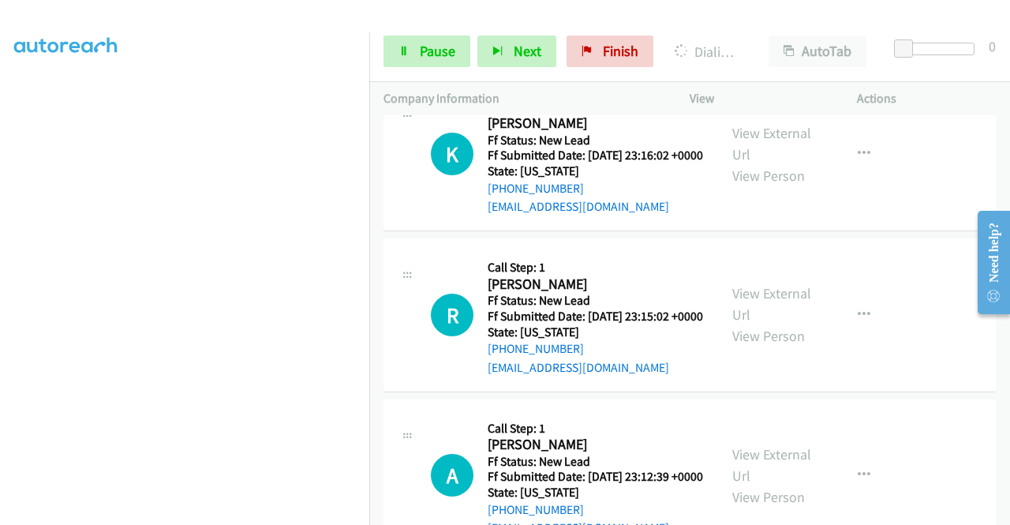
scroll to position [1010, 0]
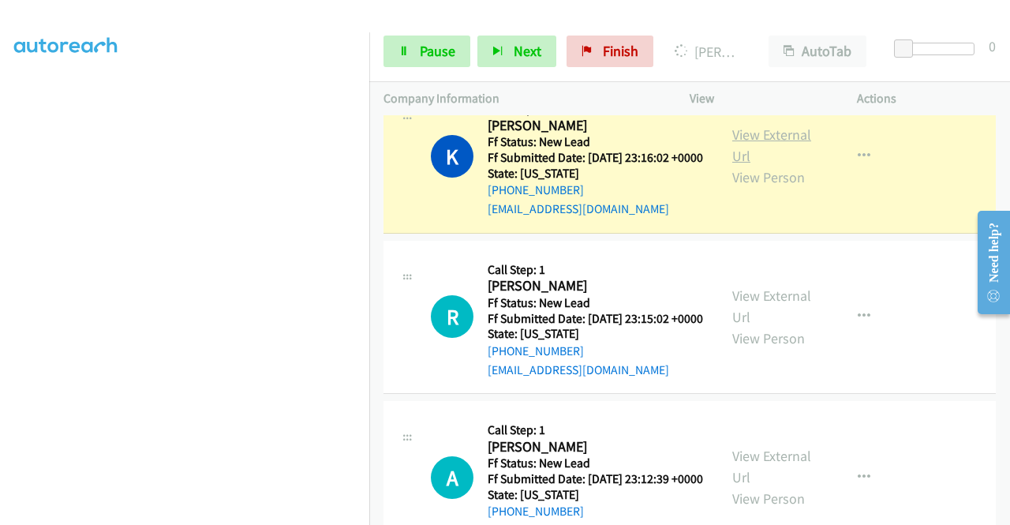
click at [775, 165] on link "View External Url" at bounding box center [771, 144] width 79 height 39
click at [421, 44] on span "Pause" at bounding box center [438, 51] width 36 height 18
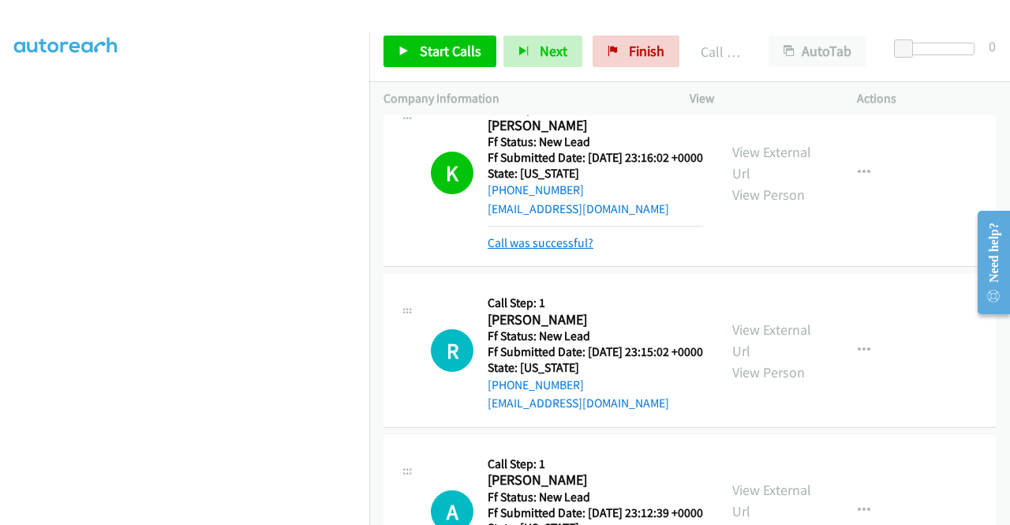
click at [549, 250] on link "Call was successful?" at bounding box center [541, 242] width 106 height 15
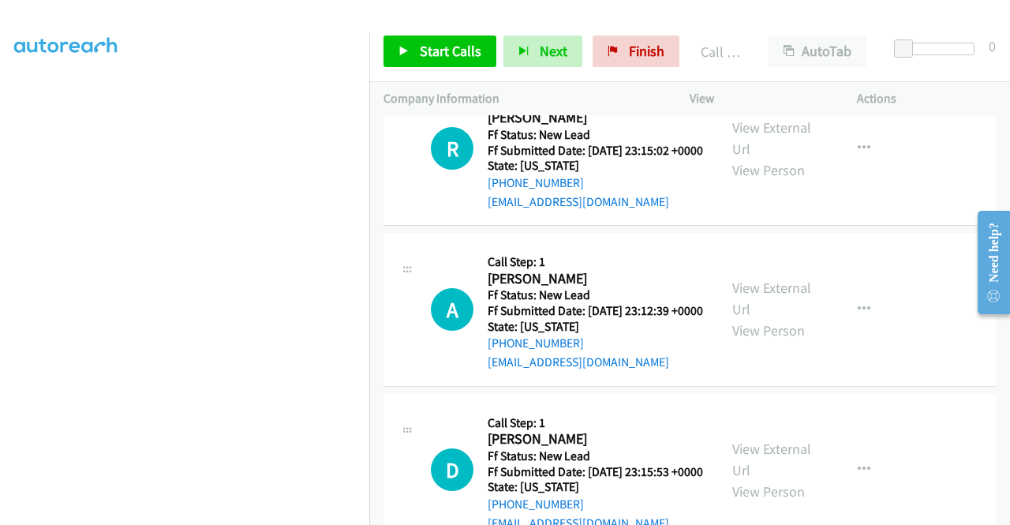
scroll to position [1209, 0]
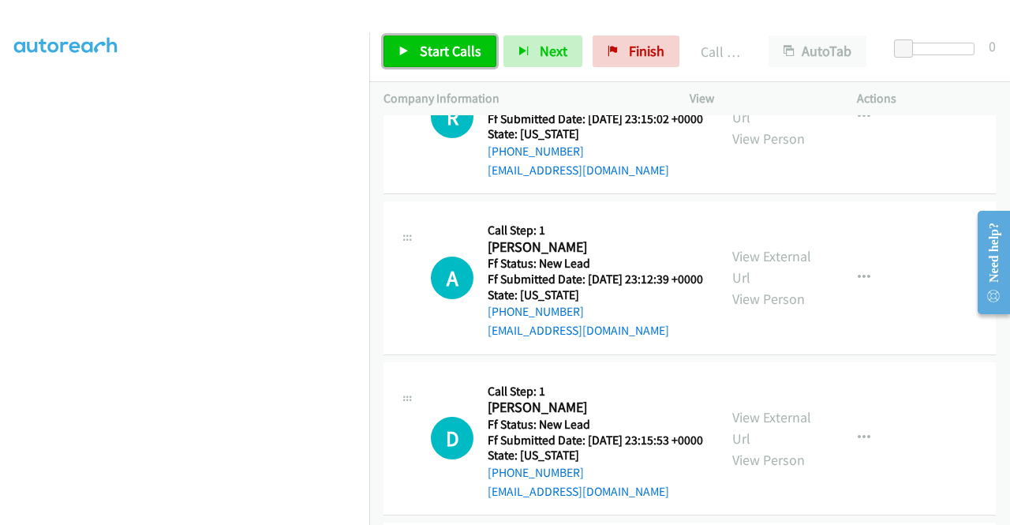
click at [444, 47] on span "Start Calls" at bounding box center [451, 51] width 62 height 18
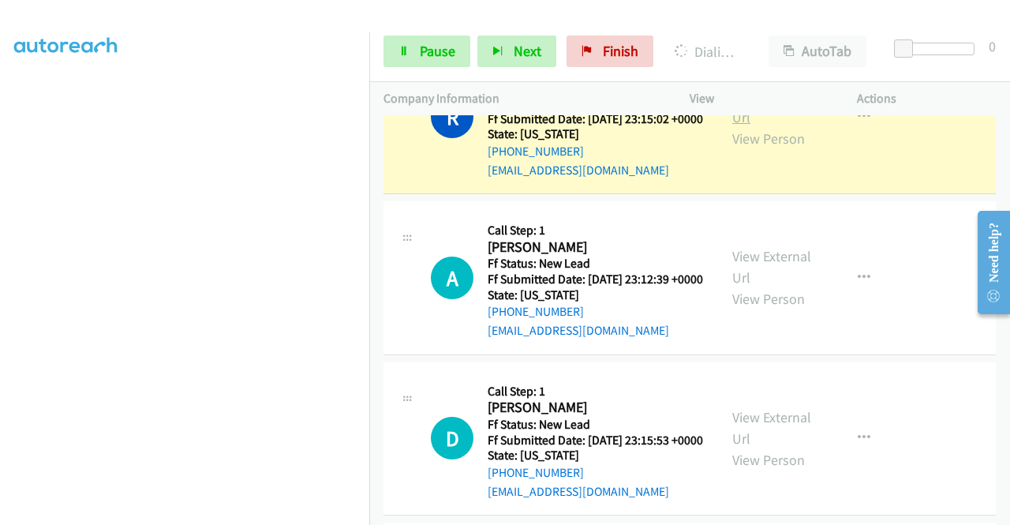
click at [758, 126] on link "View External Url" at bounding box center [771, 106] width 79 height 39
click at [0, 193] on aside "Dialing Mode: Power | Switch to Preview My Lists" at bounding box center [184, 120] width 369 height 873
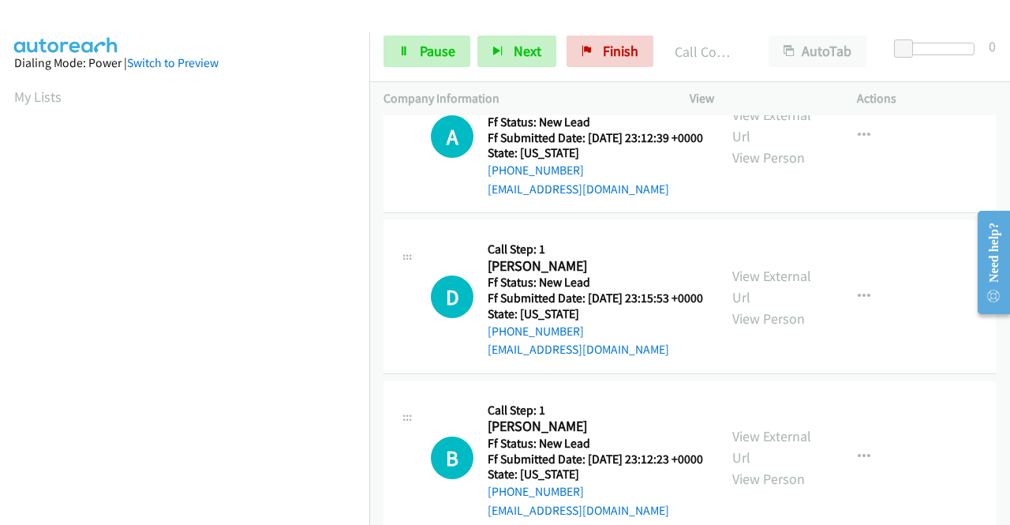
scroll to position [1399, 0]
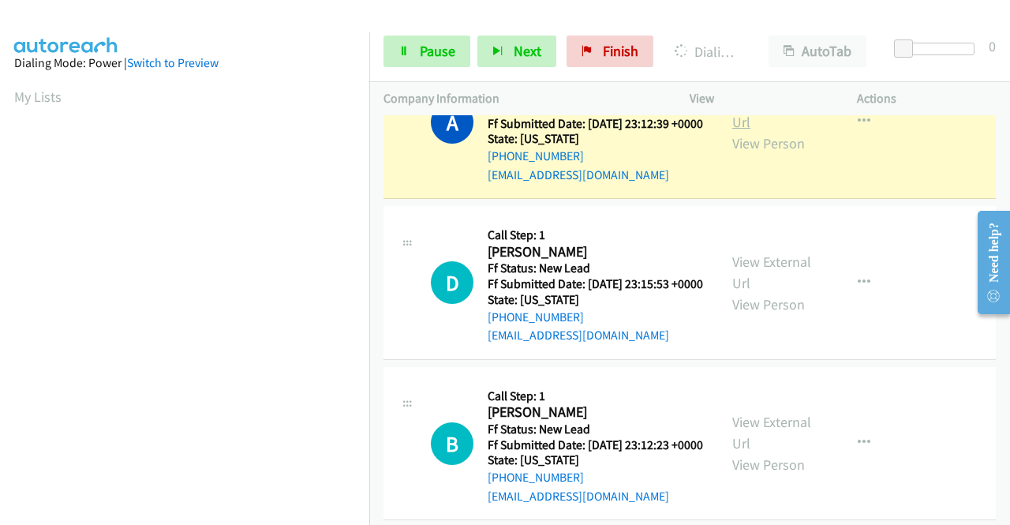
click at [761, 131] on link "View External Url" at bounding box center [771, 111] width 79 height 39
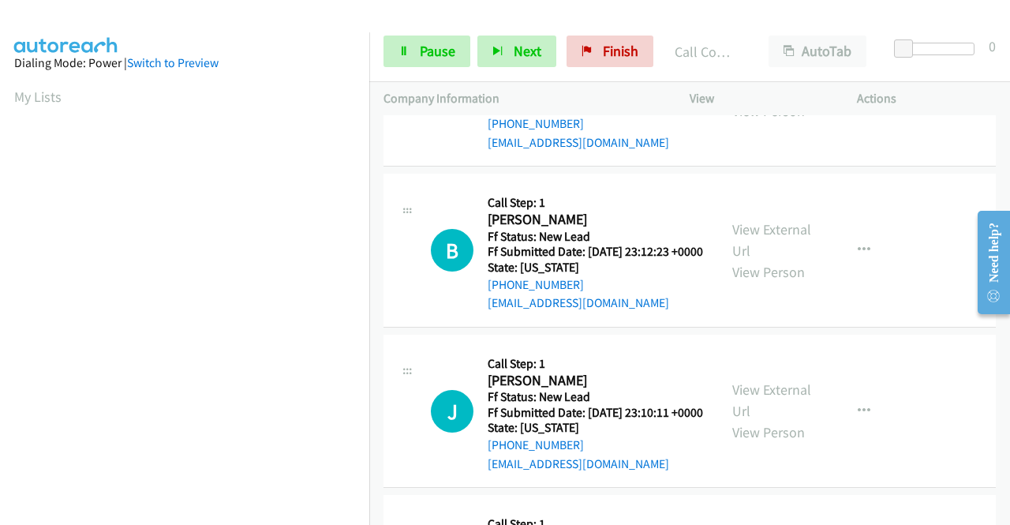
scroll to position [1622, 0]
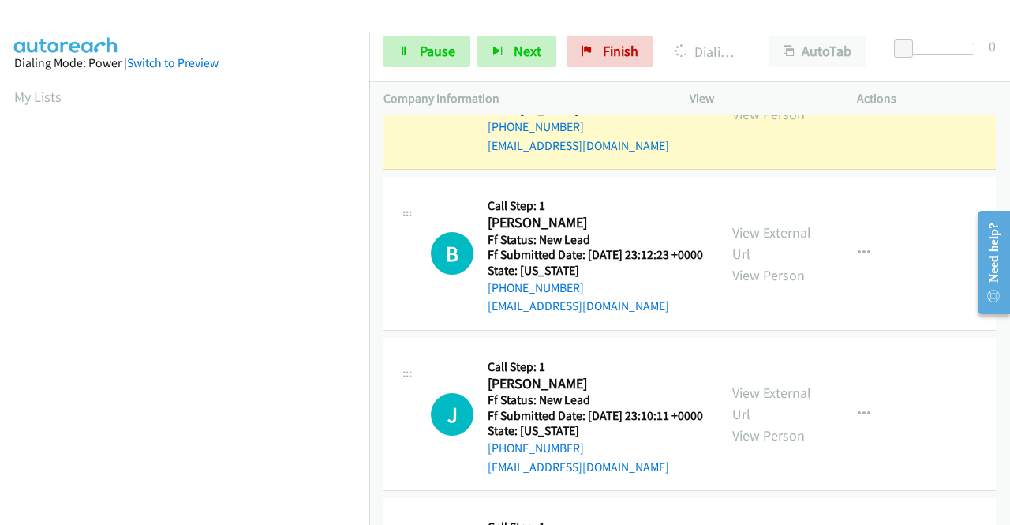
click at [751, 102] on link "View External Url" at bounding box center [771, 81] width 79 height 39
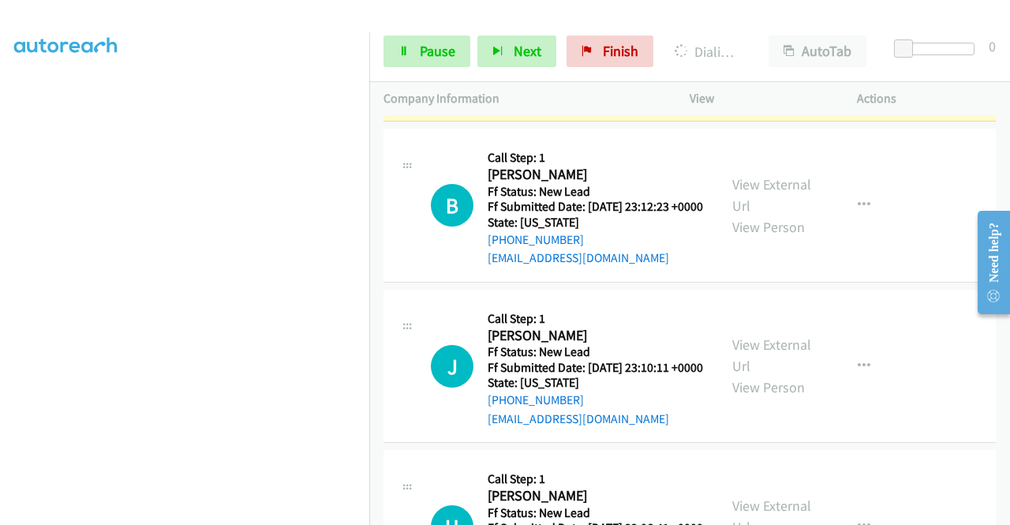
scroll to position [1685, 0]
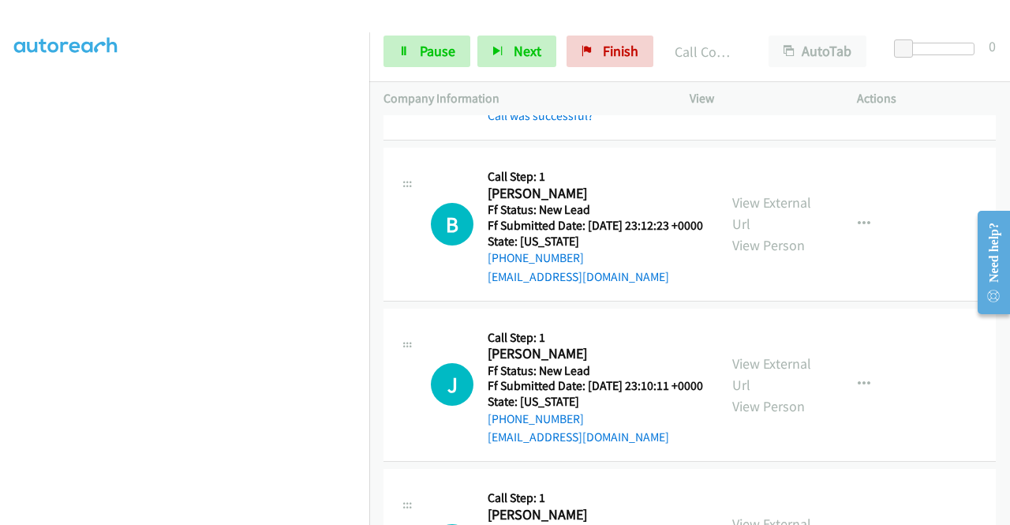
click at [1004, 514] on div "+1 415-964-1034 Call failed - Please reload the list and try again The Callbar …" at bounding box center [689, 319] width 641 height 409
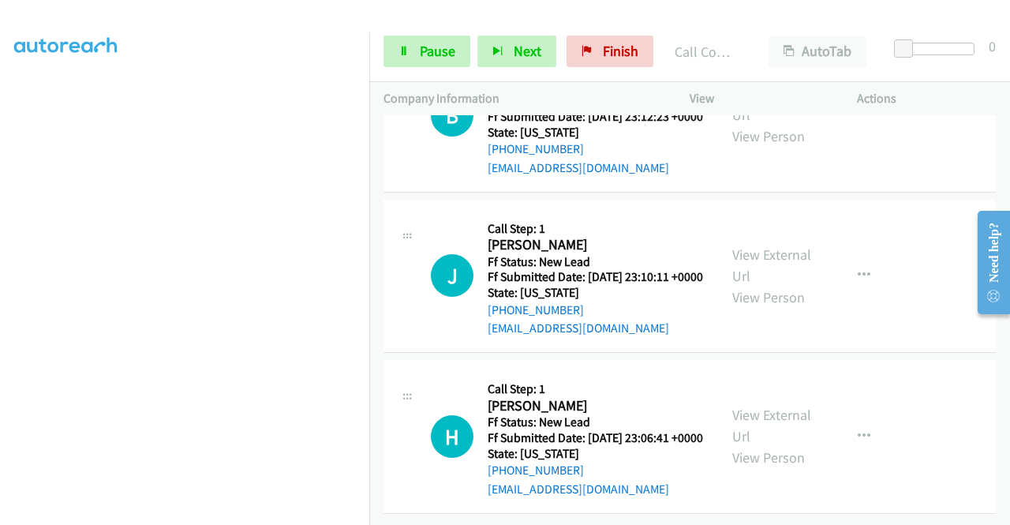
scroll to position [1874, 0]
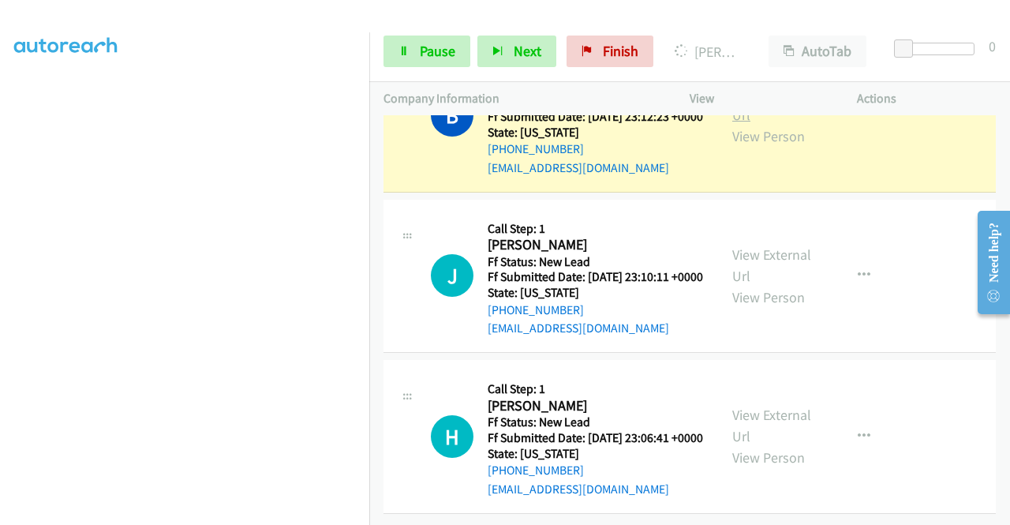
click at [756, 124] on link "View External Url" at bounding box center [771, 103] width 79 height 39
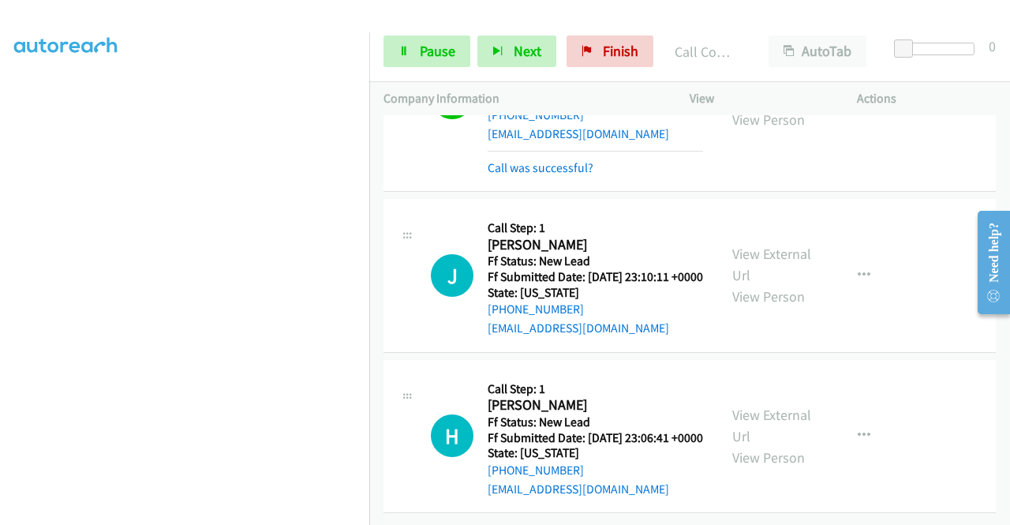
scroll to position [2020, 0]
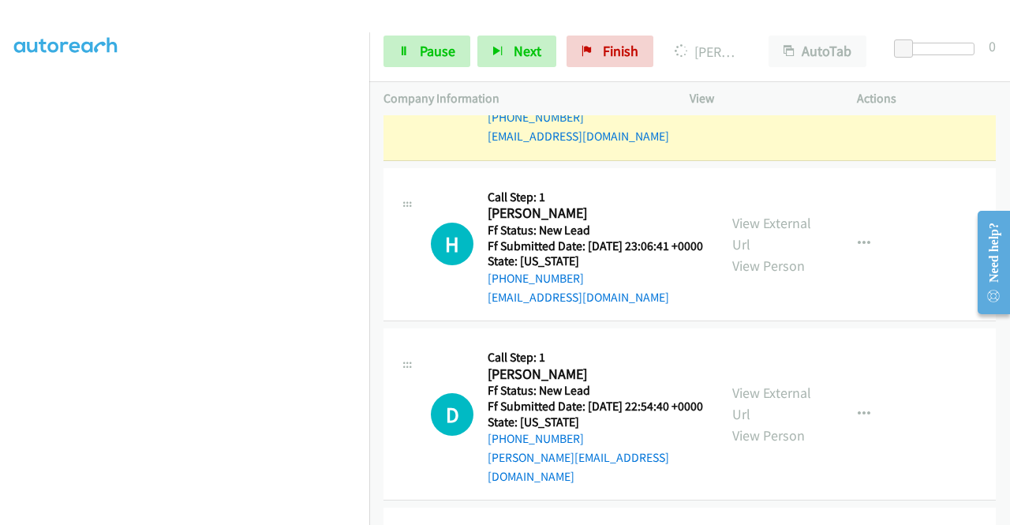
click at [796, 115] on div "View External Url View Person" at bounding box center [773, 83] width 82 height 64
click at [779, 92] on link "View External Url" at bounding box center [771, 72] width 79 height 39
click at [413, 56] on link "Pause" at bounding box center [426, 52] width 87 height 32
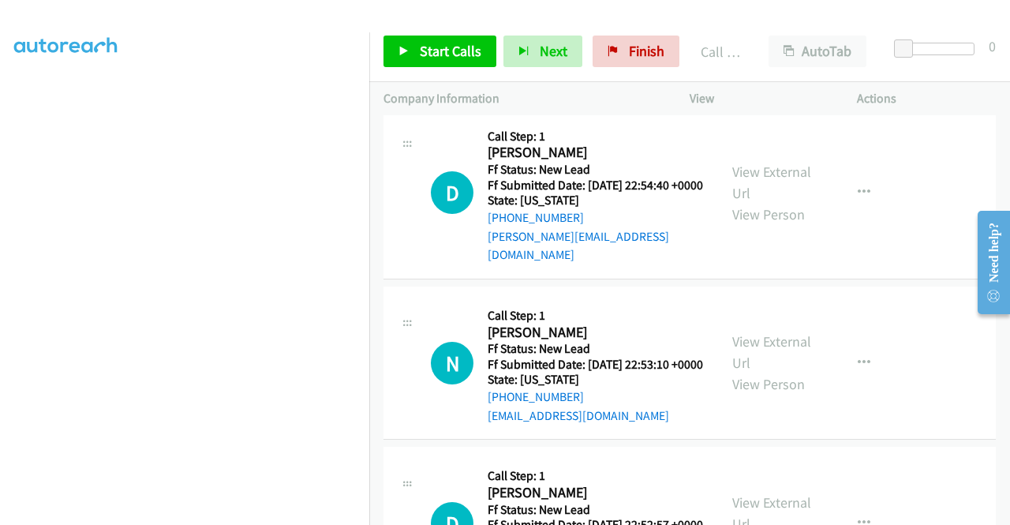
scroll to position [2313, 0]
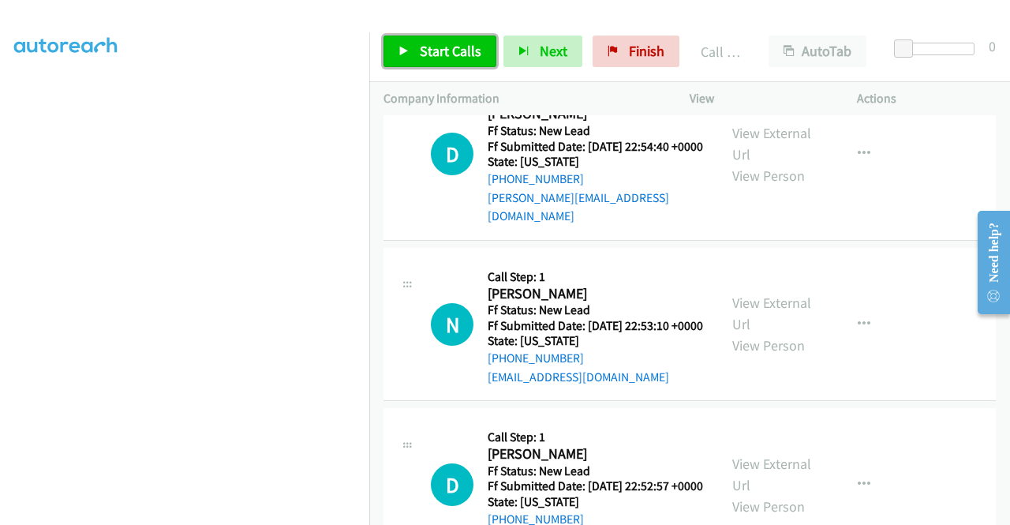
click at [414, 46] on link "Start Calls" at bounding box center [439, 52] width 113 height 32
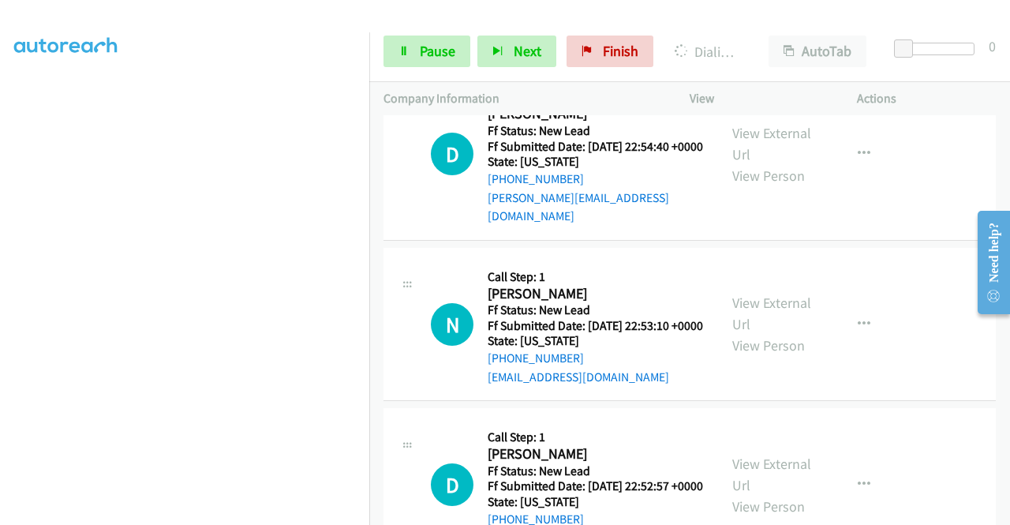
click at [0, 173] on aside "Dialing Mode: Power | Switch to Preview My Lists" at bounding box center [184, 143] width 369 height 873
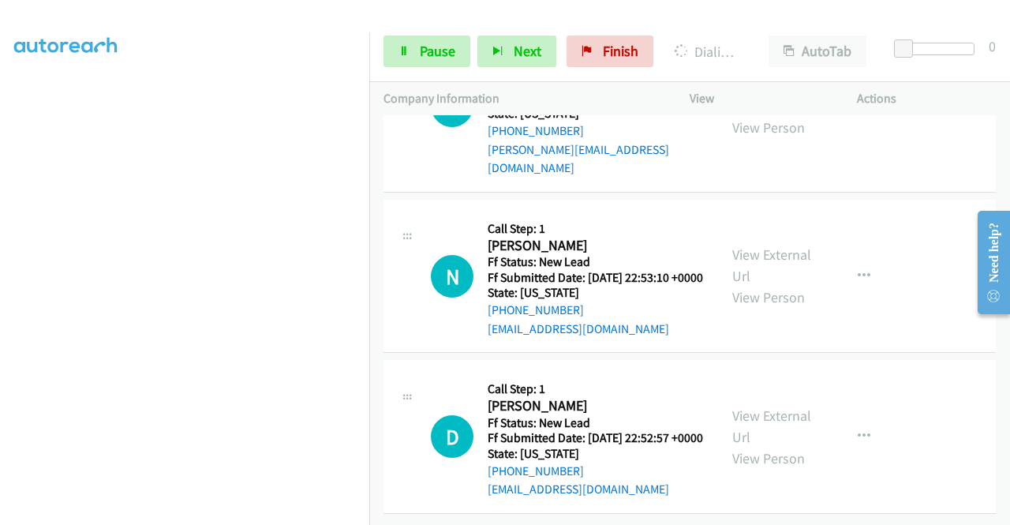
scroll to position [2408, 0]
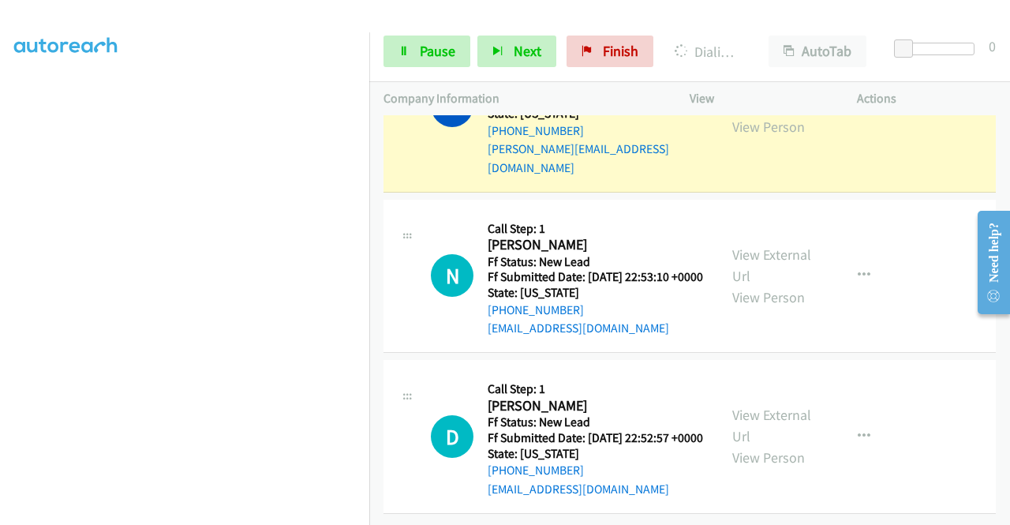
click at [768, 114] on link "View External Url" at bounding box center [771, 94] width 79 height 39
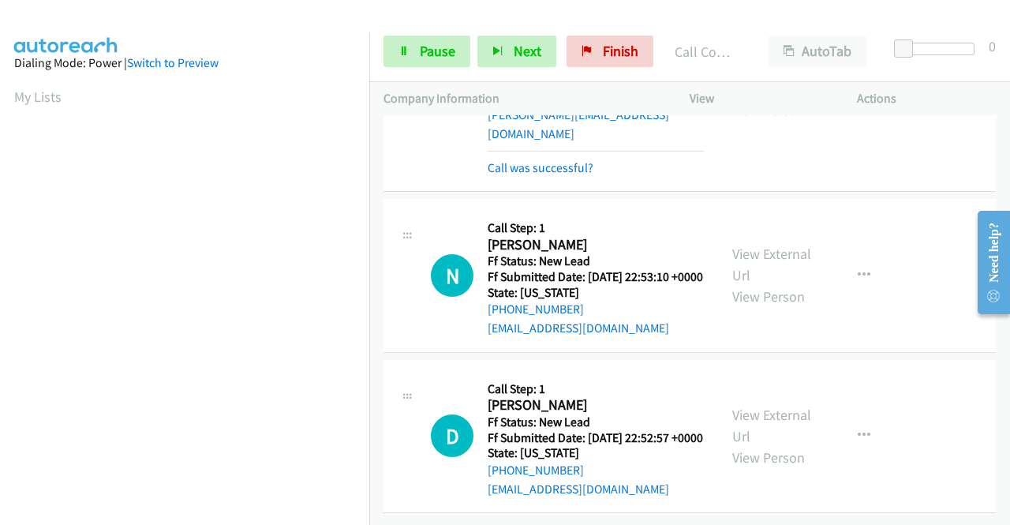
scroll to position [2648, 0]
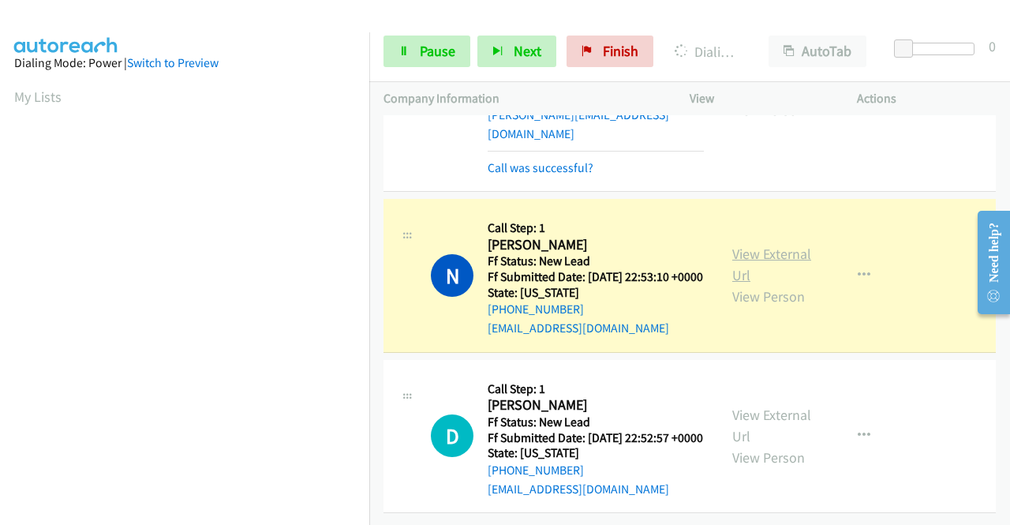
click at [748, 245] on link "View External Url" at bounding box center [771, 264] width 79 height 39
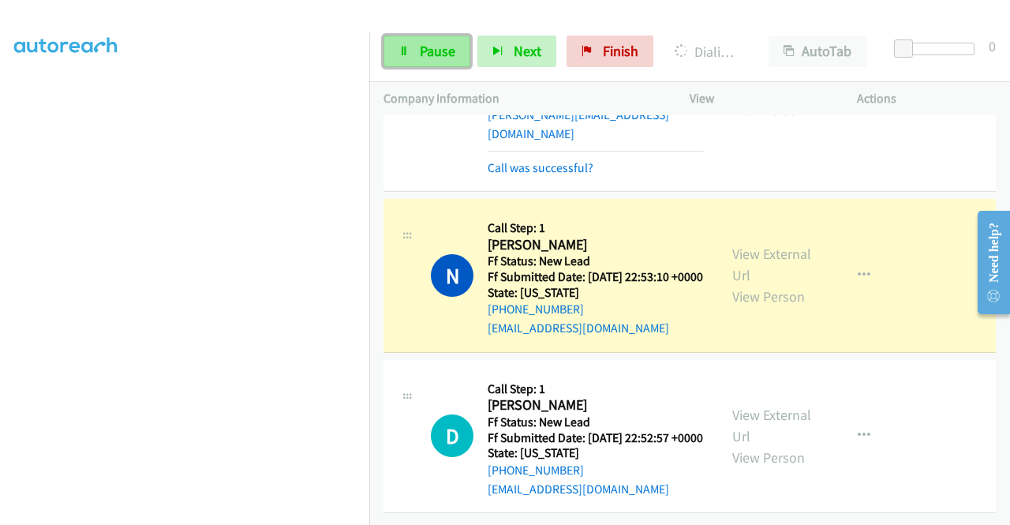
click at [423, 47] on span "Pause" at bounding box center [438, 51] width 36 height 18
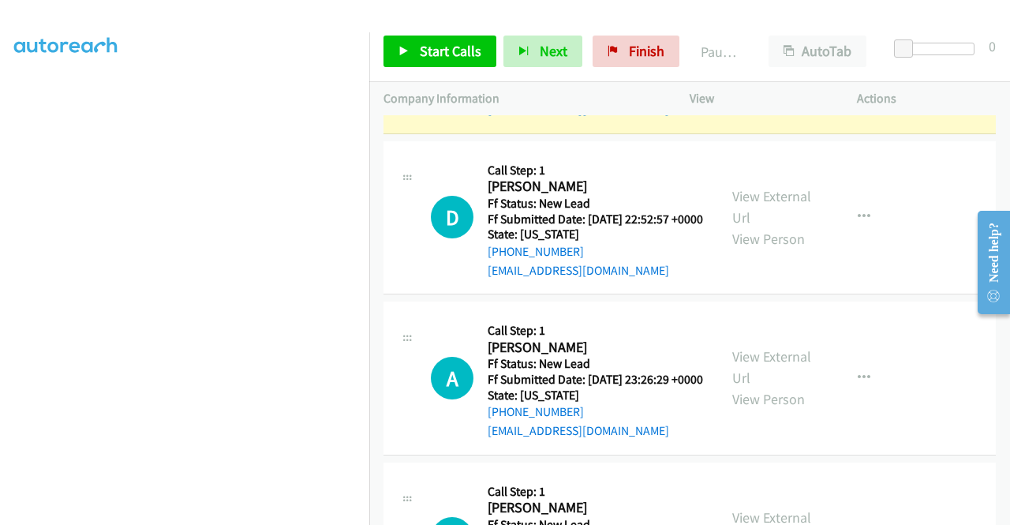
click at [370, 138] on td "N Callback Scheduled Call Step: 1 Nissi Williams America/New_York Ff Status: Ne…" at bounding box center [689, 57] width 641 height 161
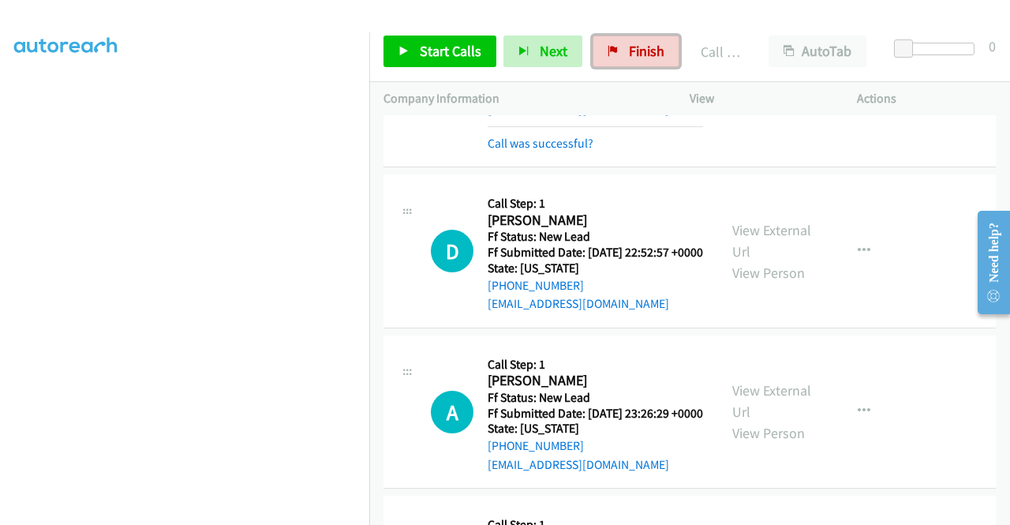
click at [604, 56] on link "Finish" at bounding box center [635, 52] width 87 height 32
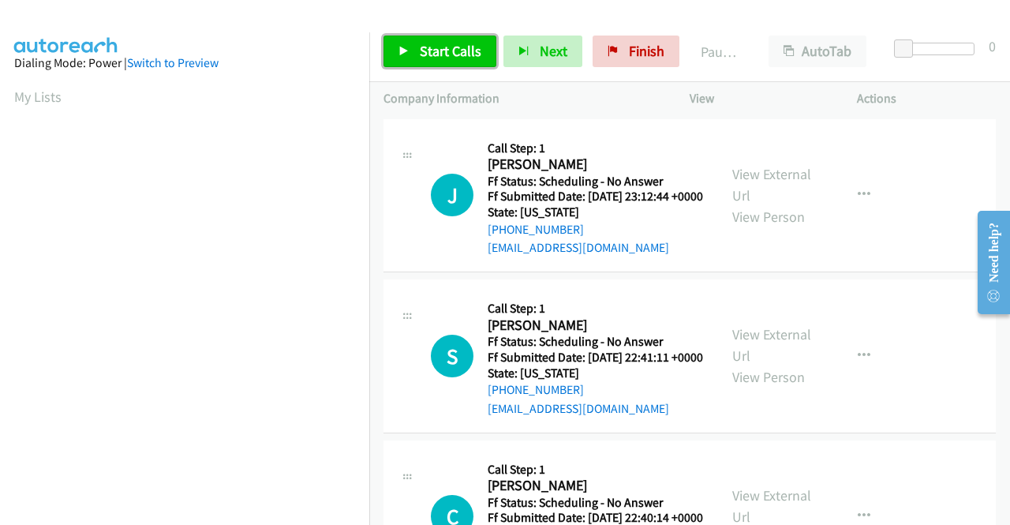
click at [417, 54] on link "Start Calls" at bounding box center [439, 52] width 113 height 32
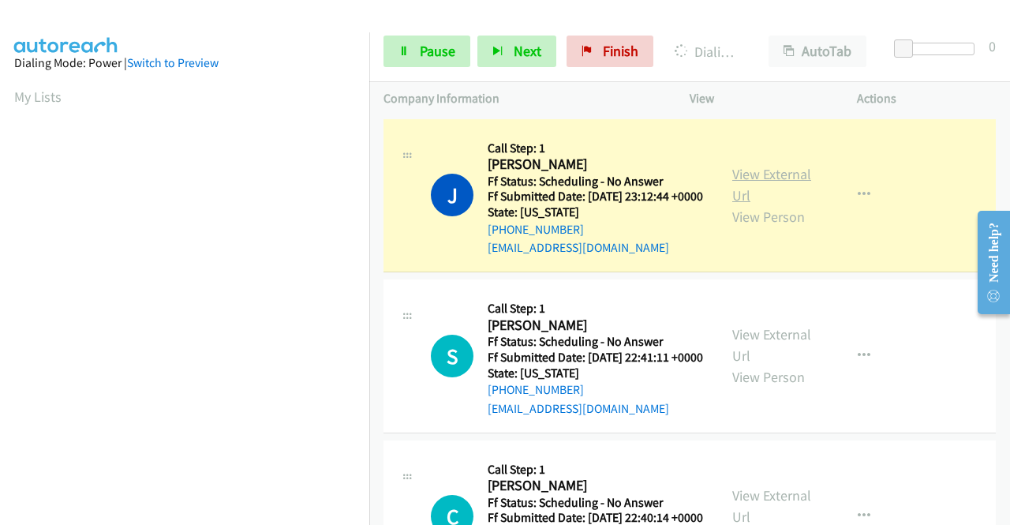
click at [760, 185] on link "View External Url" at bounding box center [771, 184] width 79 height 39
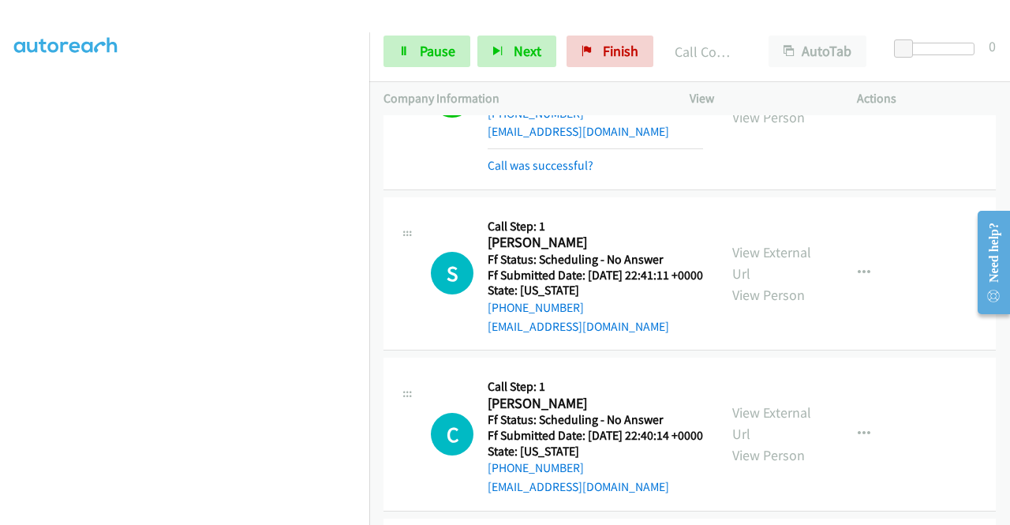
scroll to position [181, 0]
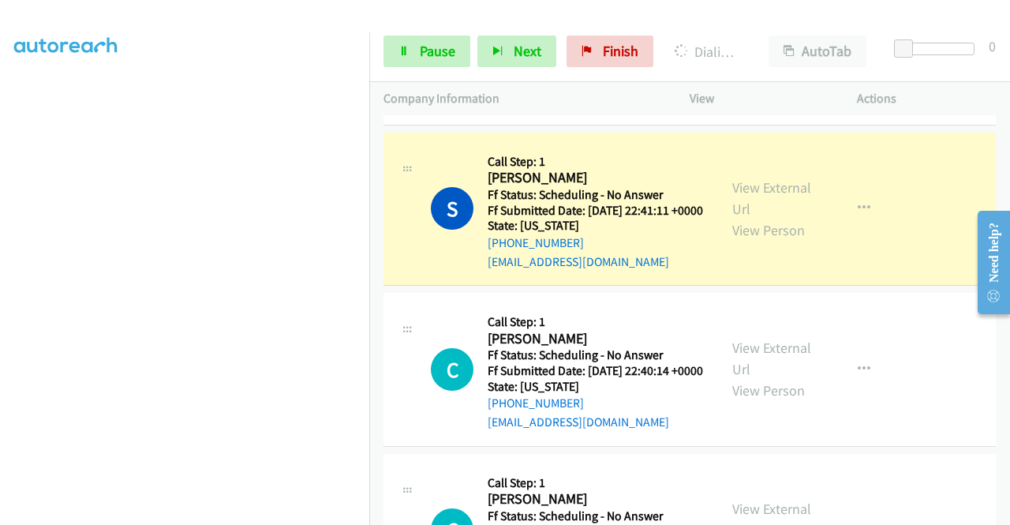
click at [759, 219] on div "View External Url View Person" at bounding box center [773, 209] width 82 height 64
click at [754, 213] on link "View External Url" at bounding box center [771, 197] width 79 height 39
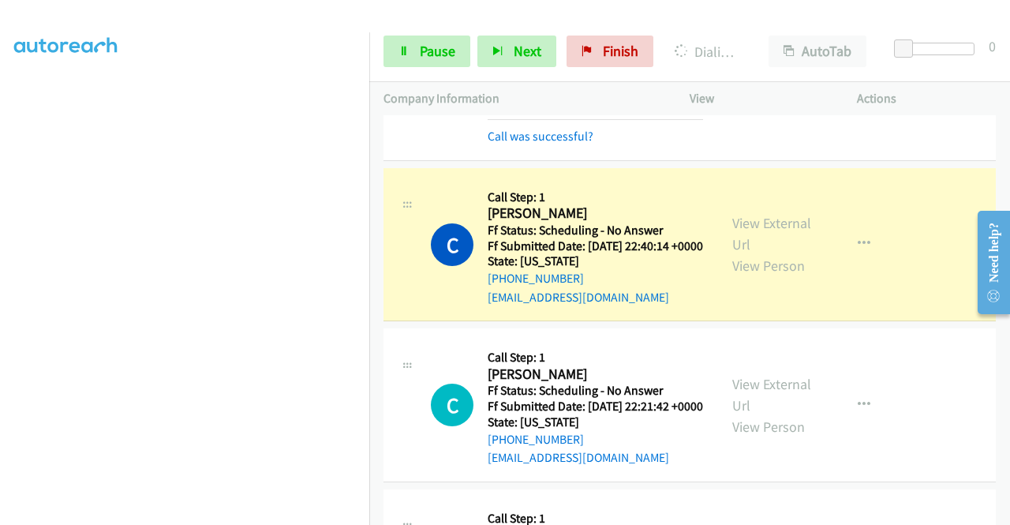
scroll to position [381, 0]
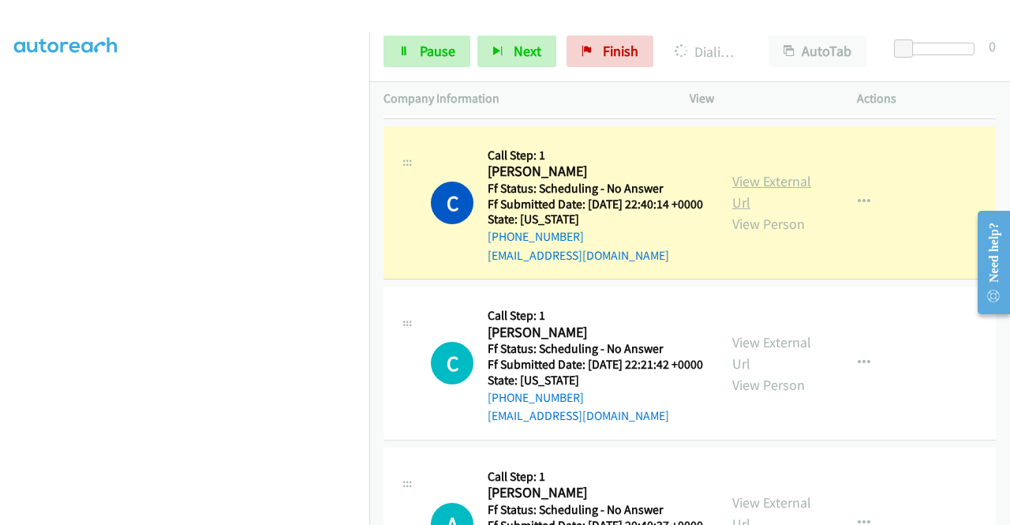
click at [762, 211] on link "View External Url" at bounding box center [771, 191] width 79 height 39
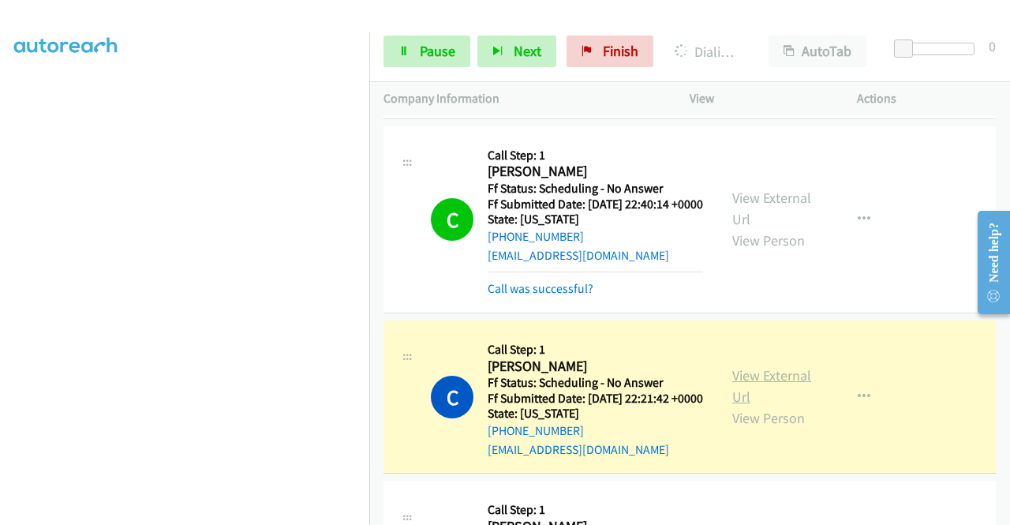
click at [779, 405] on link "View External Url" at bounding box center [771, 385] width 79 height 39
click at [405, 43] on link "Pause" at bounding box center [426, 52] width 87 height 32
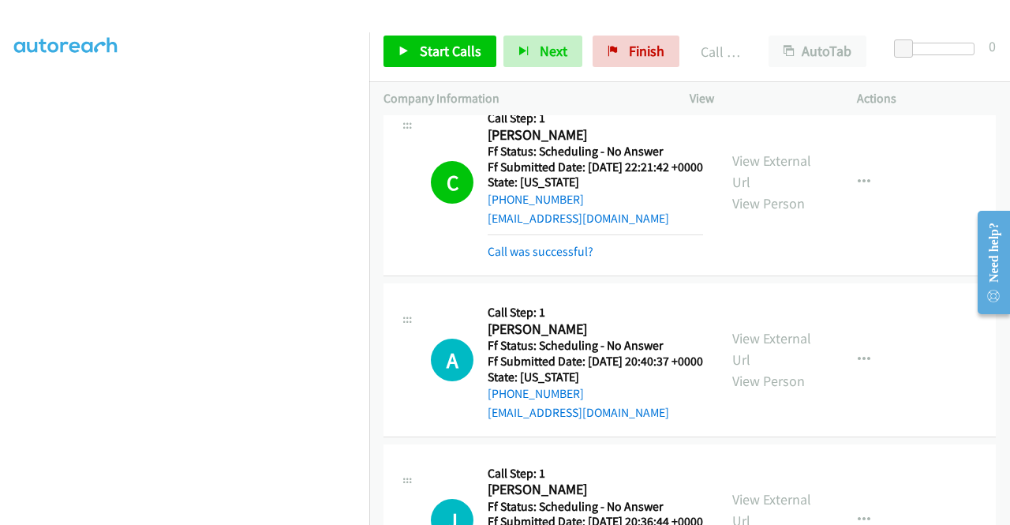
scroll to position [728, 0]
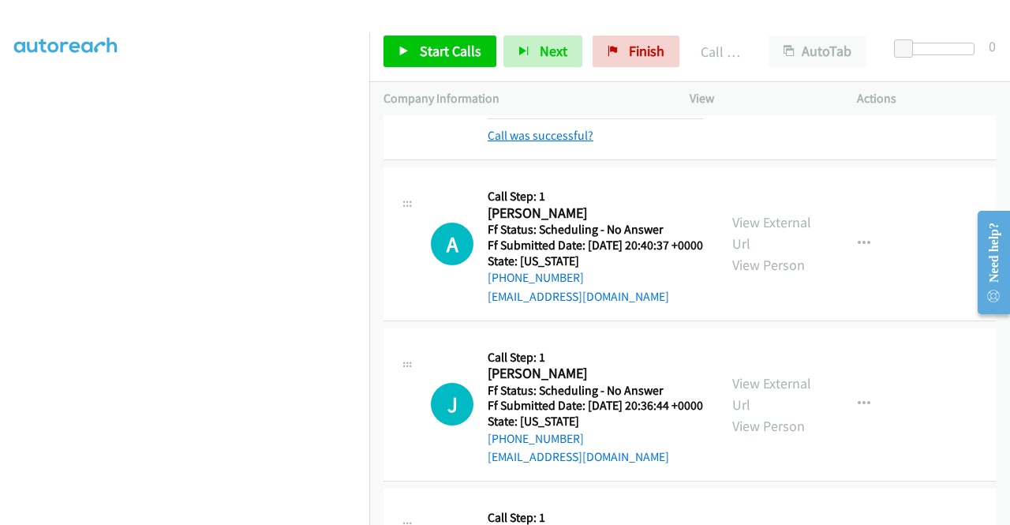
click at [525, 143] on link "Call was successful?" at bounding box center [541, 135] width 106 height 15
click at [429, 31] on div "Start Calls Pause Next Finish Call Completed AutoTab AutoTab 0" at bounding box center [689, 51] width 641 height 61
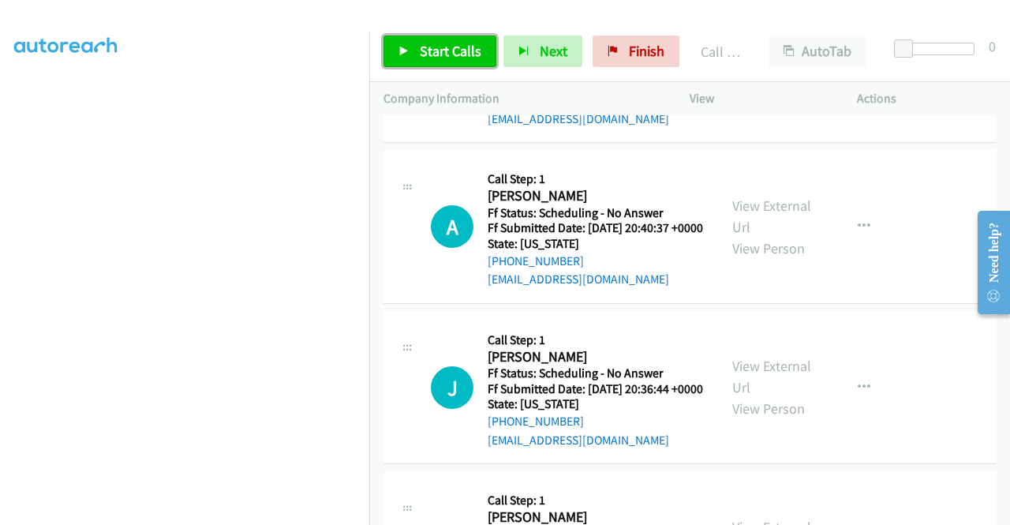
click at [421, 51] on span "Start Calls" at bounding box center [451, 51] width 62 height 18
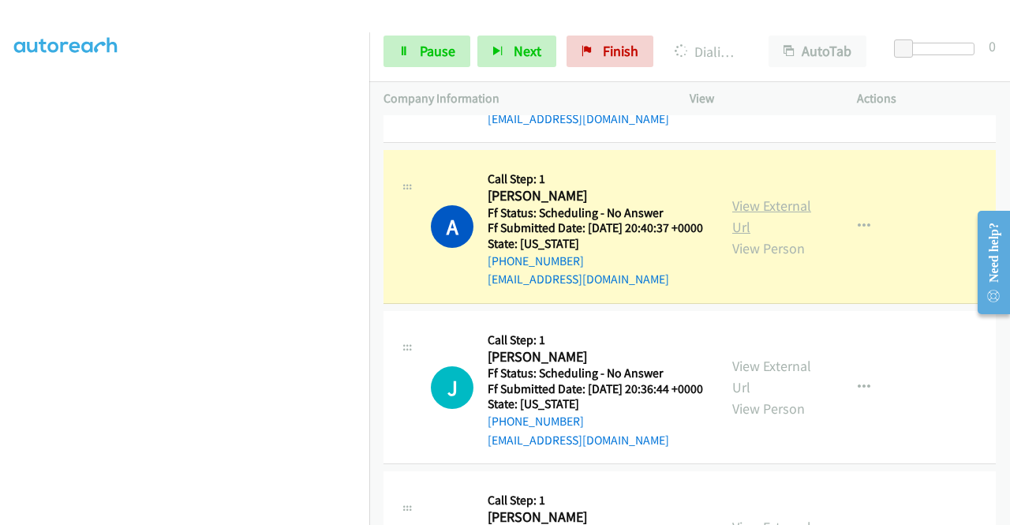
click at [746, 236] on link "View External Url" at bounding box center [771, 215] width 79 height 39
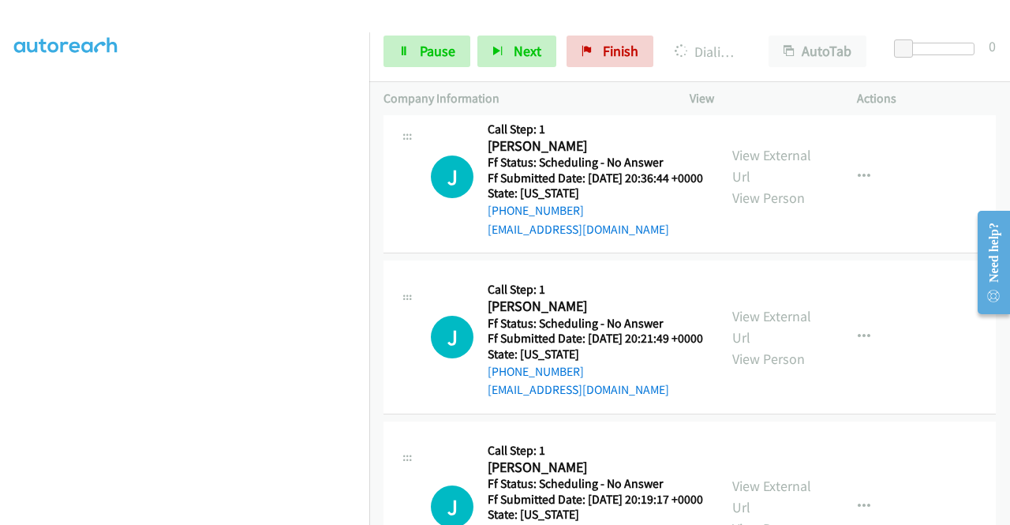
scroll to position [932, 0]
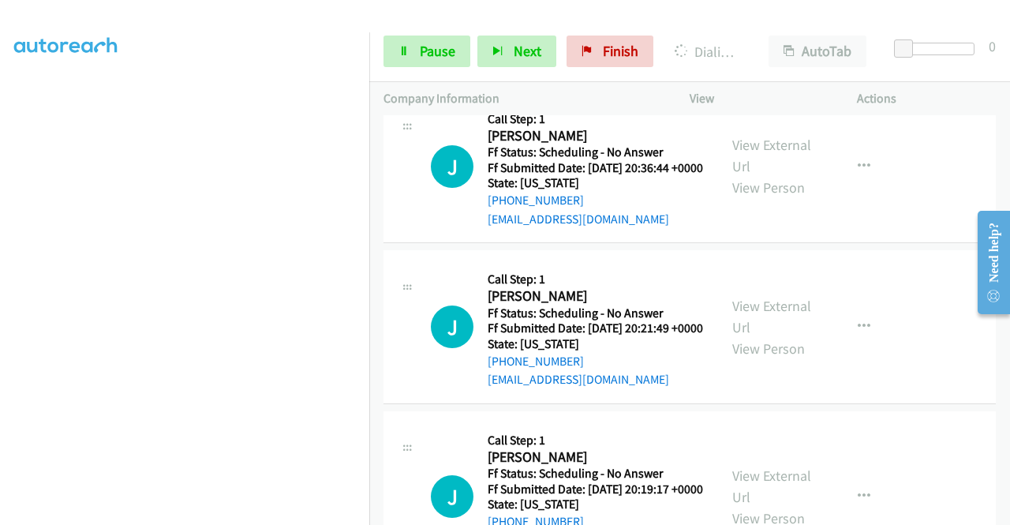
click at [410, 67] on div "Start Calls Pause Next Finish Dialing Andrea Grigg AutoTab AutoTab 0" at bounding box center [689, 51] width 641 height 61
click at [410, 58] on link "Pause" at bounding box center [426, 52] width 87 height 32
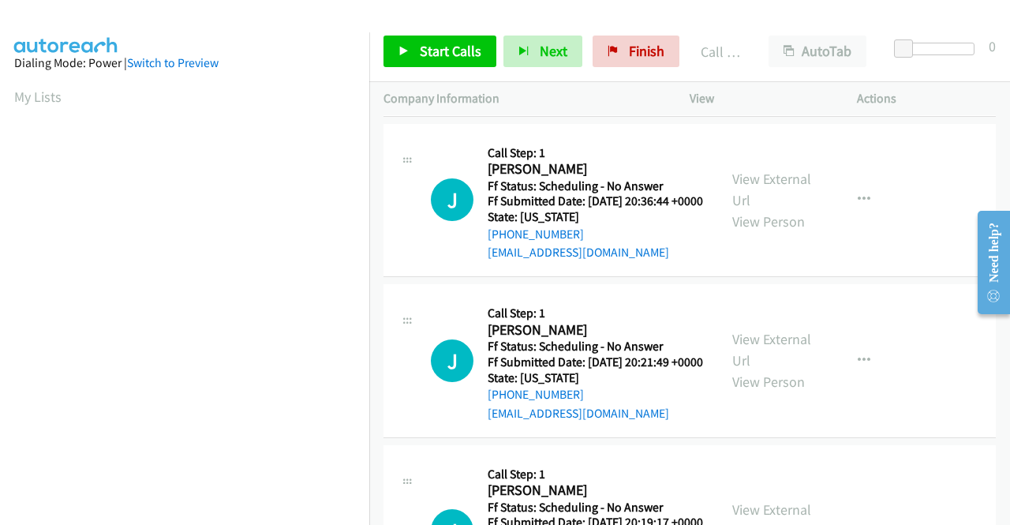
scroll to position [360, 0]
click at [521, 116] on div "A Callback Scheduled Call Step: 1 Andrea Grigg America/Los_Angeles Ff Status: S…" at bounding box center [689, 22] width 612 height 187
click at [518, 99] on link "Call was successful?" at bounding box center [541, 91] width 106 height 15
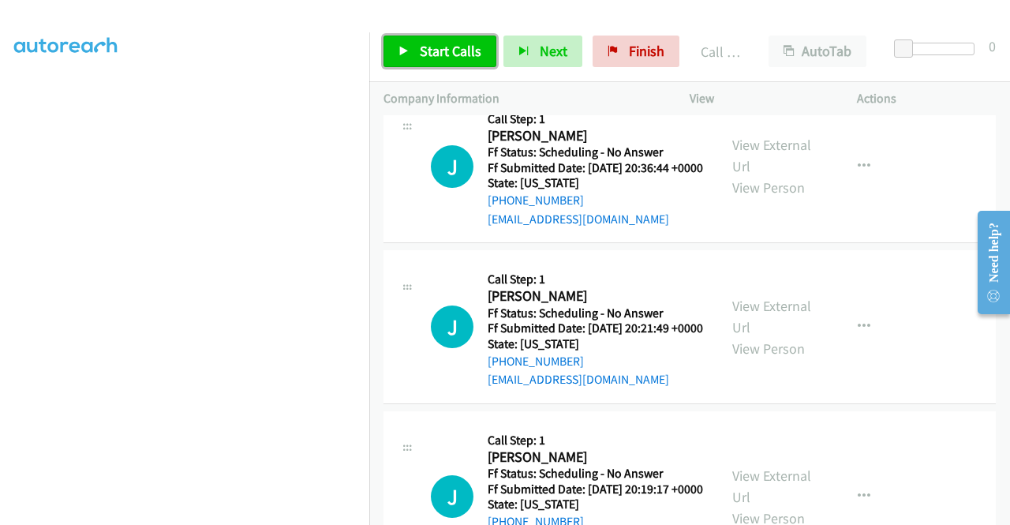
click at [463, 55] on span "Start Calls" at bounding box center [451, 51] width 62 height 18
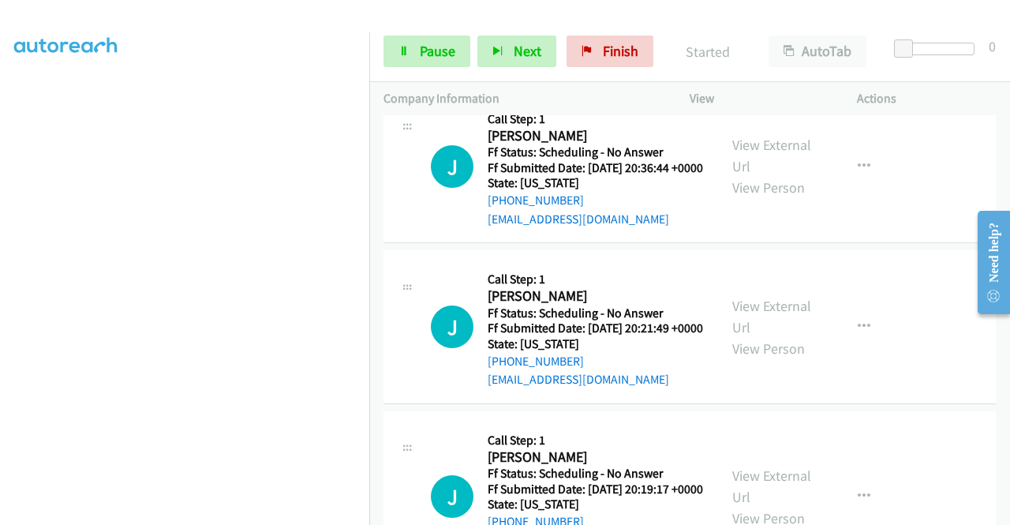
click at [1002, 514] on div "+1 415-964-1034 Call failed - Please reload the list and try again The Callbar …" at bounding box center [689, 319] width 641 height 409
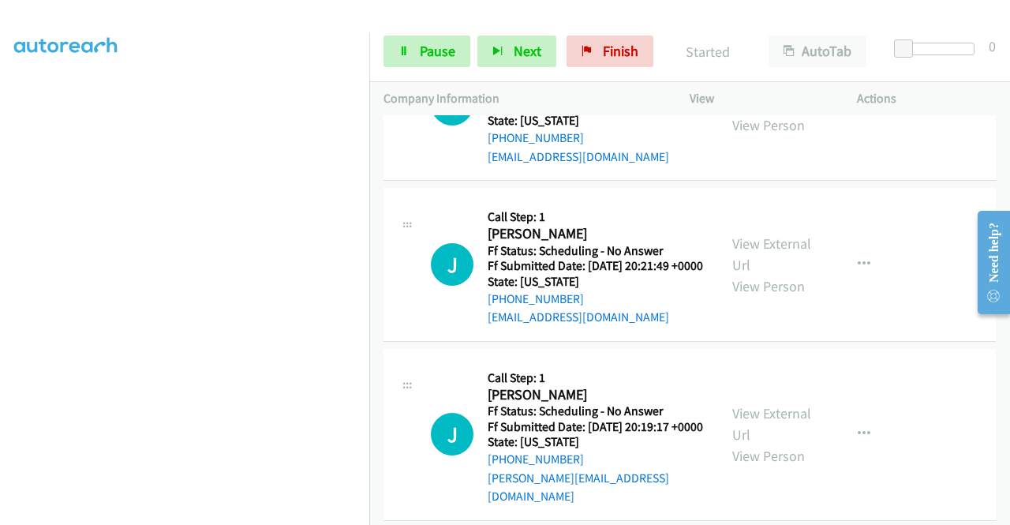
scroll to position [996, 0]
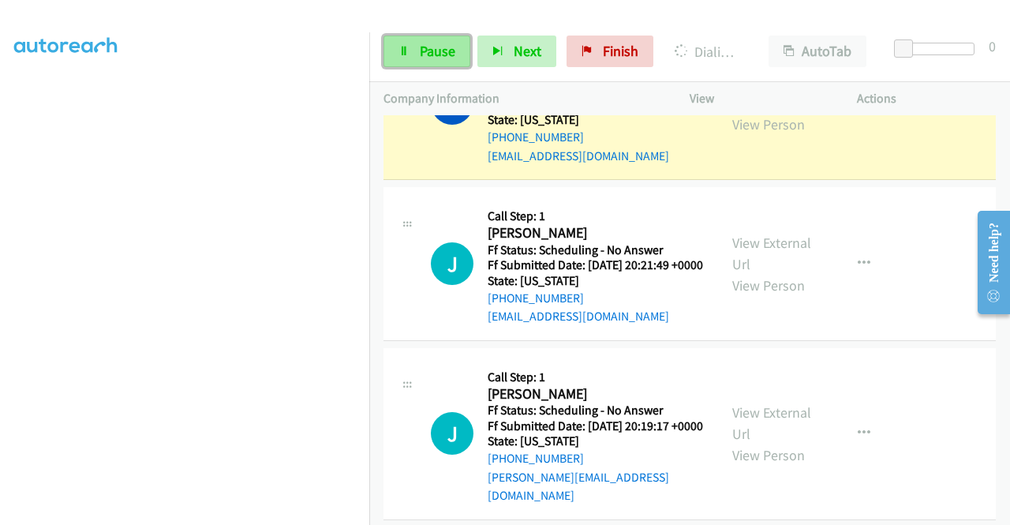
click at [399, 43] on link "Pause" at bounding box center [426, 52] width 87 height 32
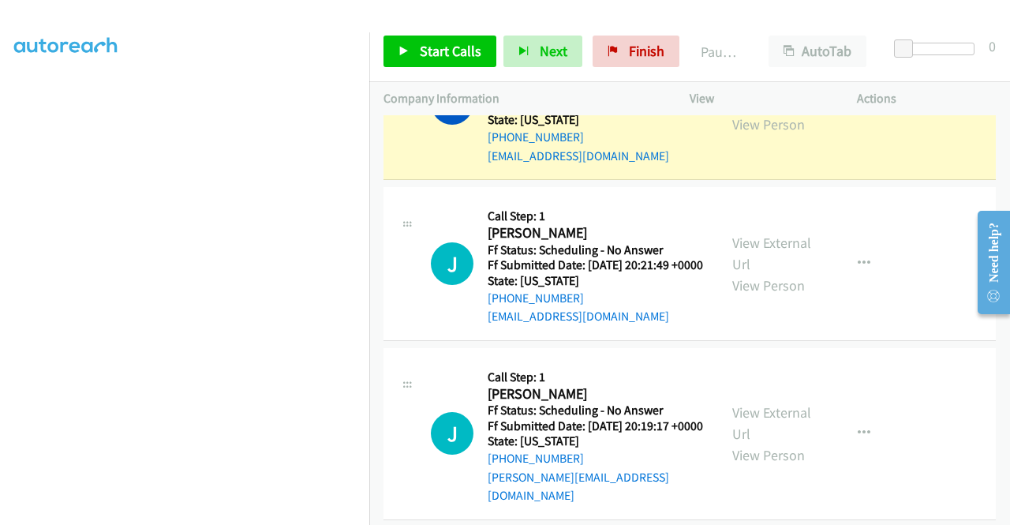
click at [790, 112] on link "View External Url" at bounding box center [771, 92] width 79 height 39
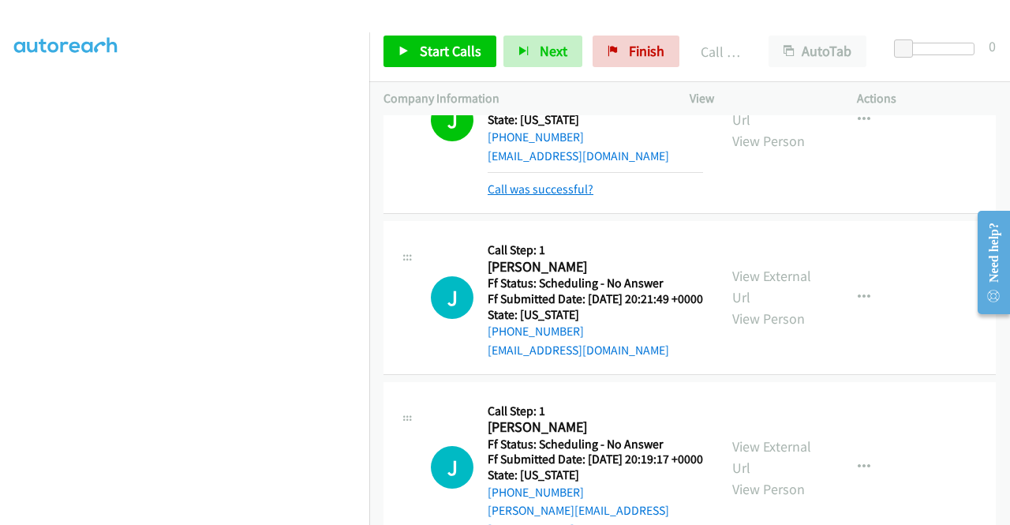
click at [563, 196] on link "Call was successful?" at bounding box center [541, 188] width 106 height 15
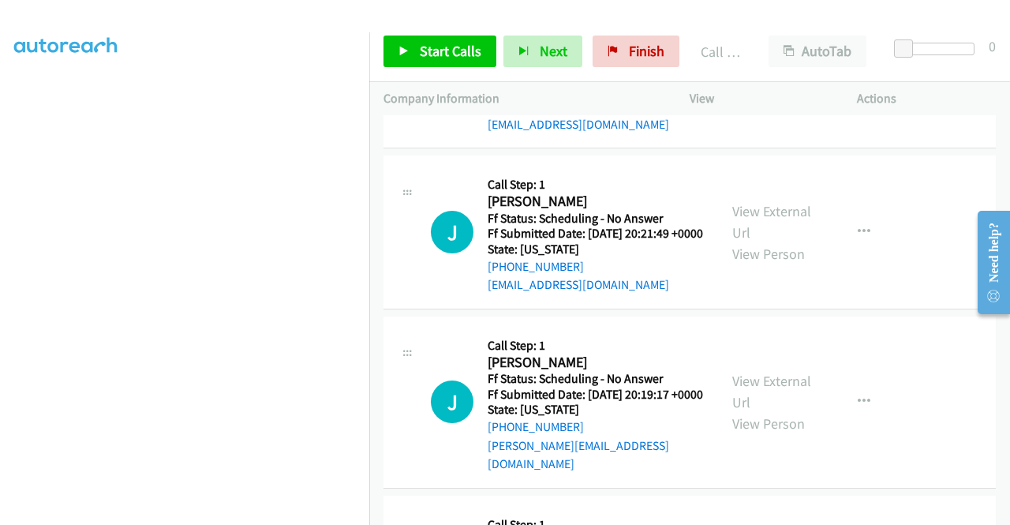
scroll to position [1121, 0]
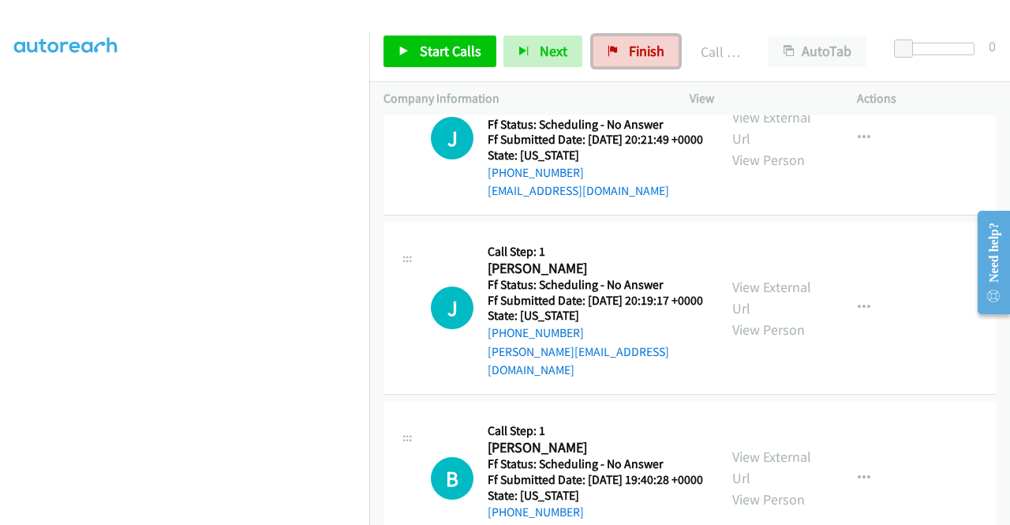
click at [641, 53] on span "Finish" at bounding box center [647, 51] width 36 height 18
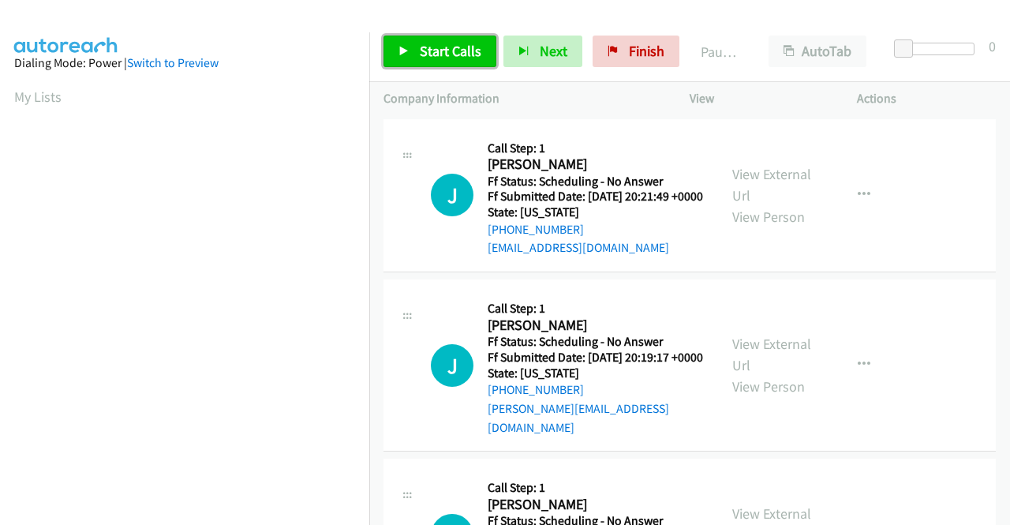
click at [415, 50] on link "Start Calls" at bounding box center [439, 52] width 113 height 32
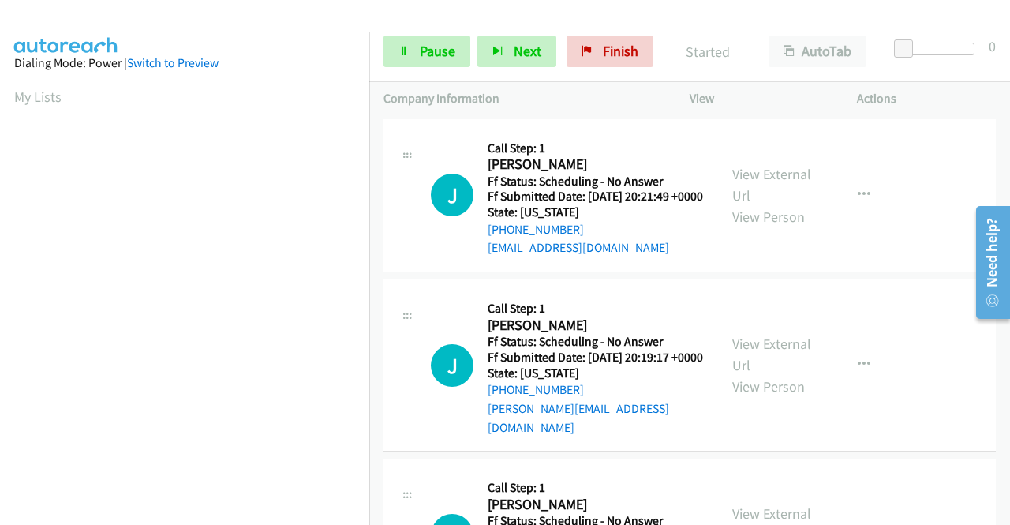
scroll to position [89, 0]
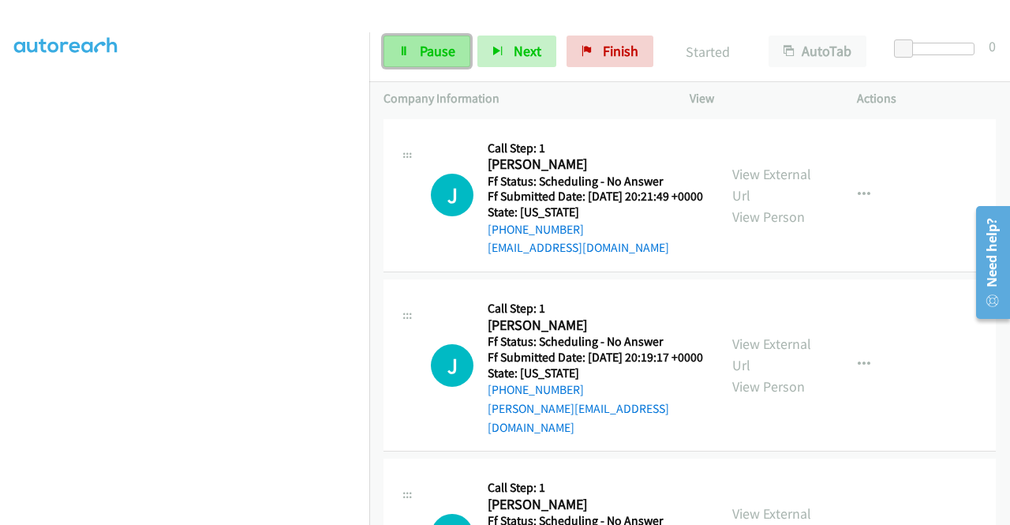
click at [420, 54] on span "Pause" at bounding box center [438, 51] width 36 height 18
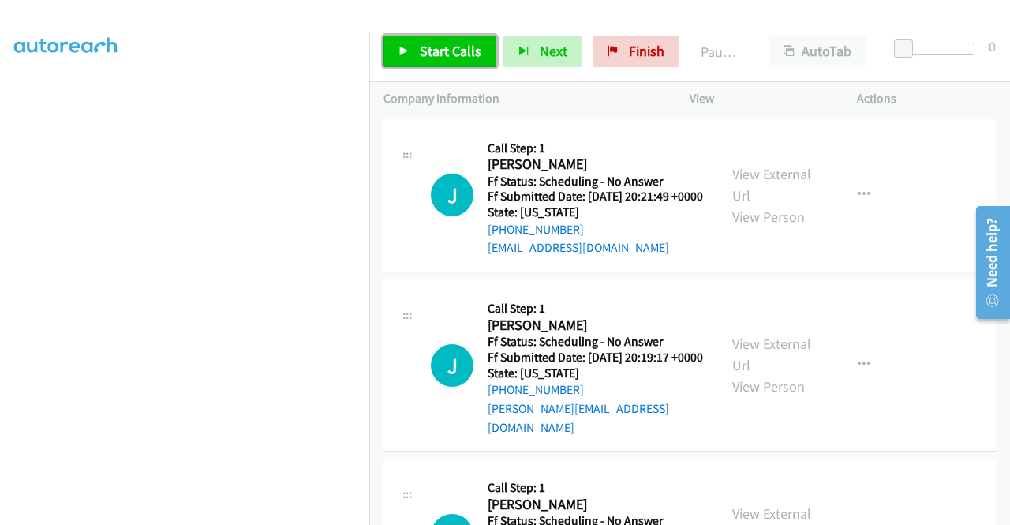
click at [420, 54] on span "Start Calls" at bounding box center [451, 51] width 62 height 18
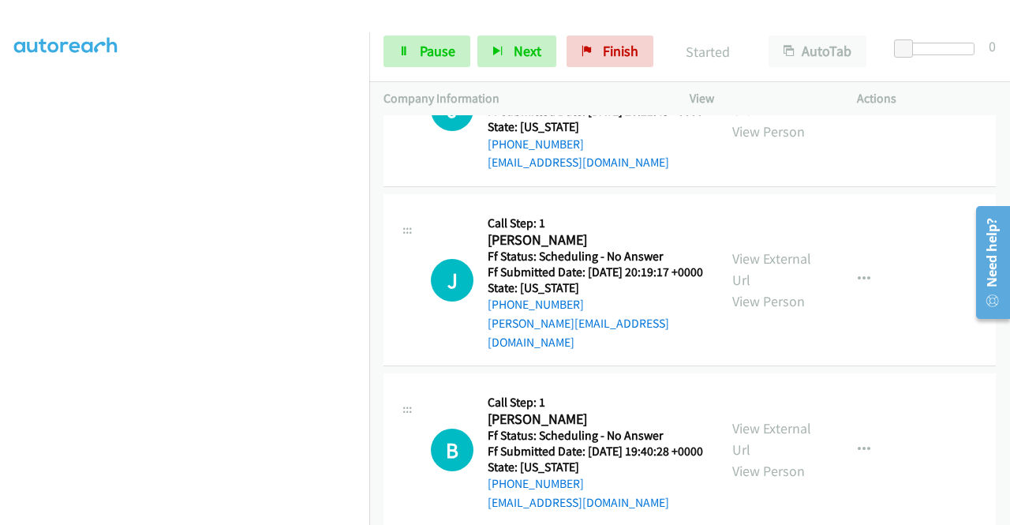
scroll to position [0, 0]
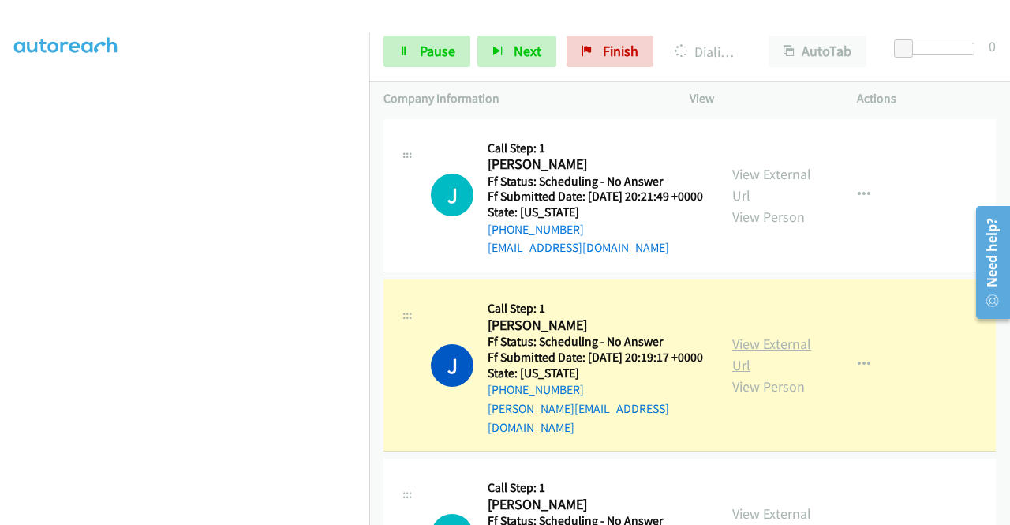
click at [762, 364] on link "View External Url" at bounding box center [771, 353] width 79 height 39
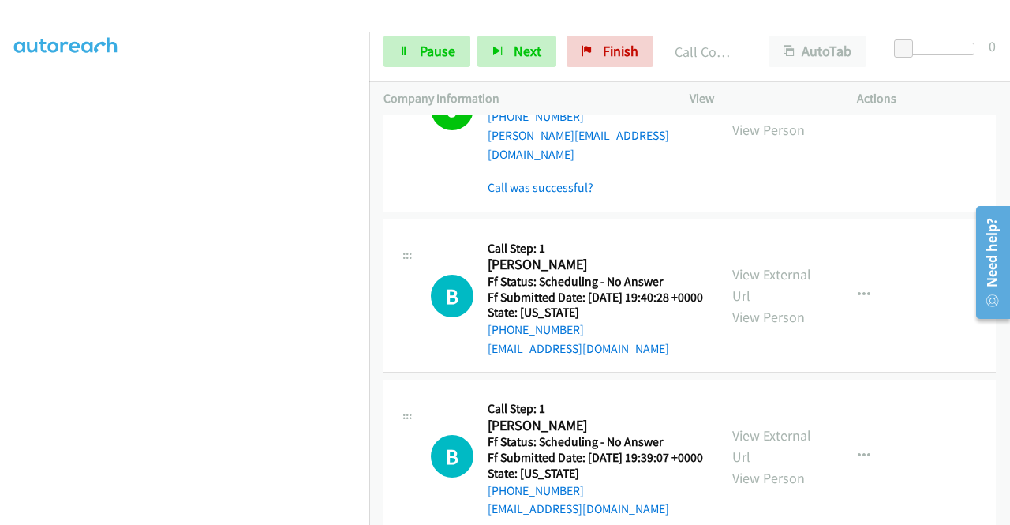
scroll to position [305, 0]
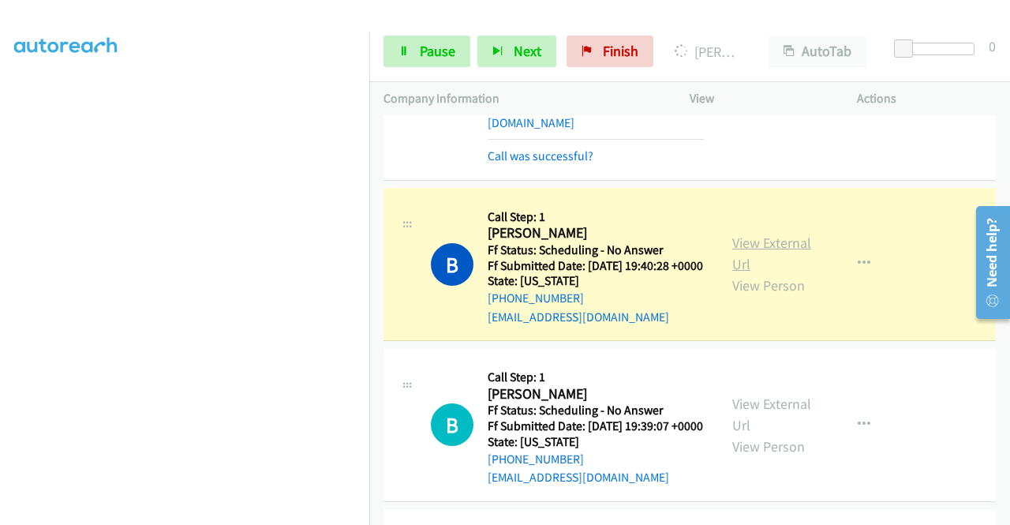
click at [742, 261] on link "View External Url" at bounding box center [771, 253] width 79 height 39
click at [412, 49] on link "Pause" at bounding box center [426, 52] width 87 height 32
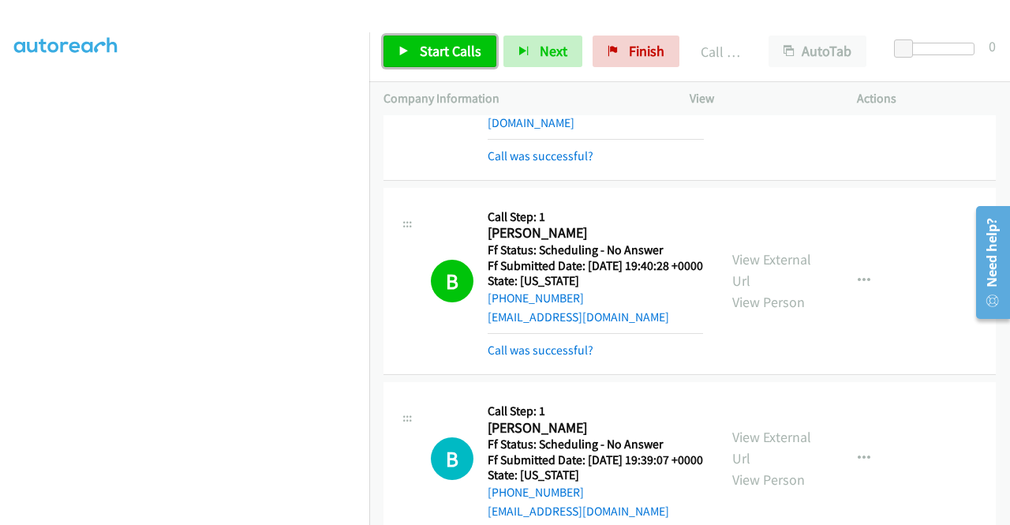
click at [420, 54] on span "Start Calls" at bounding box center [451, 51] width 62 height 18
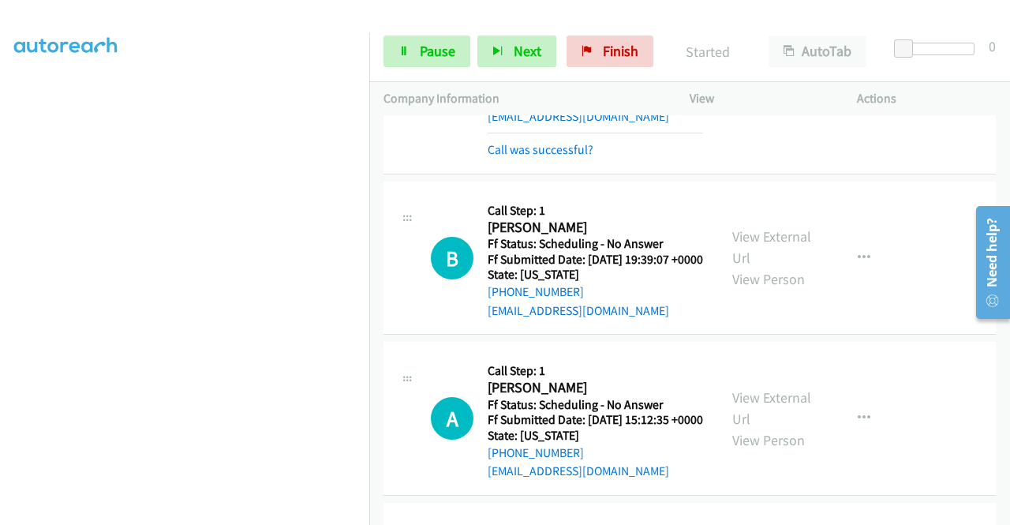
scroll to position [578, 0]
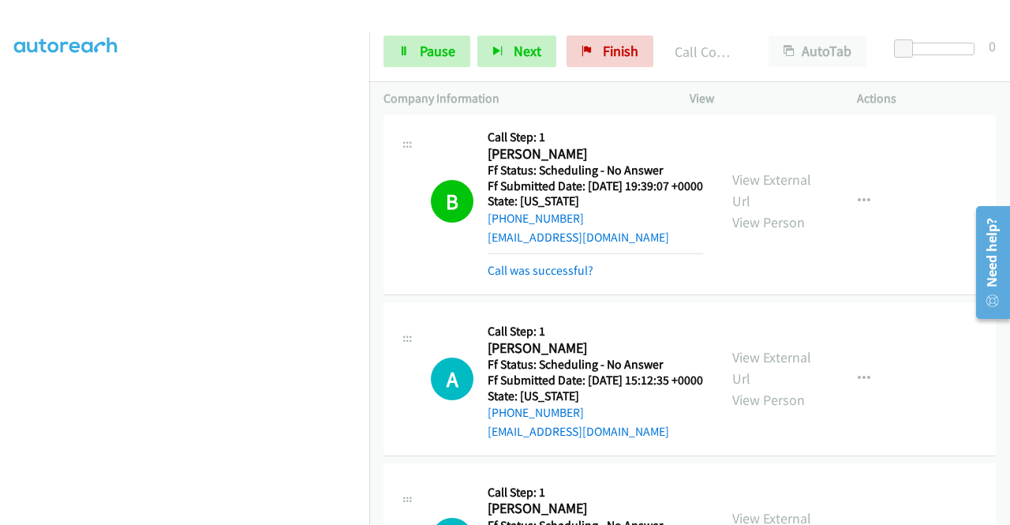
click at [771, 203] on div "View External Url View Person" at bounding box center [773, 201] width 82 height 64
click at [750, 204] on div "View External Url View Person" at bounding box center [773, 201] width 82 height 64
click at [743, 210] on link "View External Url" at bounding box center [771, 189] width 79 height 39
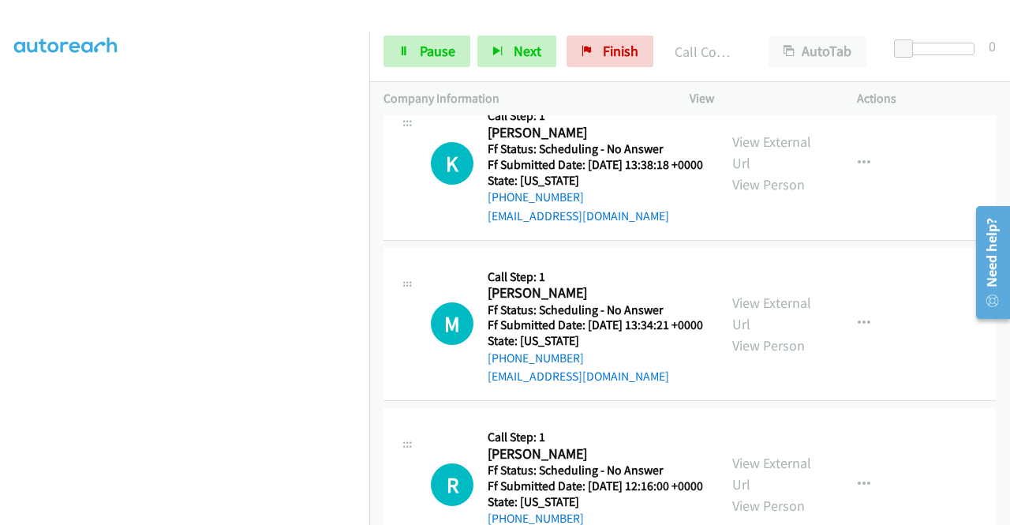
scroll to position [1146, 0]
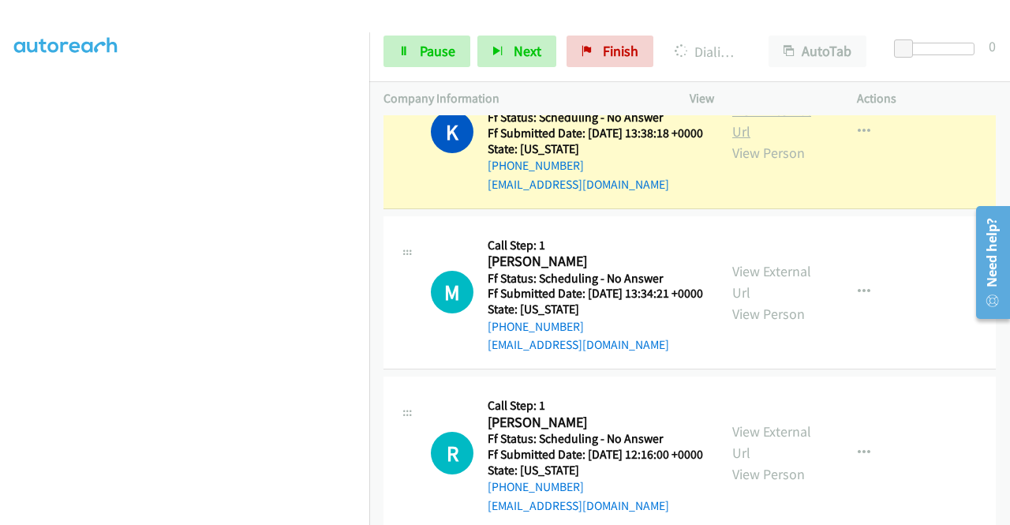
click at [743, 140] on link "View External Url" at bounding box center [771, 120] width 79 height 39
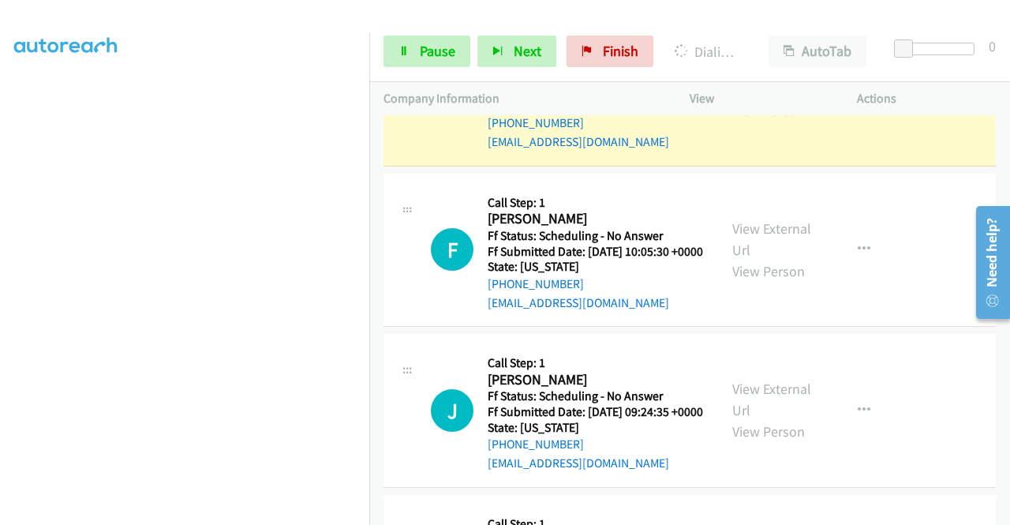
scroll to position [1736, 0]
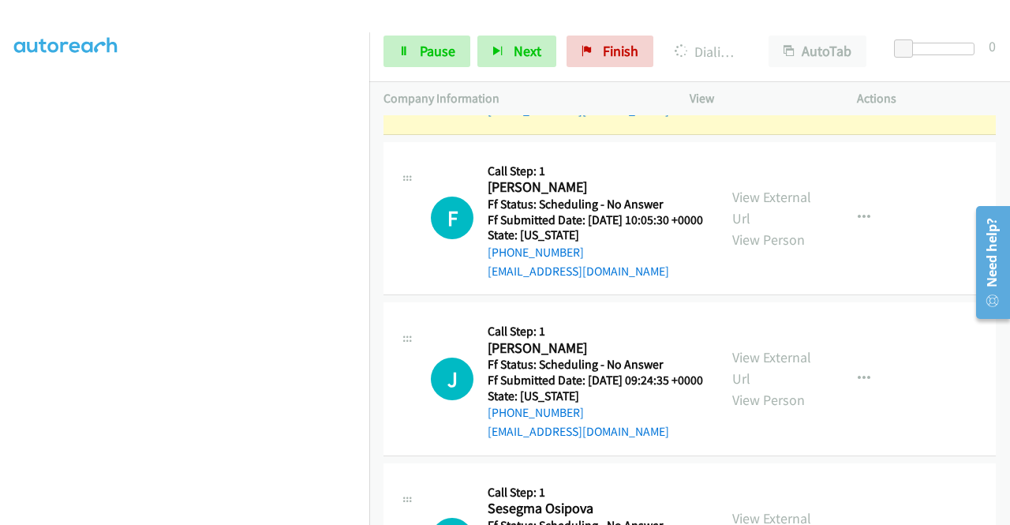
click at [755, 66] on link "View External Url" at bounding box center [771, 46] width 79 height 39
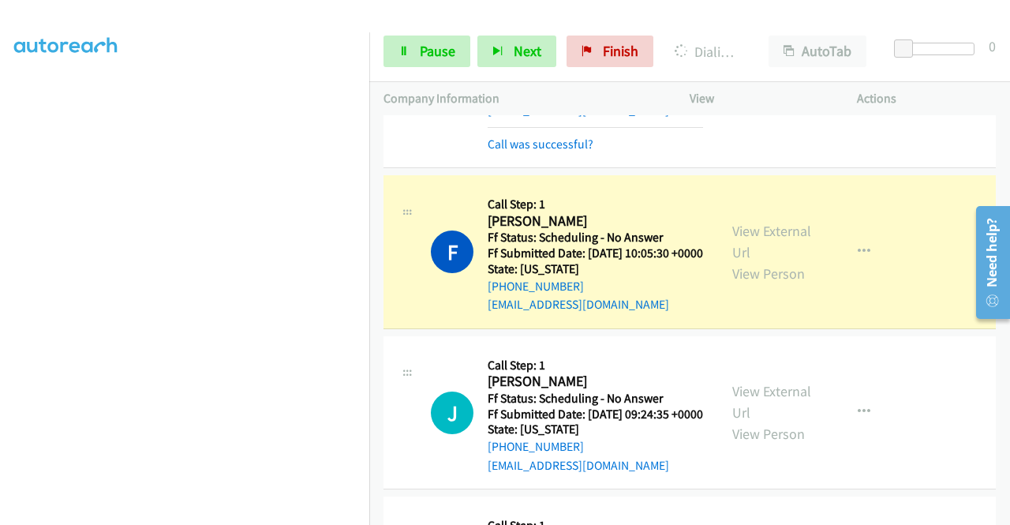
click at [755, 284] on div "View External Url View Person" at bounding box center [773, 252] width 82 height 64
click at [736, 261] on link "View External Url" at bounding box center [771, 241] width 79 height 39
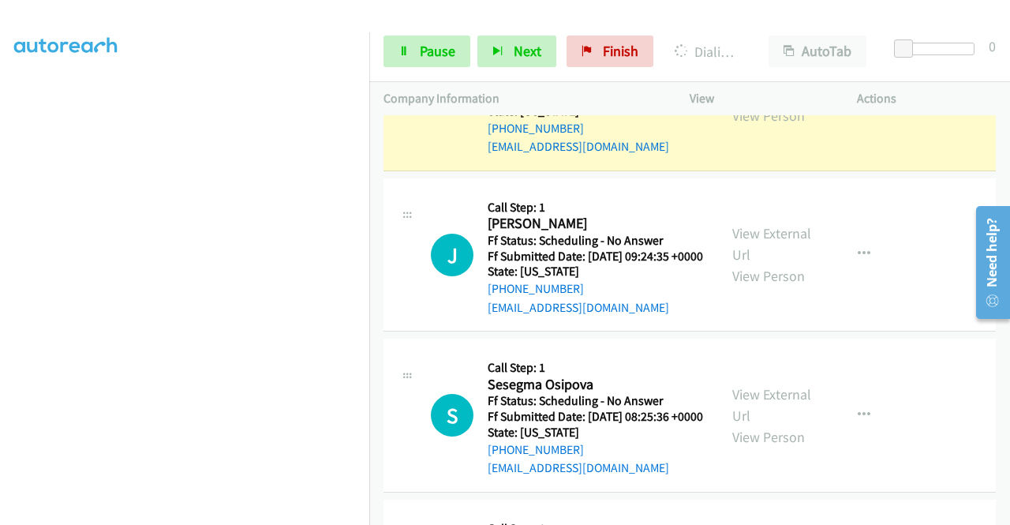
scroll to position [1935, 0]
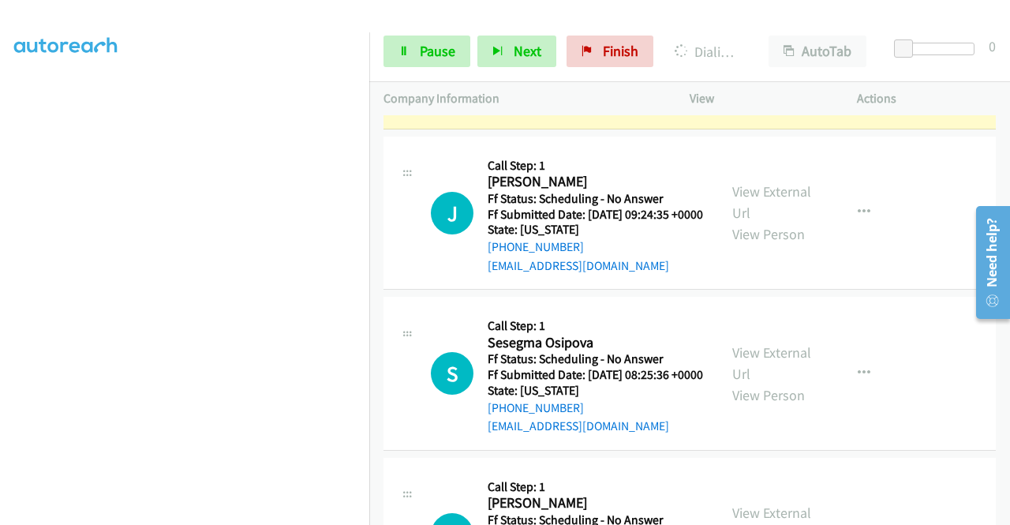
click at [424, 35] on div "Start Calls Pause Next Finish Dialing [PERSON_NAME] AutoTab AutoTab 0" at bounding box center [689, 51] width 641 height 61
click at [397, 60] on link "Pause" at bounding box center [426, 52] width 87 height 32
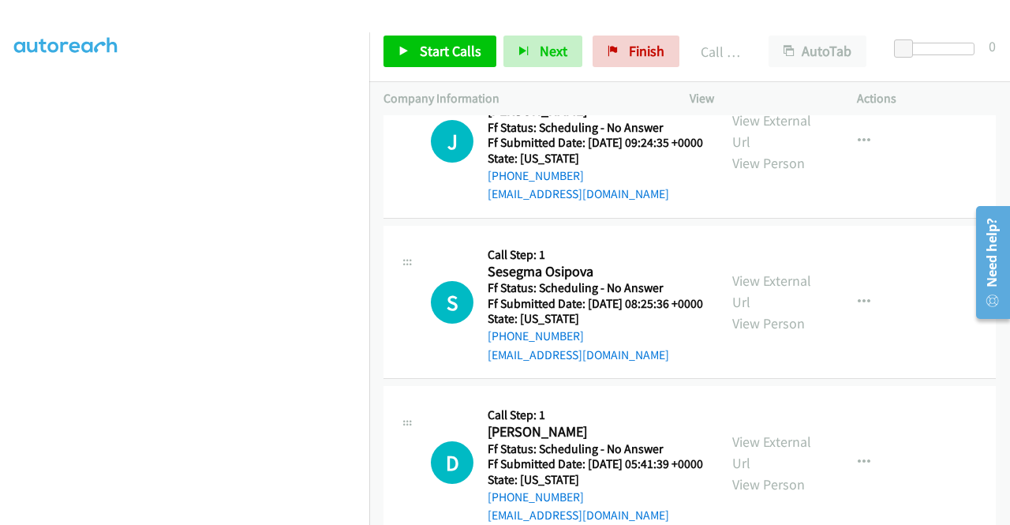
scroll to position [2072, 0]
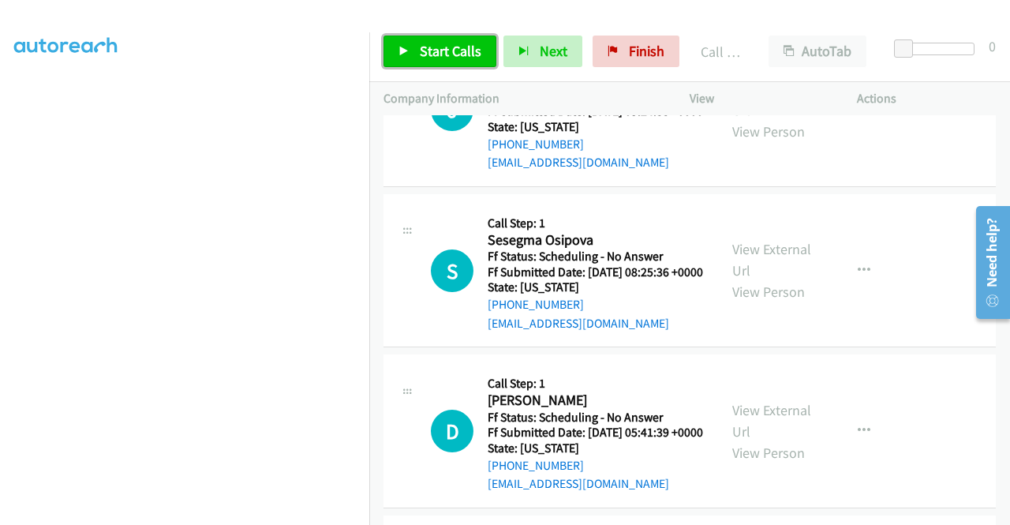
click at [432, 54] on span "Start Calls" at bounding box center [451, 51] width 62 height 18
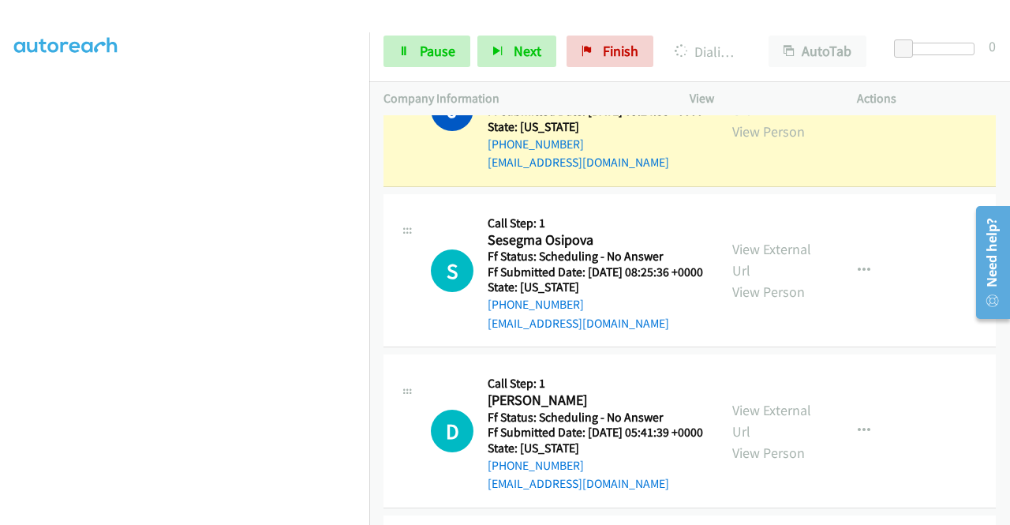
click at [724, 172] on div "View External Url View Person View External Url Email Schedule/Manage Callback …" at bounding box center [808, 109] width 181 height 125
click at [732, 119] on link "View External Url" at bounding box center [771, 99] width 79 height 39
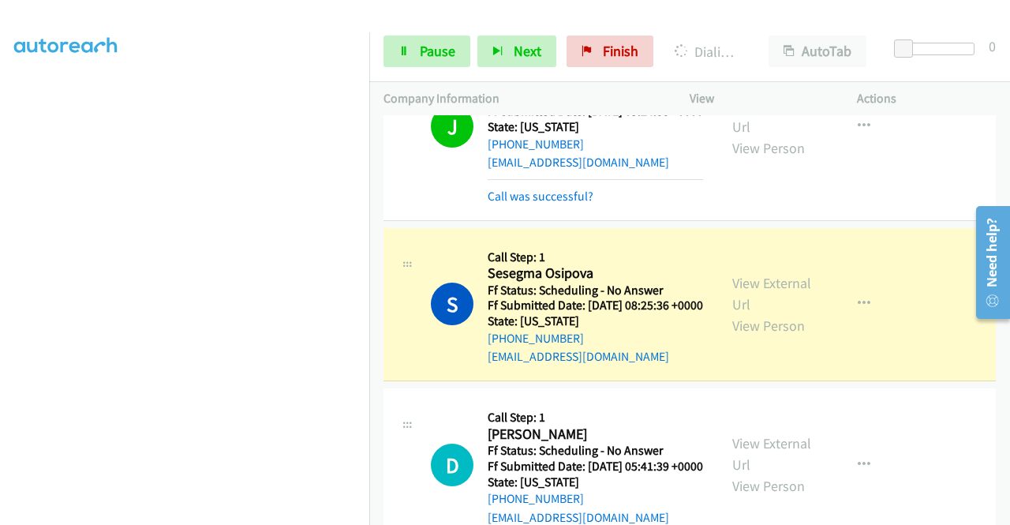
click at [996, 385] on td "S Callback Scheduled Call Step: 1 Sesegma Osipova Pacific/[GEOGRAPHIC_DATA] Ff …" at bounding box center [689, 304] width 641 height 161
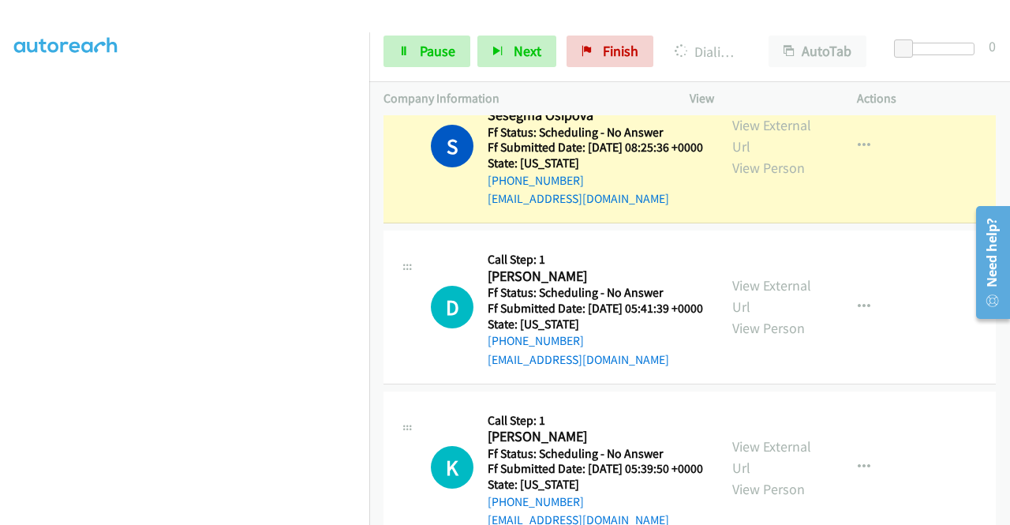
scroll to position [2356, 0]
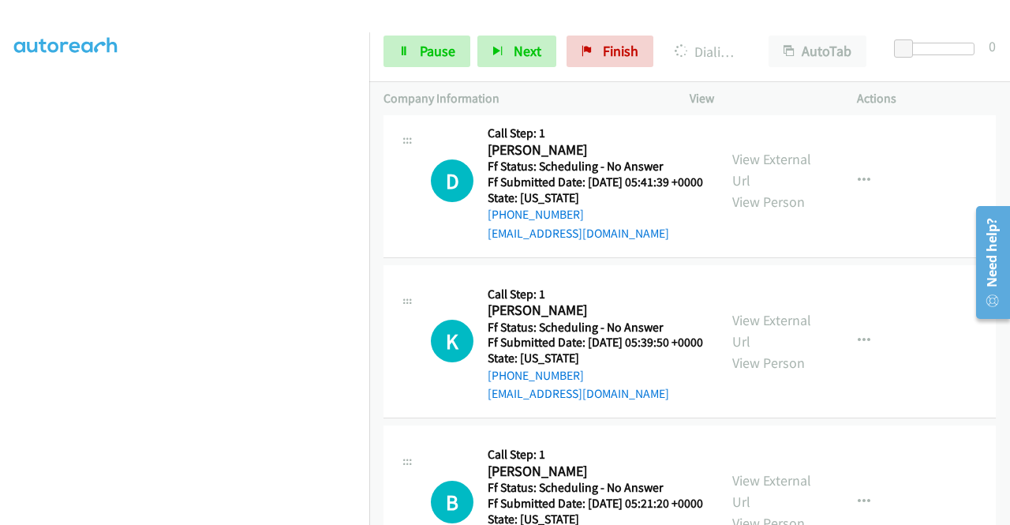
click at [732, 29] on link "View External Url" at bounding box center [771, 9] width 79 height 39
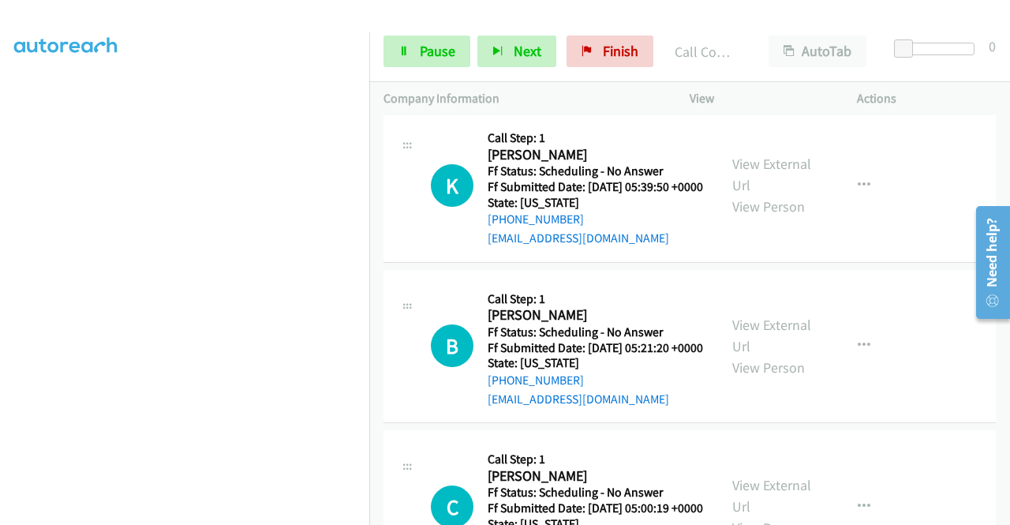
scroll to position [2566, 0]
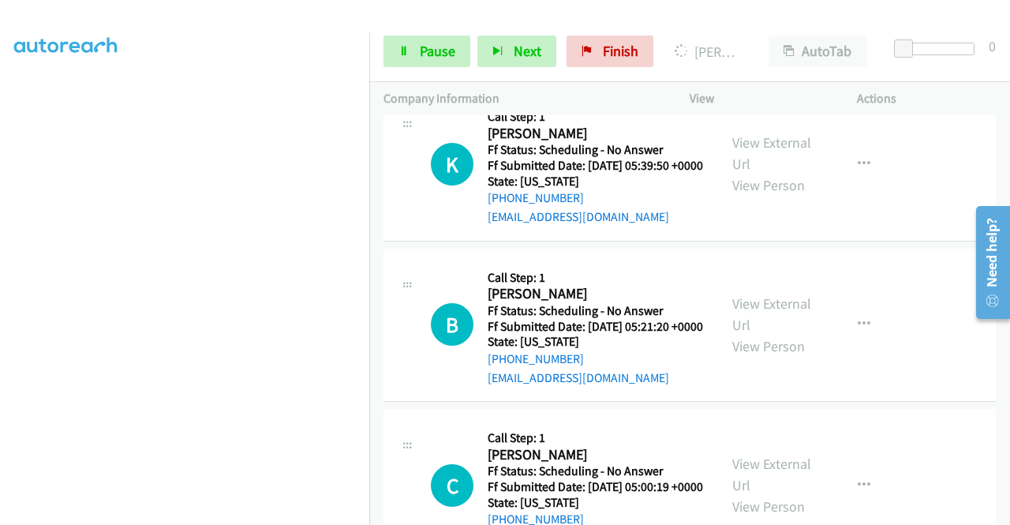
click at [431, 55] on span "Pause" at bounding box center [438, 51] width 36 height 18
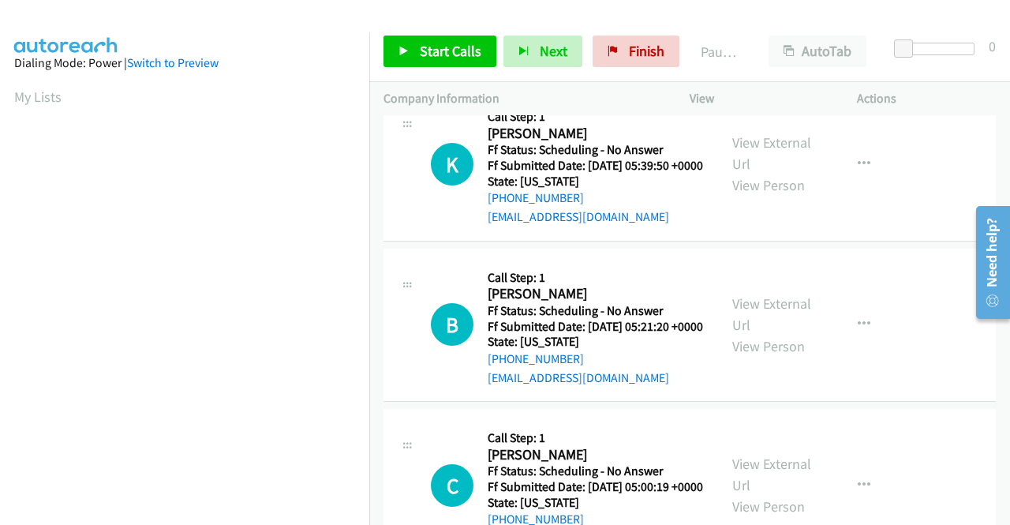
scroll to position [360, 0]
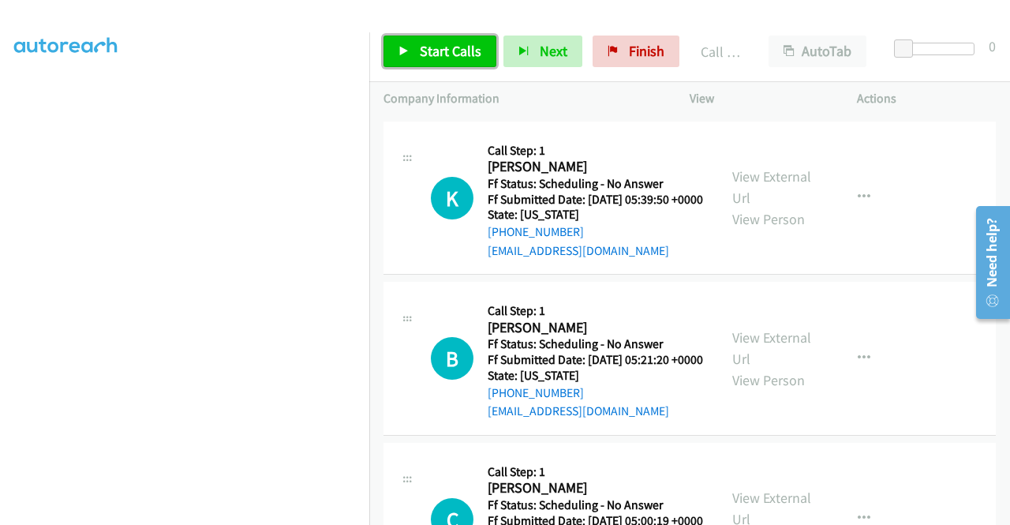
click at [439, 51] on span "Start Calls" at bounding box center [451, 51] width 62 height 18
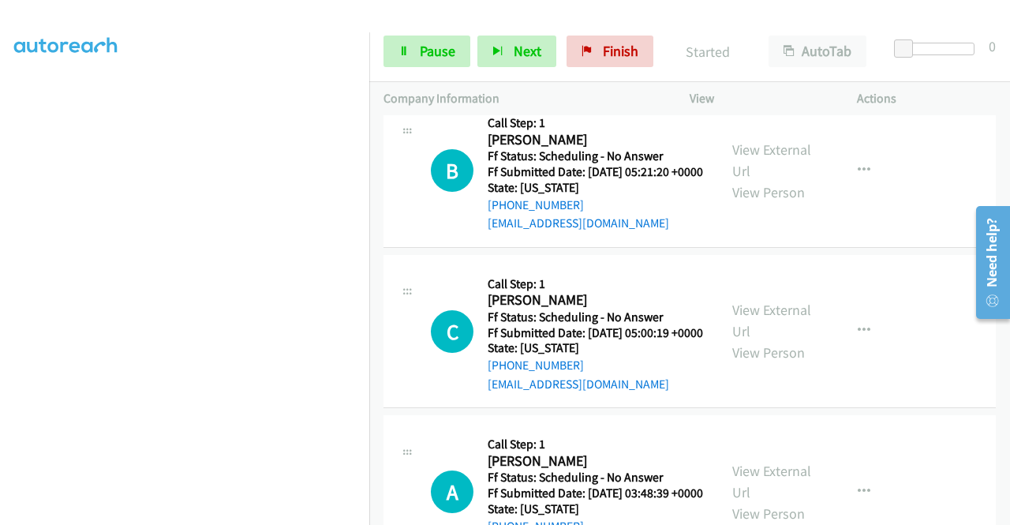
scroll to position [2755, 0]
click at [757, 41] on div "View External Url View Person" at bounding box center [773, 9] width 82 height 64
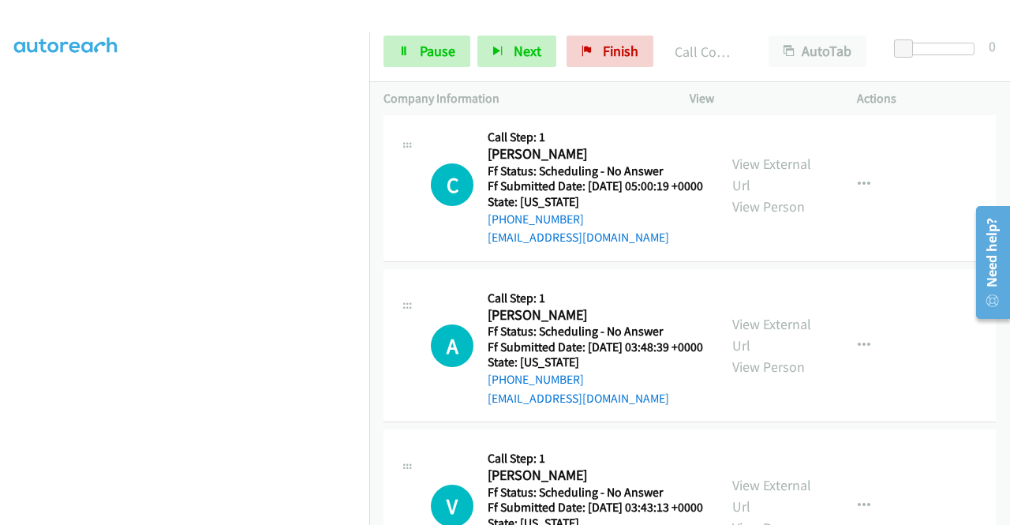
scroll to position [2965, 0]
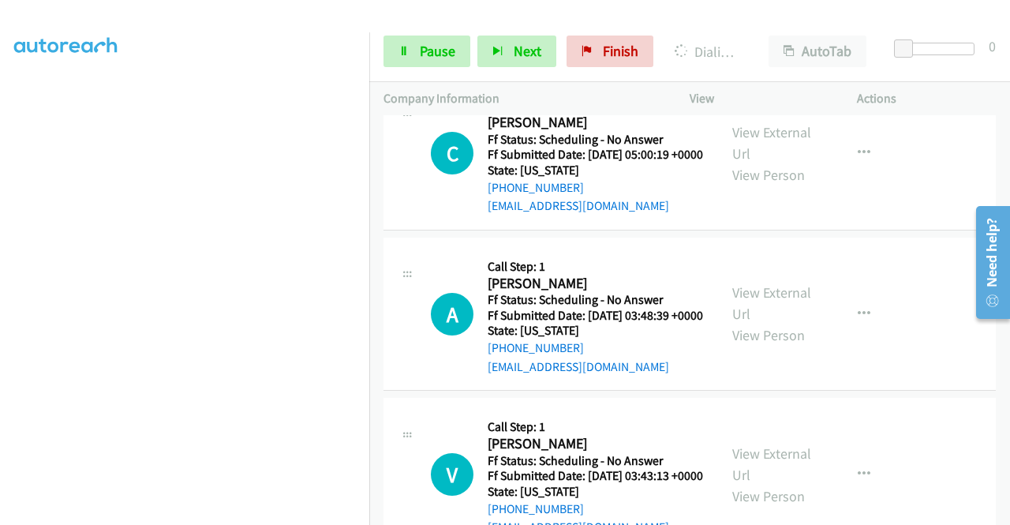
click at [391, 48] on link "Pause" at bounding box center [426, 52] width 87 height 32
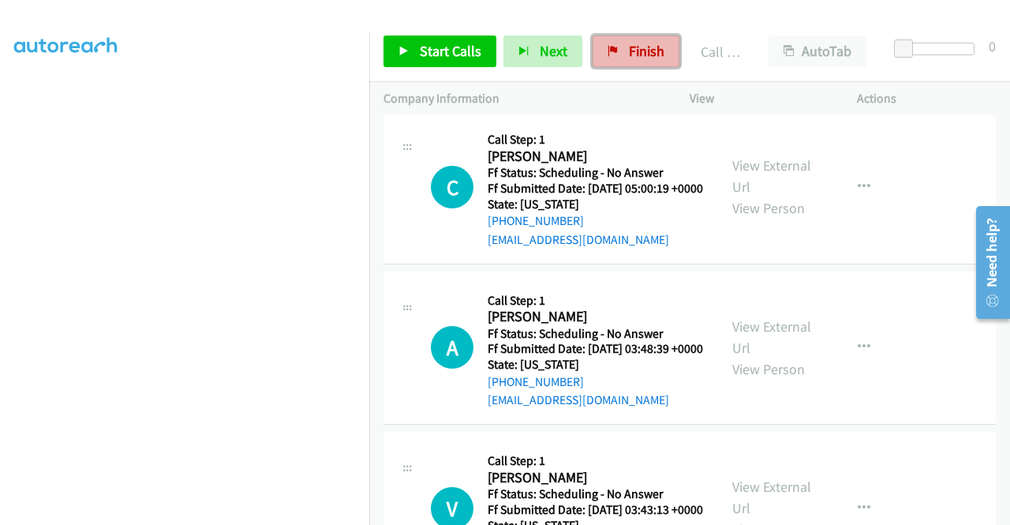
click at [656, 62] on link "Finish" at bounding box center [635, 52] width 87 height 32
